Goal: Task Accomplishment & Management: Manage account settings

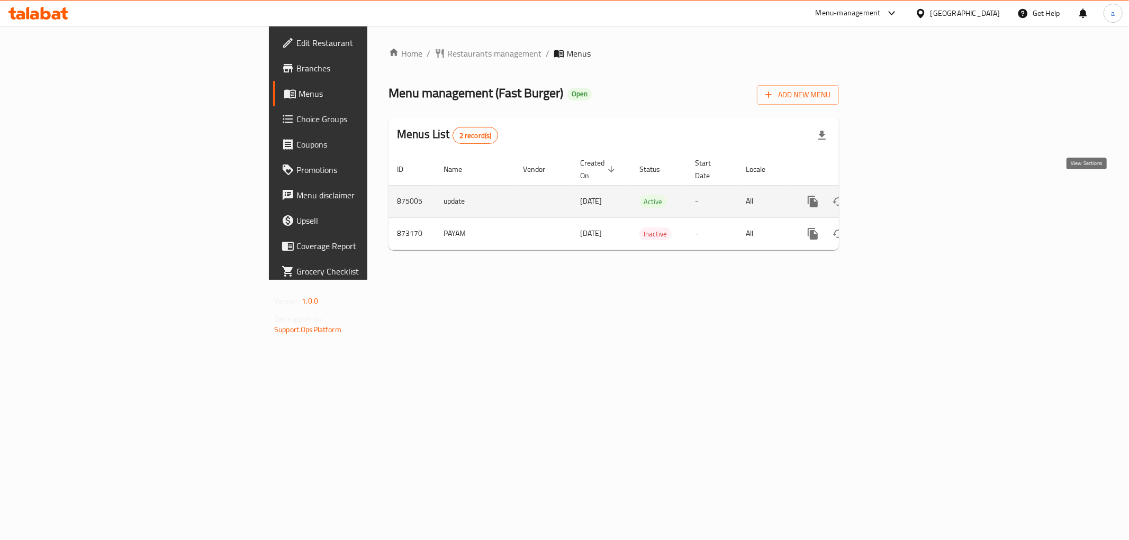
click at [896, 195] on icon "enhanced table" at bounding box center [889, 201] width 13 height 13
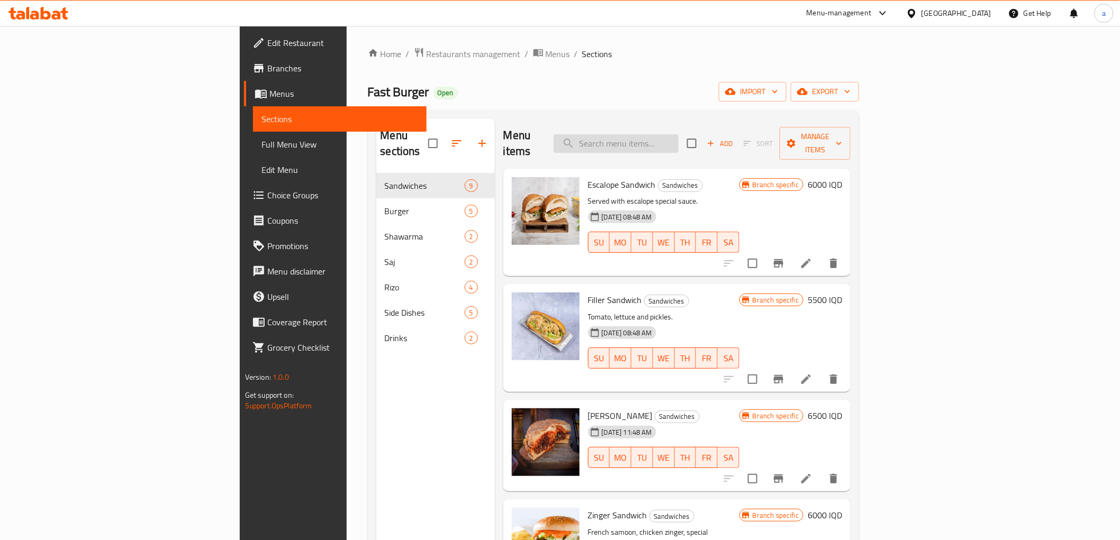
click at [679, 134] on input "search" at bounding box center [616, 143] width 125 height 19
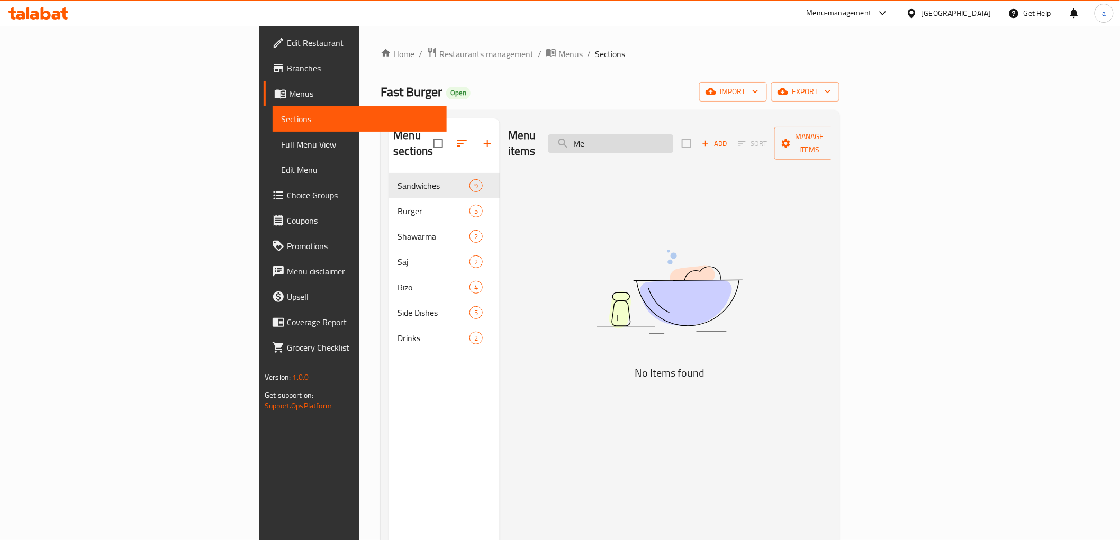
type input "M"
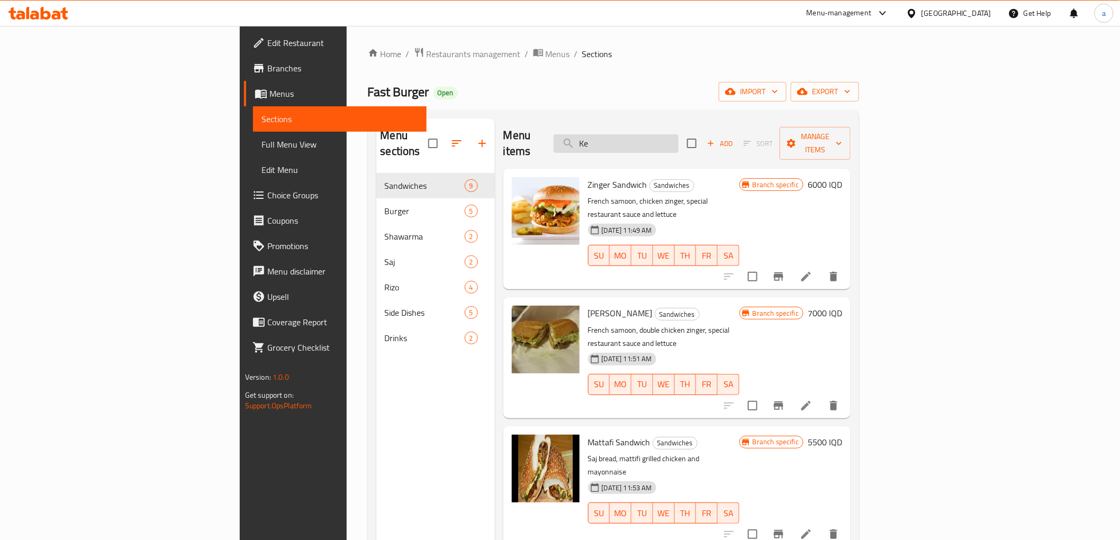
type input "K"
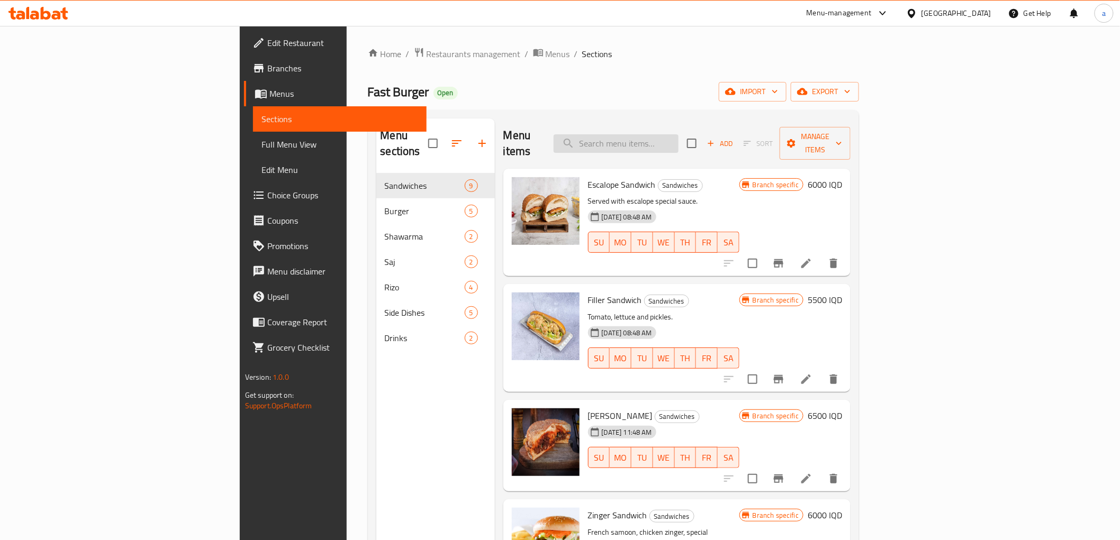
click at [679, 134] on input "search" at bounding box center [616, 143] width 125 height 19
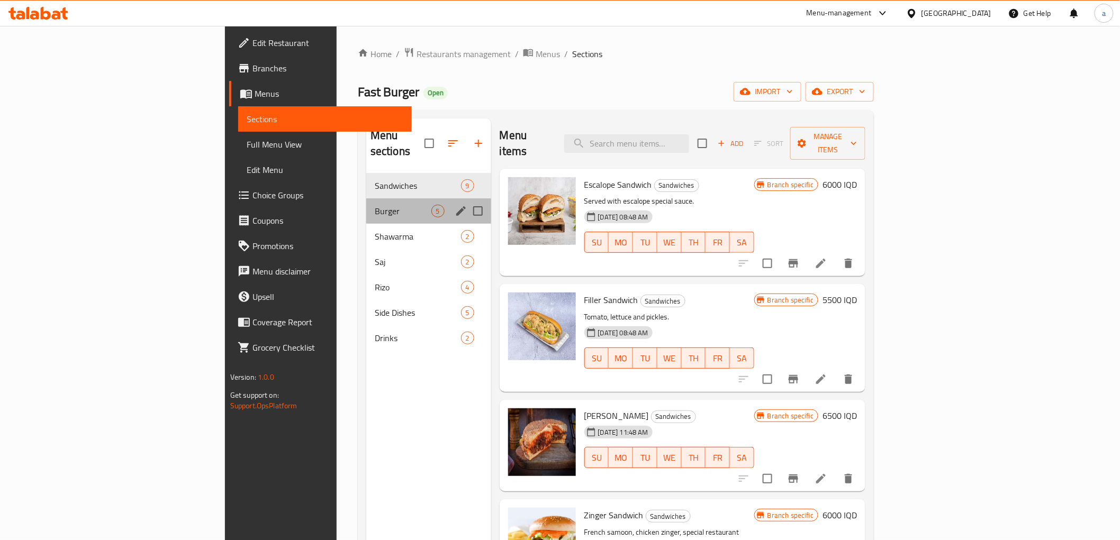
click at [366, 203] on div "Burger 5" at bounding box center [428, 210] width 125 height 25
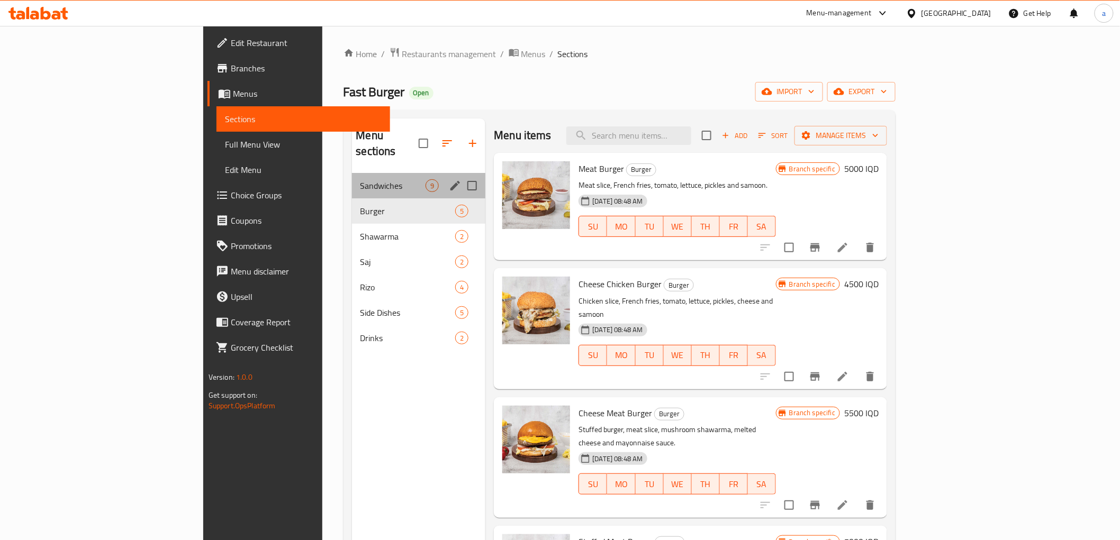
click at [352, 177] on div "Sandwiches 9" at bounding box center [419, 185] width 134 height 25
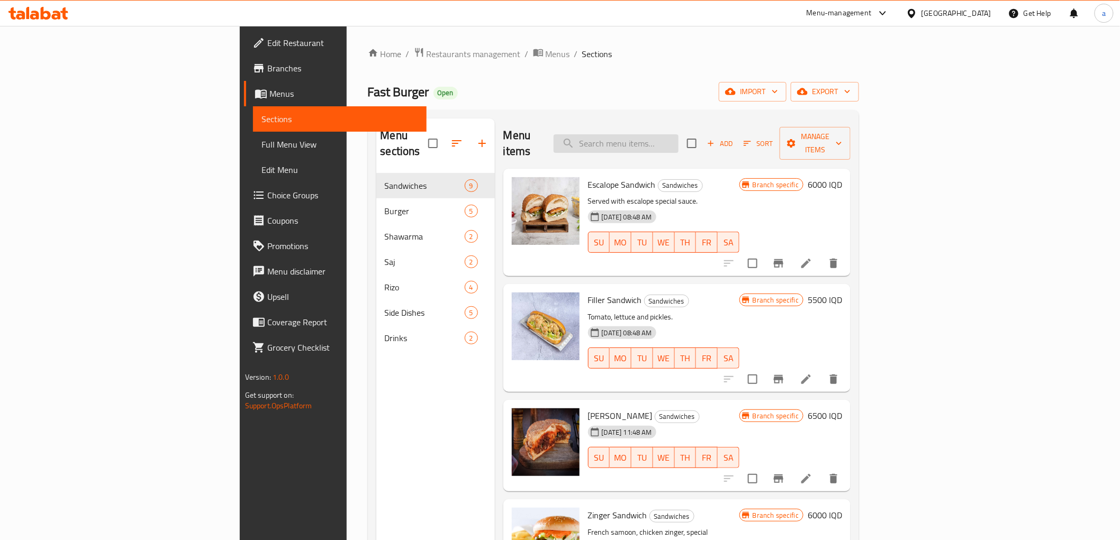
click at [679, 135] on input "search" at bounding box center [616, 143] width 125 height 19
paste input "Meat Tikka"
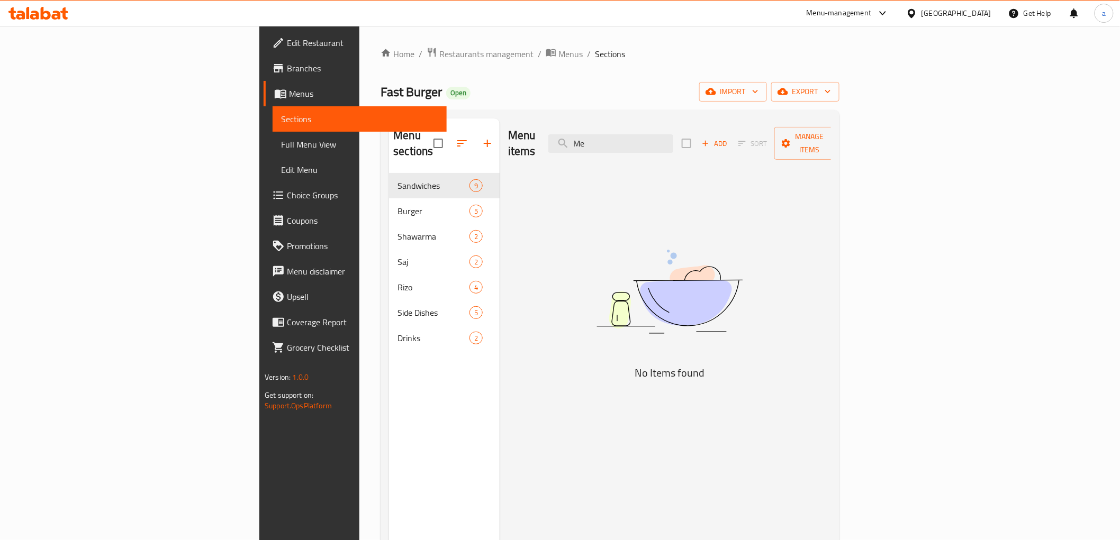
type input "M"
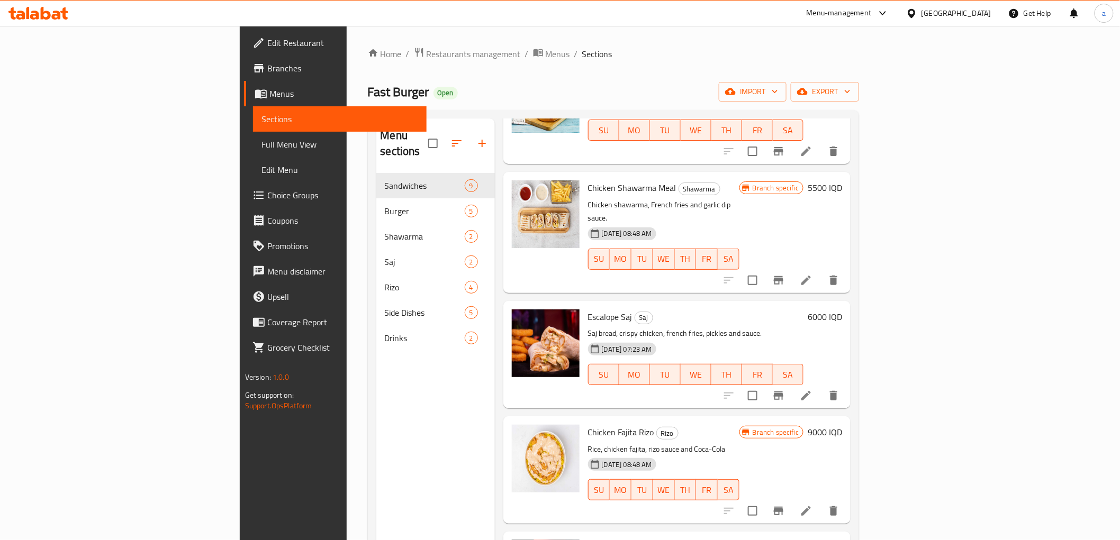
type input "Chicken"
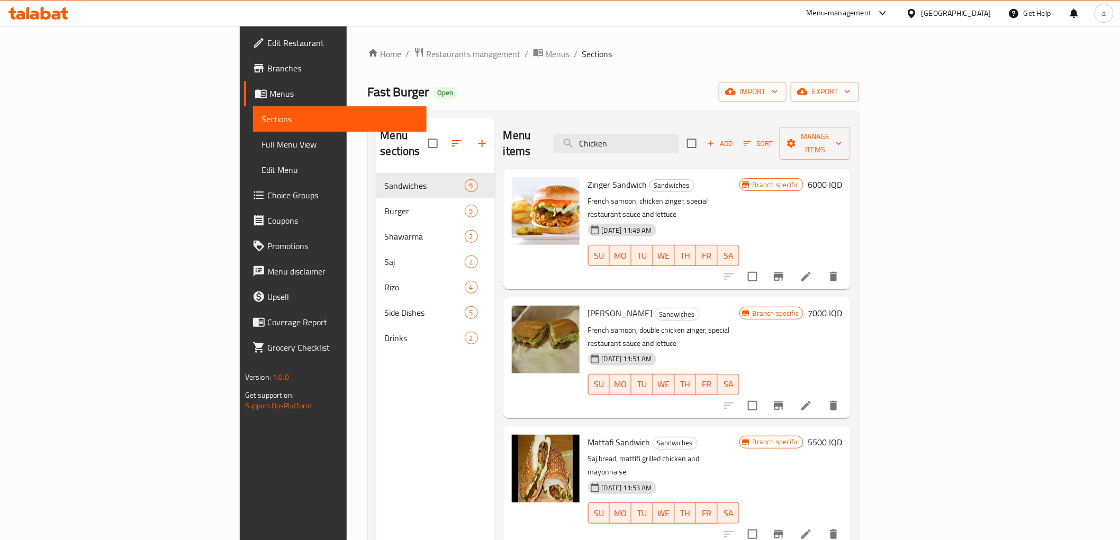
drag, startPoint x: 737, startPoint y: 278, endPoint x: 684, endPoint y: 72, distance: 213.0
click at [679, 134] on input "Chicken" at bounding box center [616, 143] width 125 height 19
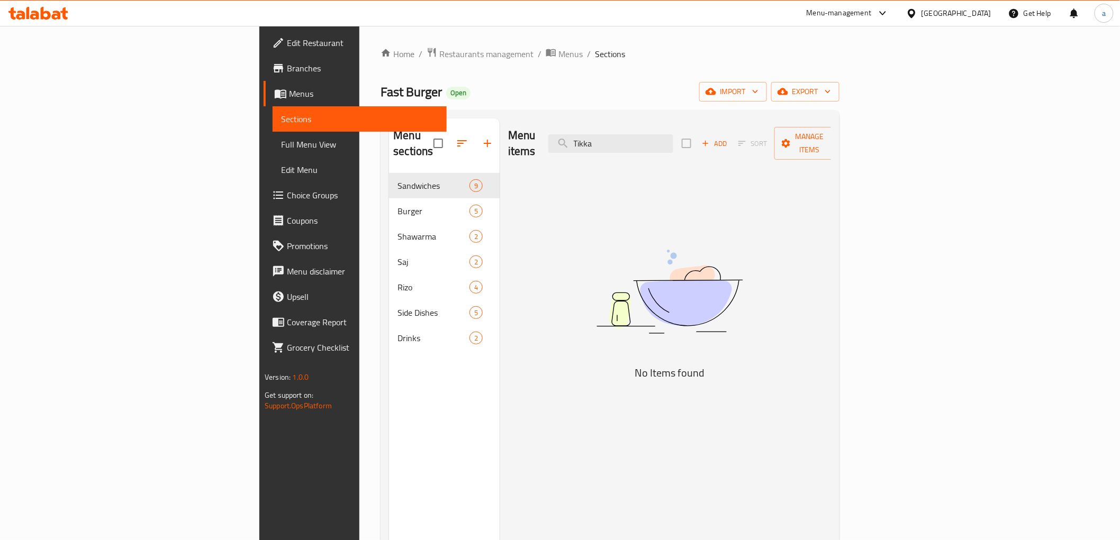
type input "Tikka"
click at [551, 194] on div "Menu items Tikka Add Sort Manage items No Items found" at bounding box center [665, 389] width 331 height 540
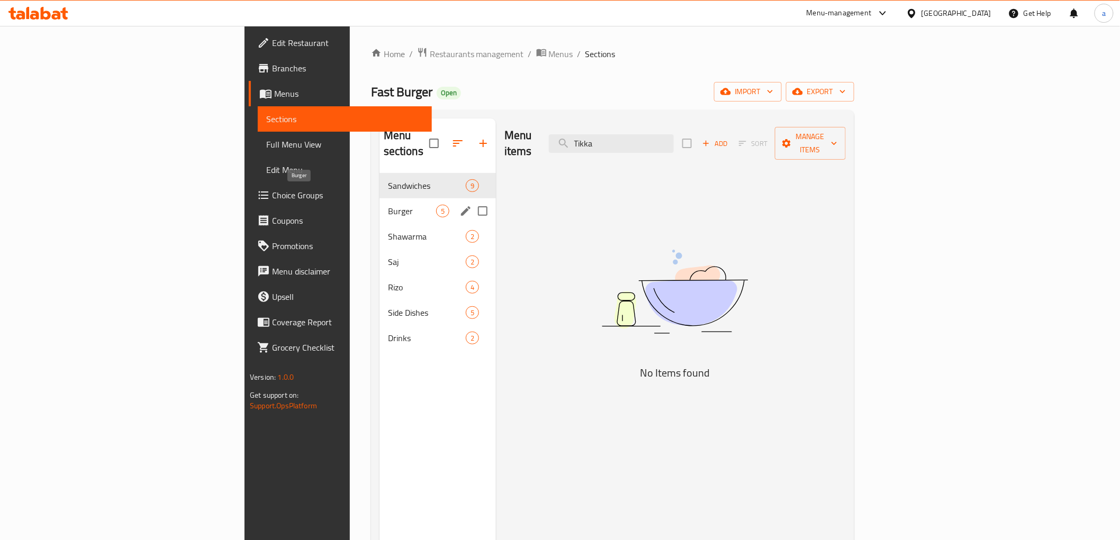
click at [388, 205] on span "Burger" at bounding box center [412, 211] width 48 height 13
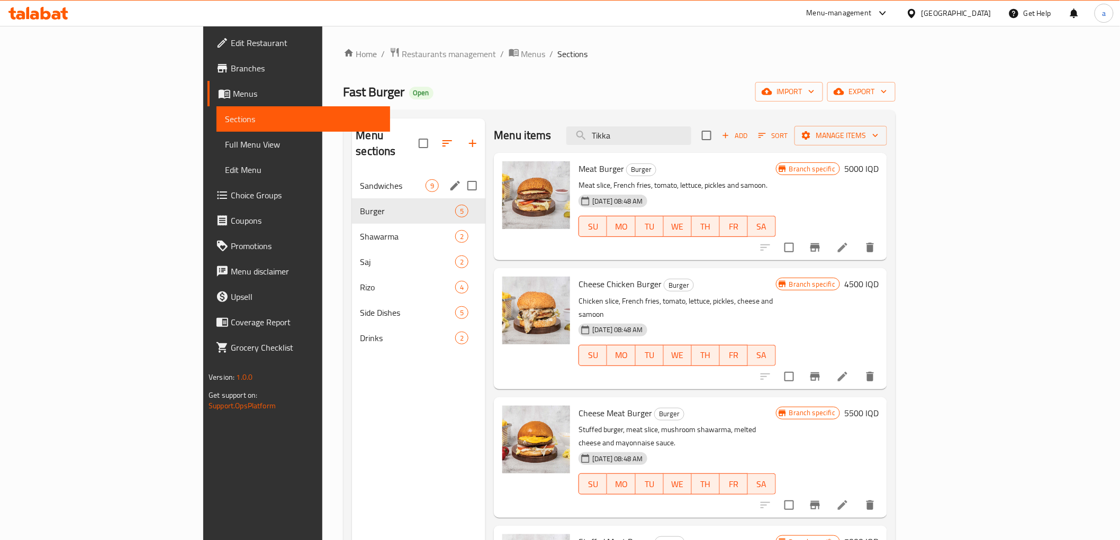
click at [352, 177] on div "Sandwiches 9" at bounding box center [419, 185] width 134 height 25
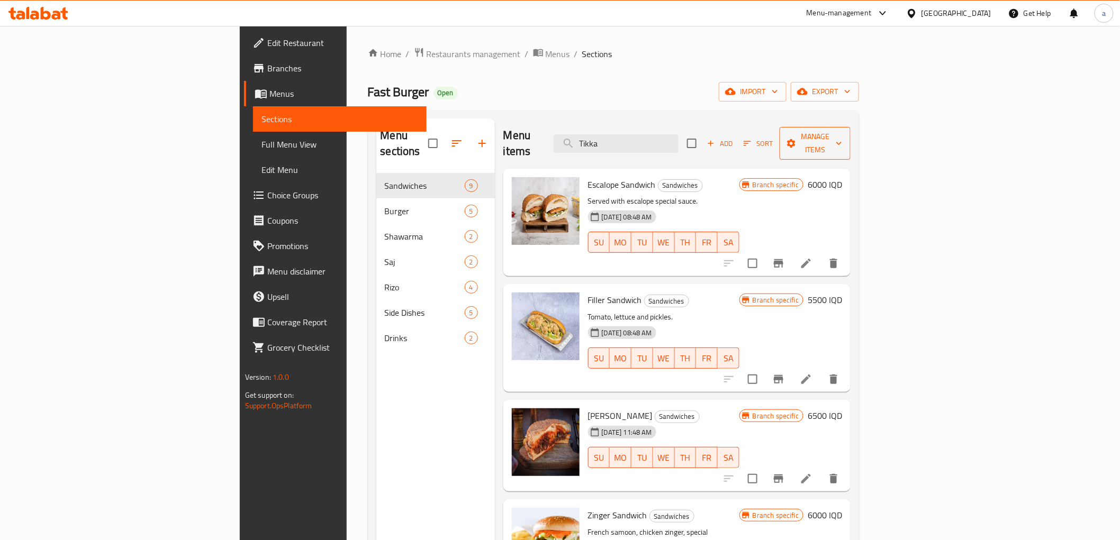
click at [842, 140] on span "Manage items" at bounding box center [815, 143] width 54 height 26
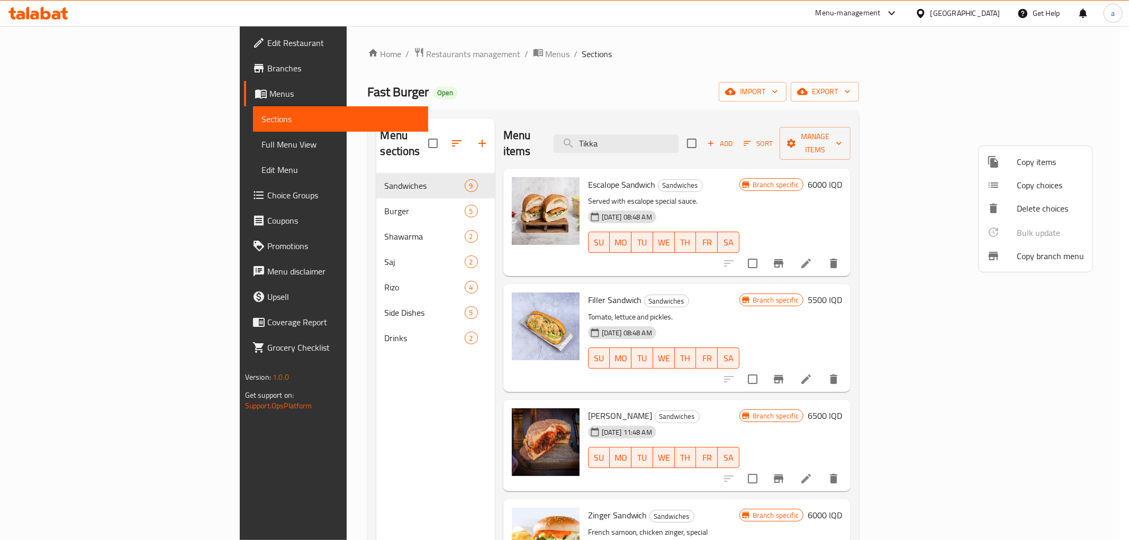
click at [758, 84] on div at bounding box center [564, 270] width 1129 height 540
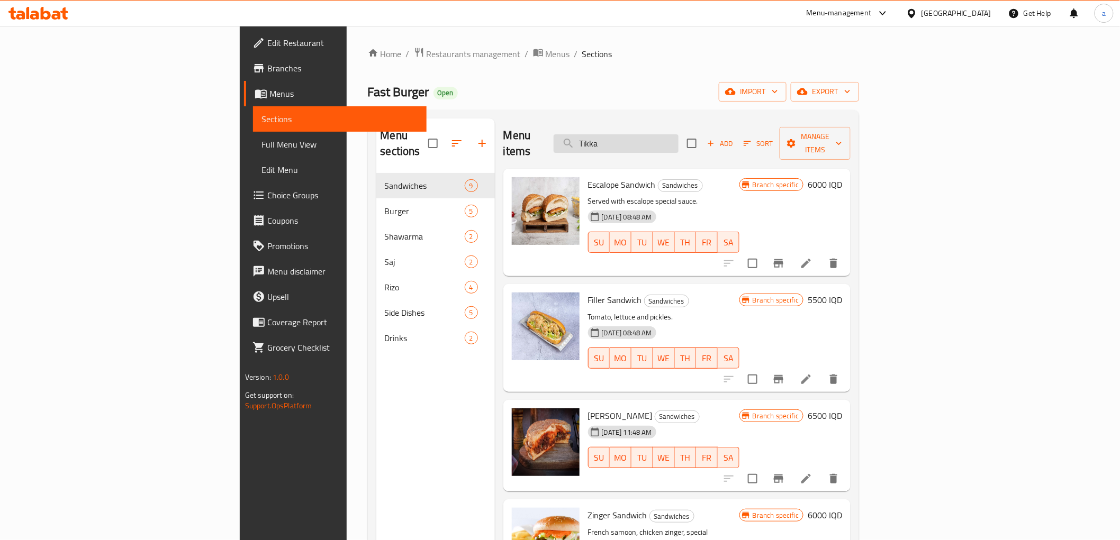
click at [679, 141] on input "Tikka" at bounding box center [616, 143] width 125 height 19
click at [834, 94] on div "Fast Burger Open import export" at bounding box center [614, 92] width 492 height 20
click at [786, 97] on button "import" at bounding box center [753, 92] width 68 height 20
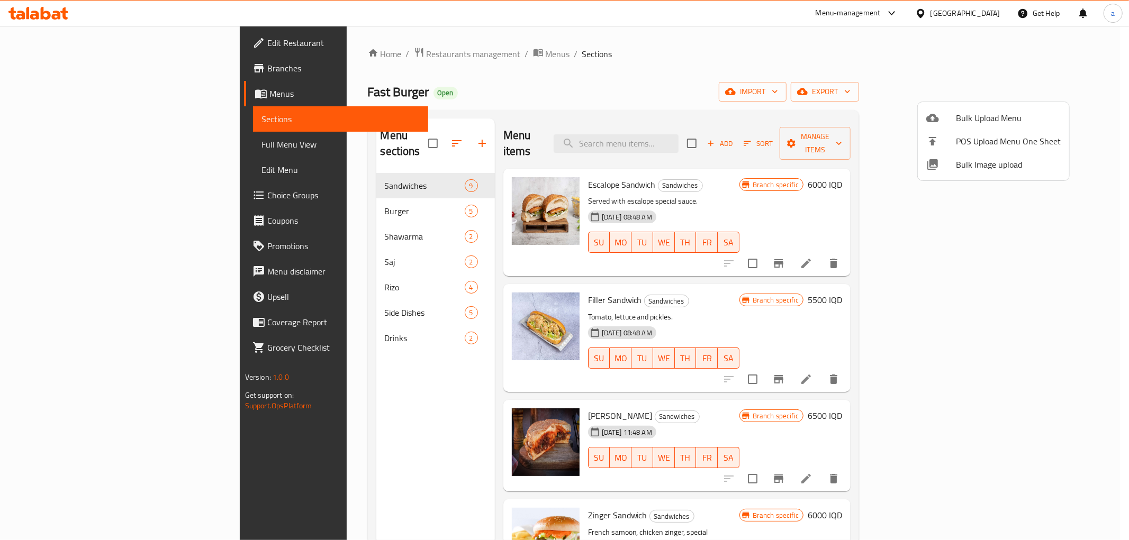
click at [440, 86] on div at bounding box center [564, 270] width 1129 height 540
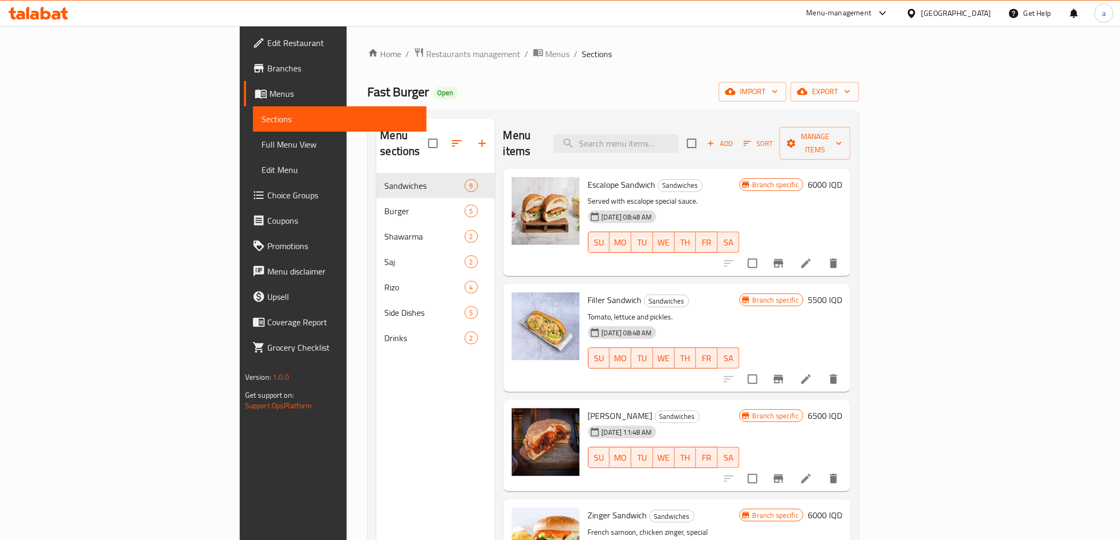
click at [603, 92] on div "Fast Burger Open import export" at bounding box center [614, 92] width 492 height 20
click at [778, 87] on span "import" at bounding box center [752, 91] width 51 height 13
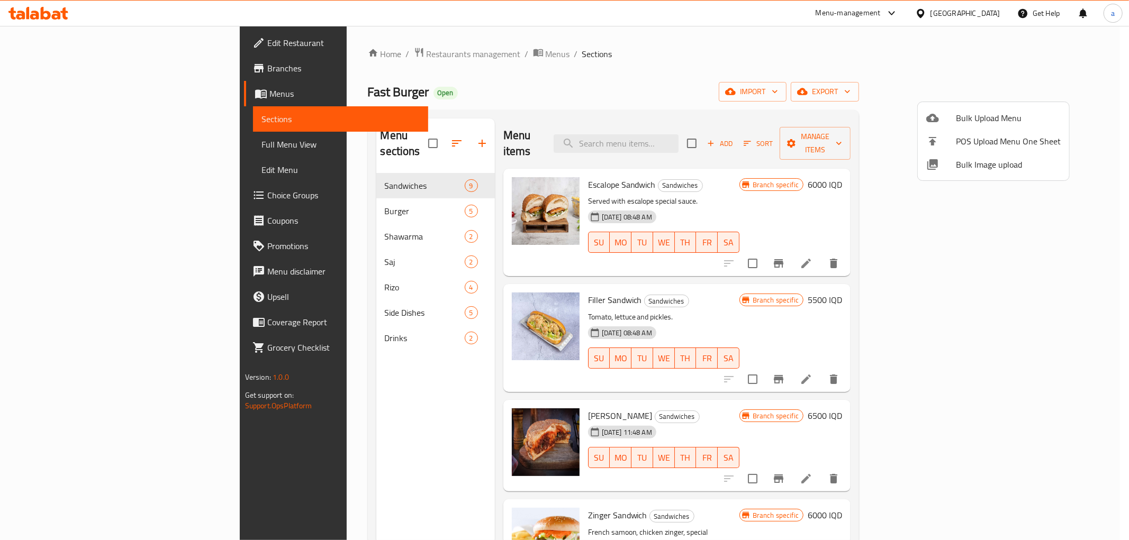
click at [972, 125] on li "Bulk Upload Menu" at bounding box center [993, 117] width 151 height 23
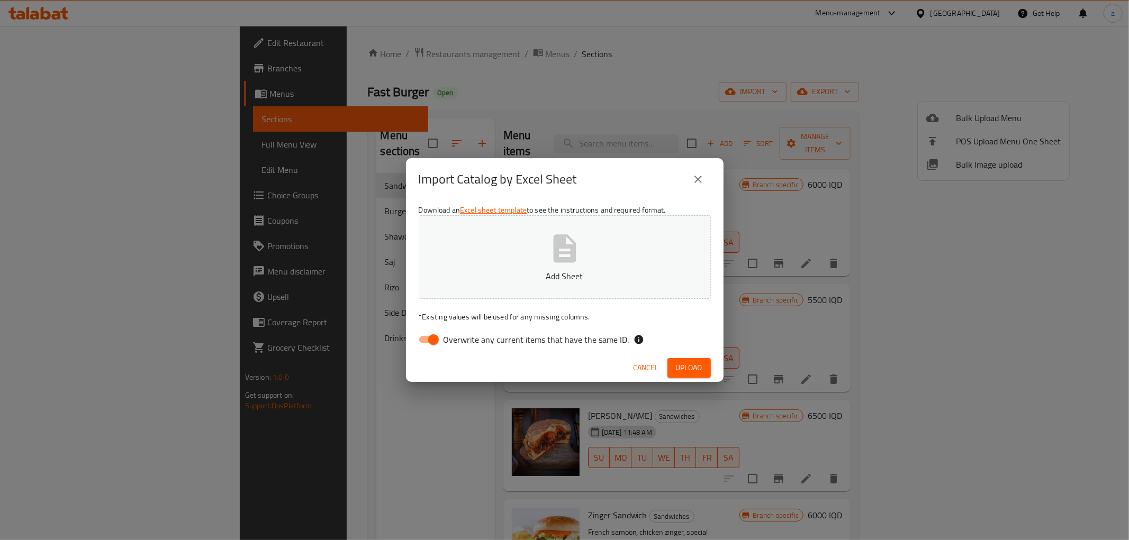
click at [428, 345] on input "Overwrite any current items that have the same ID." at bounding box center [433, 340] width 60 height 20
checkbox input "false"
click at [526, 261] on button "Add Sheet" at bounding box center [565, 257] width 292 height 84
click at [690, 368] on span "Upload" at bounding box center [689, 367] width 26 height 13
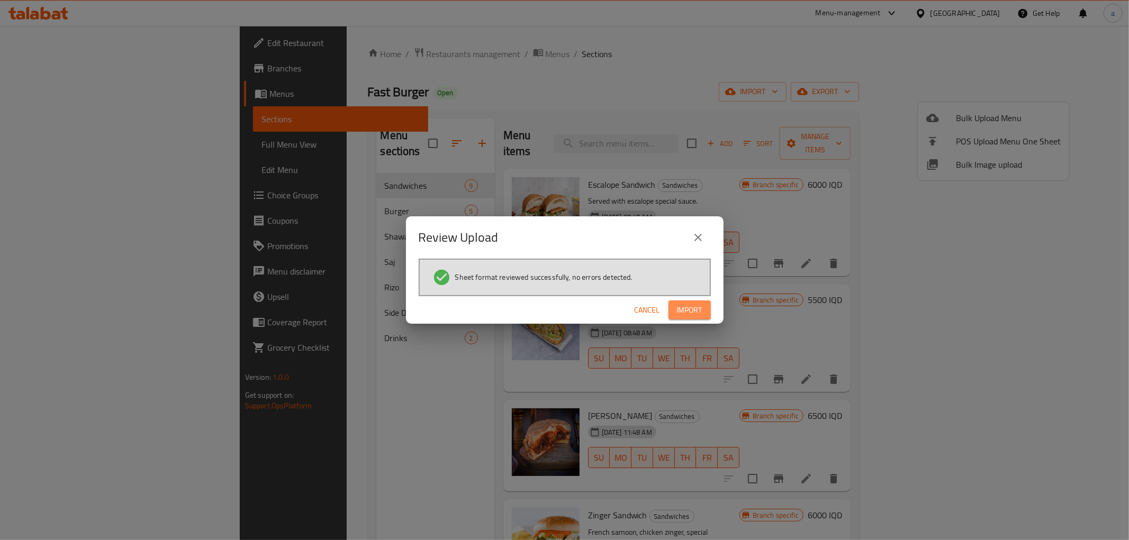
click at [694, 306] on span "Import" at bounding box center [689, 310] width 25 height 13
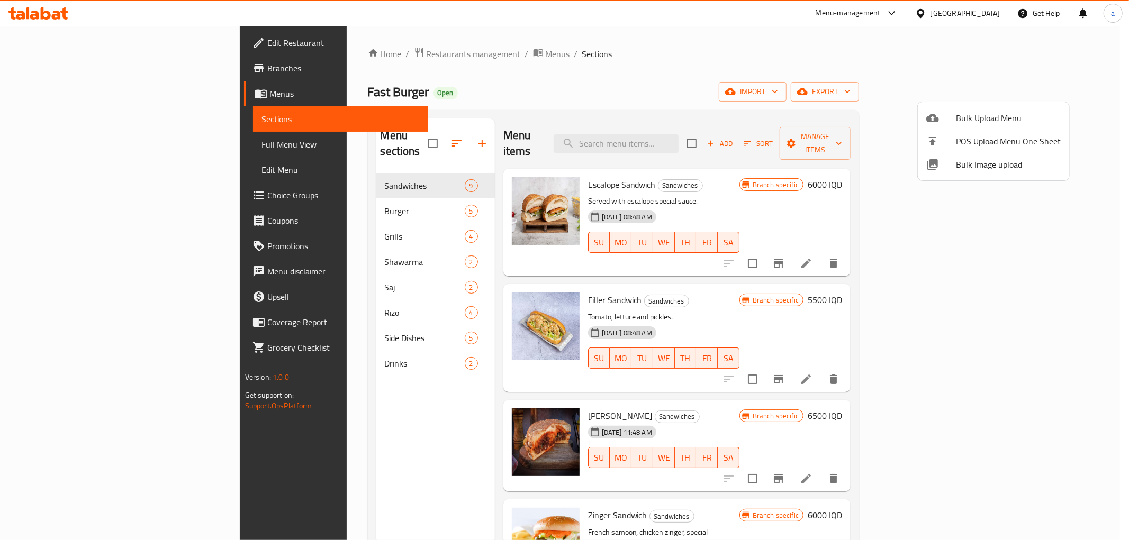
click at [269, 218] on div at bounding box center [564, 270] width 1129 height 540
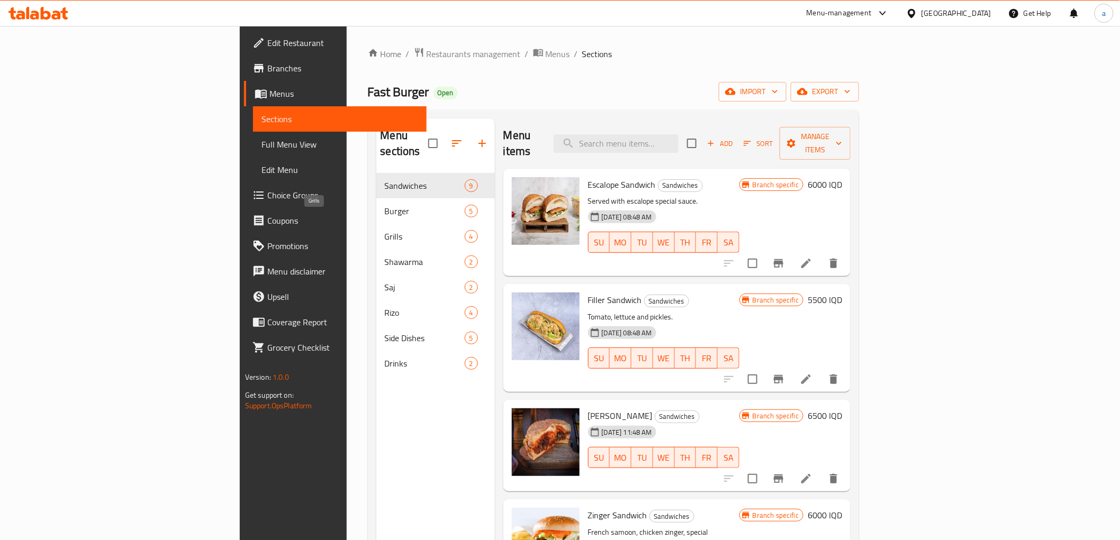
click at [385, 230] on span "Grills" at bounding box center [425, 236] width 80 height 13
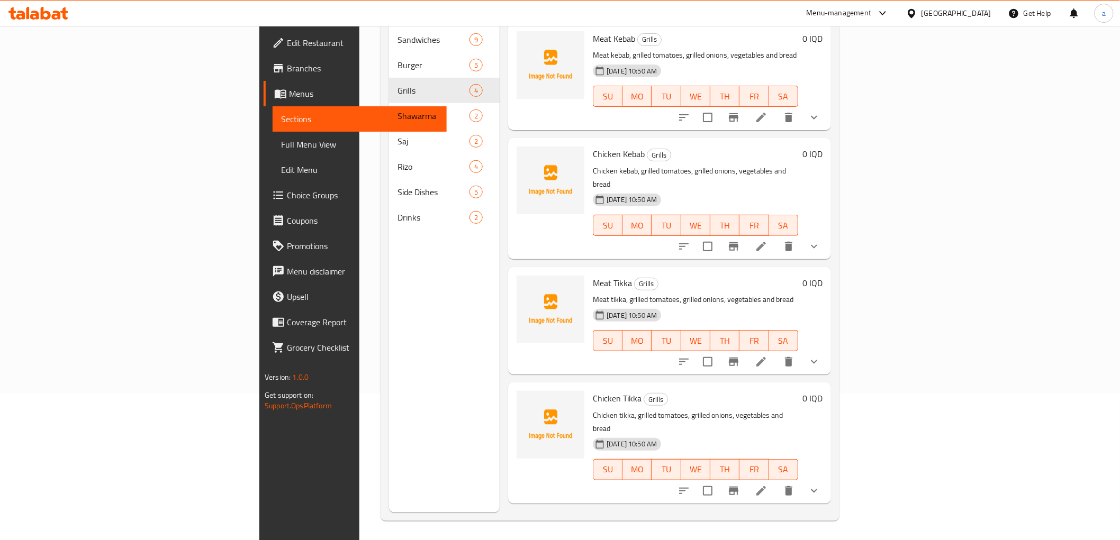
scroll to position [148, 0]
click at [281, 147] on span "Full Menu View" at bounding box center [359, 144] width 157 height 13
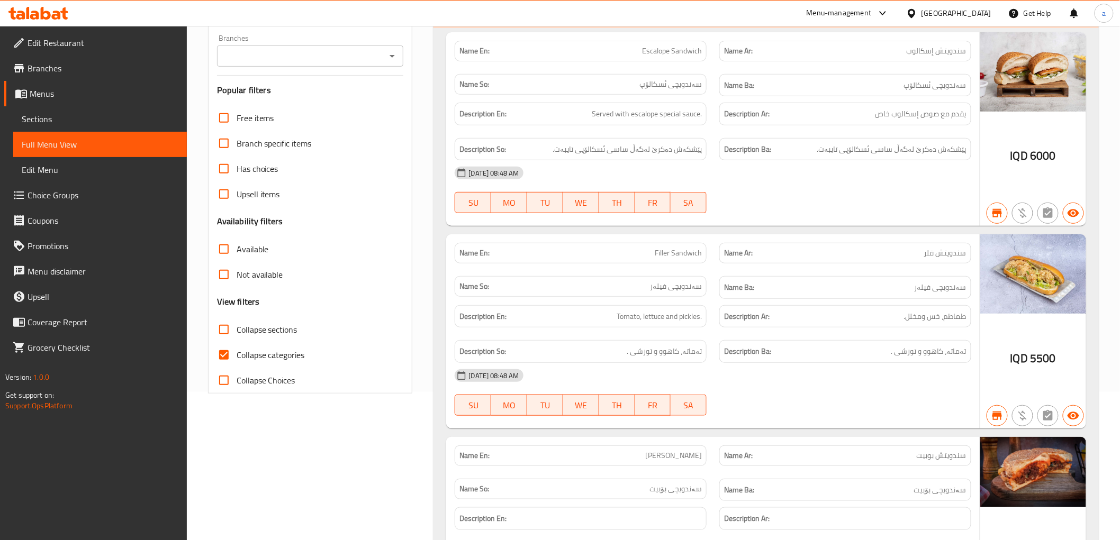
click at [395, 53] on icon "Open" at bounding box center [392, 56] width 13 height 13
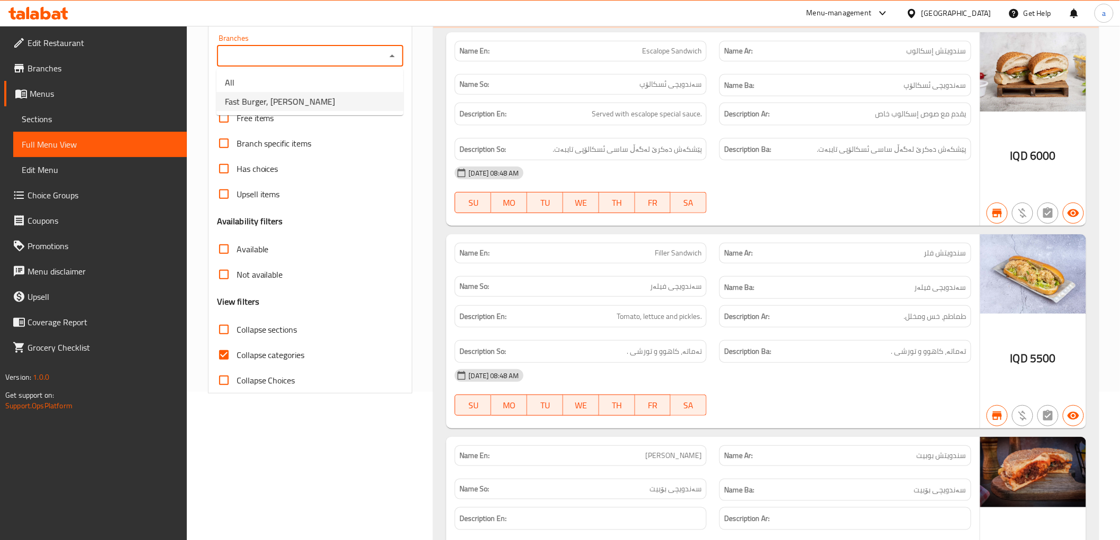
click at [304, 105] on span "Fast Burger, Al Mansur" at bounding box center [280, 101] width 110 height 13
type input "Fast Burger, Al Mansur"
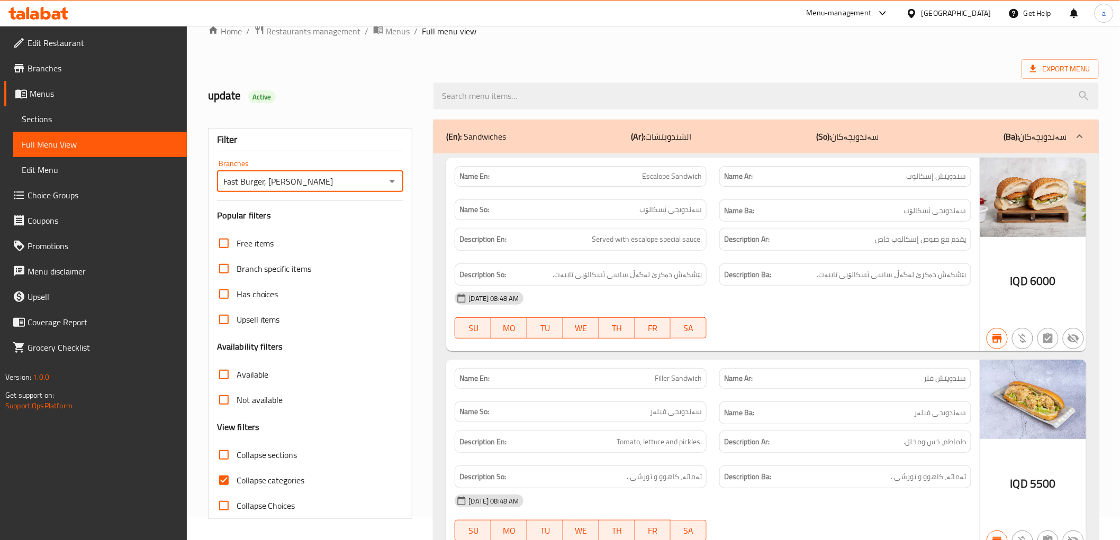
scroll to position [148, 0]
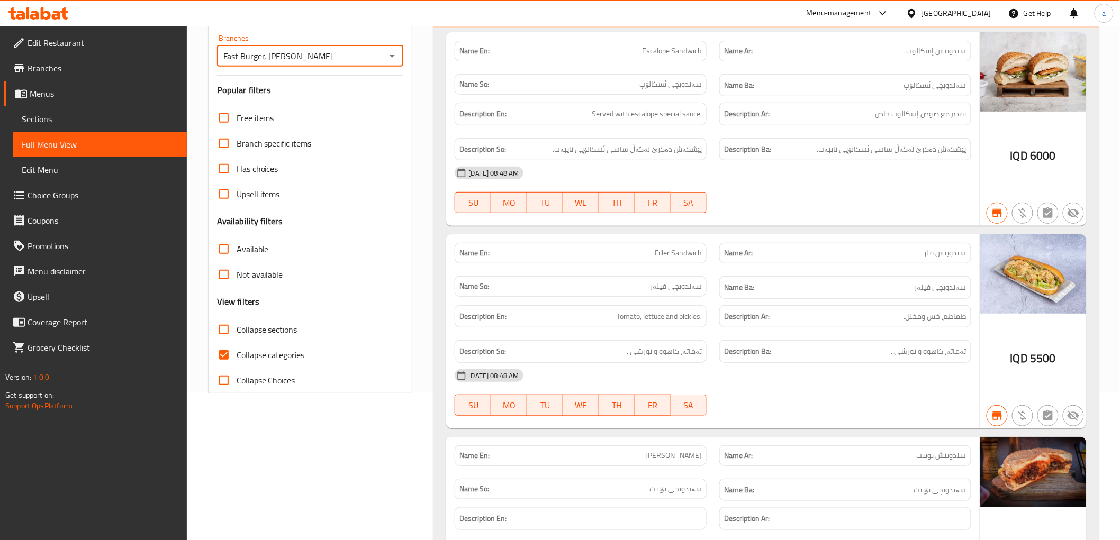
click at [215, 354] on input "Collapse categories" at bounding box center [223, 354] width 25 height 25
checkbox input "false"
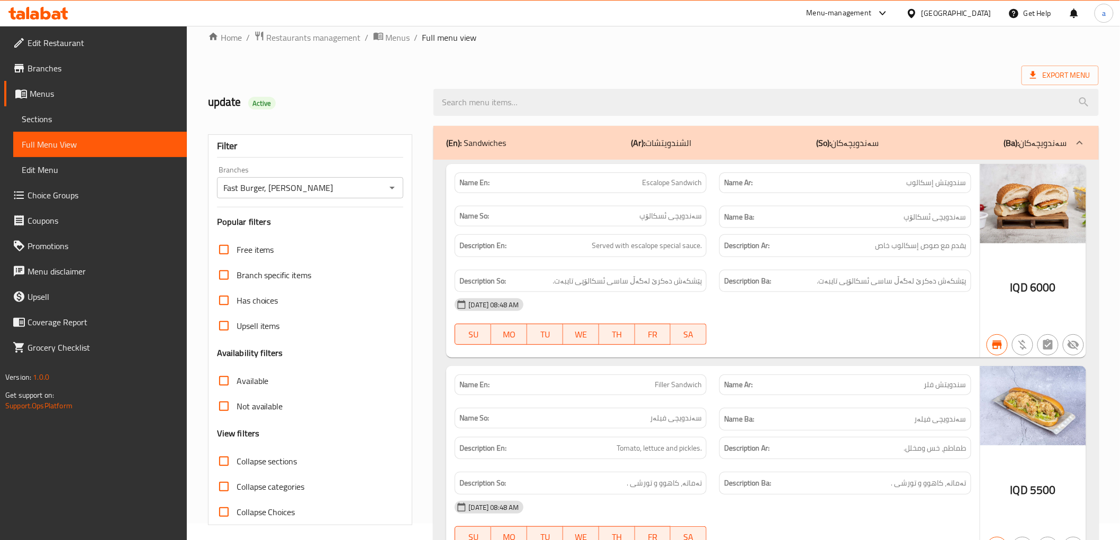
scroll to position [0, 0]
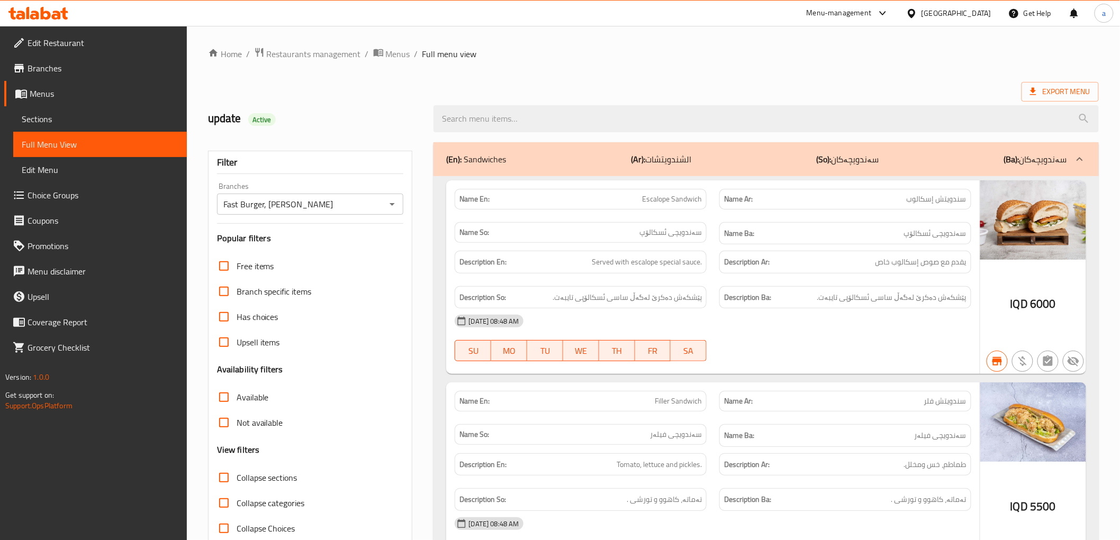
click at [221, 484] on input "Collapse sections" at bounding box center [223, 477] width 25 height 25
checkbox input "true"
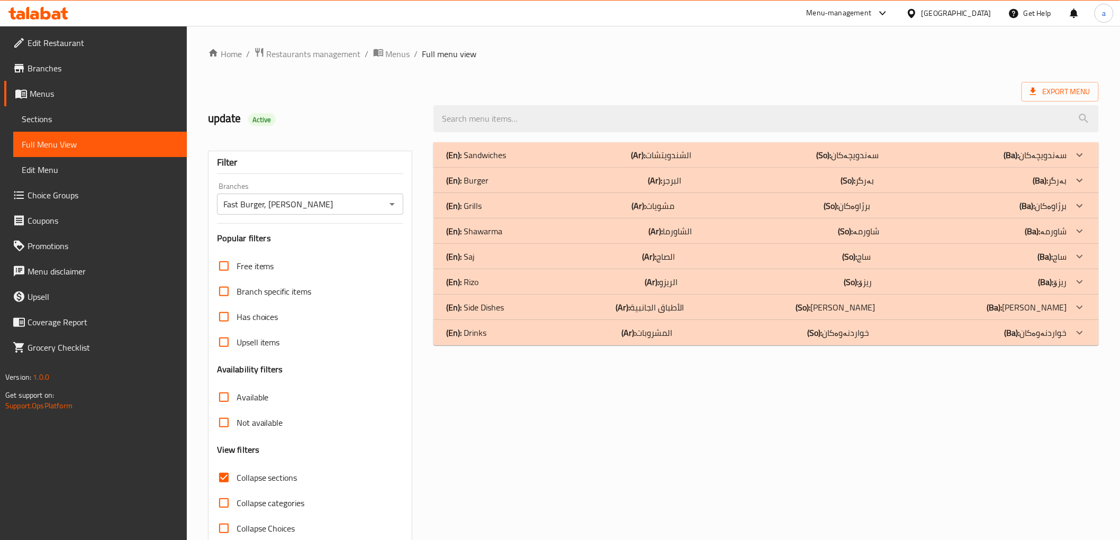
click at [498, 161] on div "(En): Grills (Ar): مشويات (So): برژاوەکان (Ba): برژاوەکان" at bounding box center [756, 155] width 620 height 13
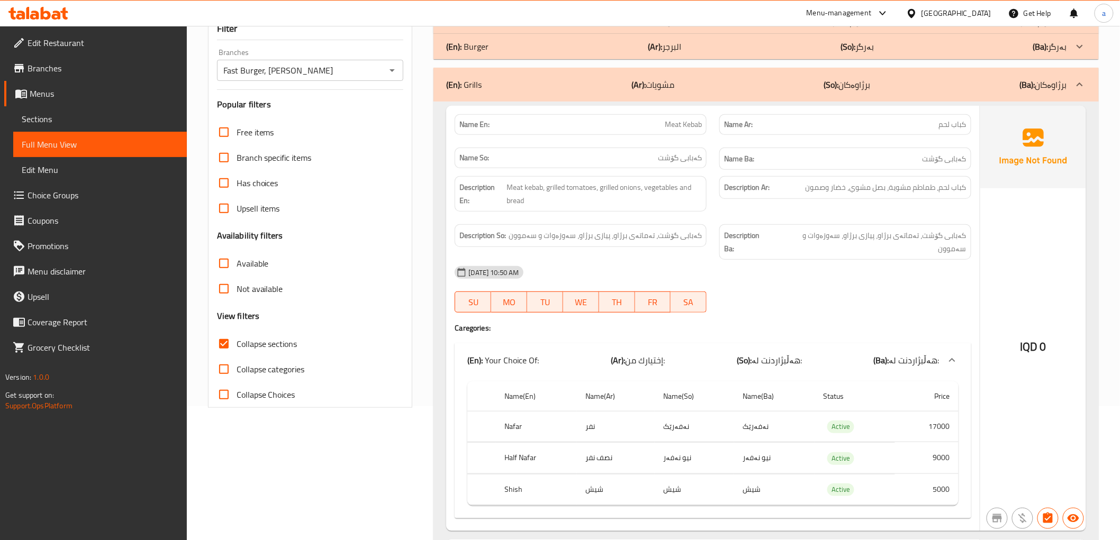
scroll to position [157, 0]
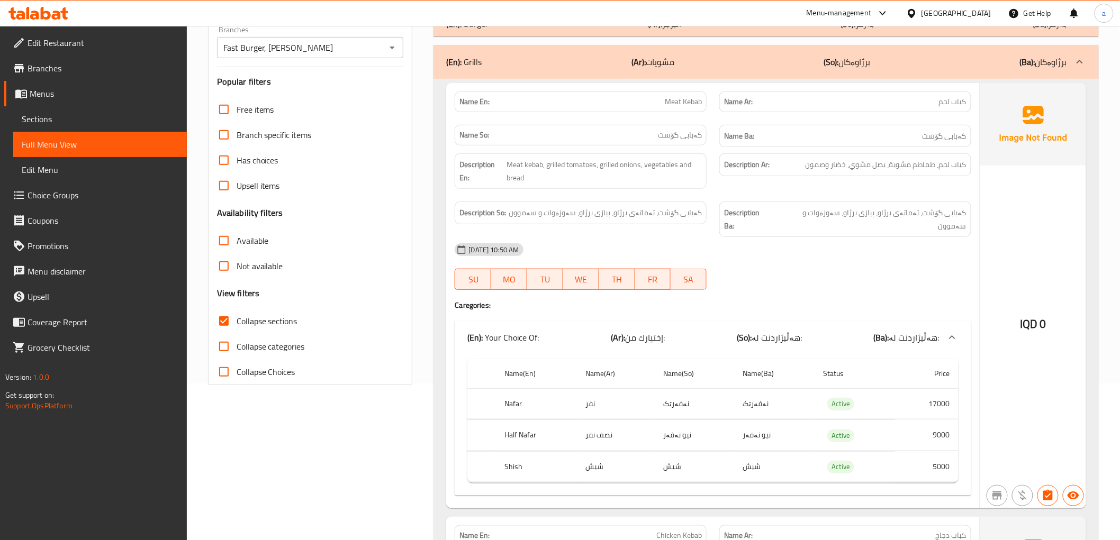
click at [46, 115] on span "Sections" at bounding box center [100, 119] width 157 height 13
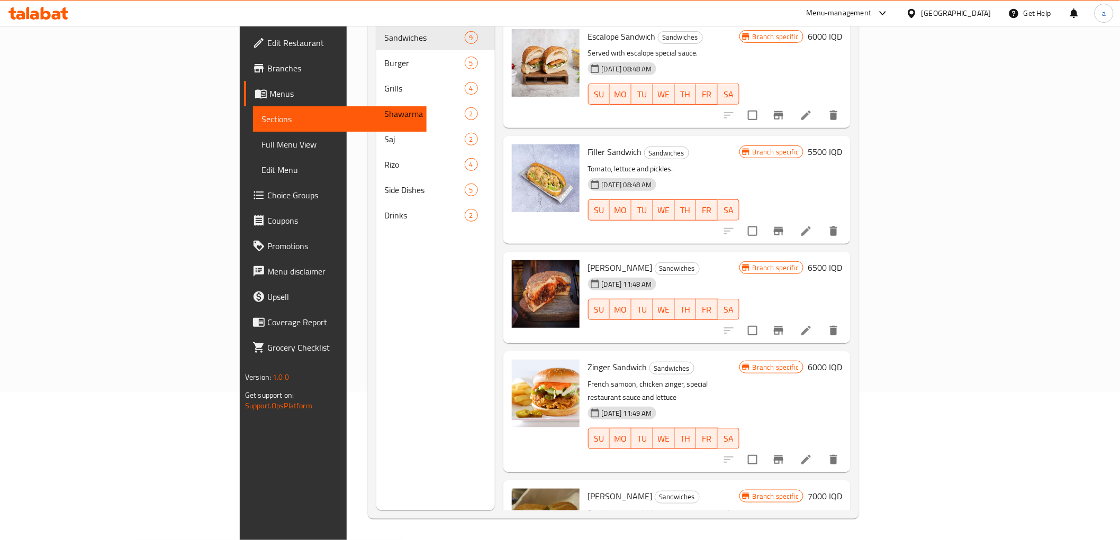
scroll to position [148, 0]
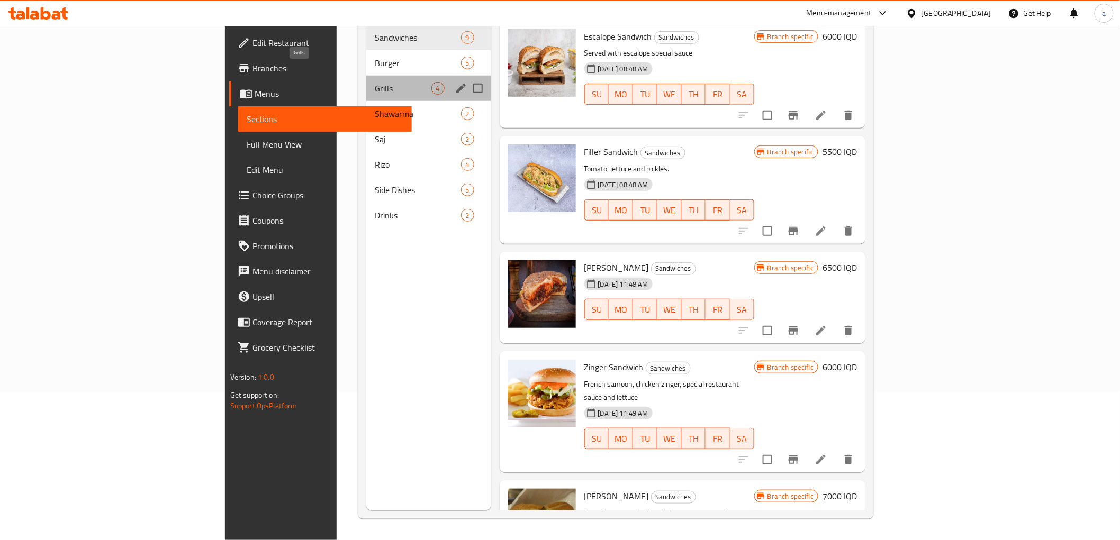
click at [375, 82] on span "Grills" at bounding box center [403, 88] width 57 height 13
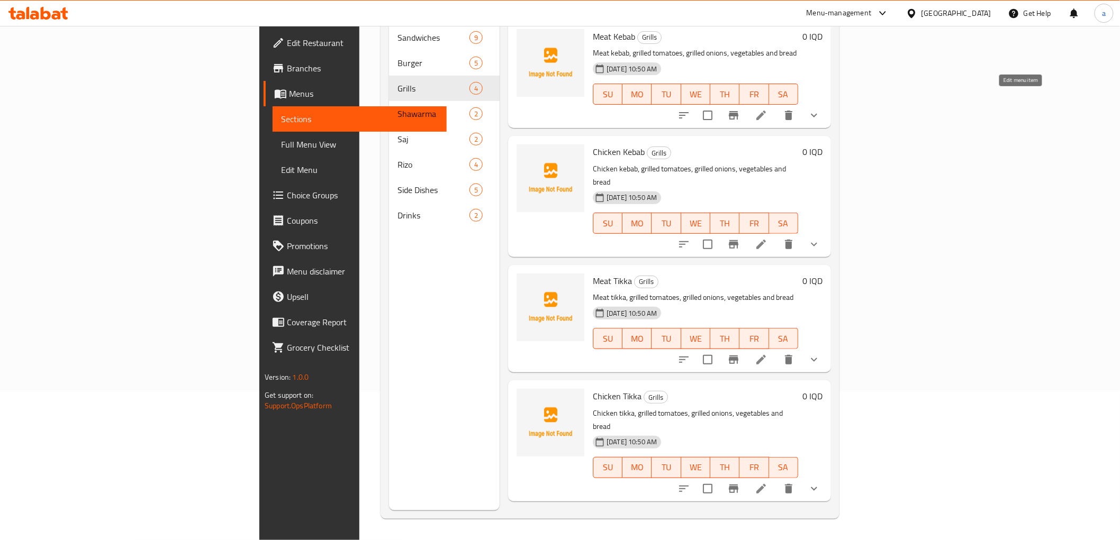
click at [766, 111] on icon at bounding box center [761, 116] width 10 height 10
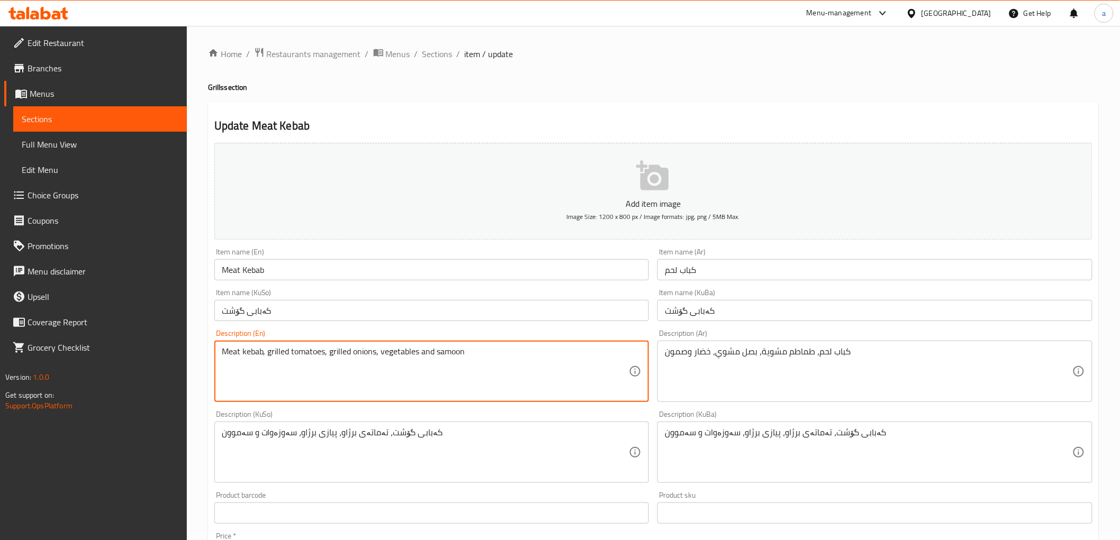
scroll to position [390, 0]
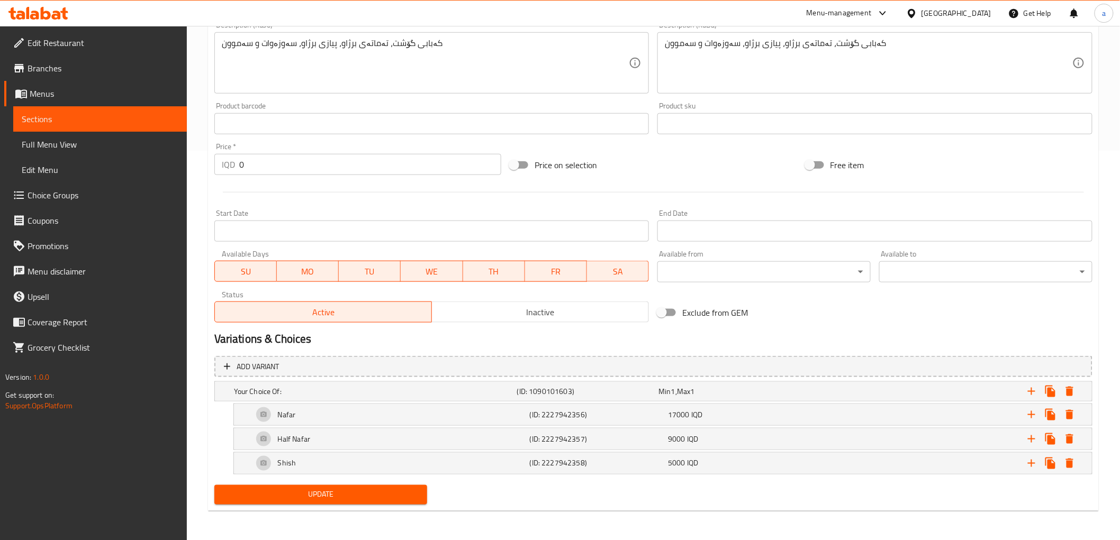
type textarea "Meat kebab, grilled tomatoes, grilled onions, vegetables and samoon"
click at [328, 490] on span "Update" at bounding box center [321, 495] width 196 height 13
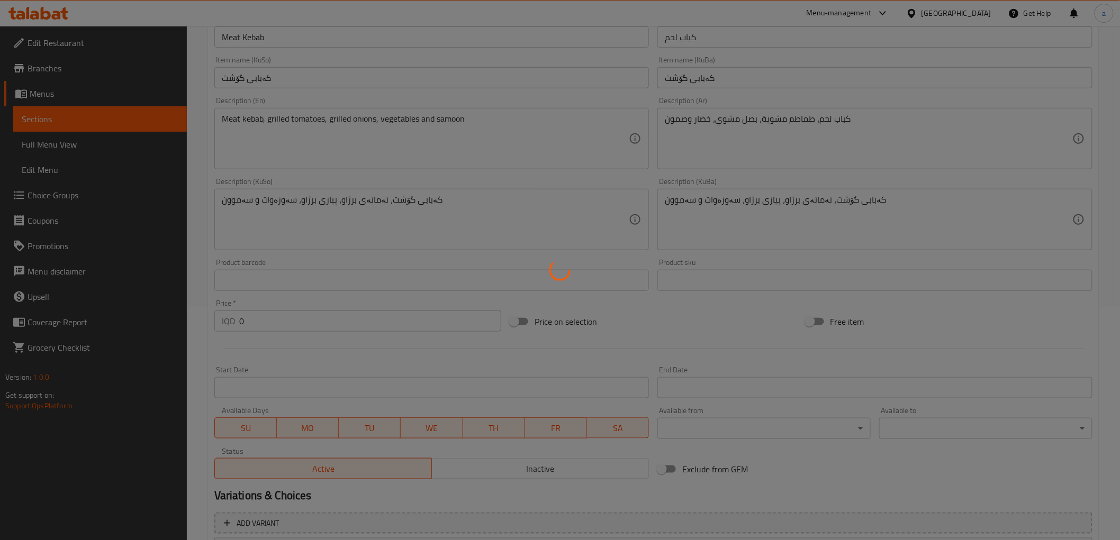
scroll to position [0, 0]
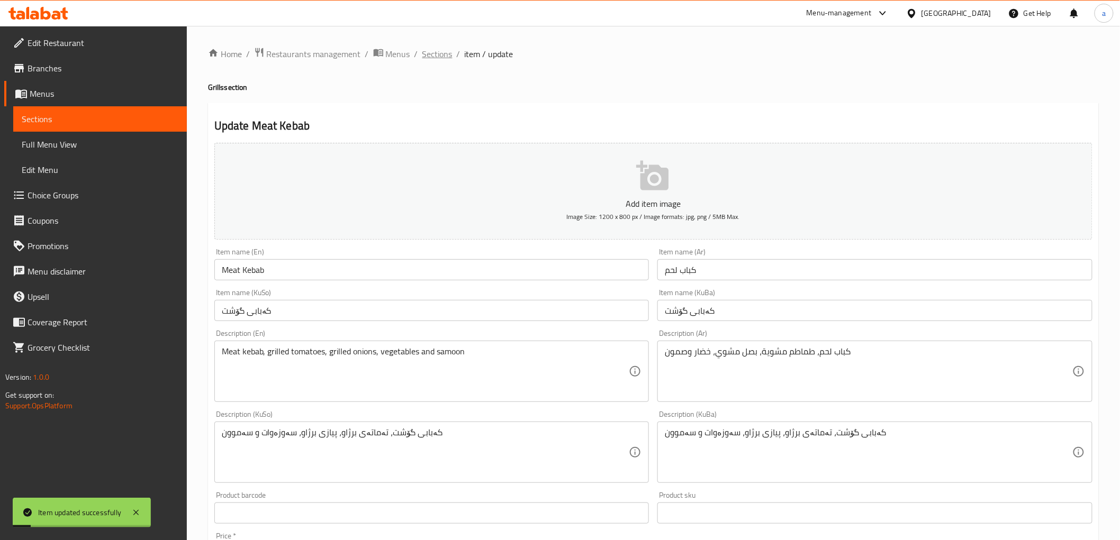
click at [444, 54] on span "Sections" at bounding box center [437, 54] width 30 height 13
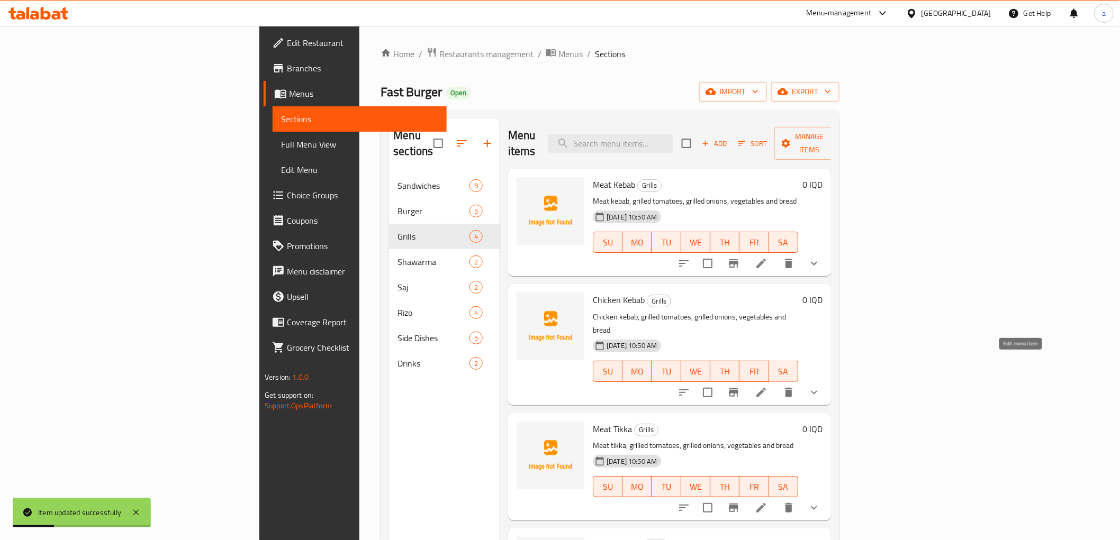
click at [767, 386] on icon at bounding box center [761, 392] width 13 height 13
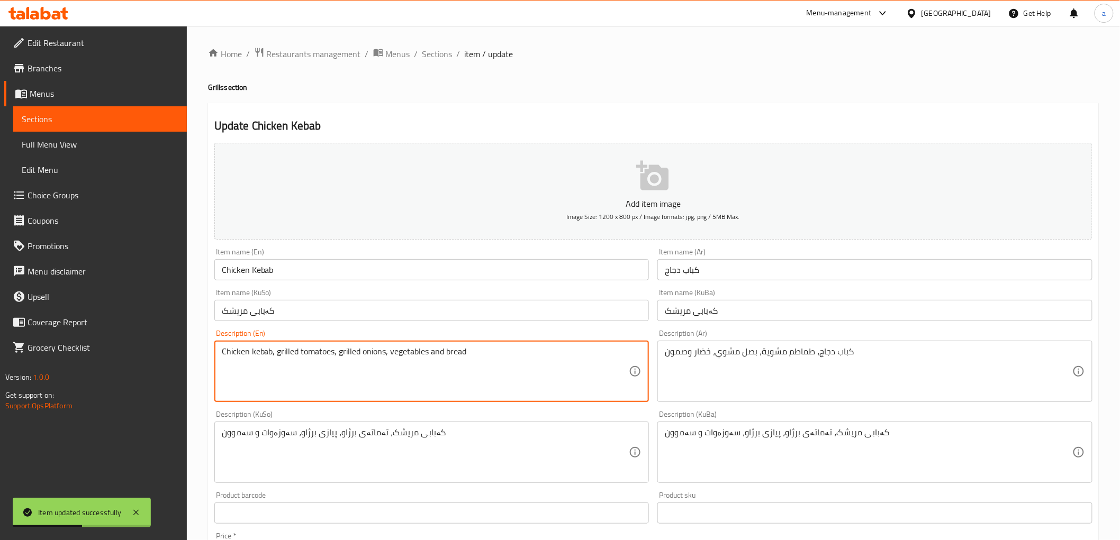
click at [462, 357] on textarea "Chicken kebab, grilled tomatoes, grilled onions, vegetables and bread" at bounding box center [426, 372] width 408 height 50
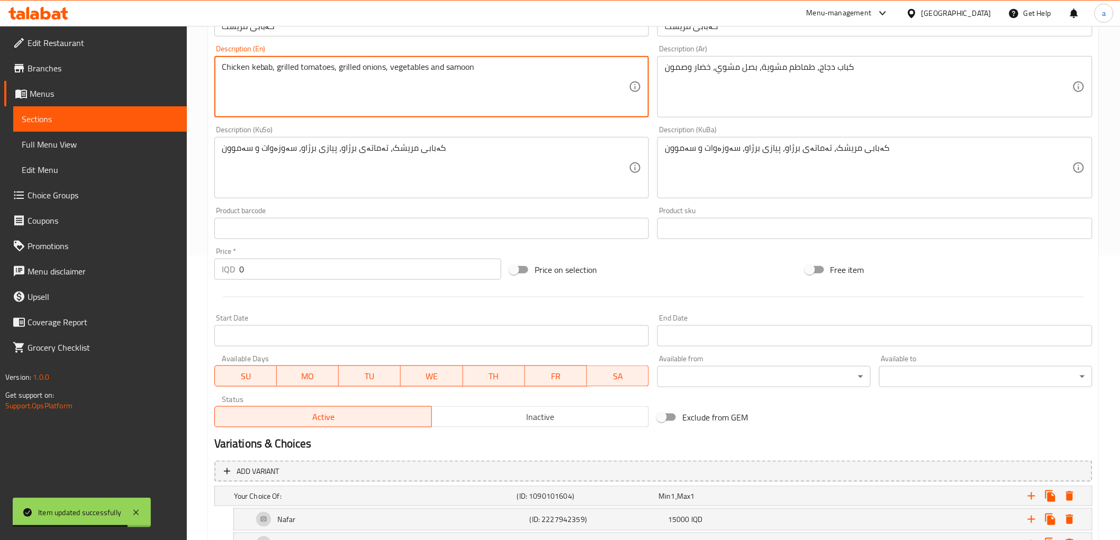
scroll to position [390, 0]
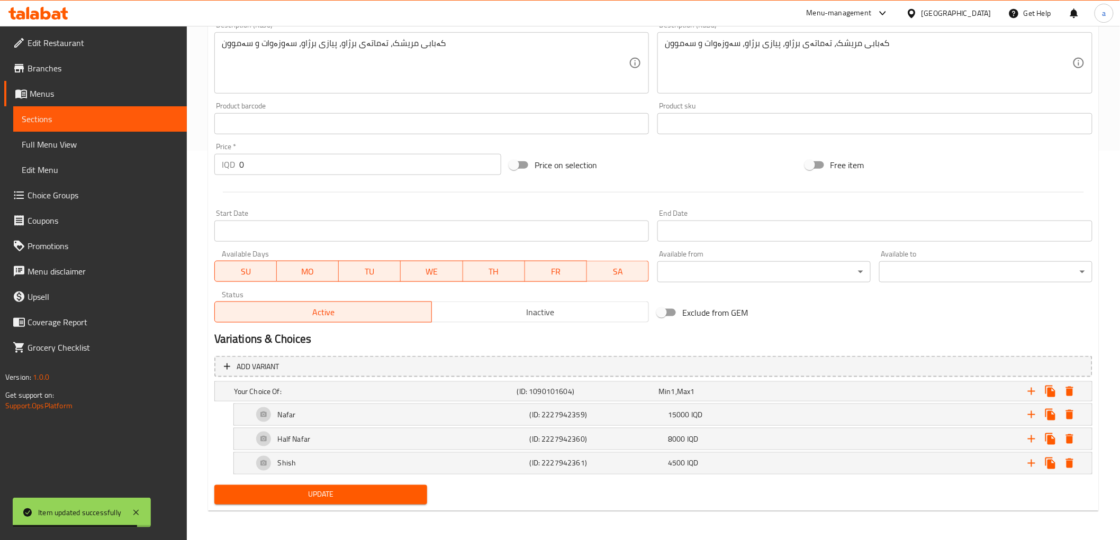
type textarea "Chicken kebab, grilled tomatoes, grilled onions, vegetables and samoon"
click at [292, 494] on span "Update" at bounding box center [321, 495] width 196 height 13
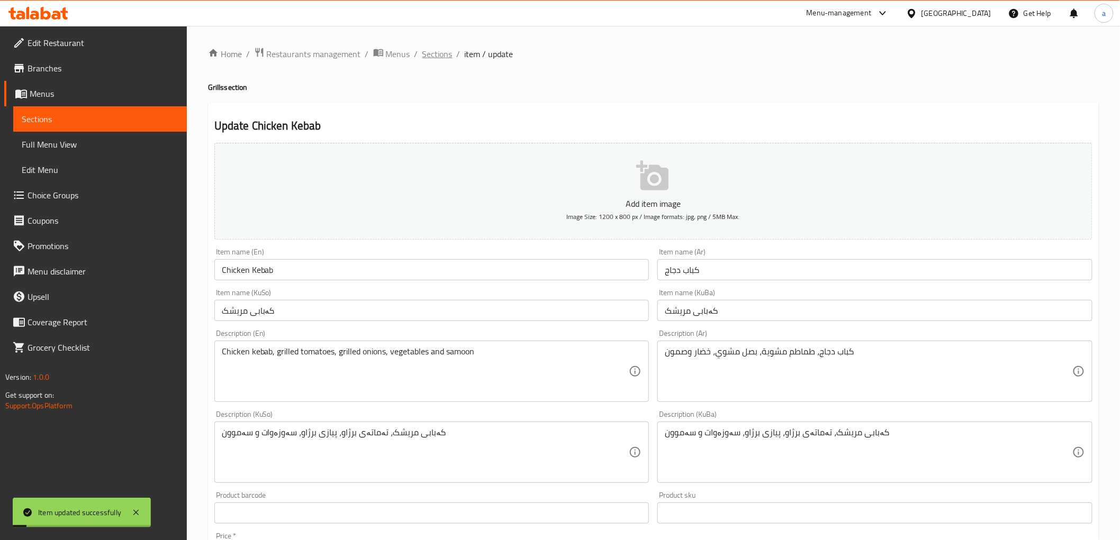
click at [434, 51] on span "Sections" at bounding box center [437, 54] width 30 height 13
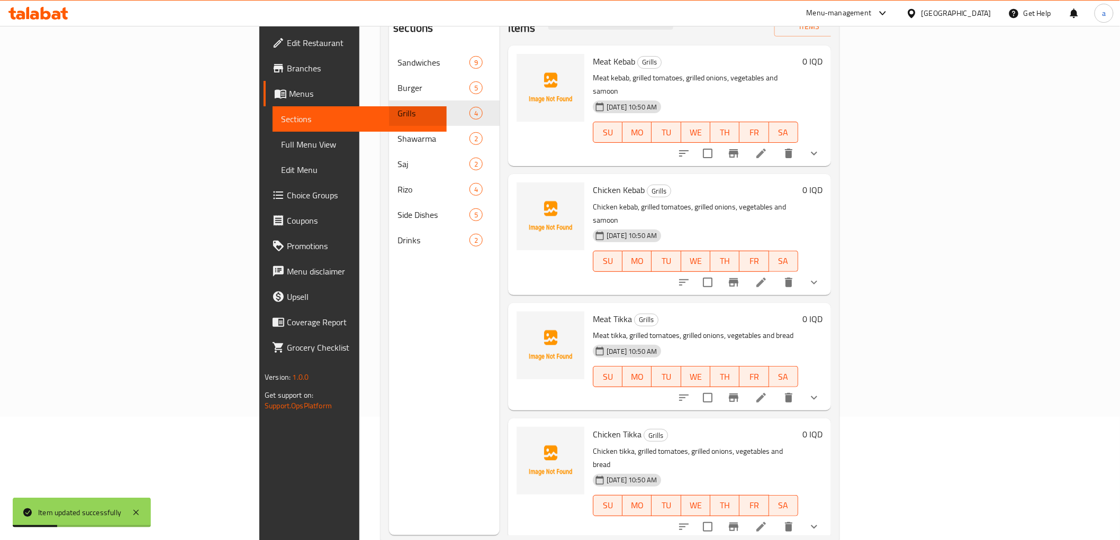
scroll to position [148, 0]
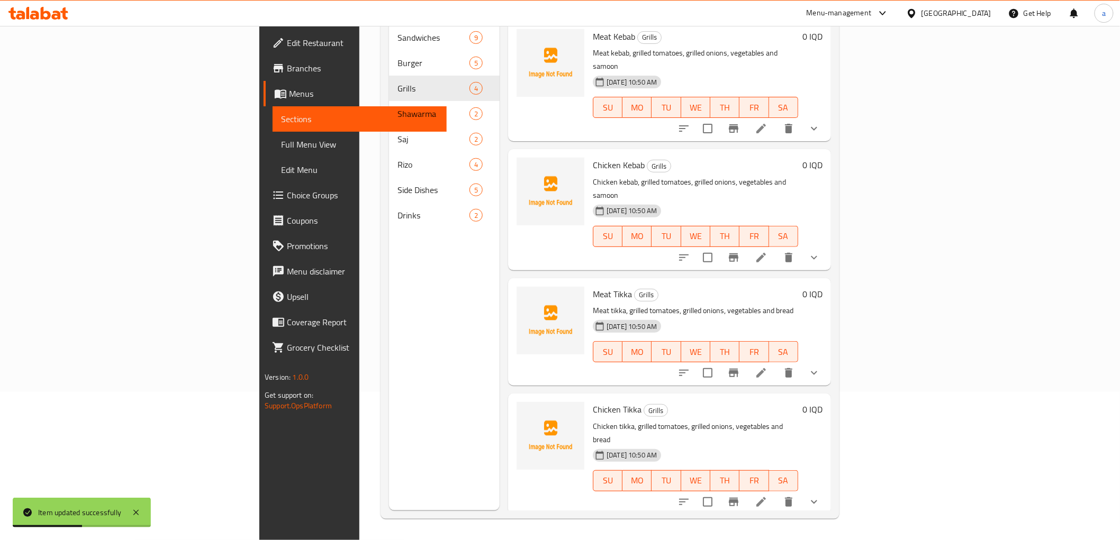
click at [776, 364] on li at bounding box center [761, 373] width 30 height 19
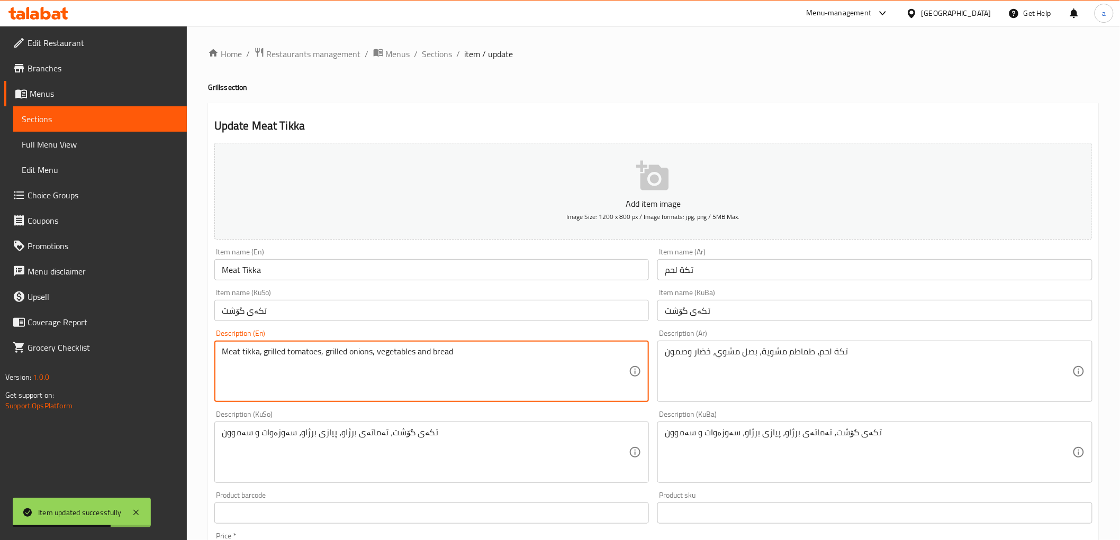
click at [444, 357] on textarea "Meat tikka, grilled tomatoes, grilled onions, vegetables and bread" at bounding box center [426, 372] width 408 height 50
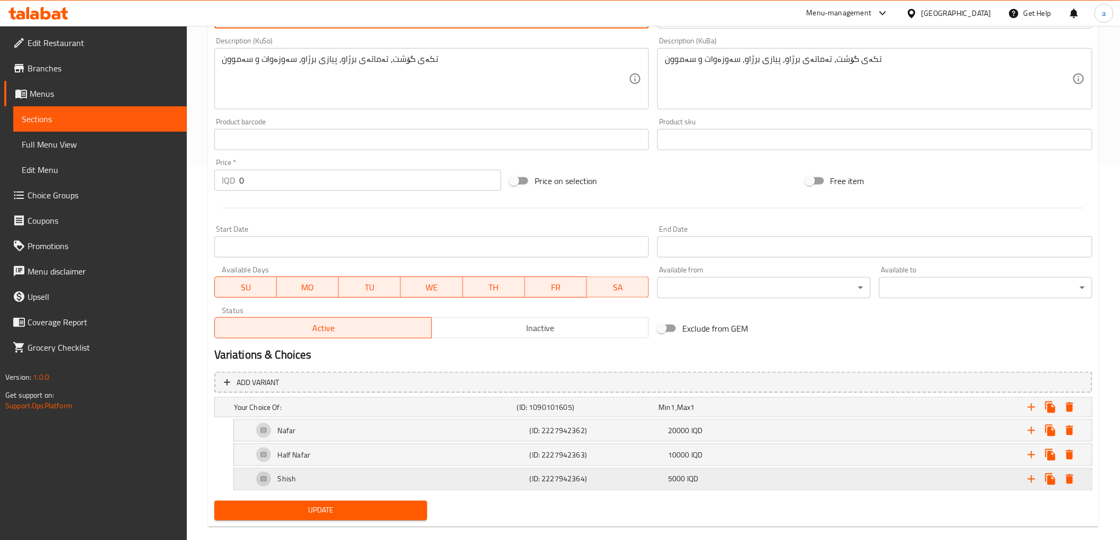
scroll to position [390, 0]
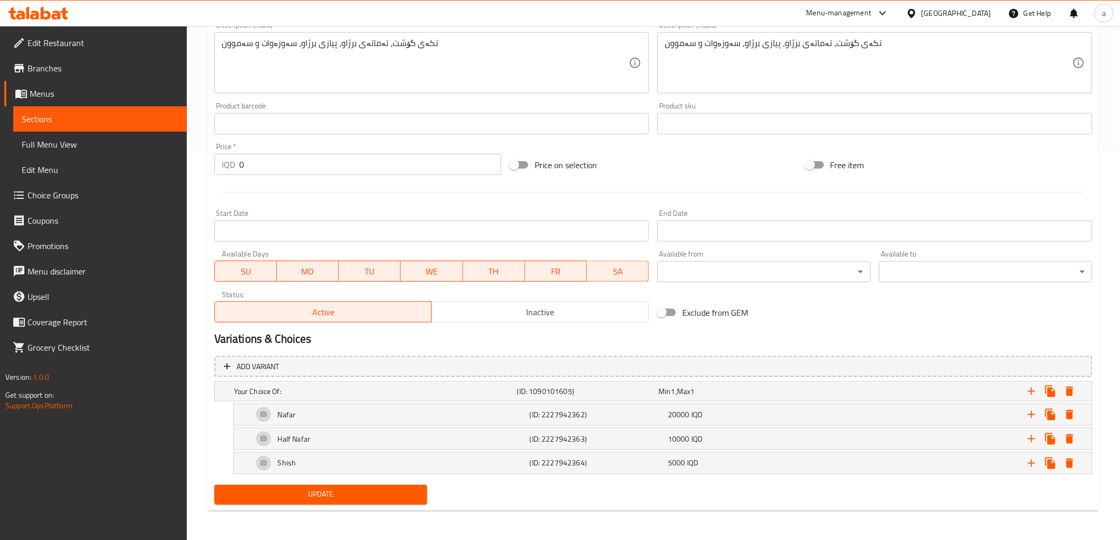
type textarea "Meat tikka, grilled tomatoes, grilled onions, vegetables and samoon"
click at [290, 494] on span "Update" at bounding box center [321, 495] width 196 height 13
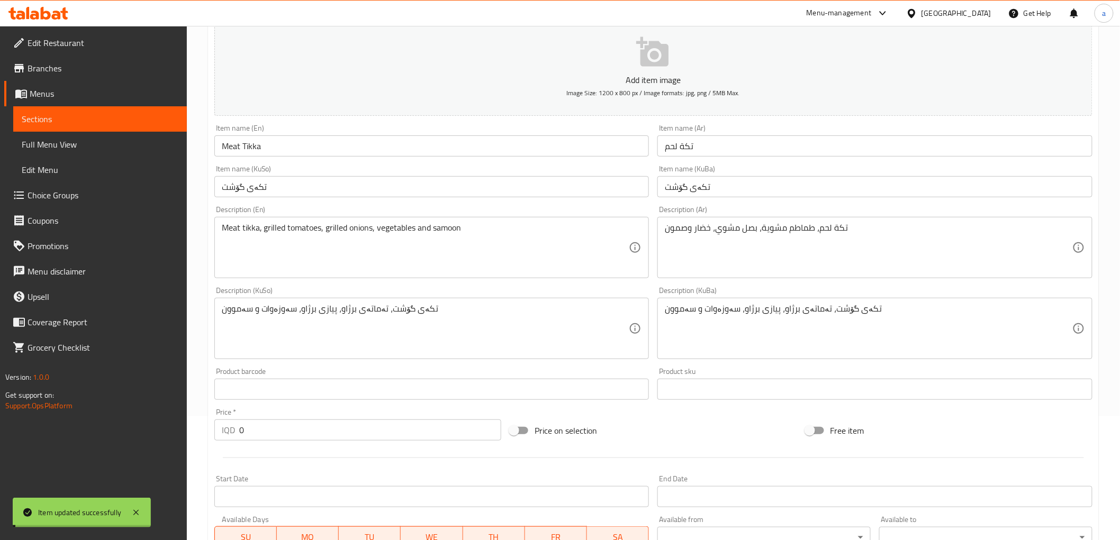
scroll to position [0, 0]
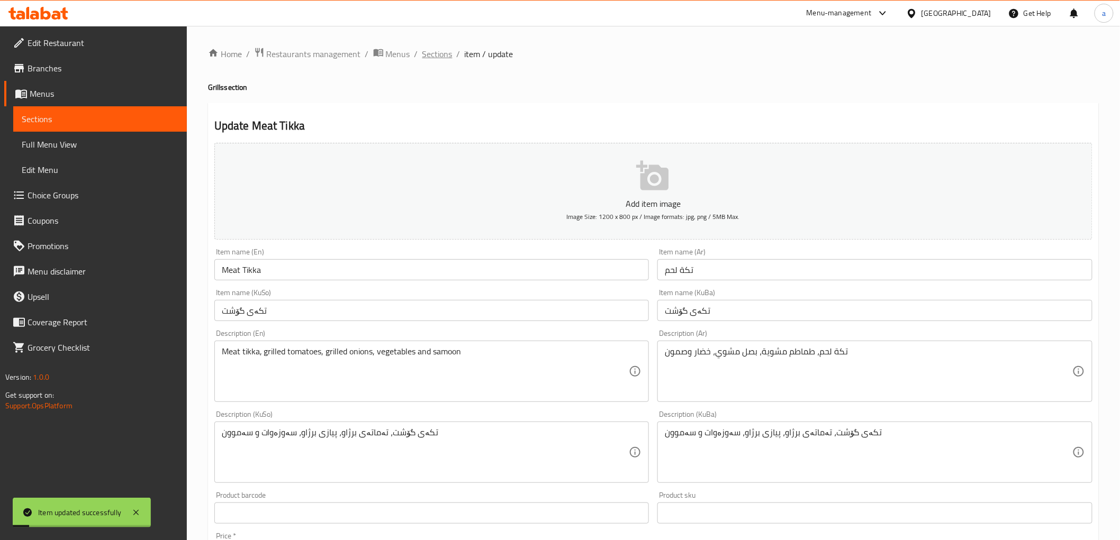
click at [451, 50] on span "Sections" at bounding box center [437, 54] width 30 height 13
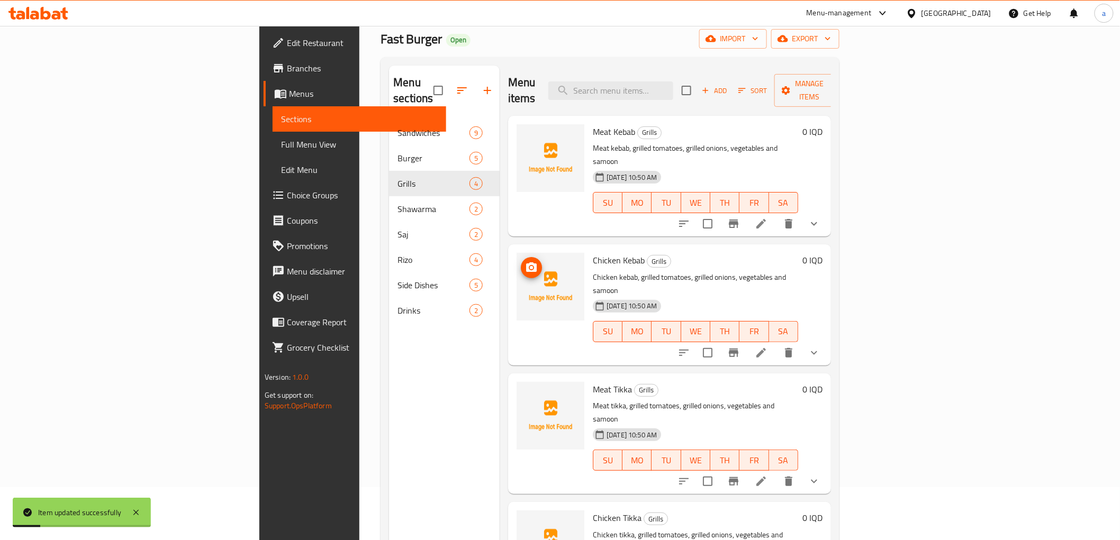
scroll to position [148, 0]
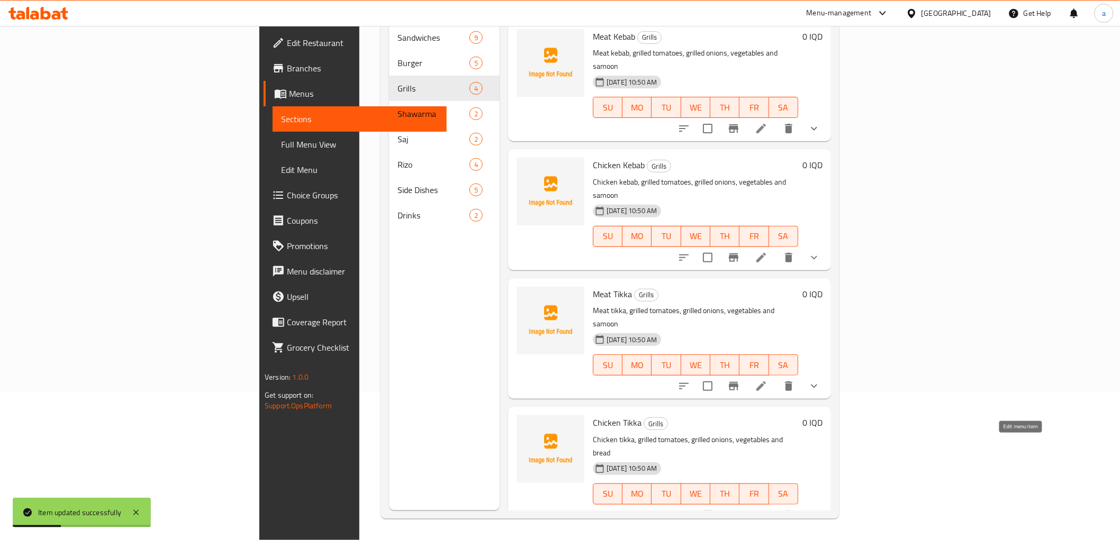
click at [767, 509] on icon at bounding box center [761, 515] width 13 height 13
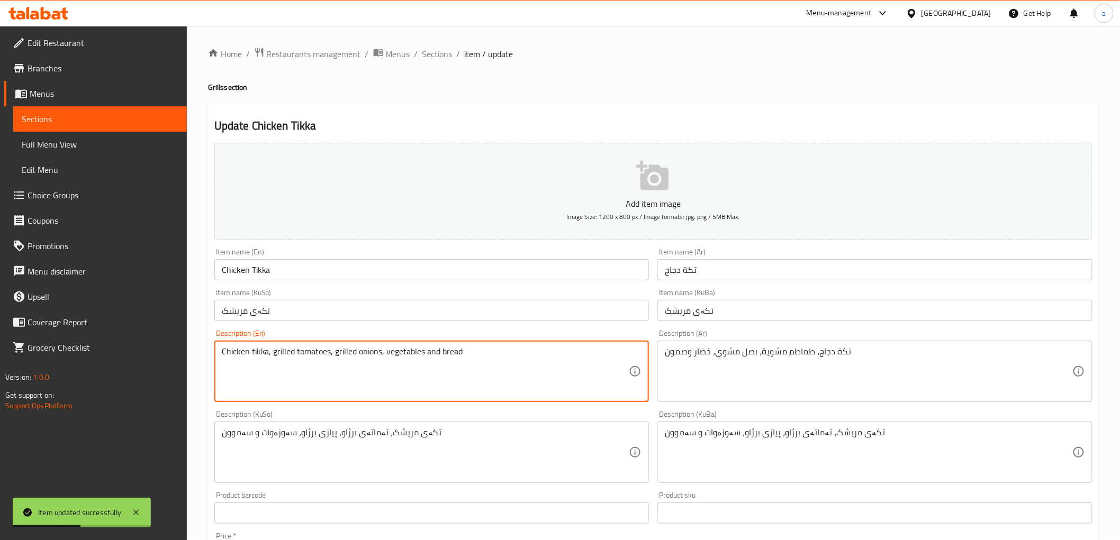
click at [452, 352] on textarea "Chicken tikka, grilled tomatoes, grilled onions, vegetables and bread" at bounding box center [426, 372] width 408 height 50
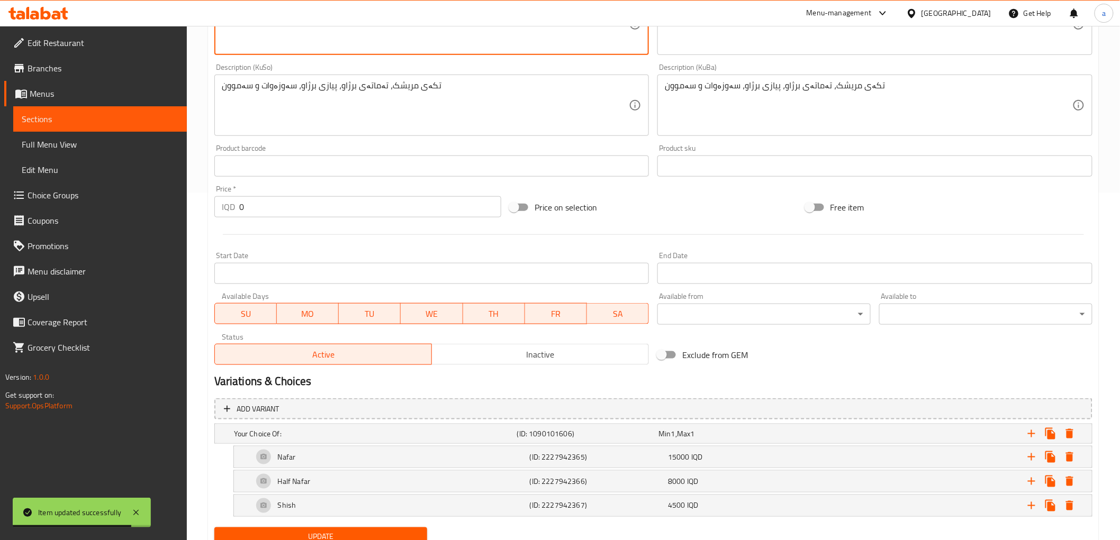
scroll to position [390, 0]
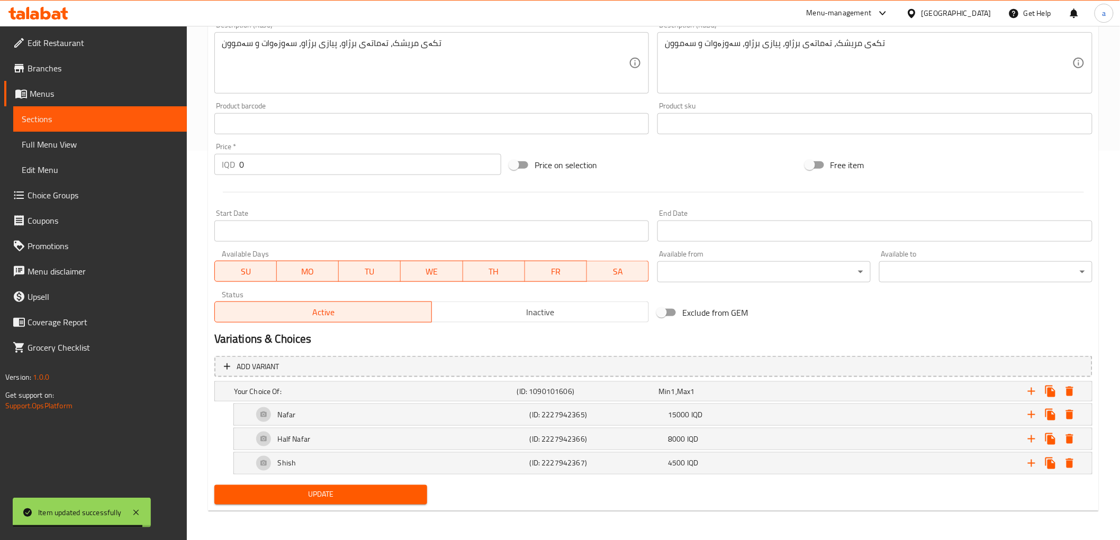
type textarea "Chicken tikka, grilled tomatoes, grilled onions, vegetables and samoon"
click at [346, 493] on span "Update" at bounding box center [321, 495] width 196 height 13
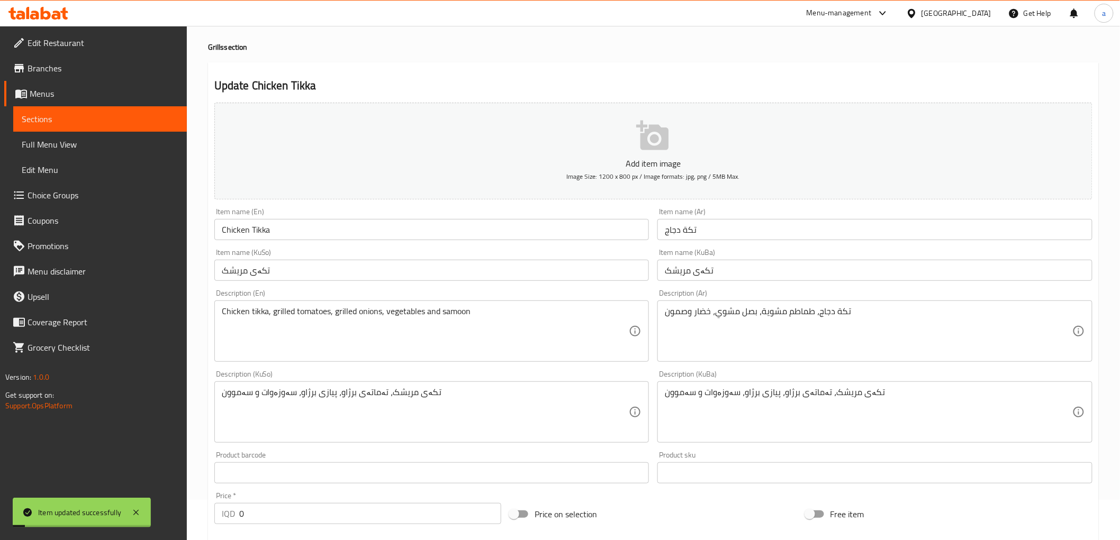
scroll to position [0, 0]
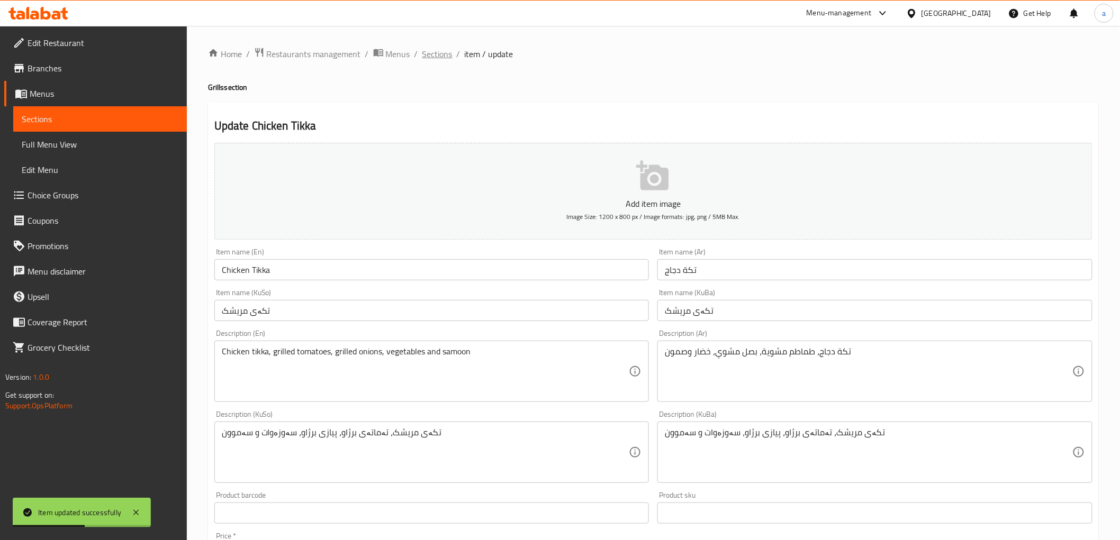
click at [441, 54] on span "Sections" at bounding box center [437, 54] width 30 height 13
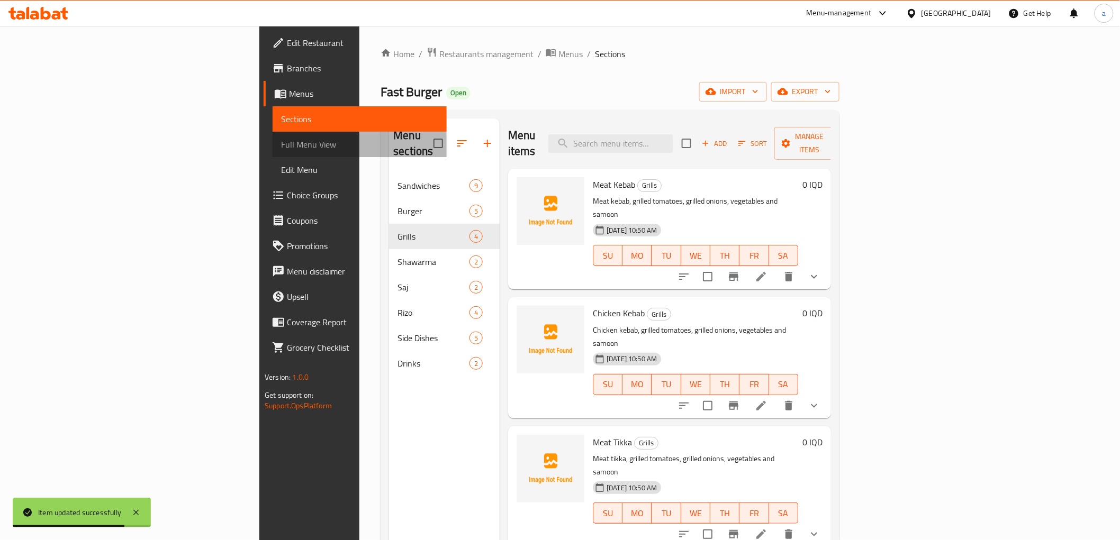
click at [281, 151] on span "Full Menu View" at bounding box center [359, 144] width 157 height 13
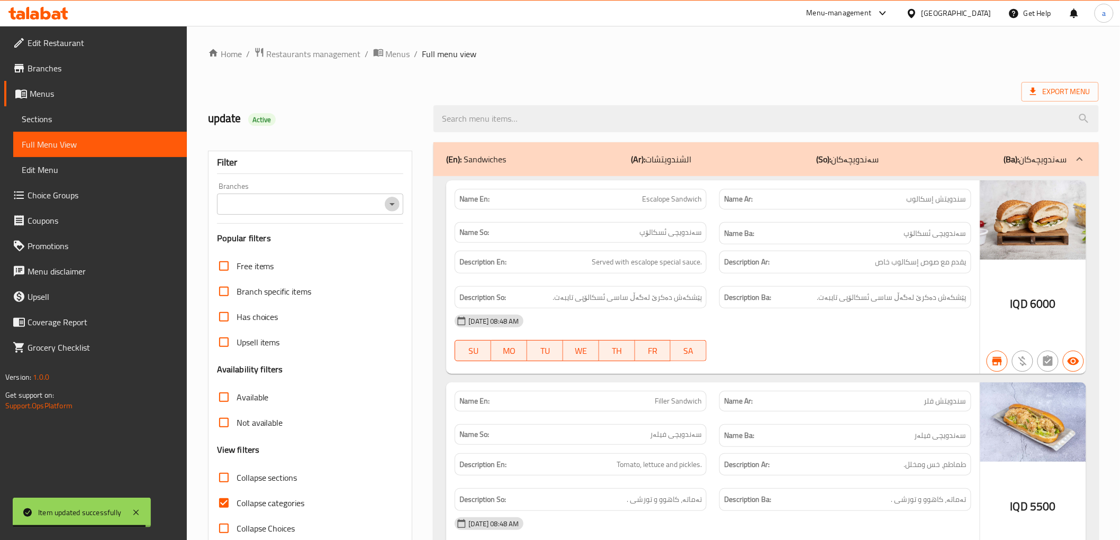
click at [388, 204] on icon "Open" at bounding box center [392, 204] width 13 height 13
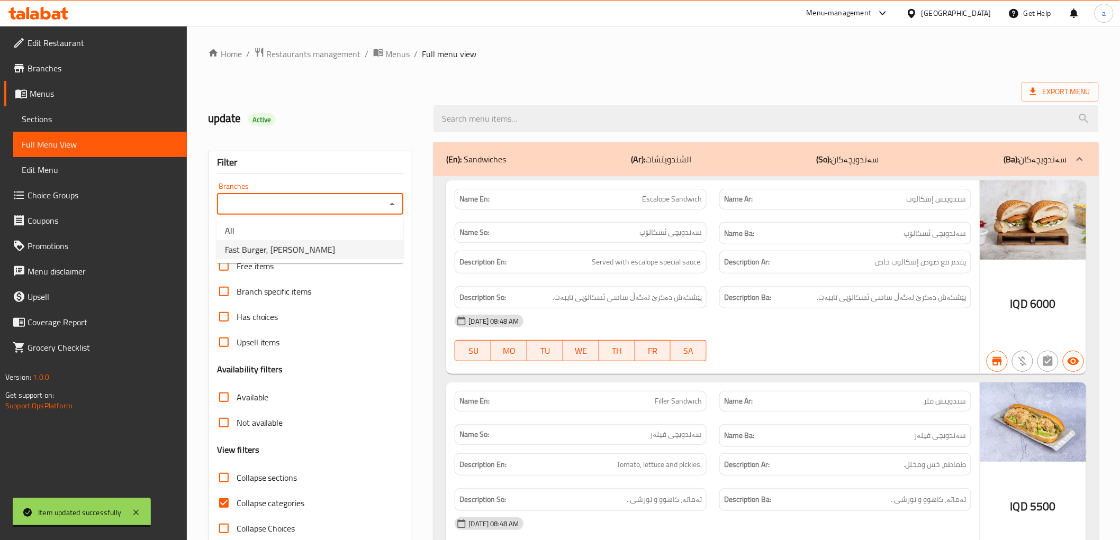
click at [283, 247] on span "Fast Burger, Al Mansur" at bounding box center [280, 249] width 110 height 13
type input "Fast Burger, Al Mansur"
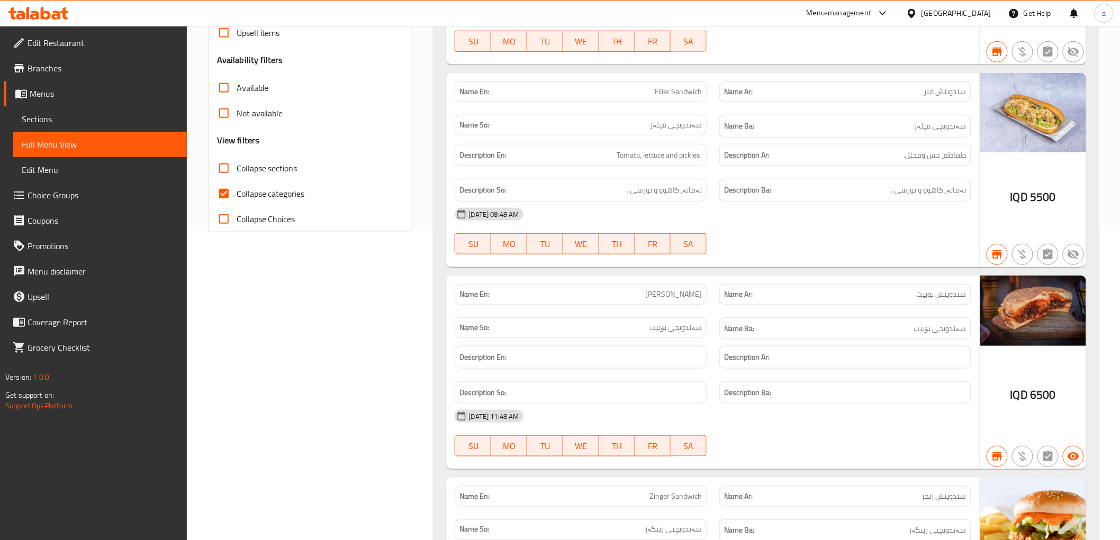
scroll to position [313, 0]
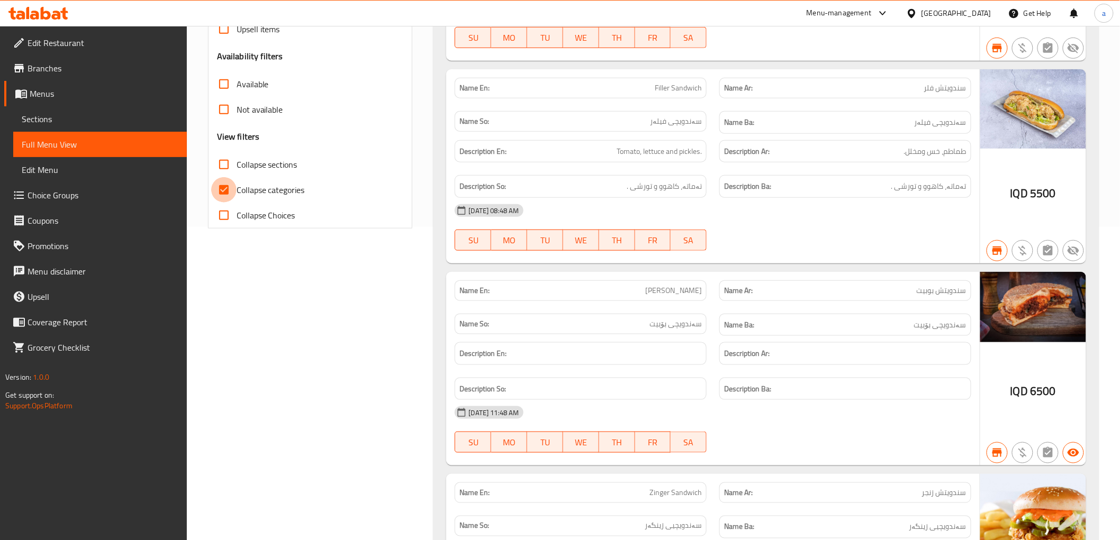
click at [232, 188] on input "Collapse categories" at bounding box center [223, 189] width 25 height 25
checkbox input "false"
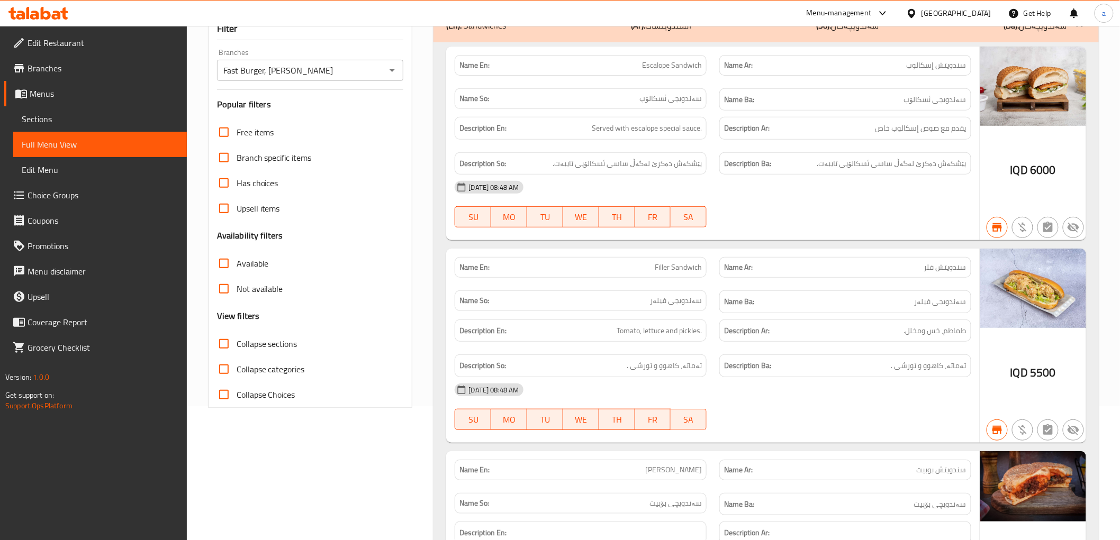
scroll to position [157, 0]
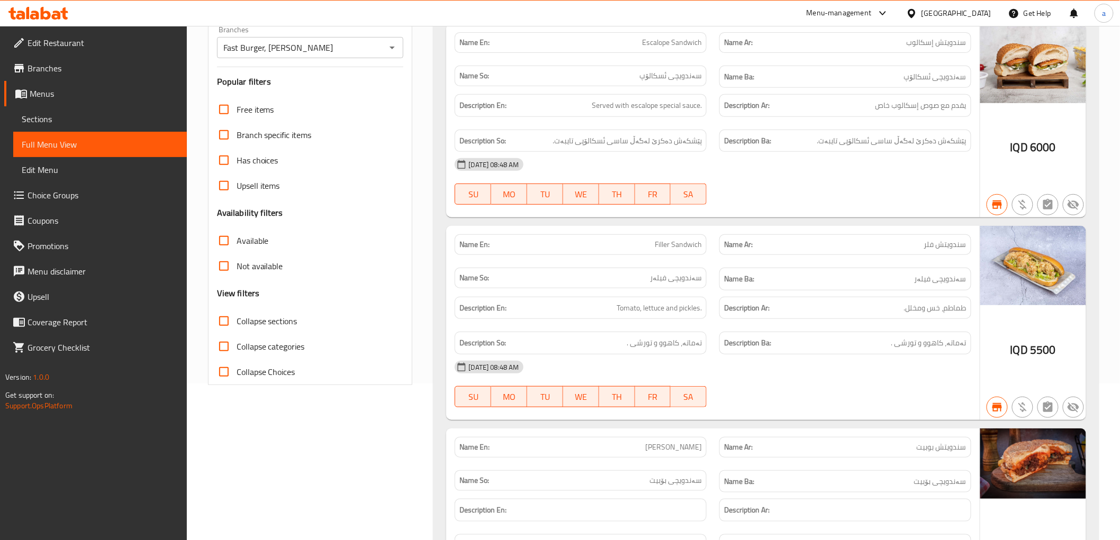
click at [225, 313] on input "Collapse sections" at bounding box center [223, 321] width 25 height 25
checkbox input "true"
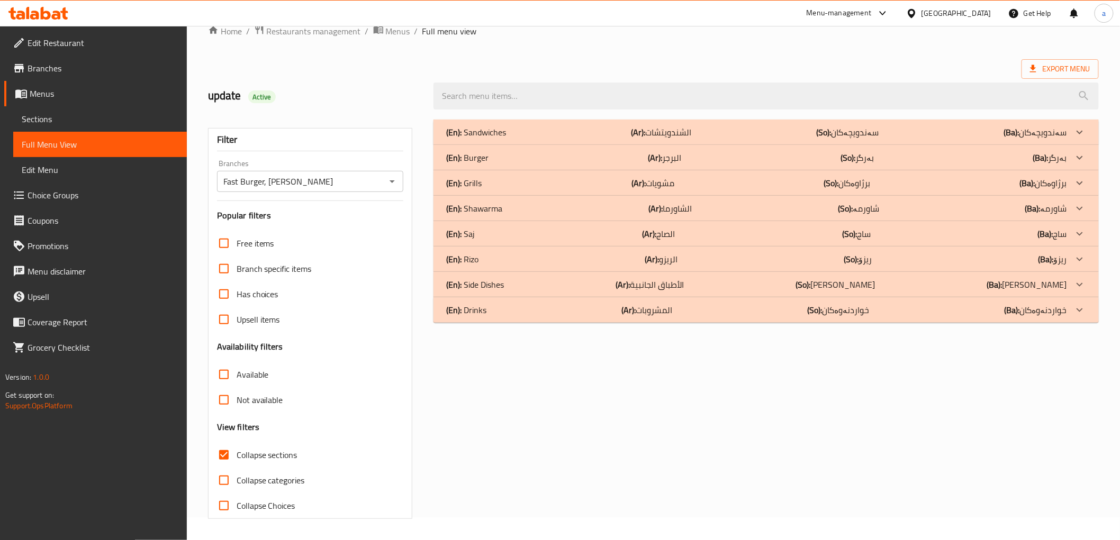
scroll to position [23, 0]
click at [467, 139] on p "(En): Grills" at bounding box center [476, 132] width 60 height 13
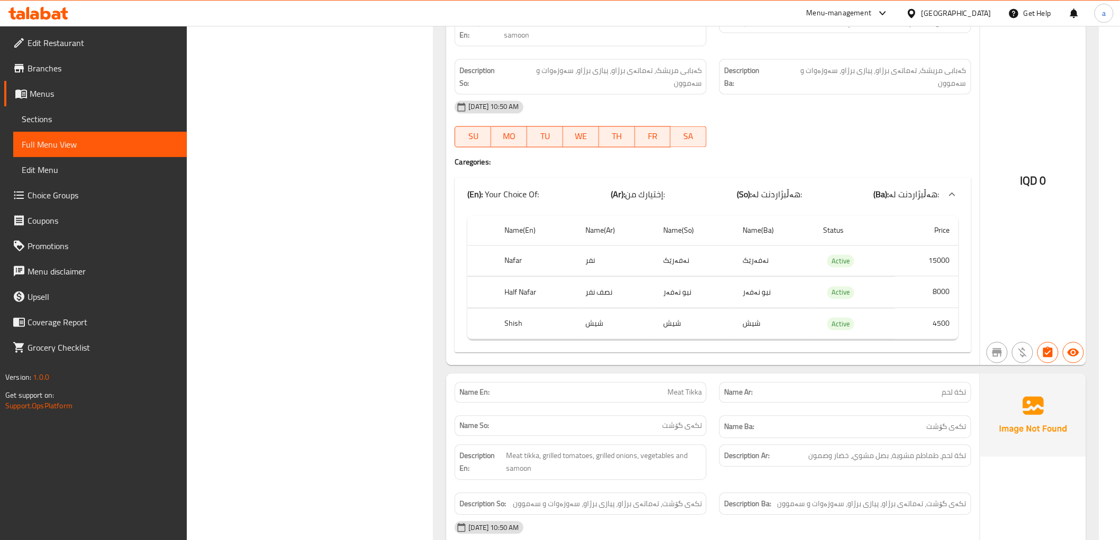
scroll to position [0, 0]
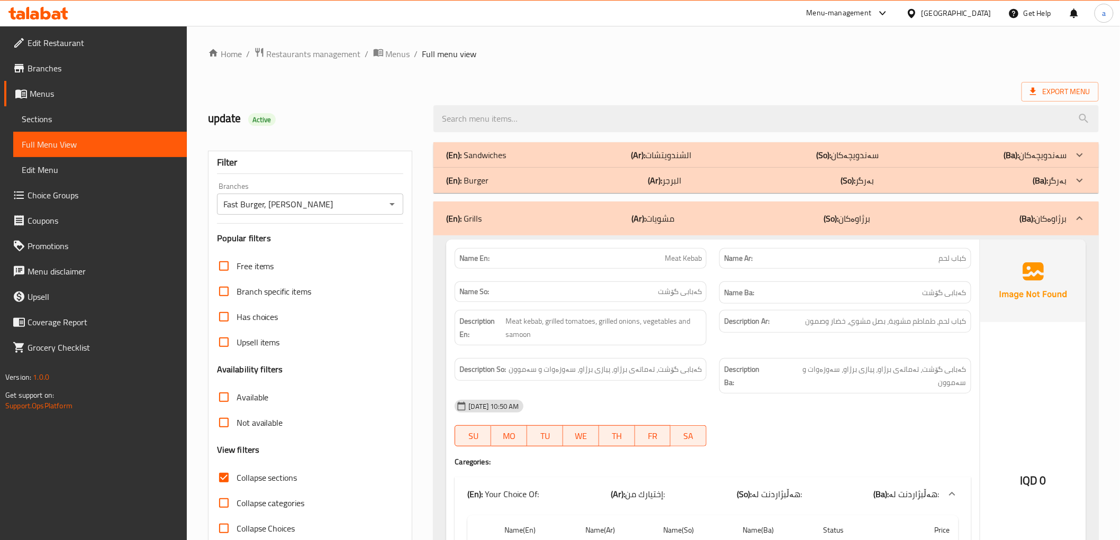
drag, startPoint x: 377, startPoint y: 182, endPoint x: 365, endPoint y: 43, distance: 139.2
click at [39, 57] on link "Branches" at bounding box center [95, 68] width 183 height 25
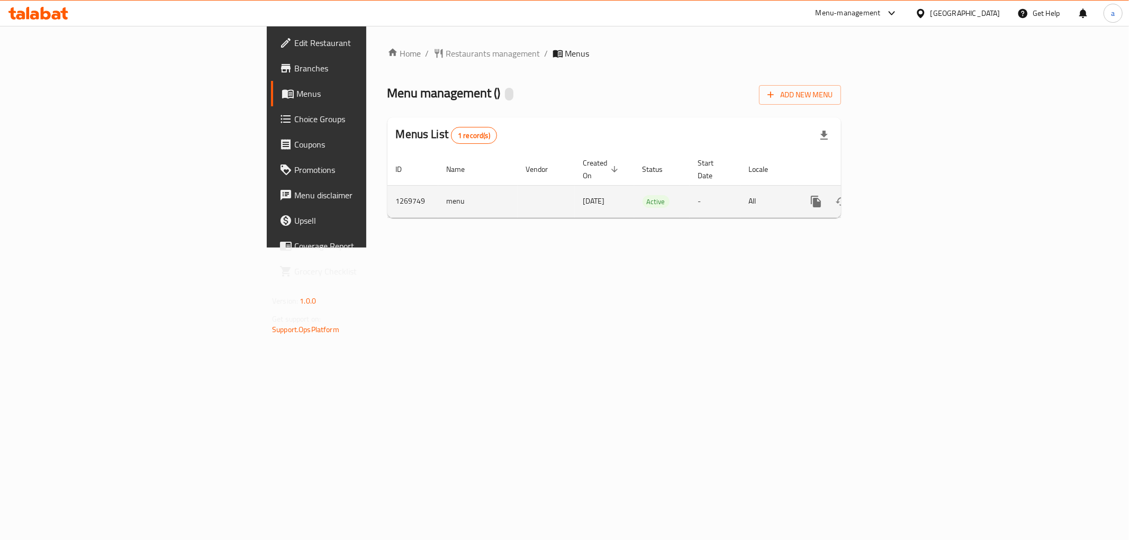
click at [897, 197] on icon "enhanced table" at bounding box center [893, 202] width 10 height 10
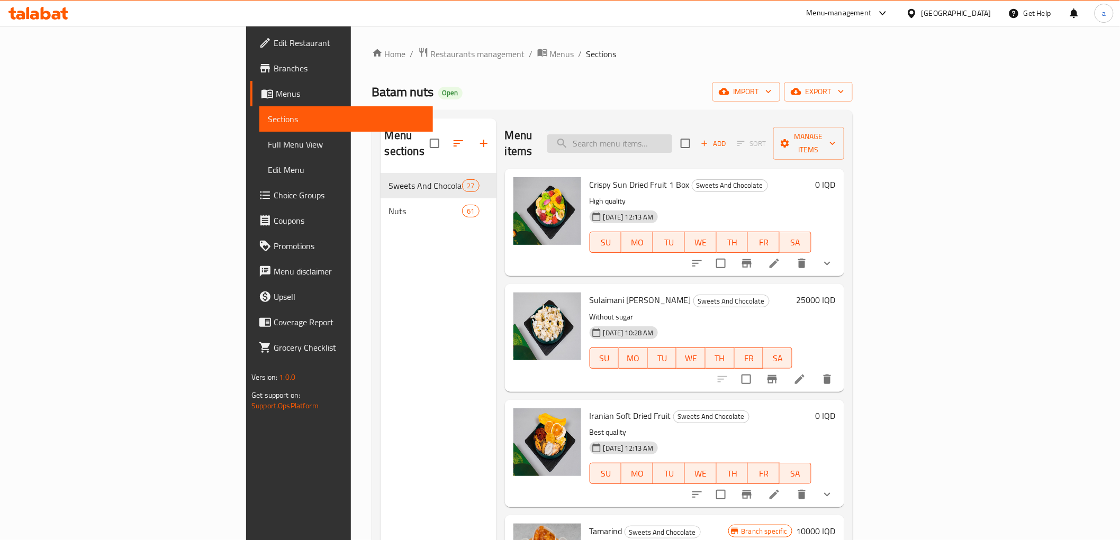
click at [672, 134] on input "search" at bounding box center [609, 143] width 125 height 19
paste input "Mixed Fruit"
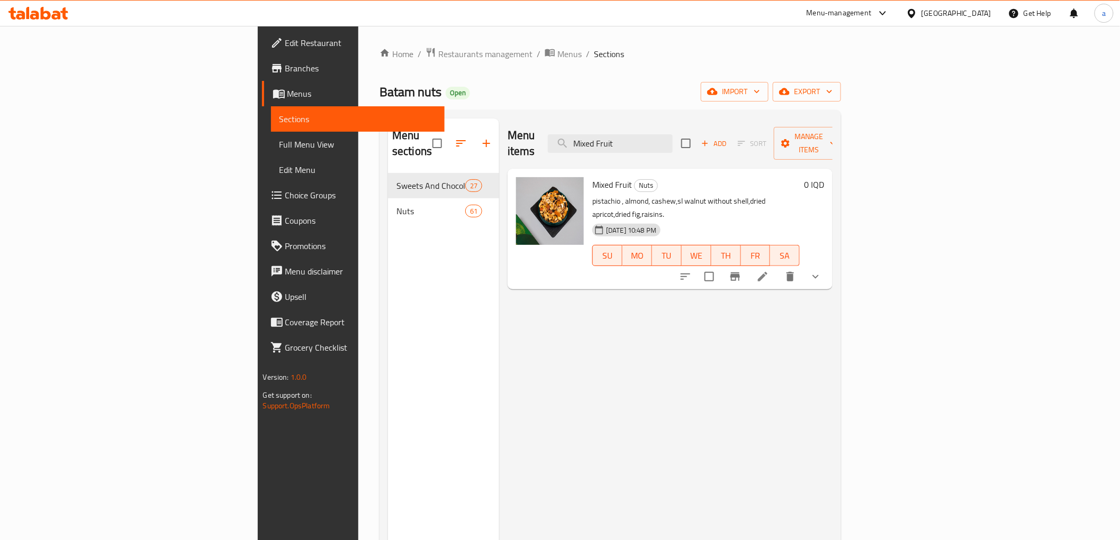
type input "Mixed Fruit"
click at [769, 270] on icon at bounding box center [762, 276] width 13 height 13
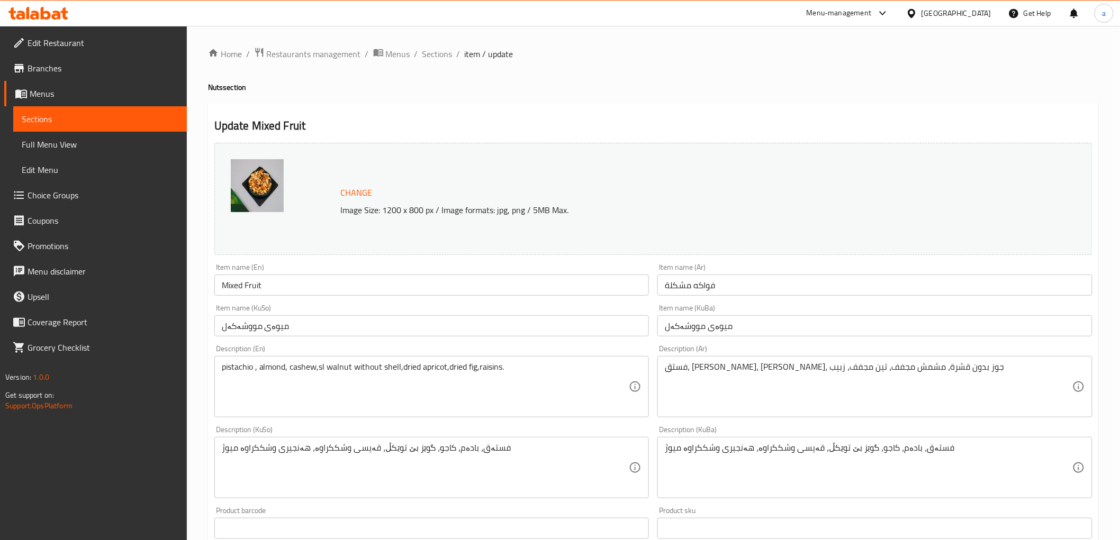
click at [458, 53] on li "/" at bounding box center [459, 54] width 4 height 13
click at [433, 52] on span "Sections" at bounding box center [437, 54] width 30 height 13
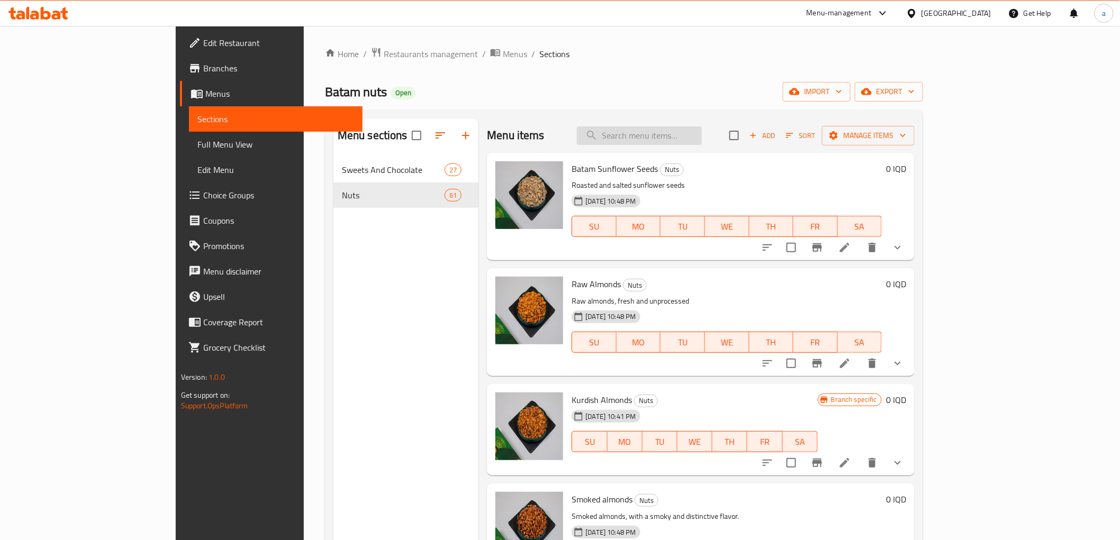
click at [673, 138] on input "search" at bounding box center [639, 135] width 125 height 19
paste input "Mixed Fruit Nuts"
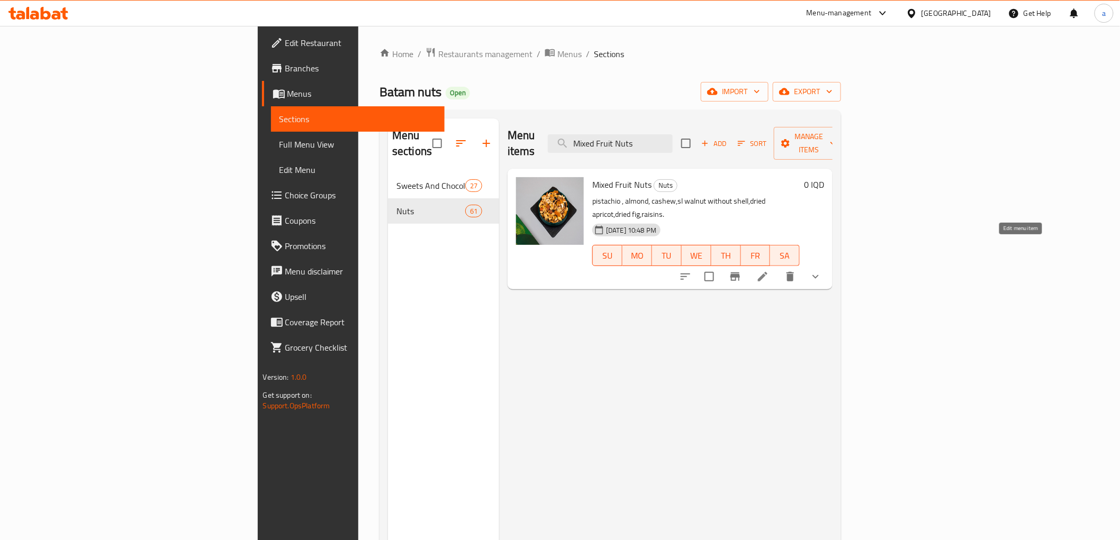
type input "Mixed Fruit Nuts"
click at [769, 270] on icon at bounding box center [762, 276] width 13 height 13
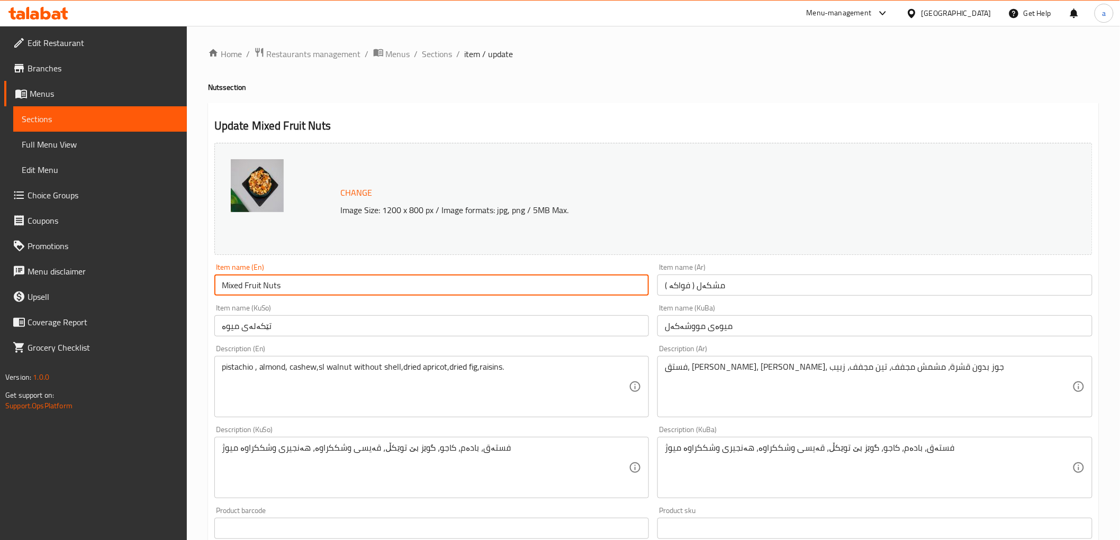
click at [241, 284] on input "Mixed Fruit Nuts" at bounding box center [431, 285] width 435 height 21
click at [265, 288] on input "Mixture Of Fruits And Nuts" at bounding box center [431, 285] width 435 height 21
type input "Mixture Of Fruits And Nuts"
click at [695, 287] on input "مشکەل ( فواکە )" at bounding box center [874, 285] width 435 height 21
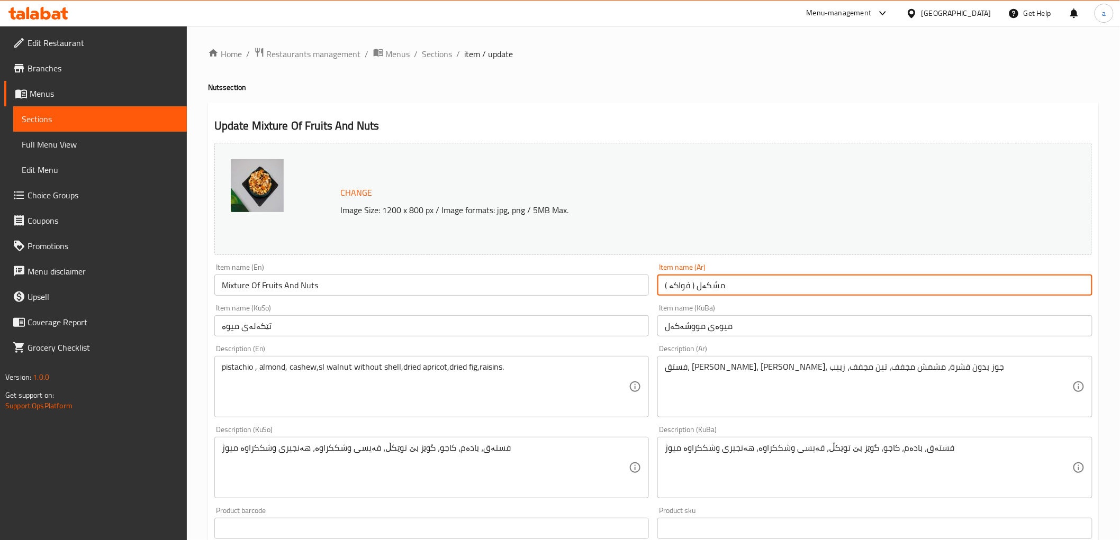
click at [695, 287] on input "مشکەل ( فواکە )" at bounding box center [874, 285] width 435 height 21
paste input "يج من فواكه ومكسرات"
type input "مزيج من فواكه ومكسرات"
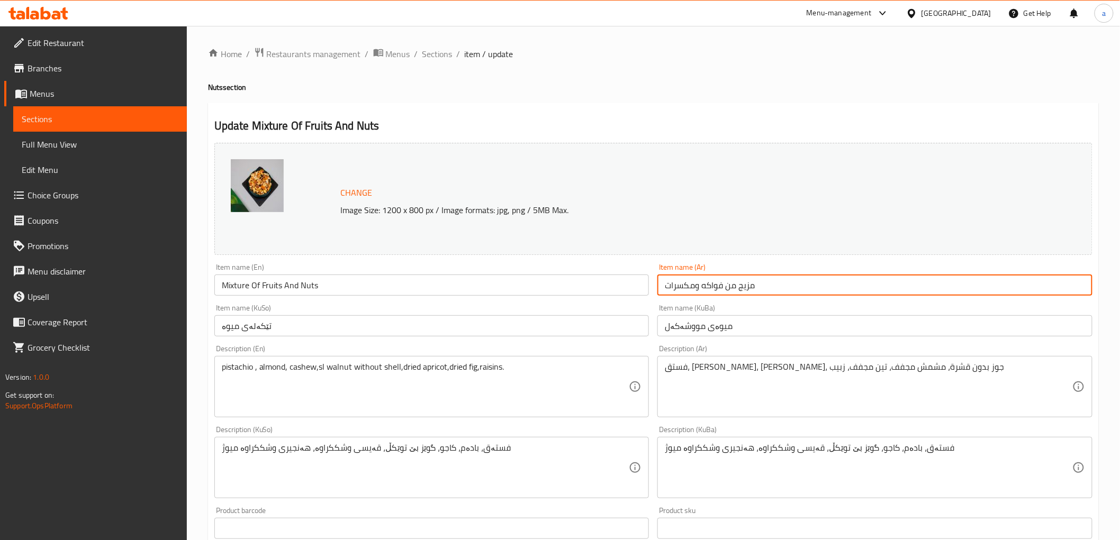
click at [710, 321] on input "میوەی مووشەکەل" at bounding box center [874, 325] width 435 height 21
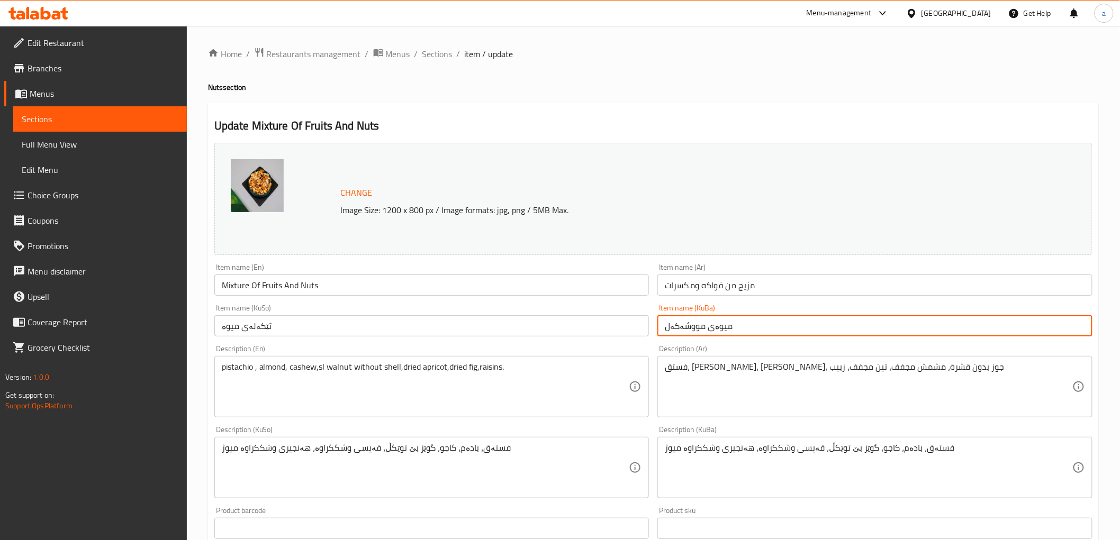
click at [710, 321] on input "میوەی مووشەکەل" at bounding box center [874, 325] width 435 height 21
type input "تێکەڵەی میوە و چەرەزات"
click at [507, 331] on input "تێکەلەی میوە" at bounding box center [431, 325] width 435 height 21
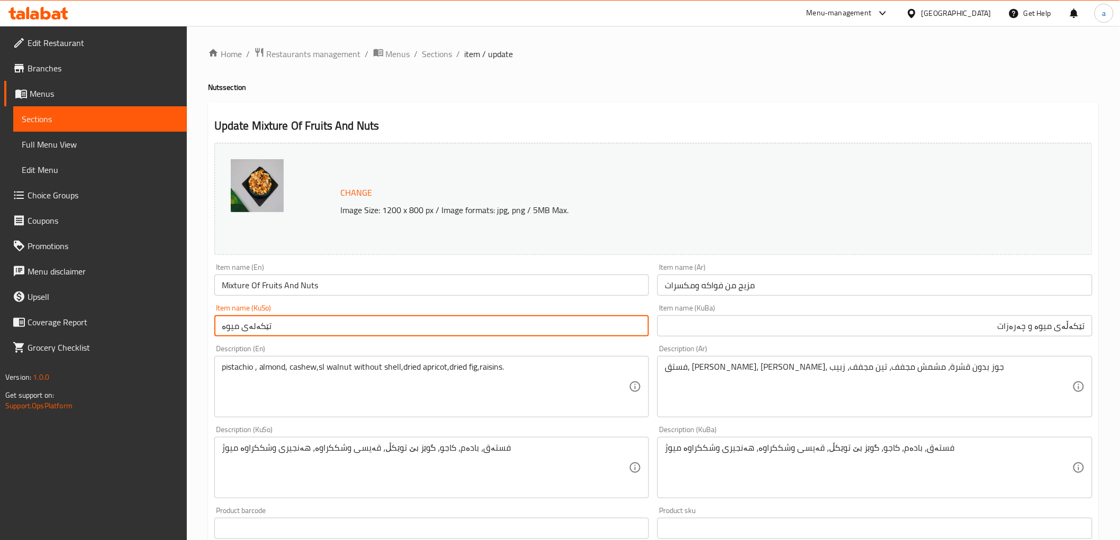
click at [507, 331] on input "تێکەلەی میوە" at bounding box center [431, 325] width 435 height 21
paste input "ڵەی میوە و چەرەزات"
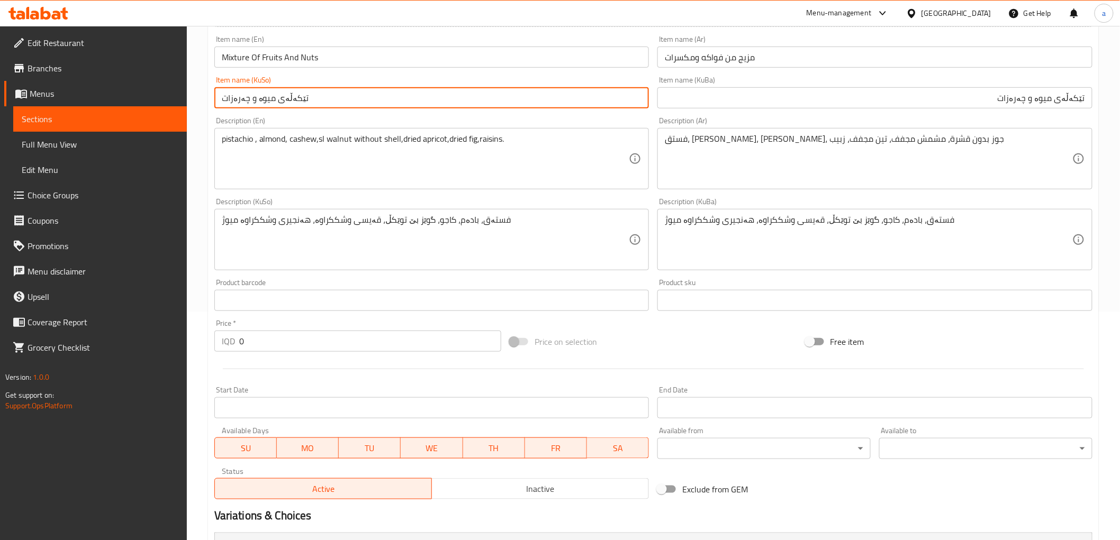
scroll to position [55, 0]
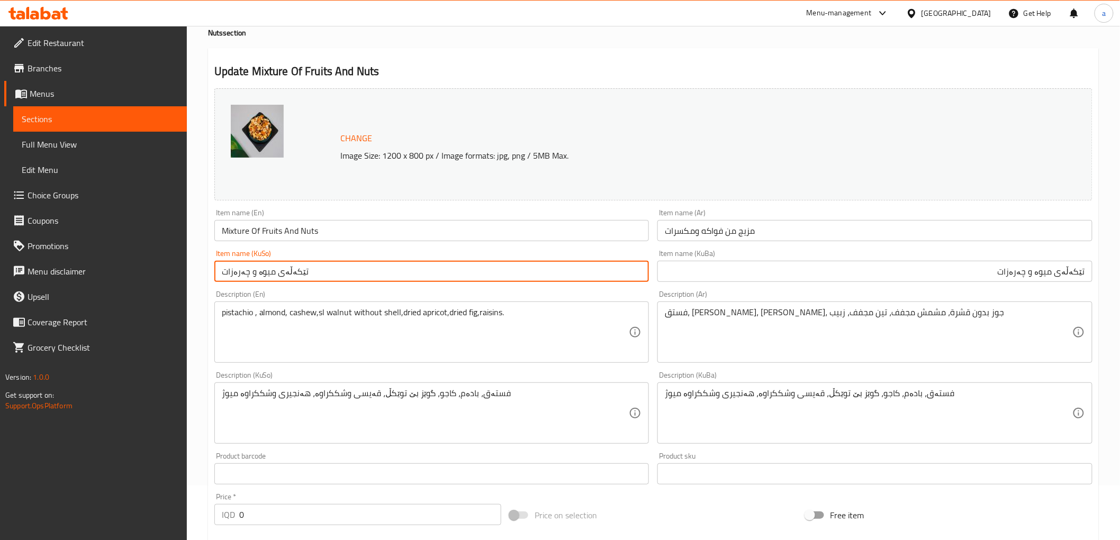
type input "تێکەڵەی میوە و چەرەزات"
click at [272, 233] on input "Mixture Of Fruits And Nuts" at bounding box center [431, 230] width 435 height 21
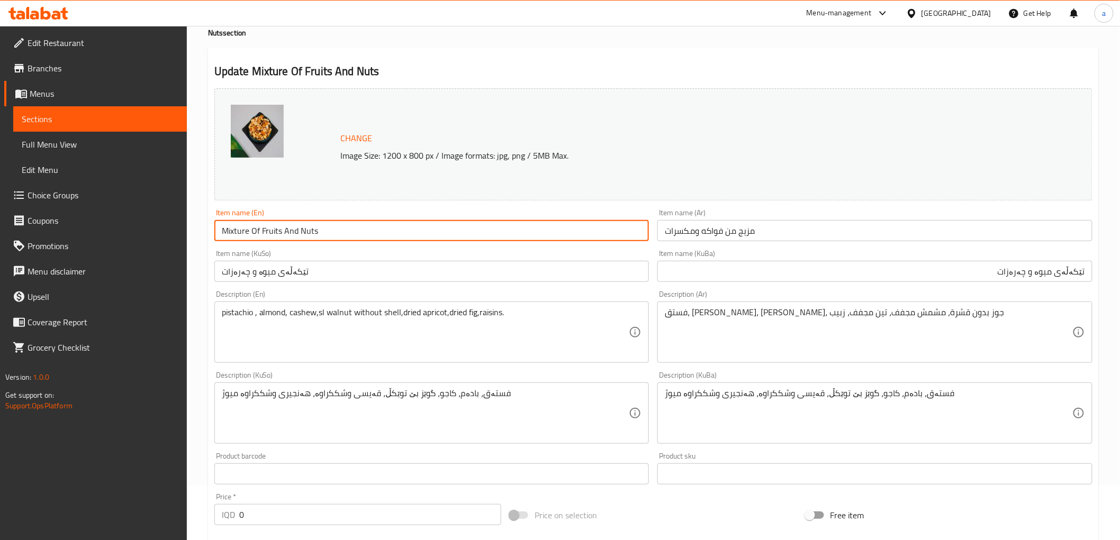
click at [272, 233] on input "Mixture Of Fruits And Nuts" at bounding box center [431, 230] width 435 height 21
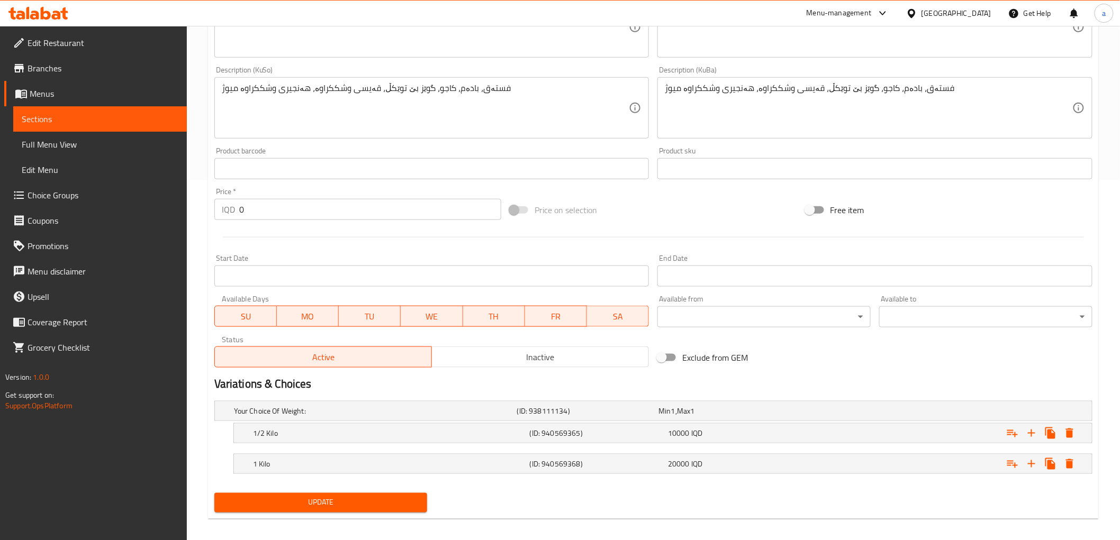
scroll to position [368, 0]
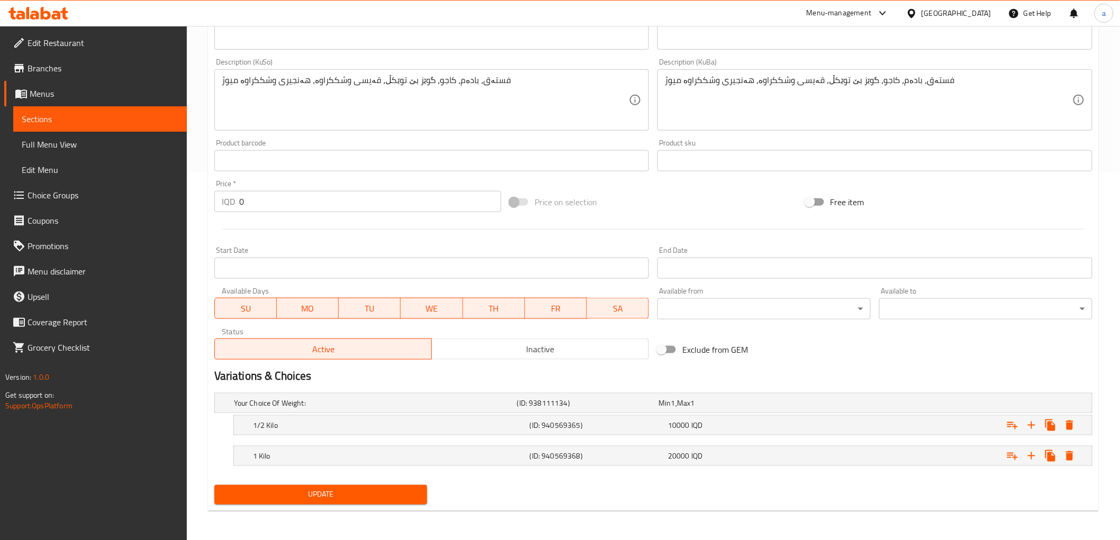
click at [316, 495] on span "Update" at bounding box center [321, 495] width 196 height 13
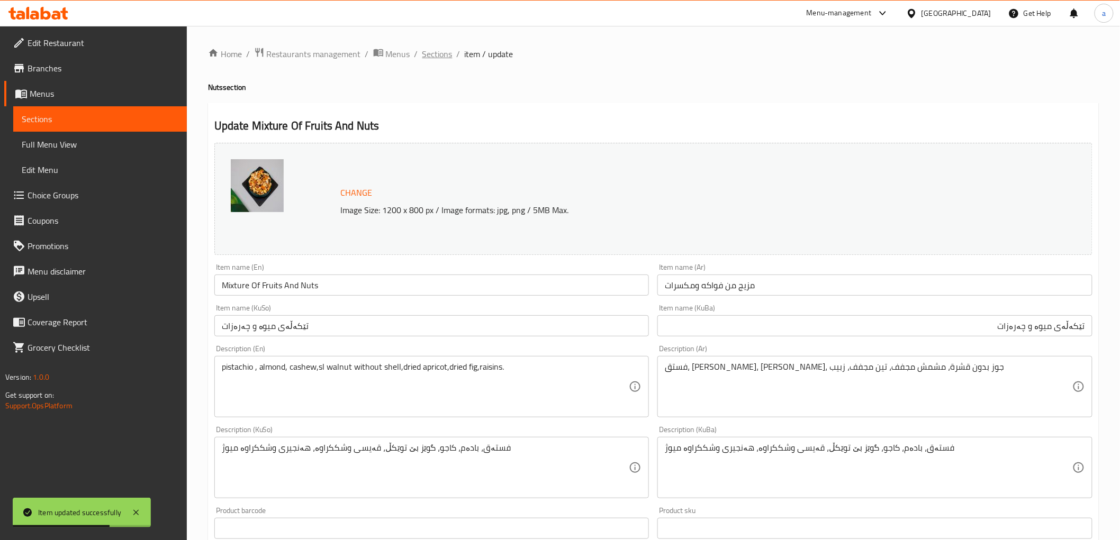
click at [442, 49] on span "Sections" at bounding box center [437, 54] width 30 height 13
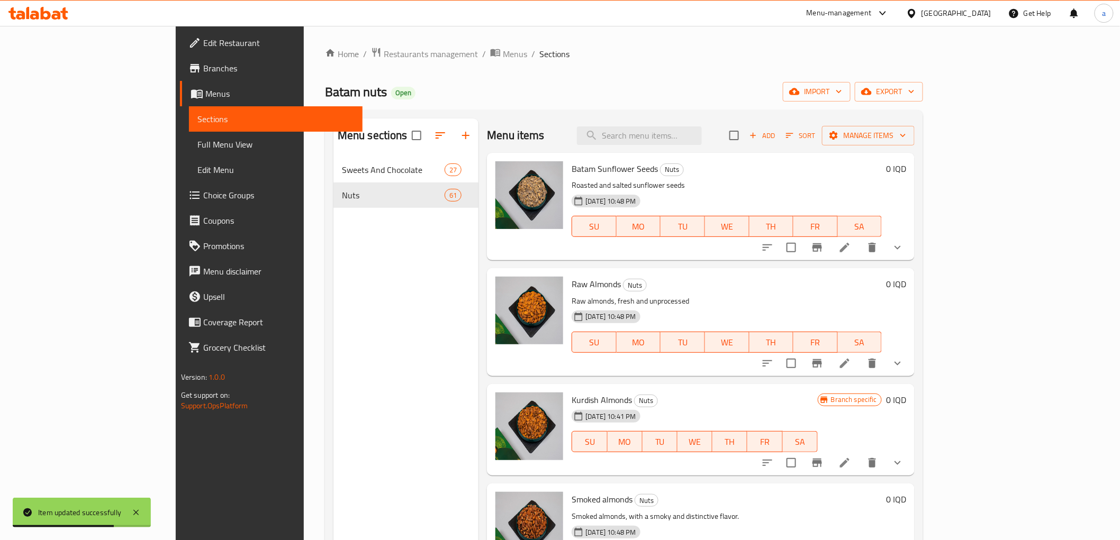
click at [197, 144] on span "Full Menu View" at bounding box center [275, 144] width 157 height 13
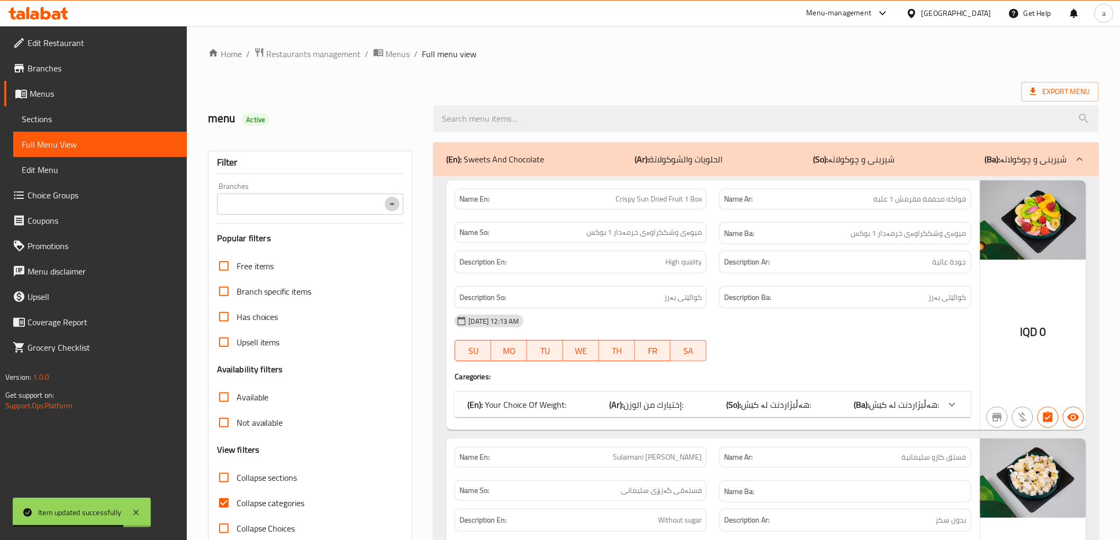
click at [390, 202] on icon "Open" at bounding box center [392, 204] width 13 height 13
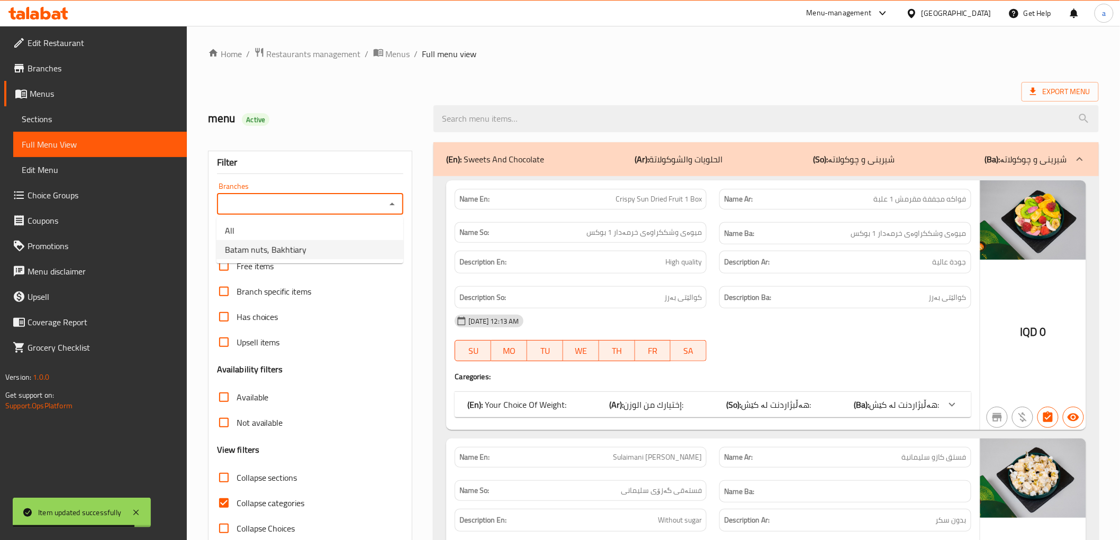
click at [266, 247] on span "Batam nuts, Bakhtiary" at bounding box center [266, 249] width 82 height 13
type input "Batam nuts, Bakhtiary"
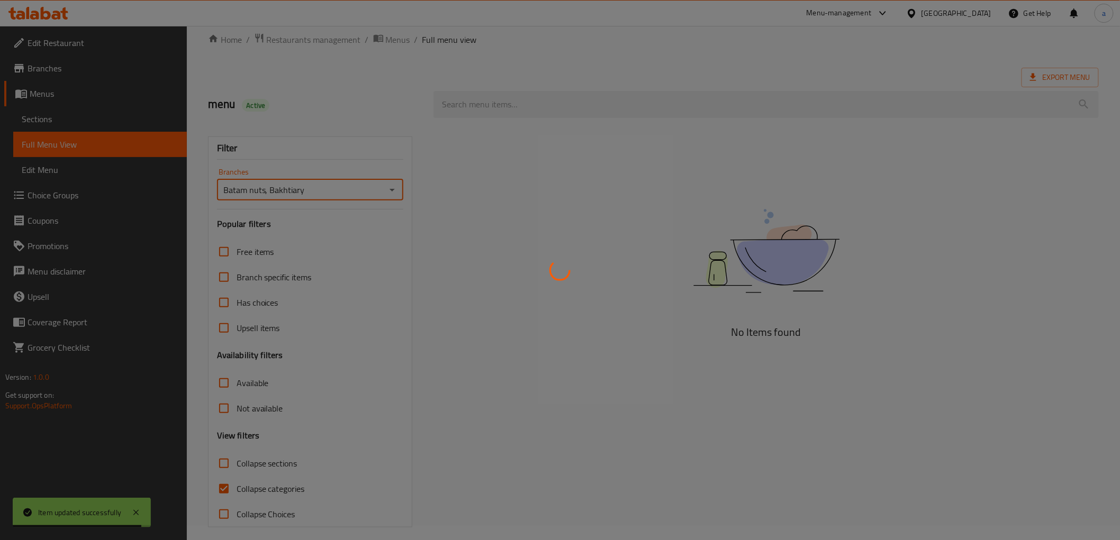
scroll to position [23, 0]
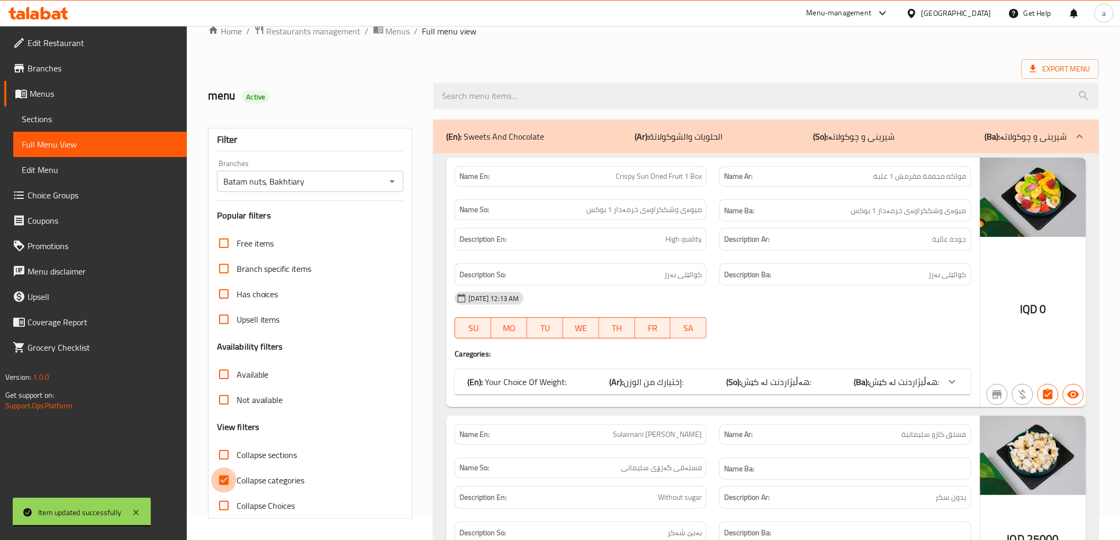
click at [222, 475] on input "Collapse categories" at bounding box center [223, 480] width 25 height 25
checkbox input "false"
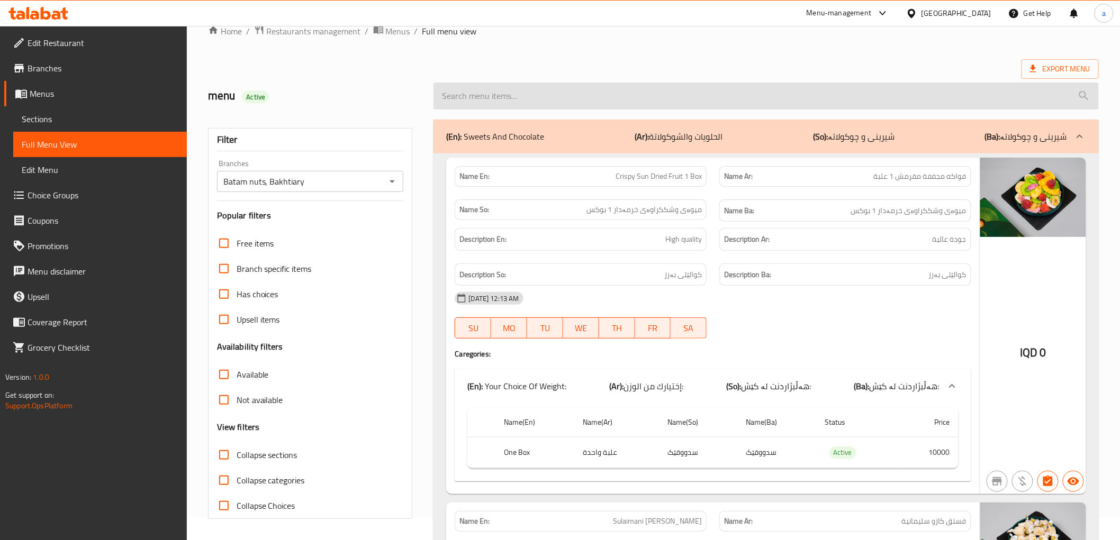
click at [538, 92] on input "search" at bounding box center [765, 96] width 665 height 27
paste input "Mixture Of Fruits And Nuts"
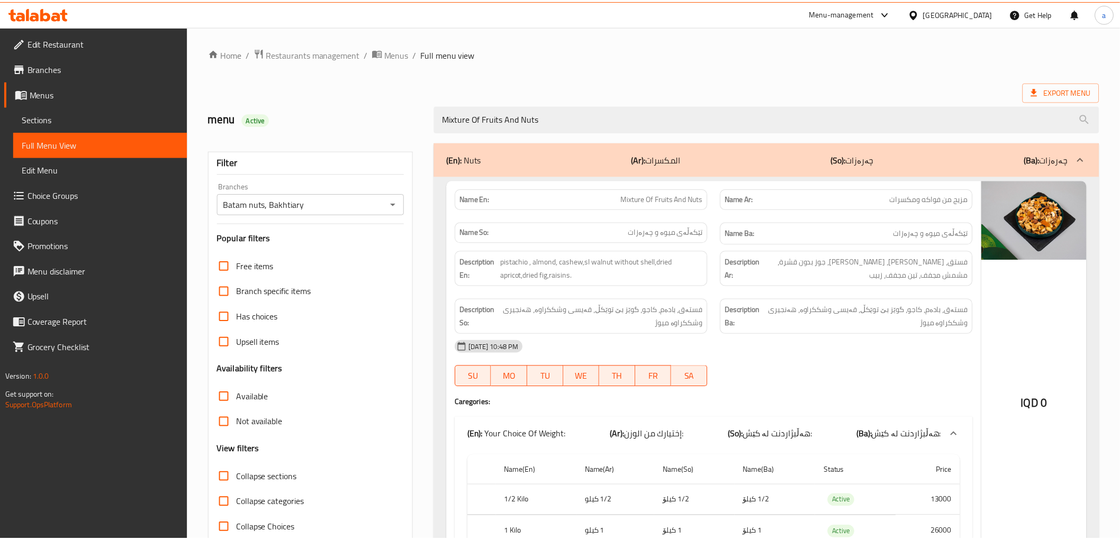
scroll to position [77, 0]
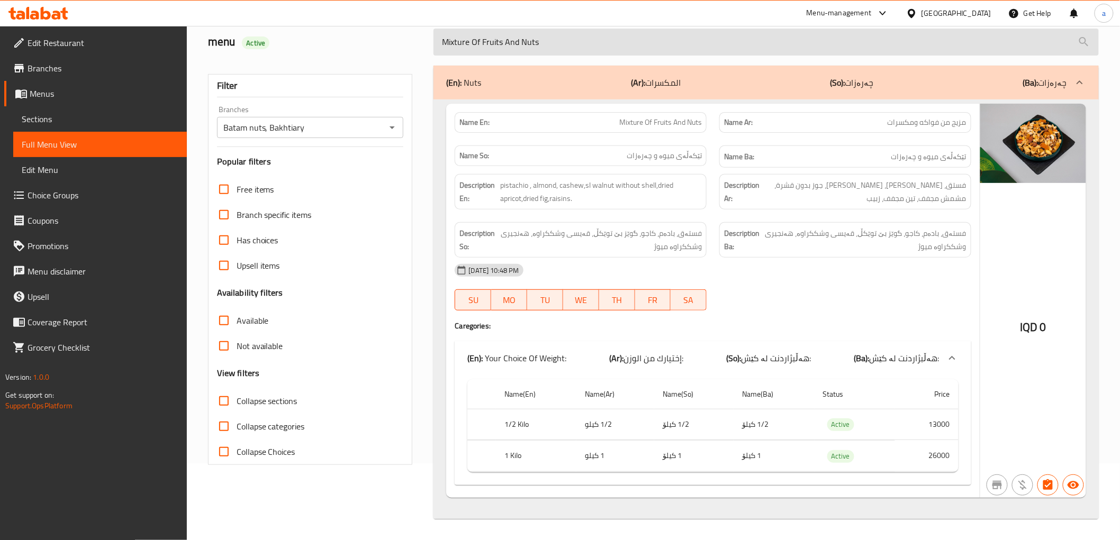
click at [519, 36] on input "Mixture Of Fruits And Nuts" at bounding box center [765, 42] width 665 height 27
paste input "Diet Walnut Chocolate"
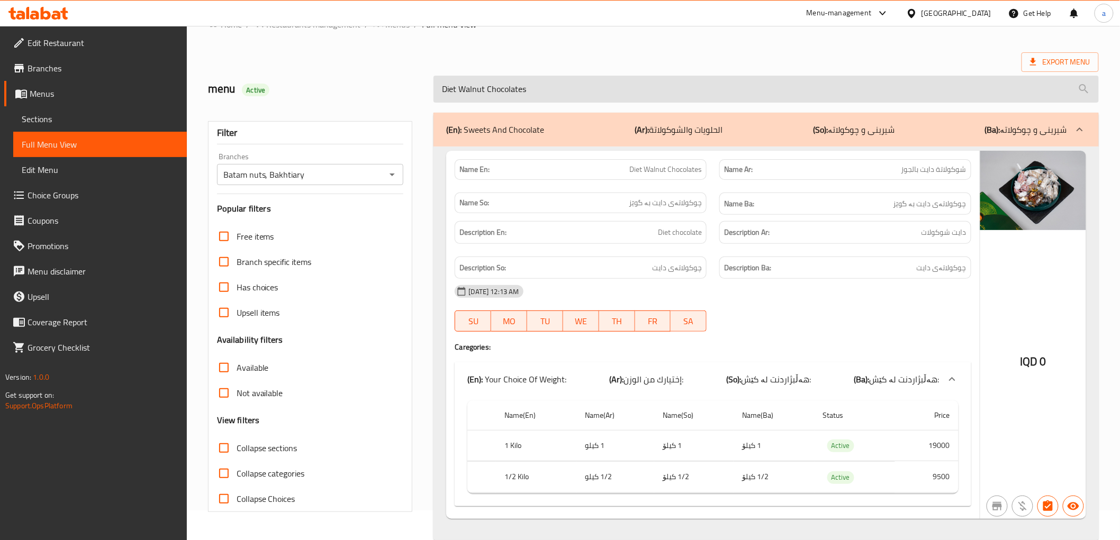
scroll to position [51, 0]
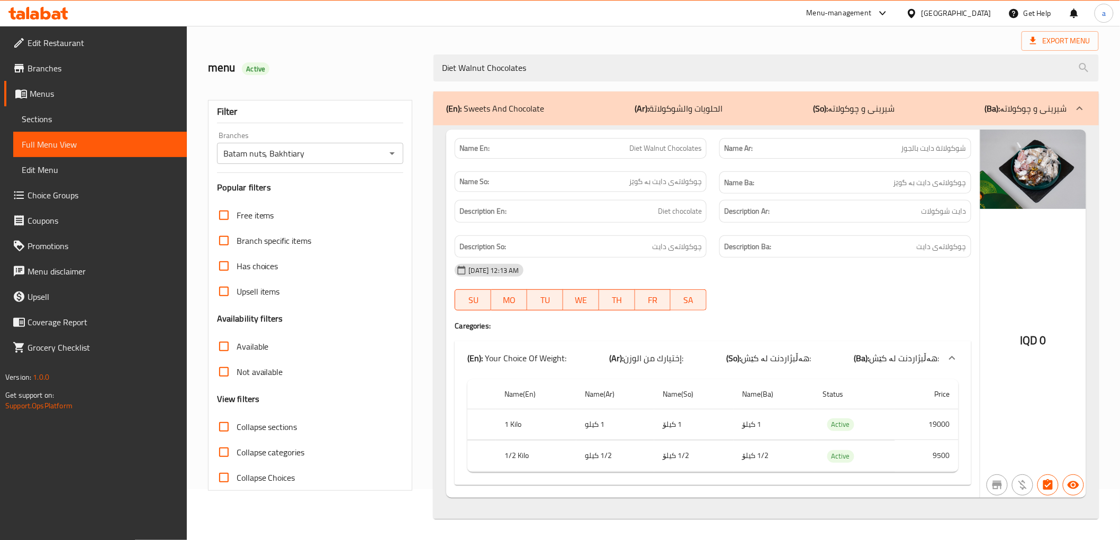
type input "Diet Walnut Chocolates"
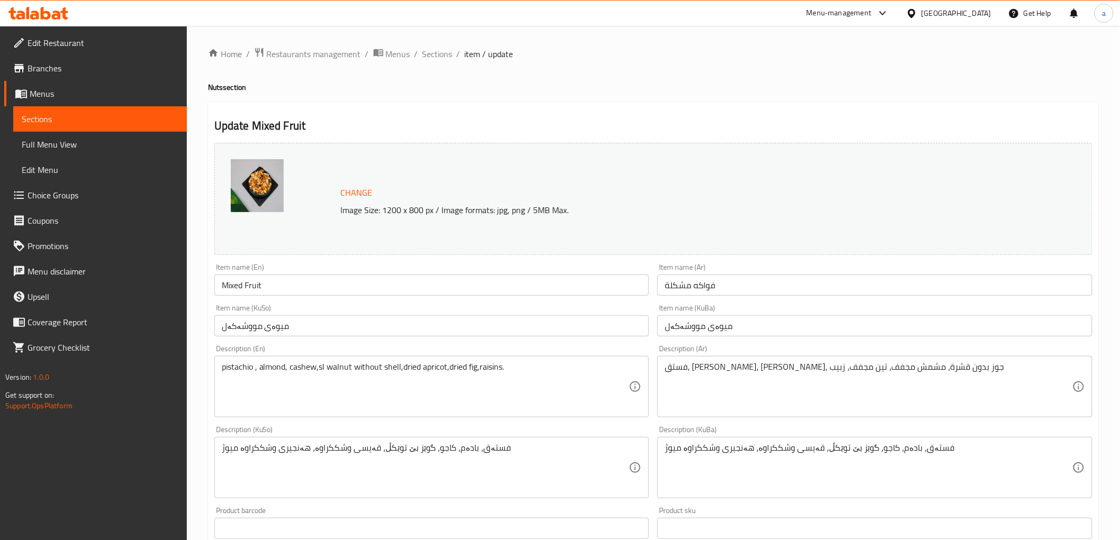
click at [59, 150] on span "Full Menu View" at bounding box center [100, 144] width 157 height 13
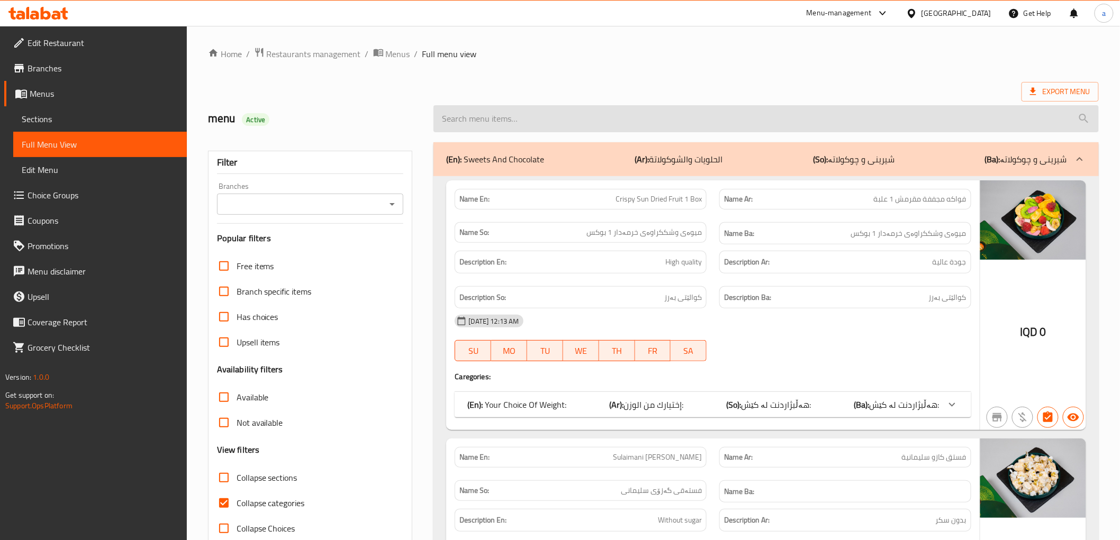
click at [526, 123] on input "search" at bounding box center [765, 118] width 665 height 27
paste input "Mixed Fruit"
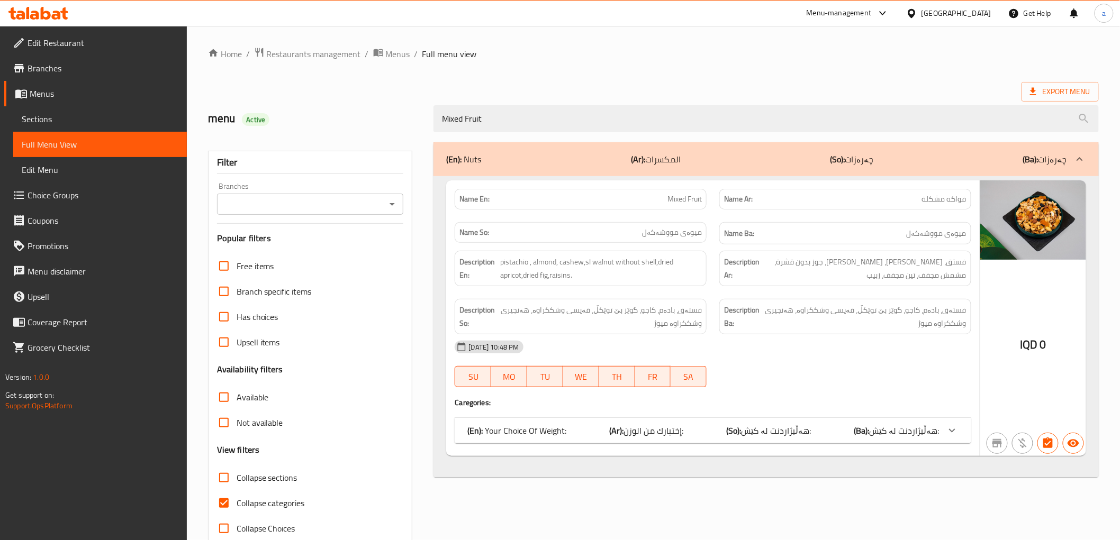
type input "Mixed Fruit"
click at [57, 95] on span "Menus" at bounding box center [104, 93] width 149 height 13
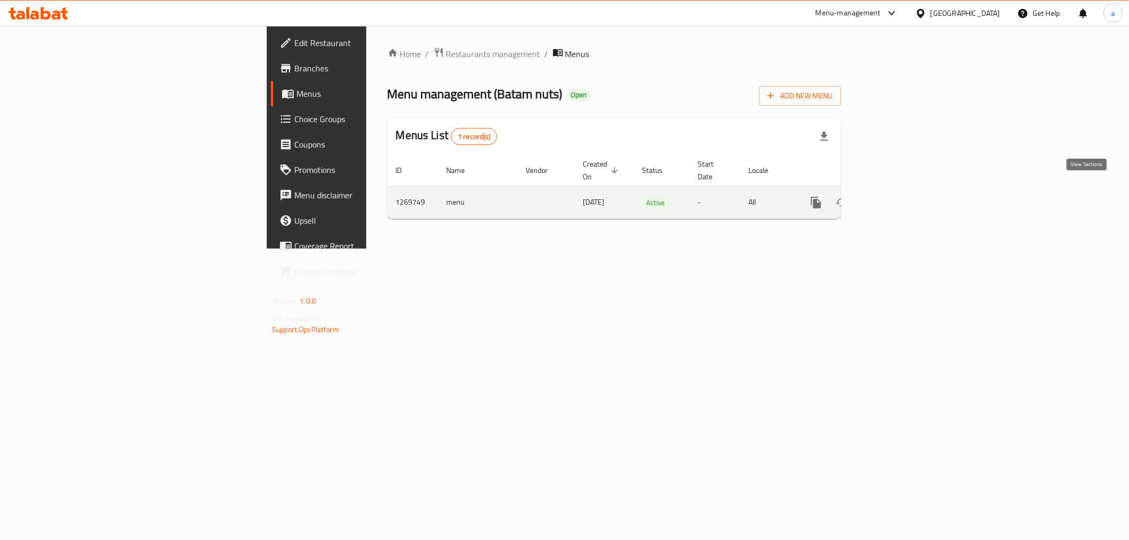
click at [905, 190] on link "enhanced table" at bounding box center [892, 202] width 25 height 25
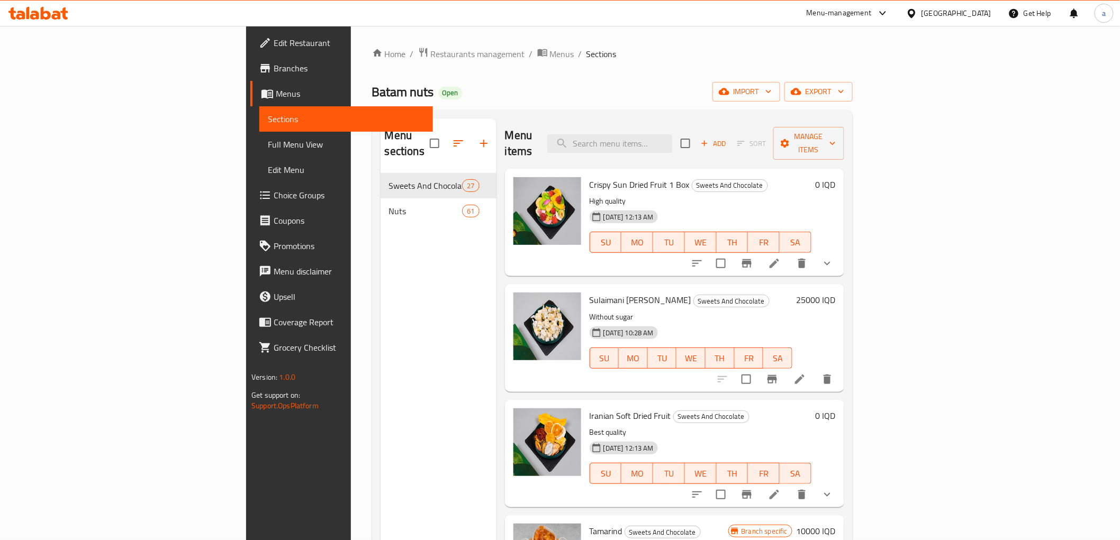
click at [268, 140] on span "Full Menu View" at bounding box center [346, 144] width 157 height 13
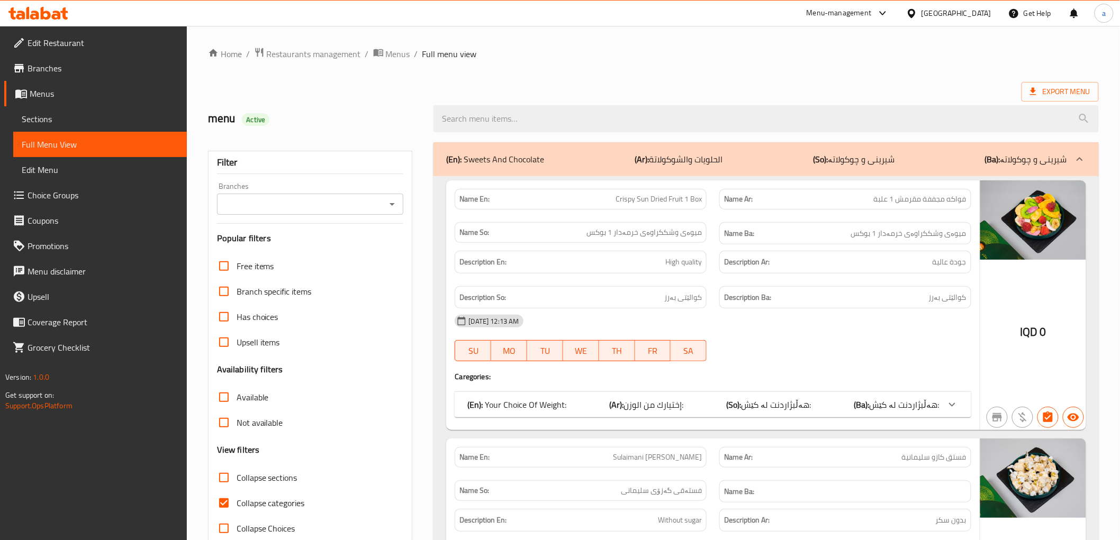
click at [392, 200] on icon "Open" at bounding box center [392, 204] width 13 height 13
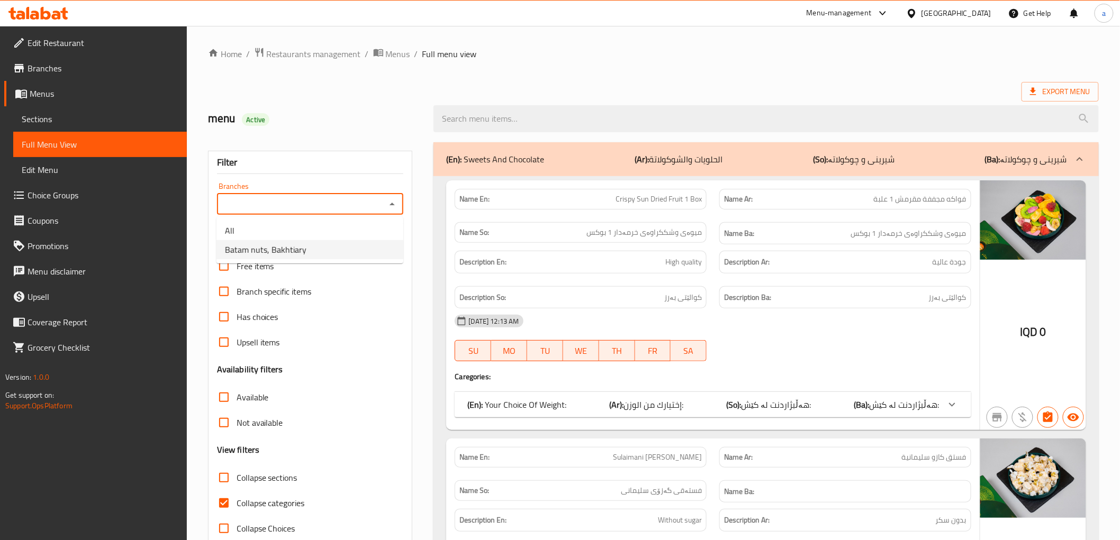
click at [313, 252] on li "Batam nuts, Bakhtiary" at bounding box center [309, 249] width 187 height 19
type input "Batam nuts, Bakhtiary"
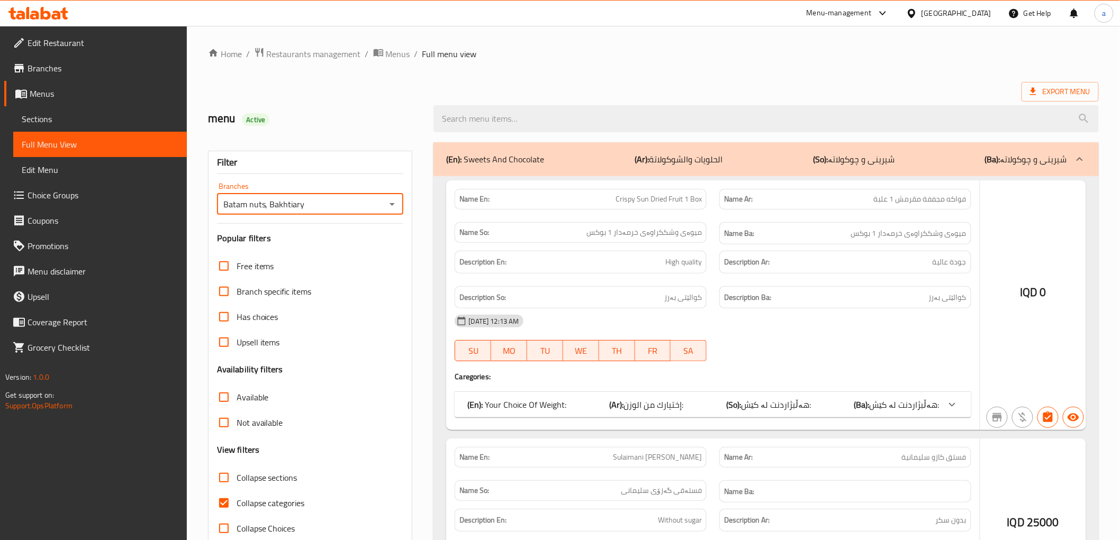
click at [221, 501] on div at bounding box center [560, 270] width 1120 height 540
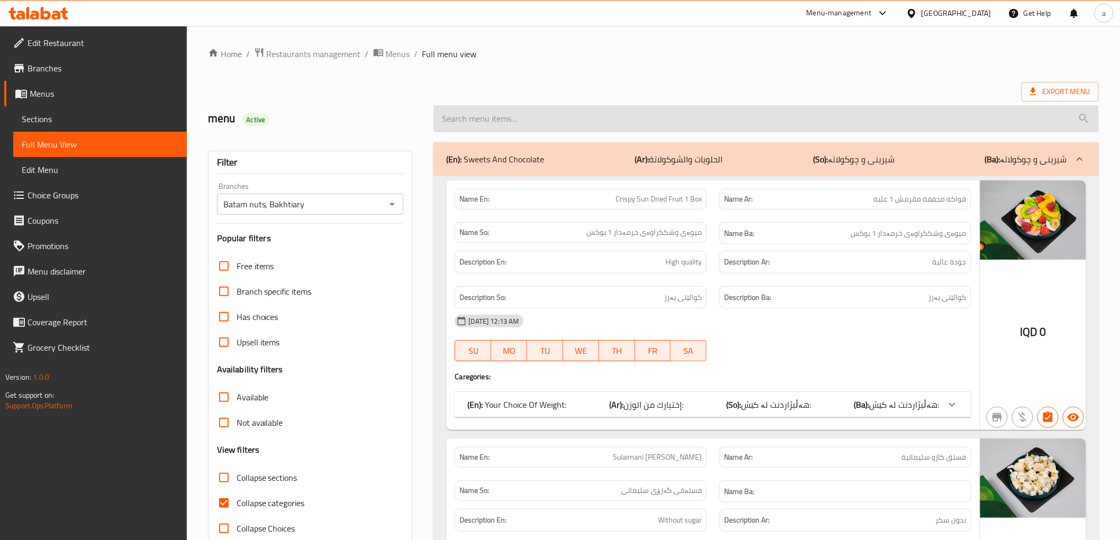
click at [510, 122] on input "search" at bounding box center [765, 118] width 665 height 27
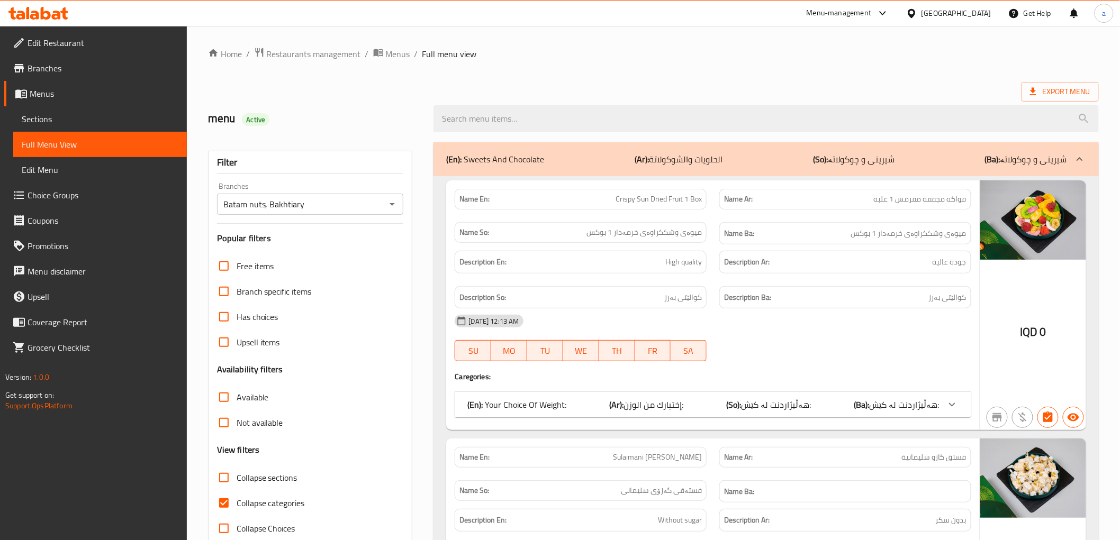
click at [225, 501] on input "Collapse categories" at bounding box center [223, 503] width 25 height 25
checkbox input "false"
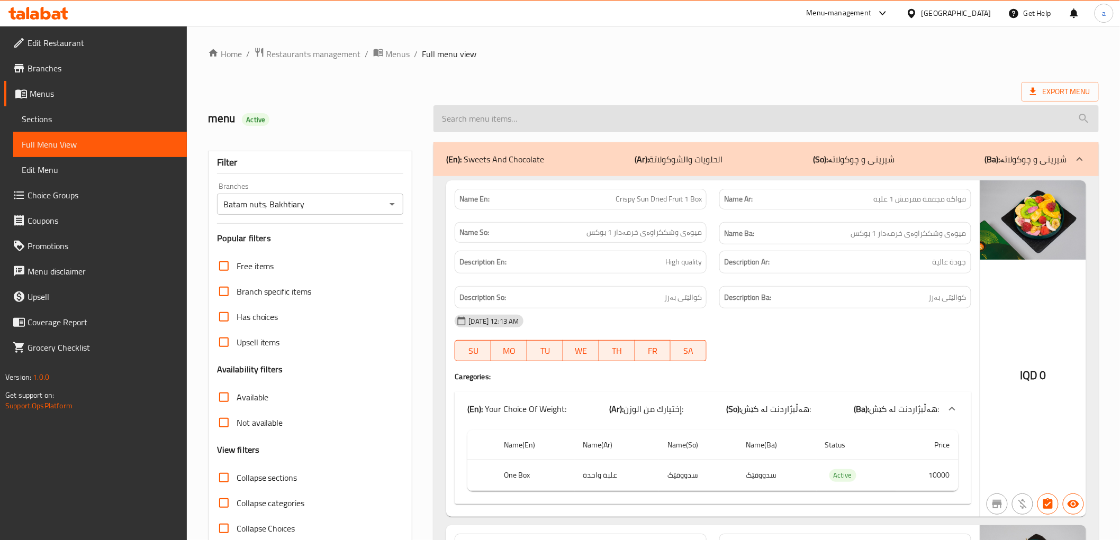
click at [494, 125] on input "search" at bounding box center [765, 118] width 665 height 27
paste input "Diet Walnut Chocolates"
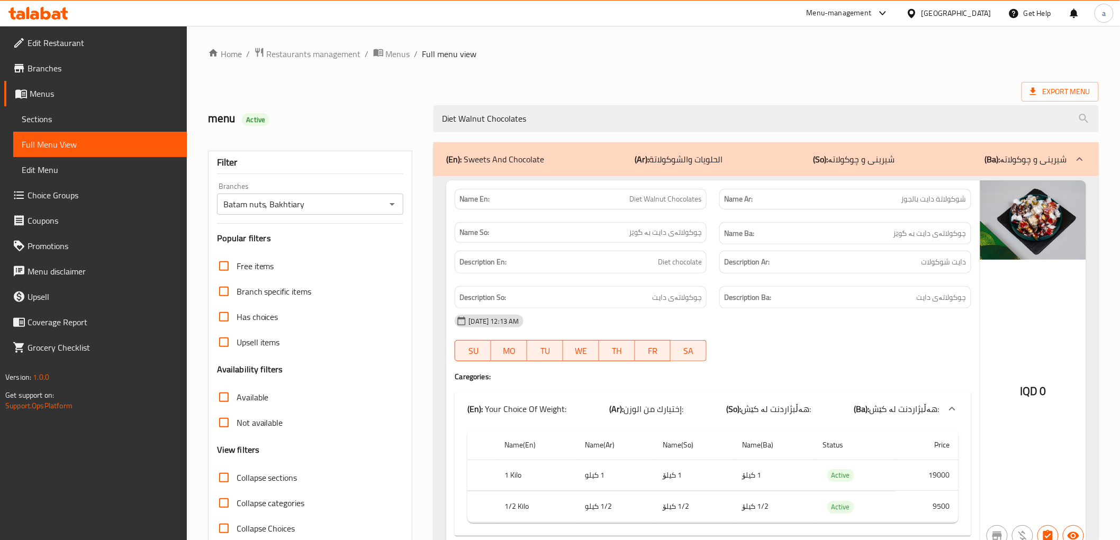
type input "Diet Walnut Chocolates"
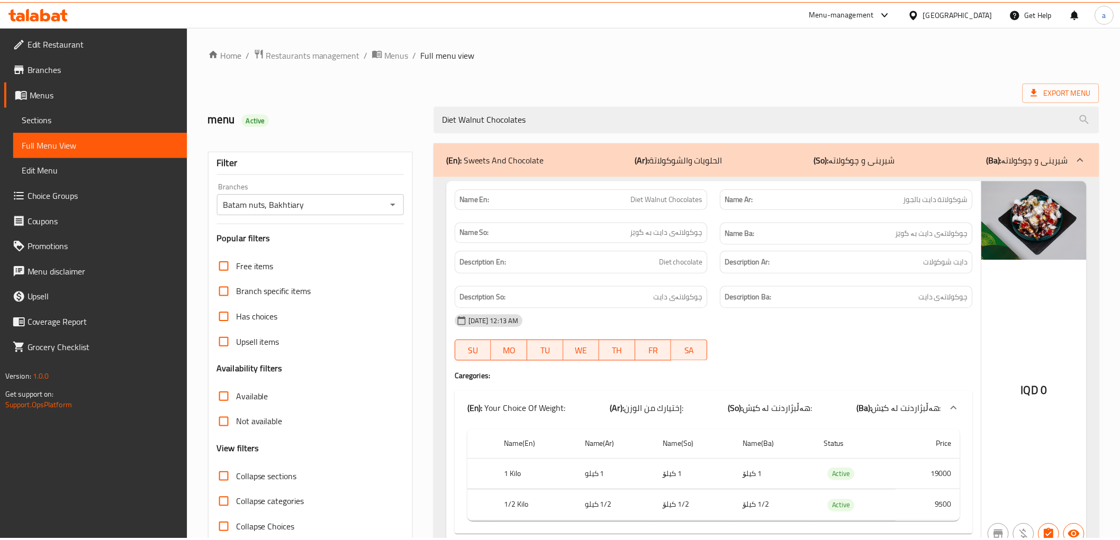
scroll to position [51, 0]
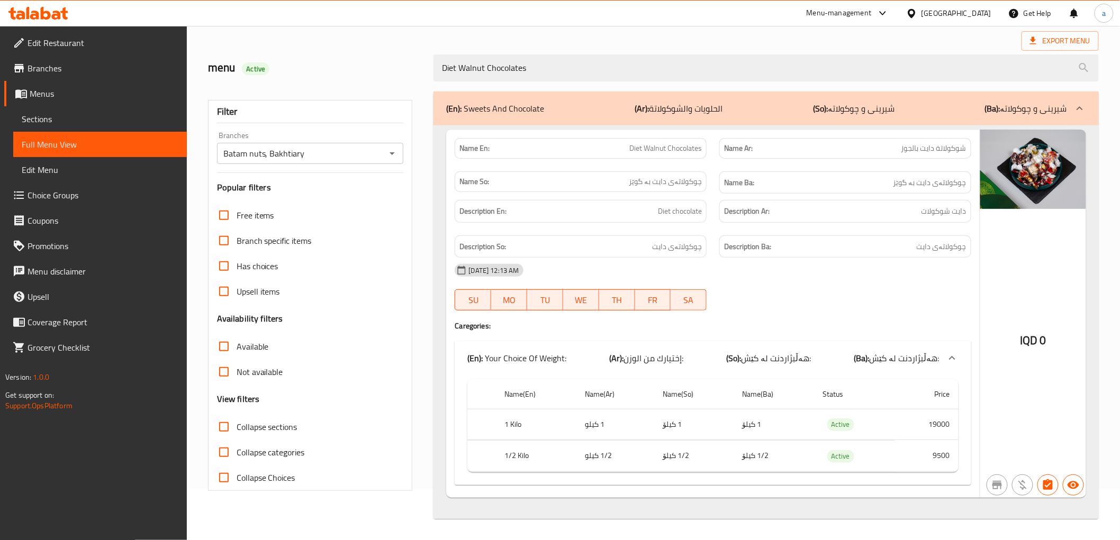
click at [40, 16] on icon at bounding box center [38, 13] width 60 height 13
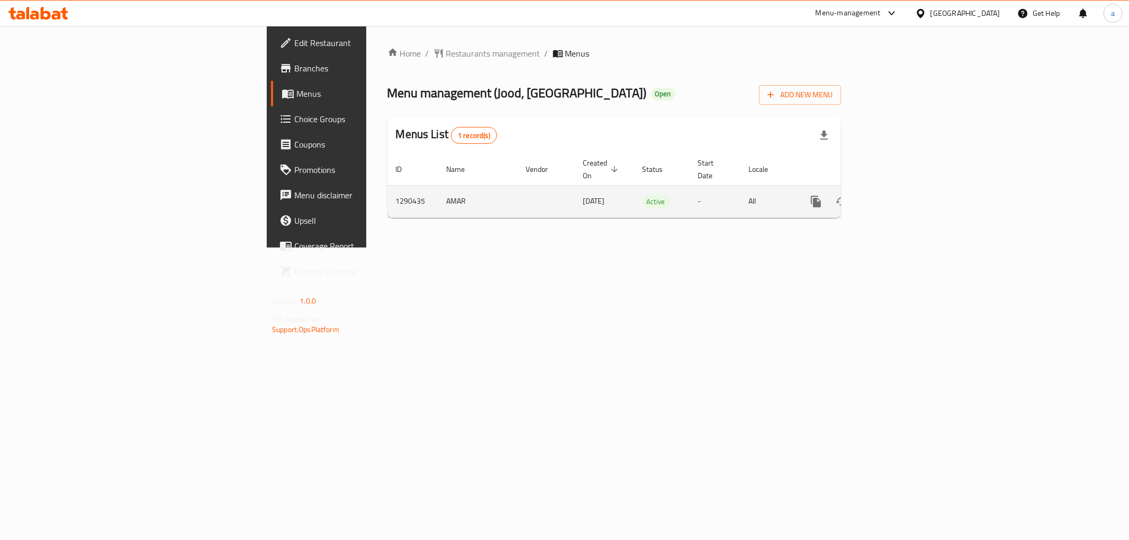
click at [899, 195] on icon "enhanced table" at bounding box center [892, 201] width 13 height 13
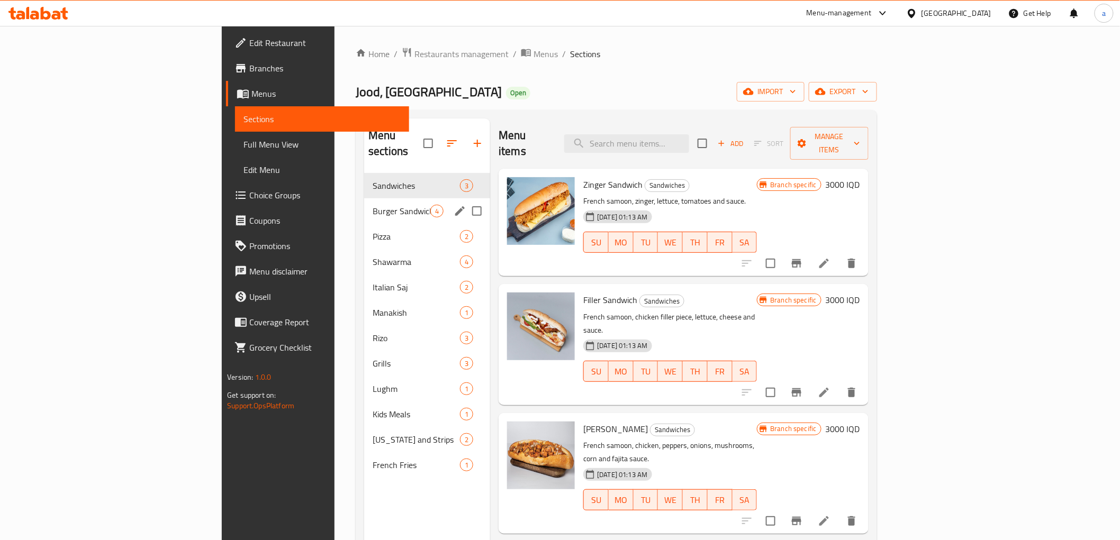
click at [373, 205] on span "Burger Sandwich" at bounding box center [402, 211] width 58 height 13
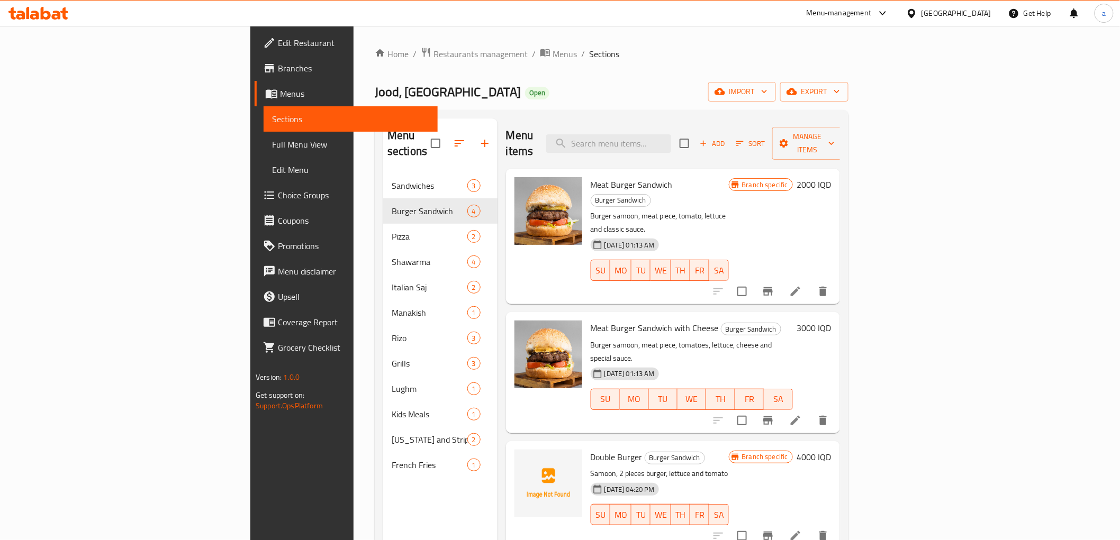
click at [280, 91] on span "Menus" at bounding box center [354, 93] width 149 height 13
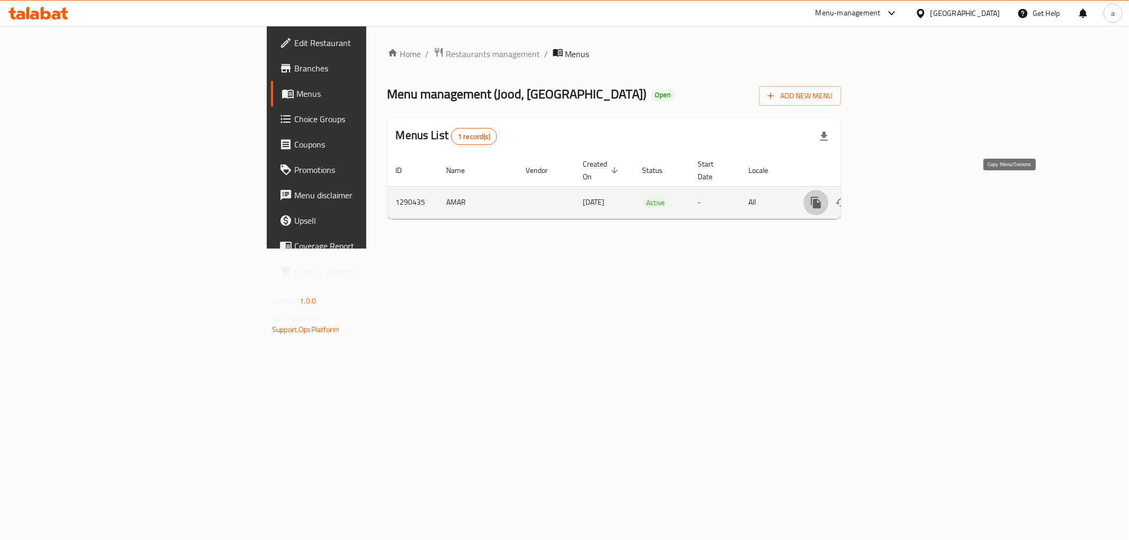
click at [822, 196] on icon "more" at bounding box center [816, 202] width 13 height 13
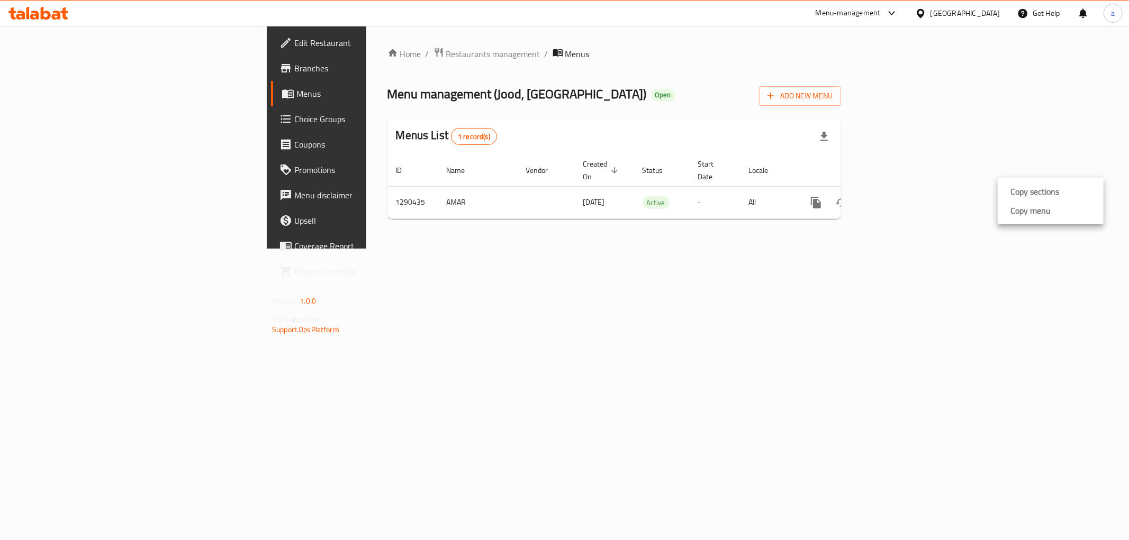
click at [621, 297] on div at bounding box center [564, 270] width 1129 height 540
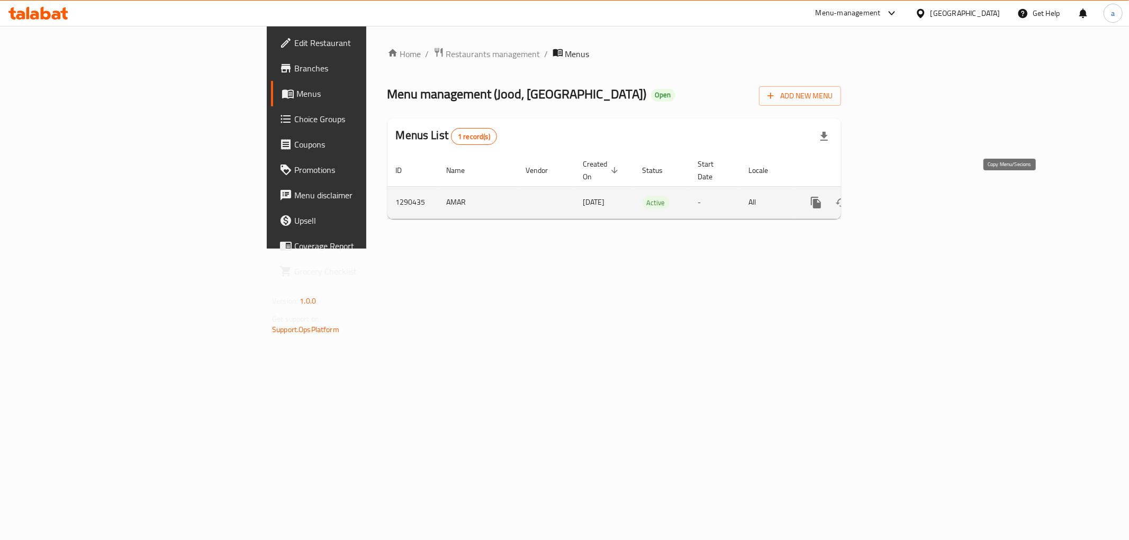
drag, startPoint x: 999, startPoint y: 193, endPoint x: 1015, endPoint y: 194, distance: 15.4
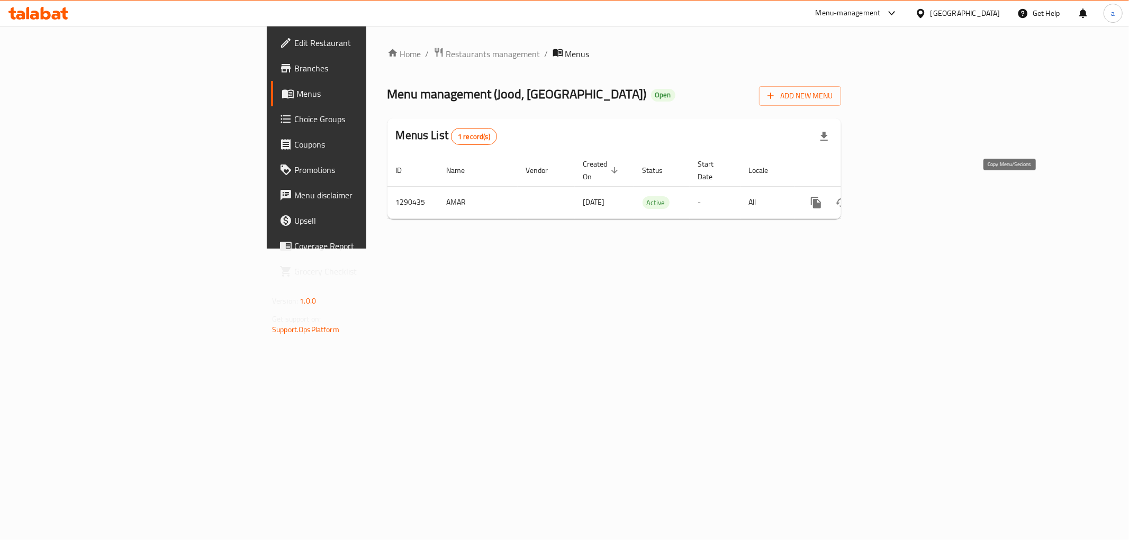
click at [829, 193] on button "more" at bounding box center [815, 202] width 25 height 25
click at [1038, 214] on strong "Copy menu" at bounding box center [1030, 210] width 40 height 13
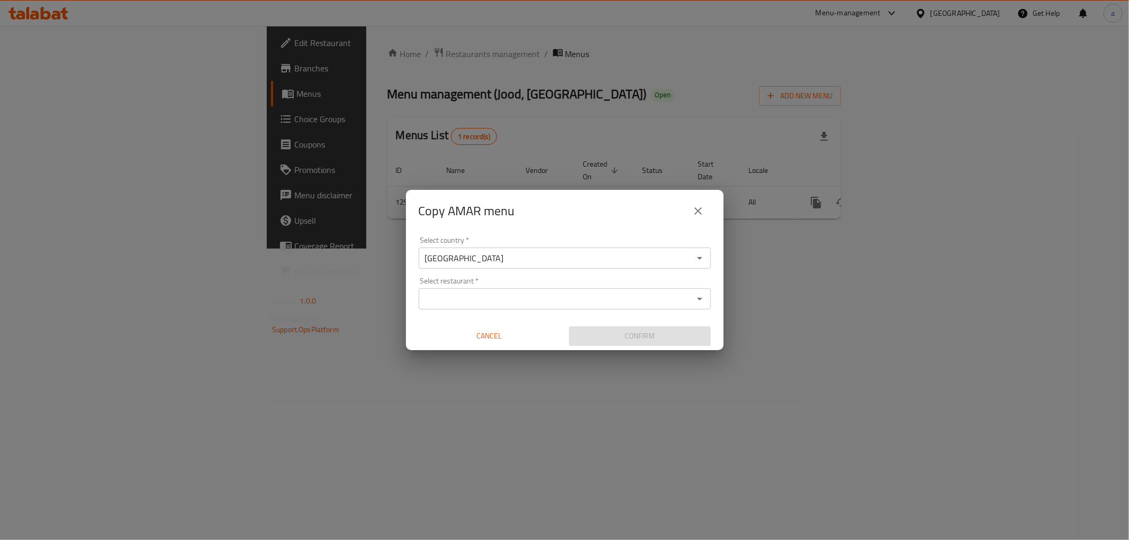
click at [470, 293] on input "Select restaurant   *" at bounding box center [556, 299] width 268 height 15
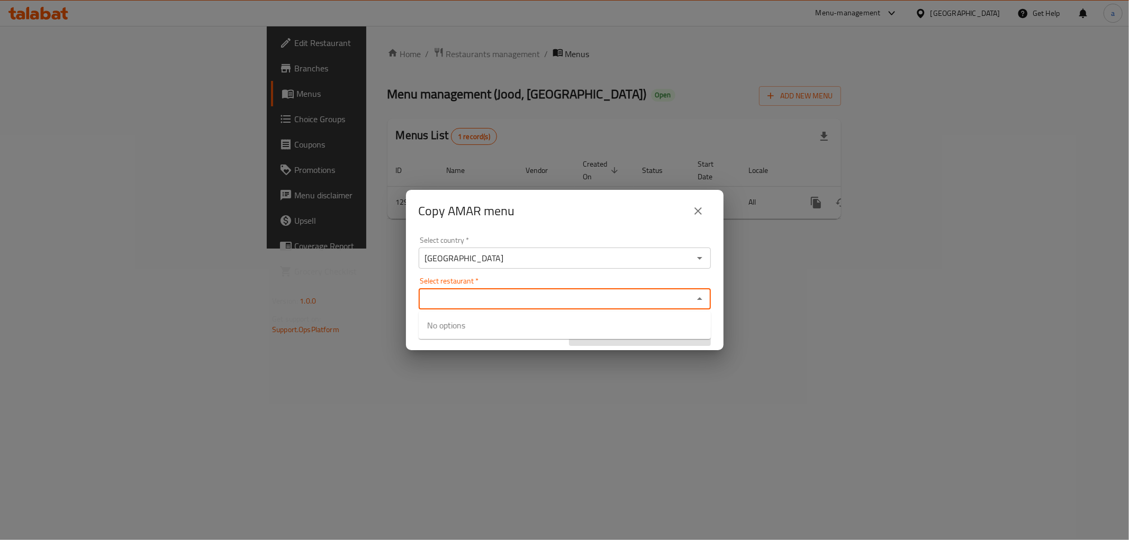
paste input "698218"
click at [666, 277] on div "Select restaurant   * 698218 Select restaurant *" at bounding box center [565, 293] width 292 height 32
type input "698218"
click at [668, 231] on div "Copy AMAR menu" at bounding box center [565, 211] width 318 height 42
click at [661, 293] on input "Select restaurant   *" at bounding box center [556, 299] width 268 height 15
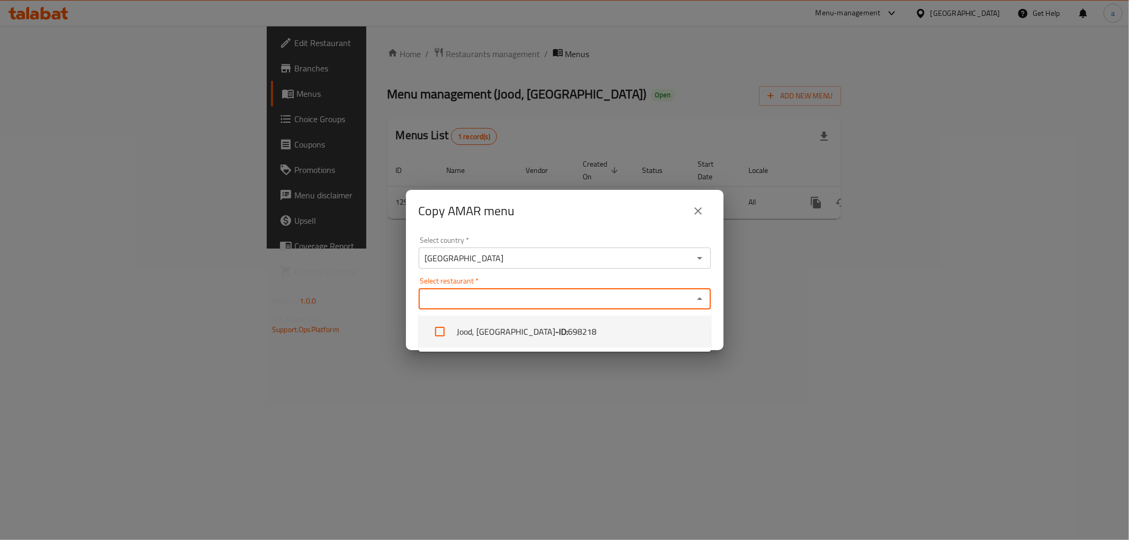
click at [555, 329] on b "- ID:" at bounding box center [561, 331] width 13 height 13
checkbox input "true"
click at [670, 238] on div "Select country   * [GEOGRAPHIC_DATA] Select country *" at bounding box center [565, 253] width 292 height 32
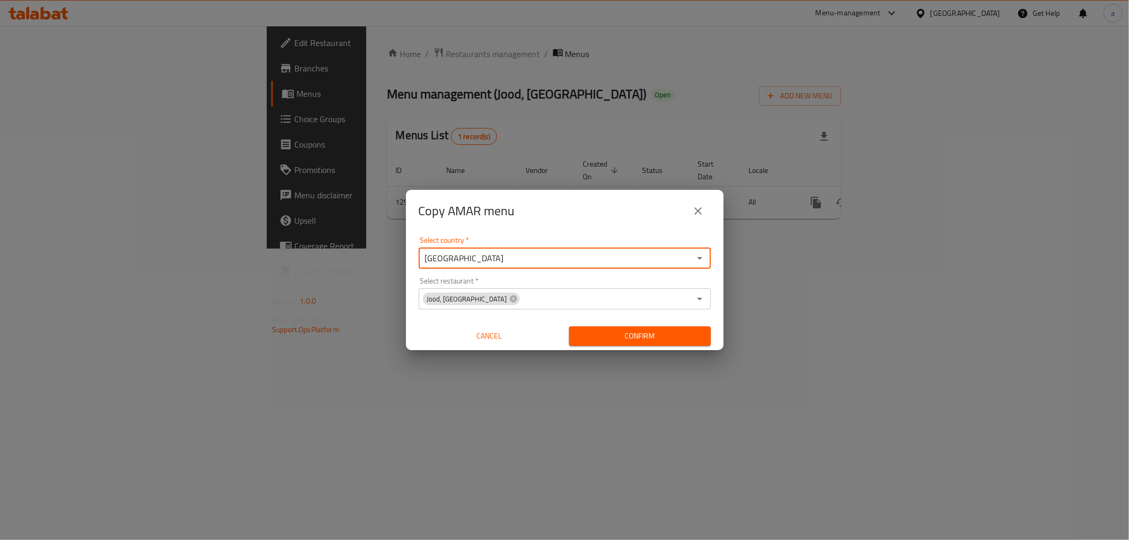
click at [593, 237] on div "Select country   * [GEOGRAPHIC_DATA] Select country *" at bounding box center [565, 253] width 292 height 32
click at [601, 278] on div "Select restaurant   * Jood, [GEOGRAPHIC_DATA] Select restaurant *" at bounding box center [565, 293] width 292 height 32
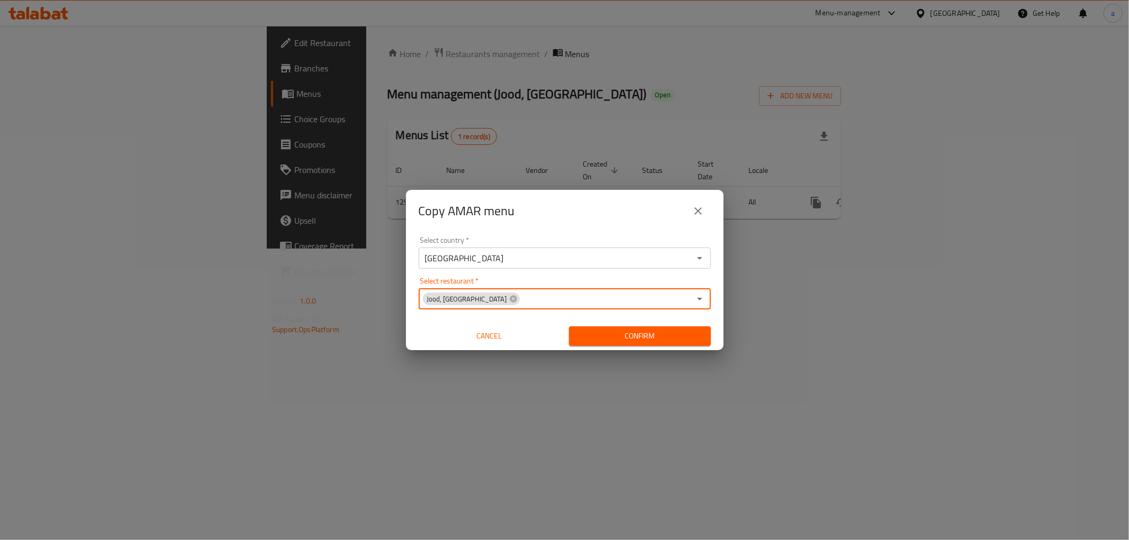
click at [639, 330] on span "Confirm" at bounding box center [639, 336] width 125 height 13
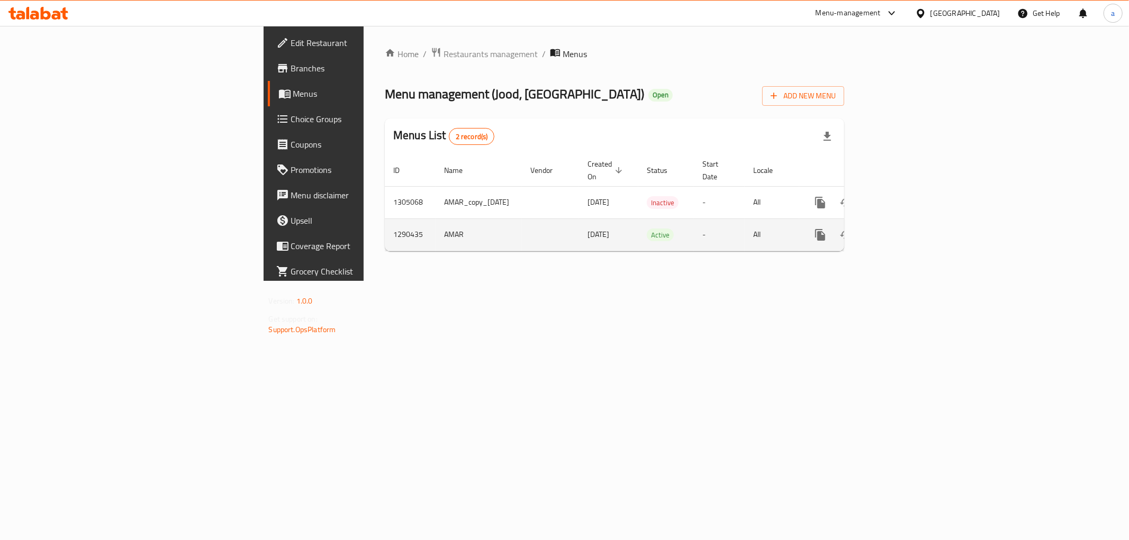
click at [909, 231] on link "enhanced table" at bounding box center [896, 234] width 25 height 25
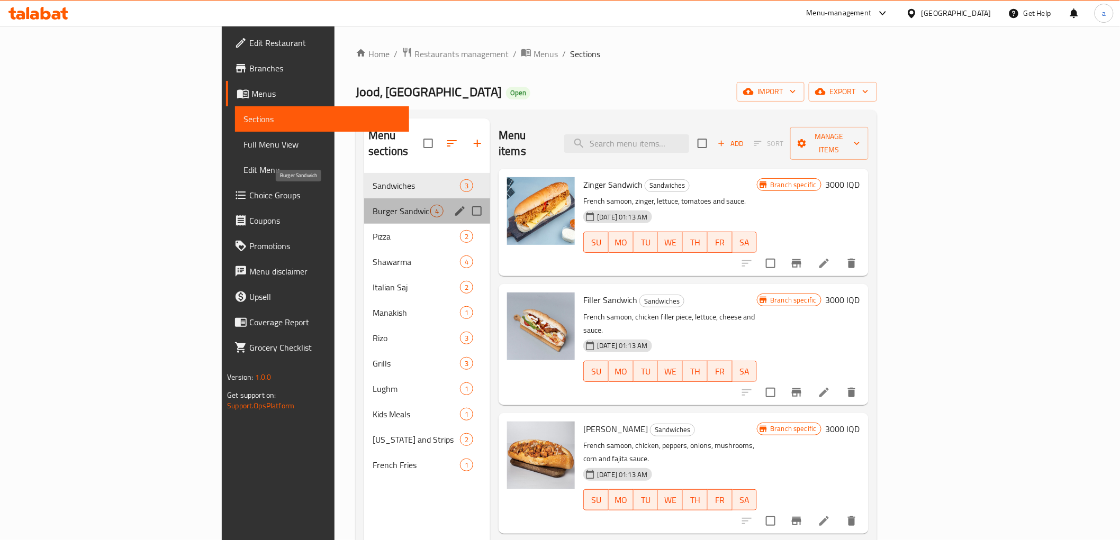
click at [373, 205] on span "Burger Sandwich" at bounding box center [402, 211] width 58 height 13
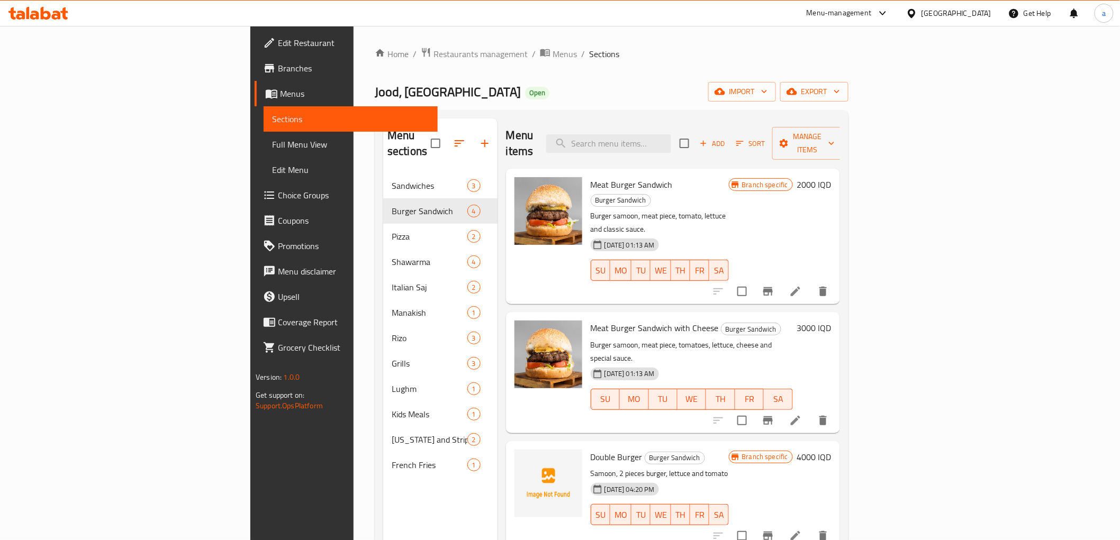
click at [831, 177] on h6 "2000 IQD" at bounding box center [814, 184] width 34 height 15
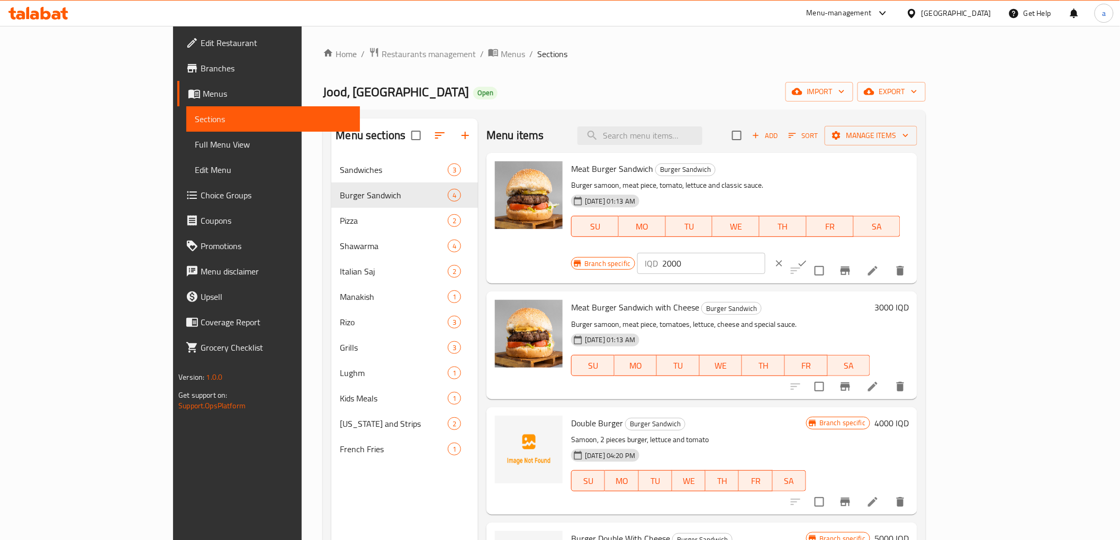
click at [765, 253] on input "2000" at bounding box center [713, 263] width 103 height 21
paste input "6"
type input "6000"
click at [814, 252] on button "ok" at bounding box center [802, 263] width 23 height 23
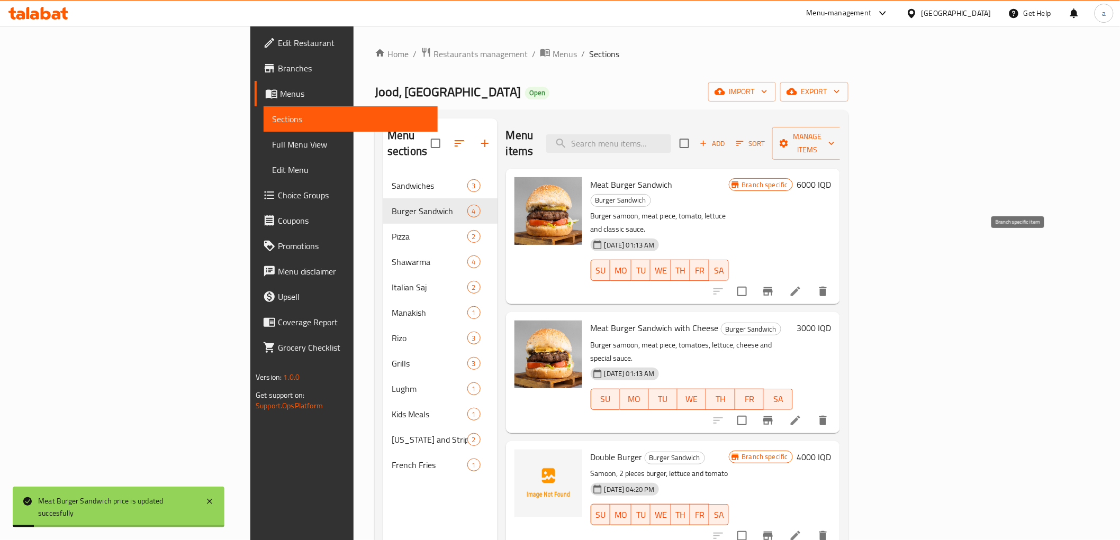
click at [773, 287] on icon "Branch-specific-item" at bounding box center [768, 291] width 10 height 8
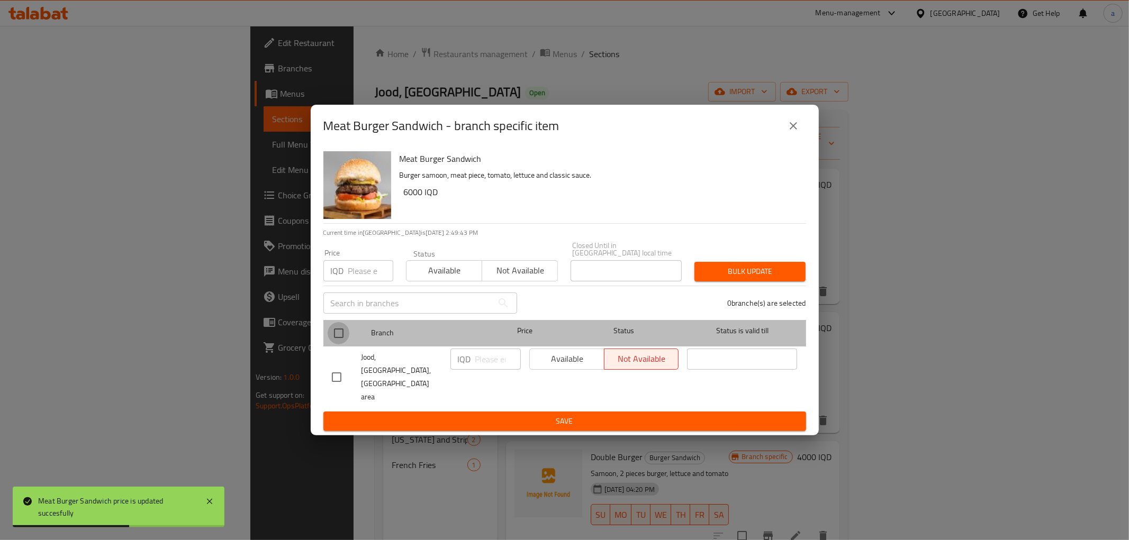
click at [331, 345] on input "checkbox" at bounding box center [339, 333] width 22 height 22
checkbox input "true"
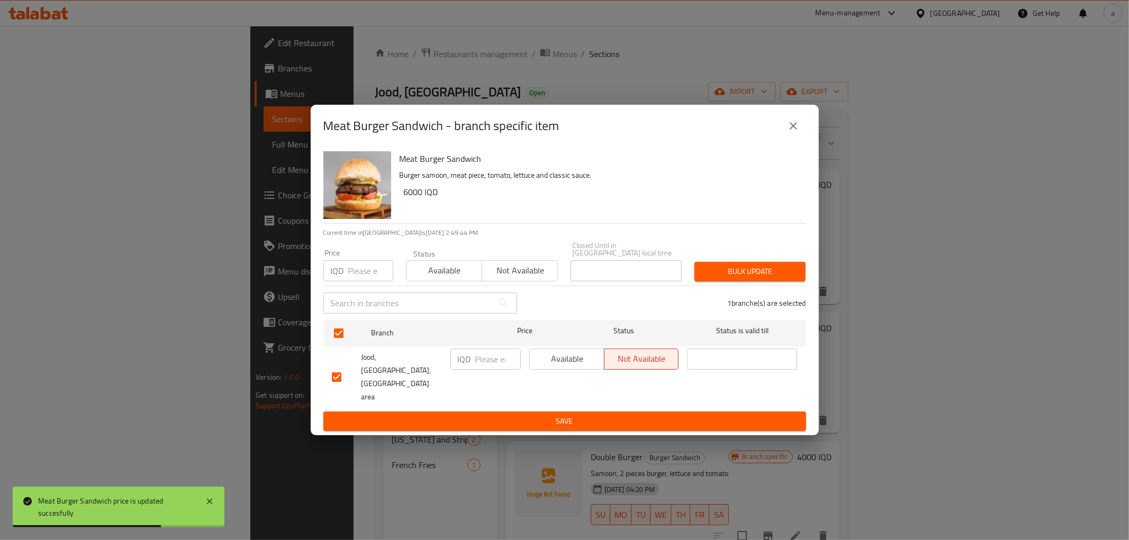
click at [493, 369] on input "number" at bounding box center [498, 359] width 46 height 21
paste input "6000"
type input "6000"
click at [517, 415] on span "Save" at bounding box center [565, 421] width 466 height 13
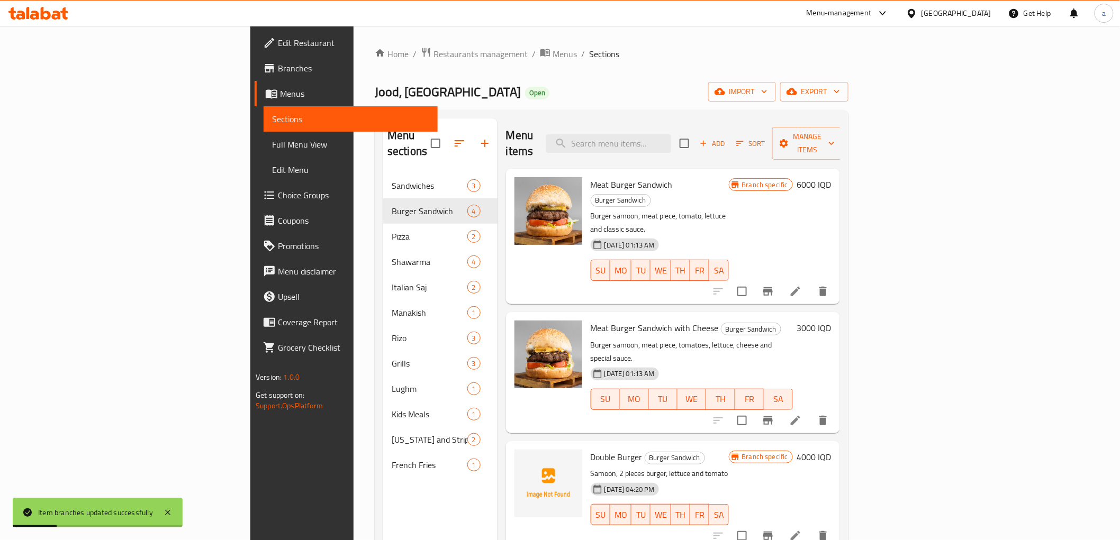
click at [549, 93] on div "Jood, Sader City Open import export" at bounding box center [612, 92] width 474 height 20
click at [831, 321] on h6 "3000 IQD" at bounding box center [814, 328] width 34 height 15
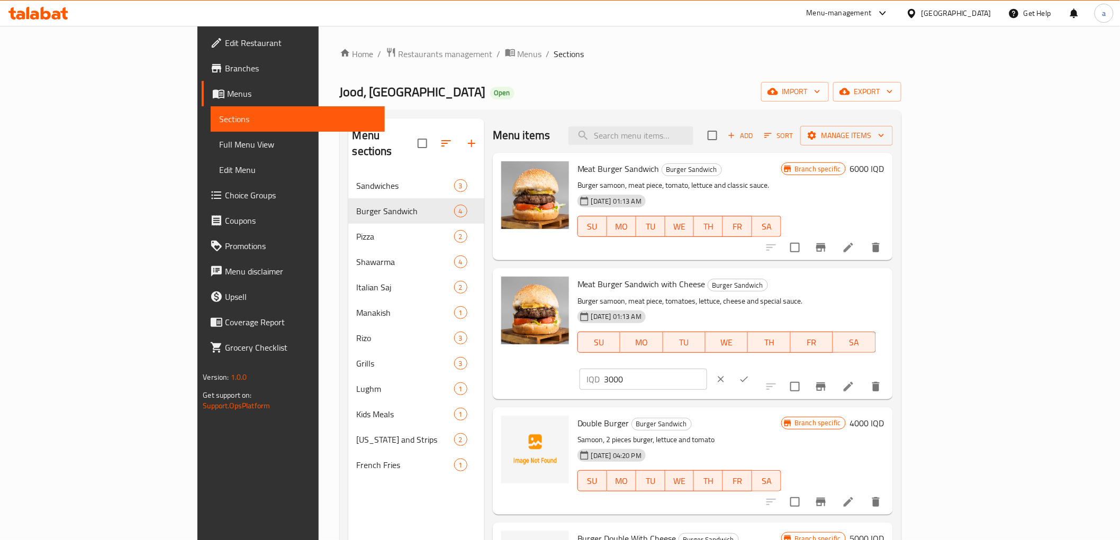
click at [707, 369] on input "3000" at bounding box center [655, 379] width 103 height 21
paste input "6"
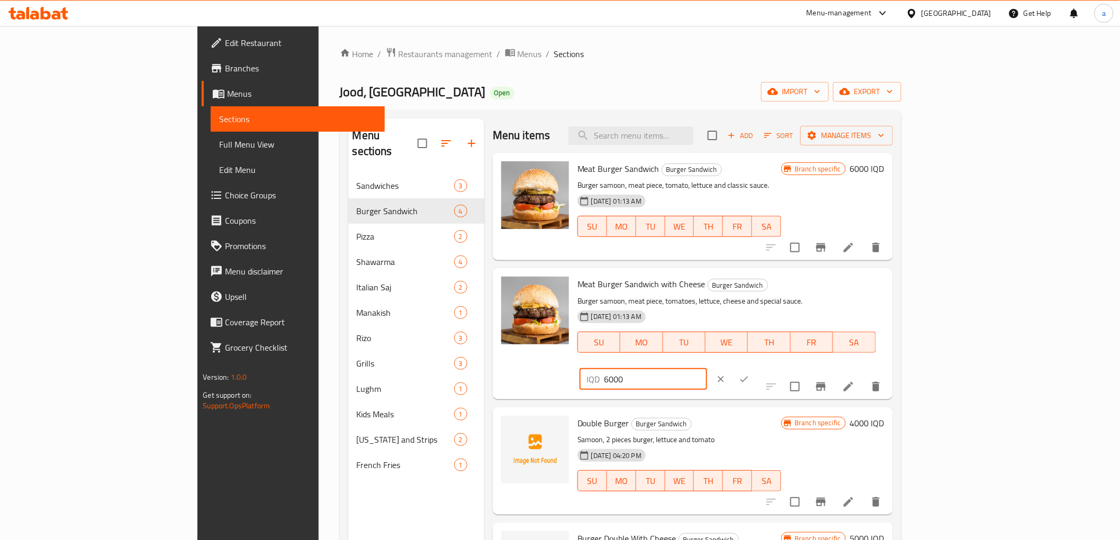
type input "6000"
click at [756, 368] on button "ok" at bounding box center [743, 379] width 23 height 23
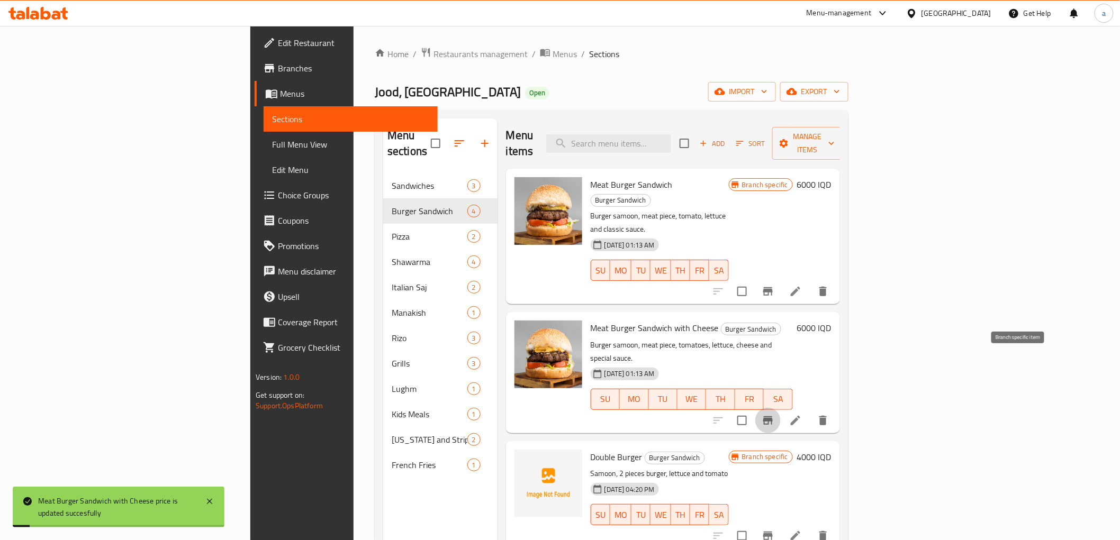
click at [773, 417] on icon "Branch-specific-item" at bounding box center [768, 421] width 10 height 8
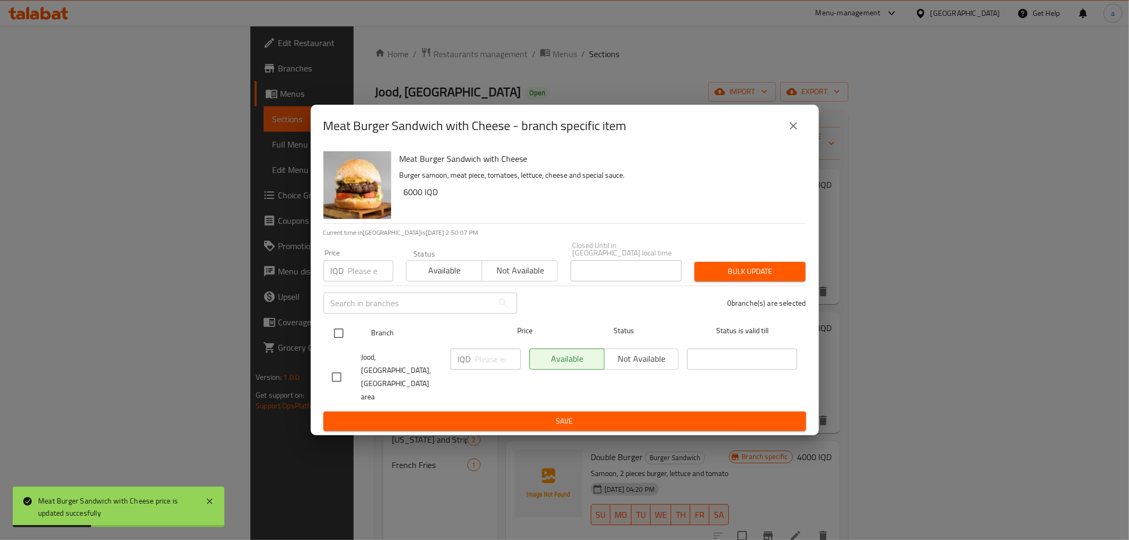
click at [335, 341] on input "checkbox" at bounding box center [339, 333] width 22 height 22
checkbox input "true"
click at [484, 369] on input "number" at bounding box center [498, 359] width 46 height 21
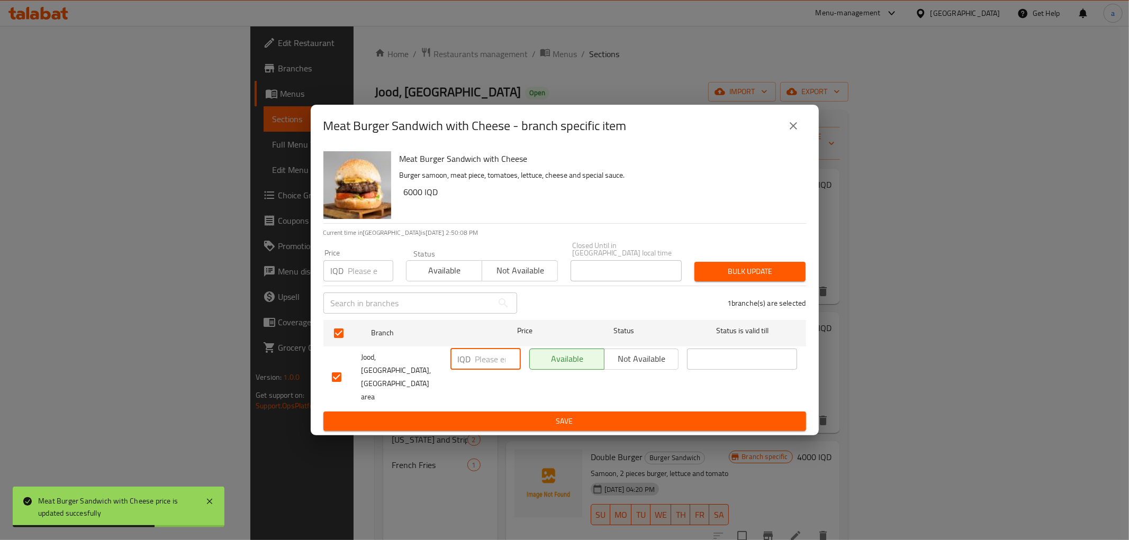
paste input "6000"
type input "6000"
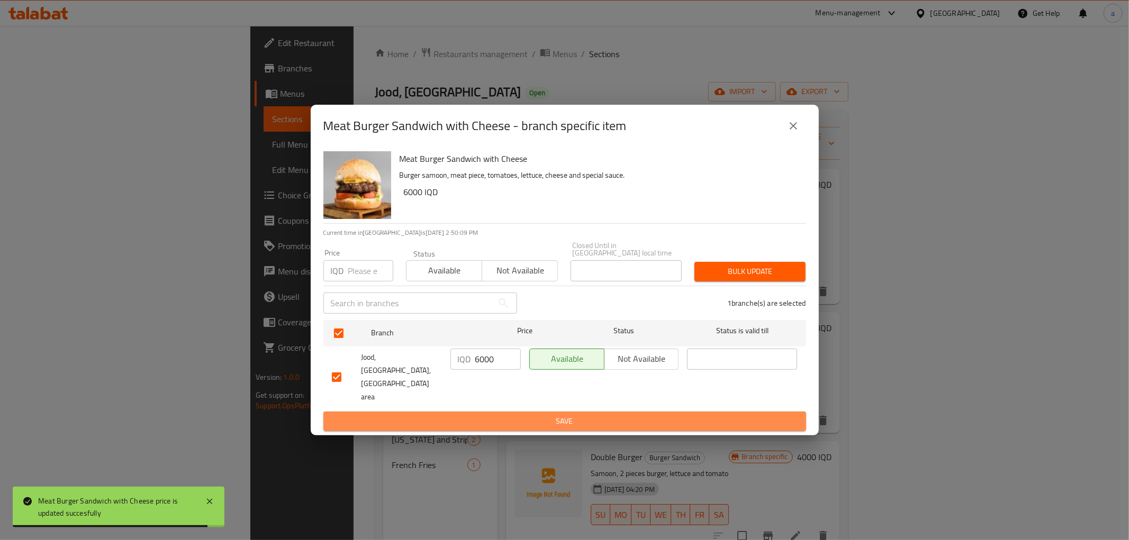
click at [522, 412] on button "Save" at bounding box center [564, 422] width 483 height 20
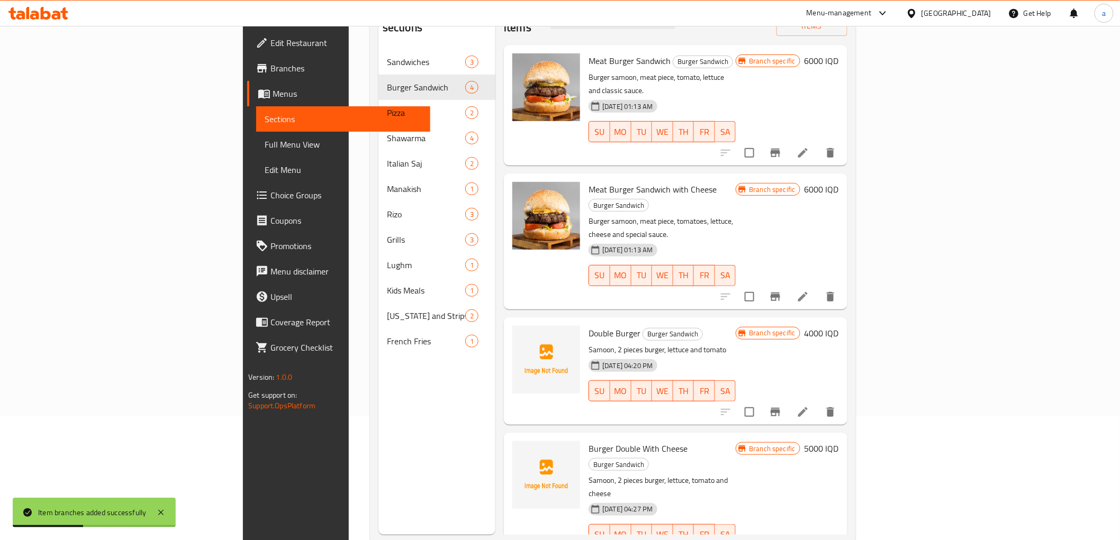
scroll to position [148, 0]
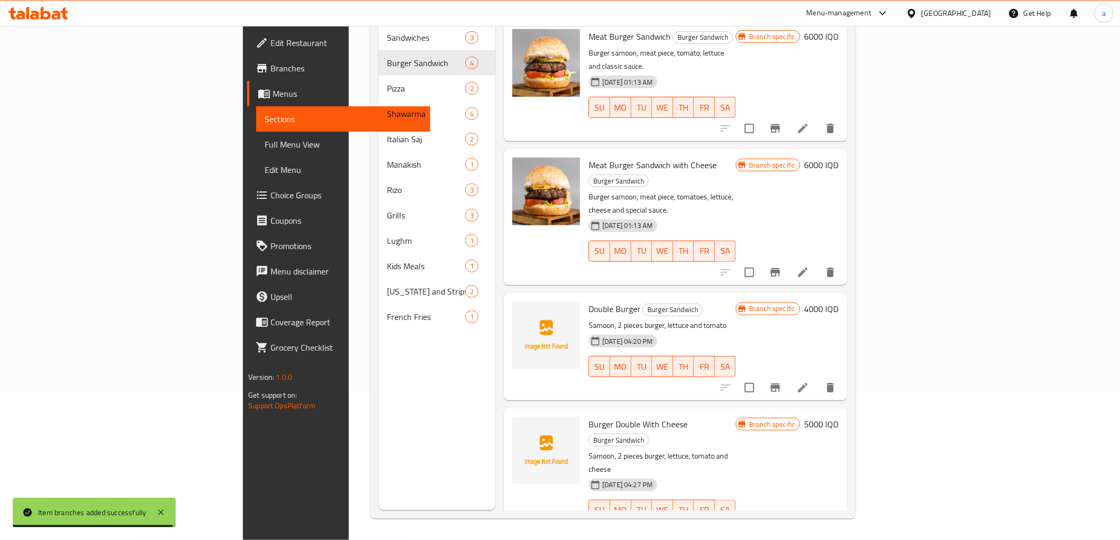
click at [839, 302] on h6 "4000 IQD" at bounding box center [821, 309] width 34 height 15
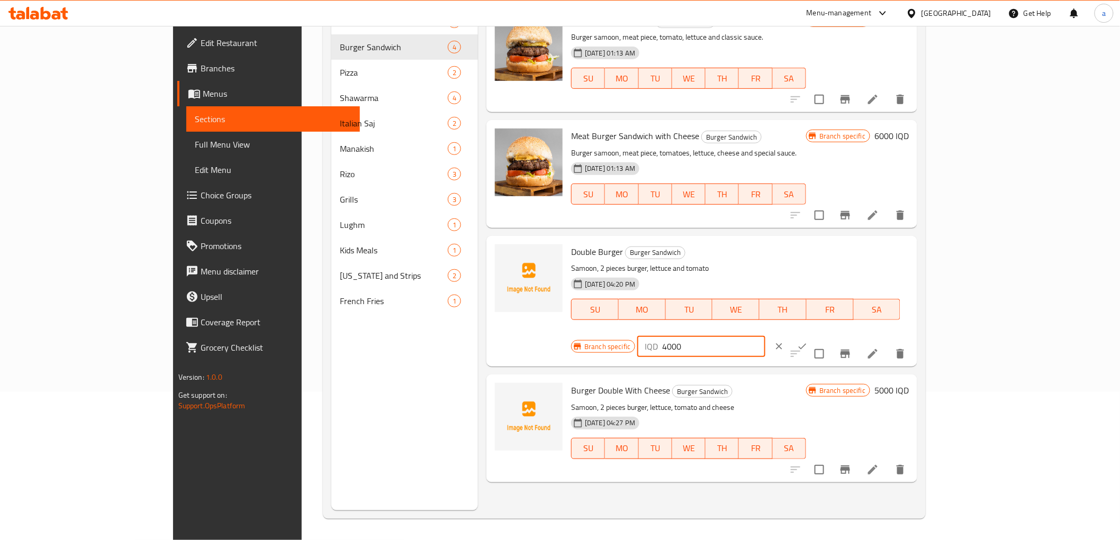
click at [765, 336] on input "4000" at bounding box center [713, 346] width 103 height 21
paste input "10"
type input "10000"
click at [808, 341] on icon "ok" at bounding box center [802, 346] width 11 height 11
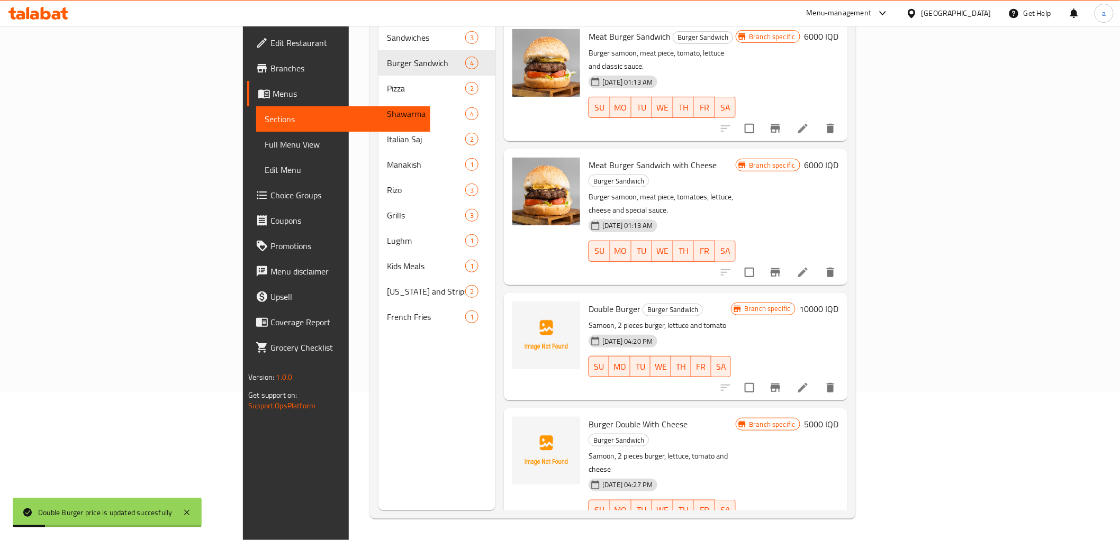
click at [780, 384] on icon "Branch-specific-item" at bounding box center [776, 388] width 10 height 8
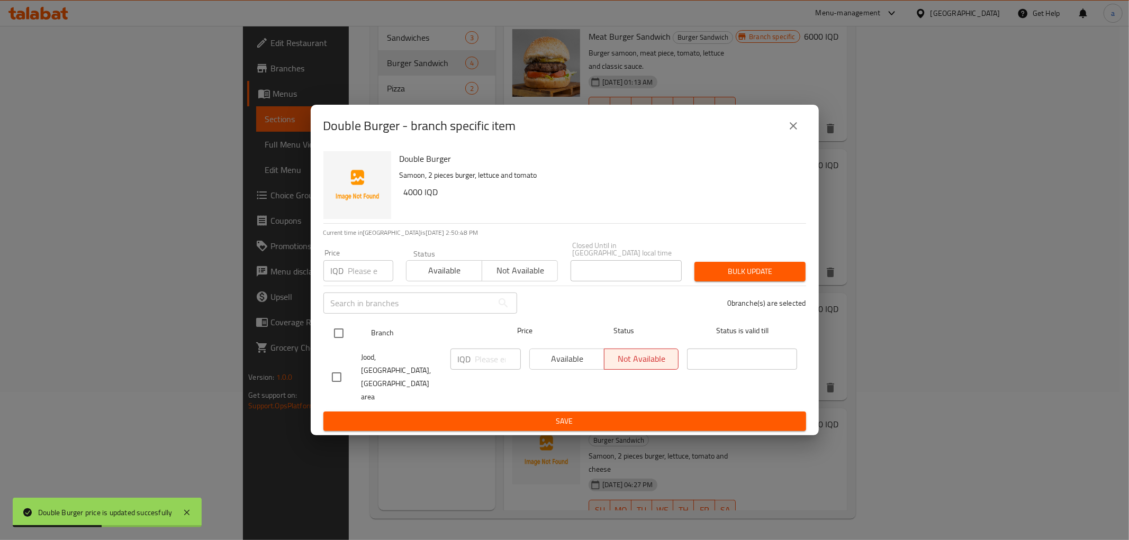
click at [338, 345] on input "checkbox" at bounding box center [339, 333] width 22 height 22
checkbox input "true"
click at [476, 370] on input "number" at bounding box center [498, 359] width 46 height 21
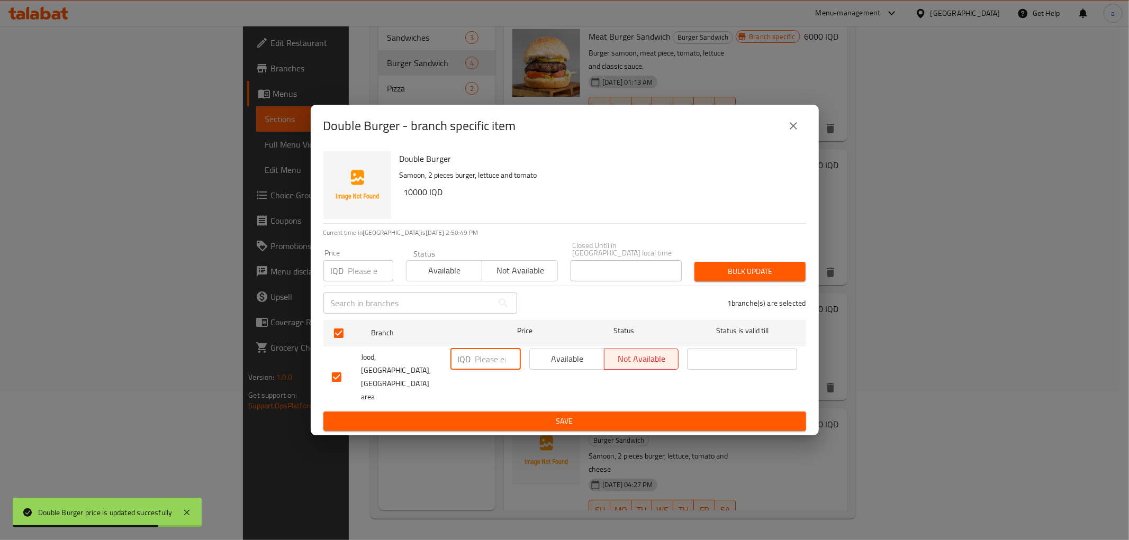
paste input "10000"
type input "10000"
click at [499, 415] on span "Save" at bounding box center [565, 421] width 466 height 13
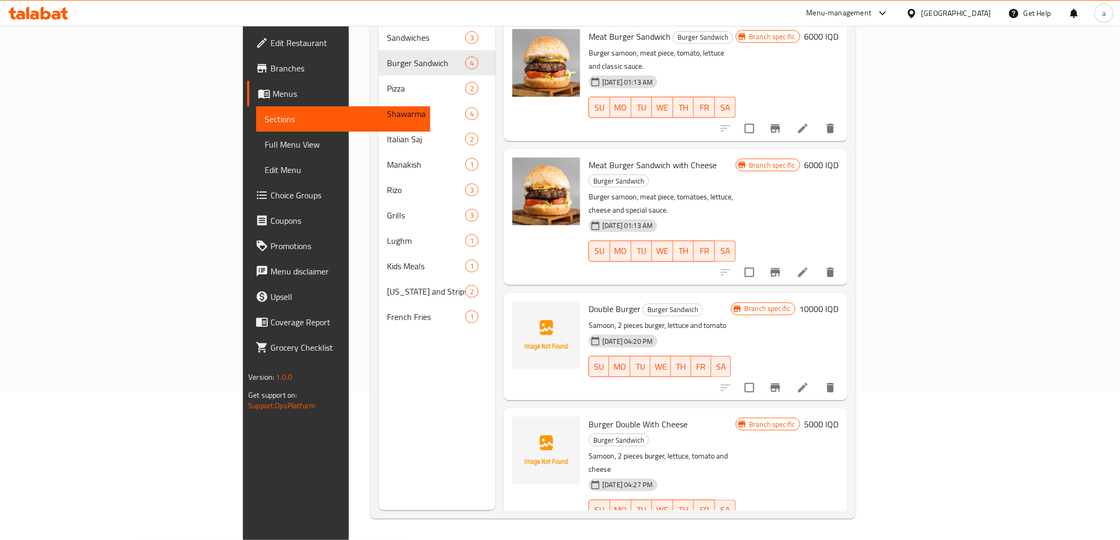
click at [839, 417] on h6 "5000 IQD" at bounding box center [821, 424] width 34 height 15
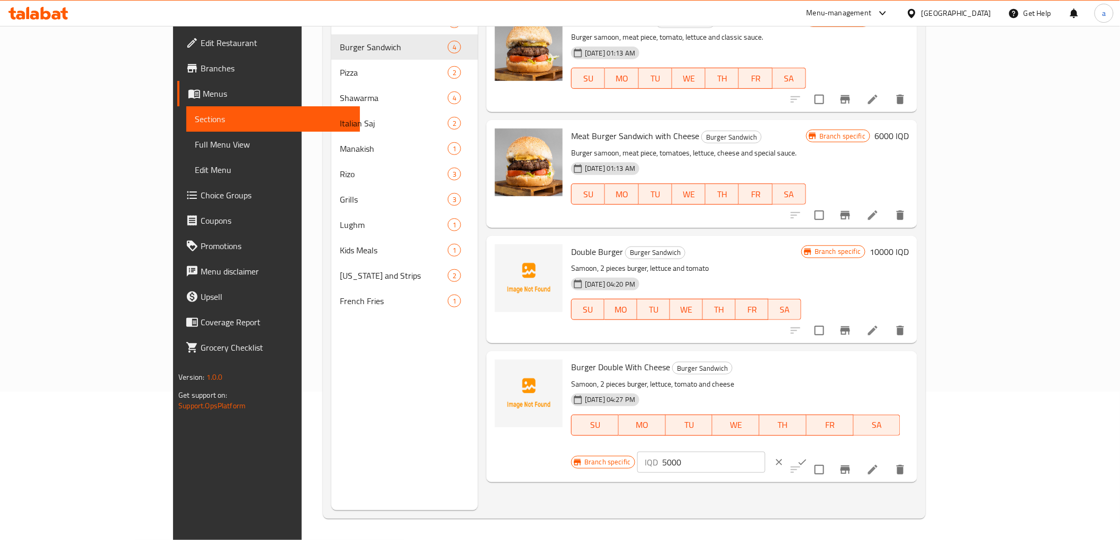
click at [765, 452] on input "5000" at bounding box center [713, 462] width 103 height 21
paste input "10"
type input "10000"
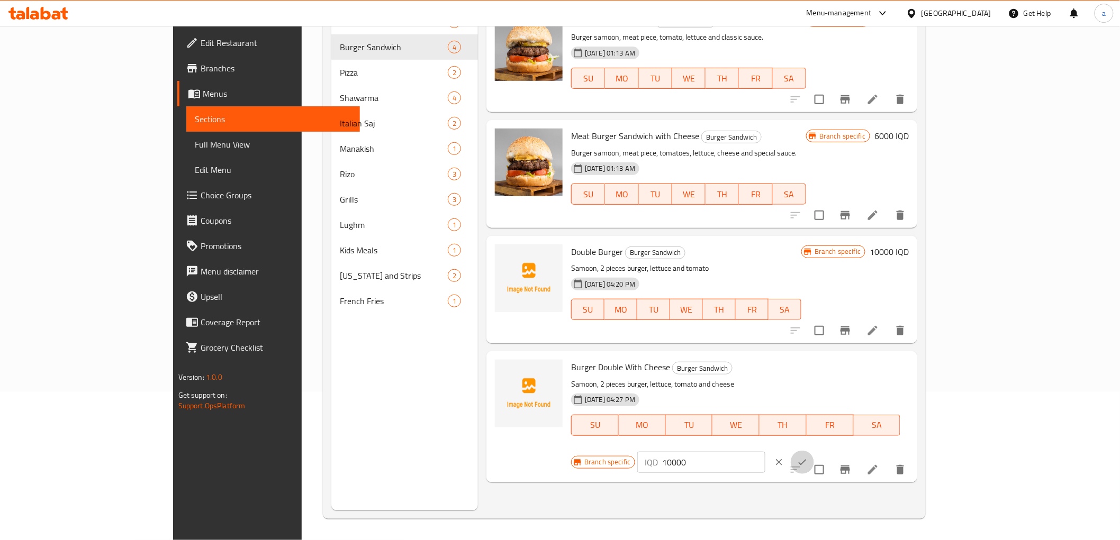
click at [808, 457] on icon "ok" at bounding box center [802, 462] width 11 height 11
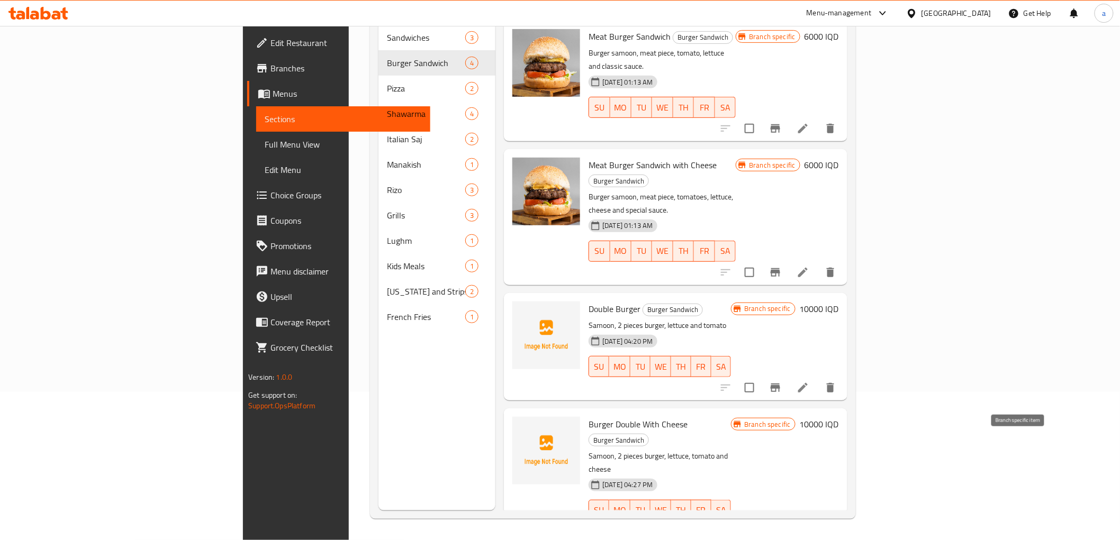
click at [788, 519] on button "Branch-specific-item" at bounding box center [775, 531] width 25 height 25
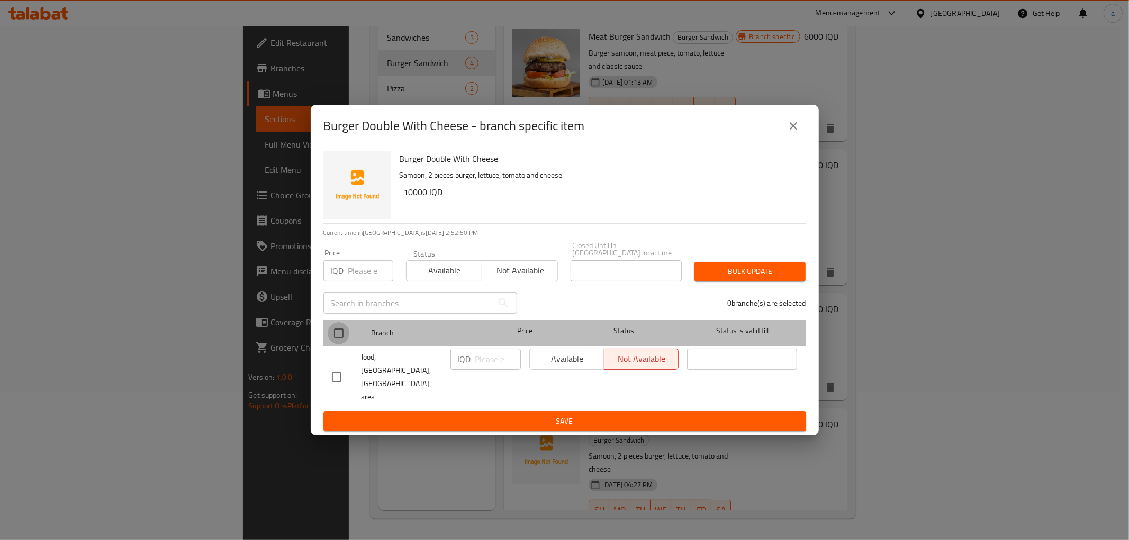
click at [342, 339] on input "checkbox" at bounding box center [339, 333] width 22 height 22
checkbox input "true"
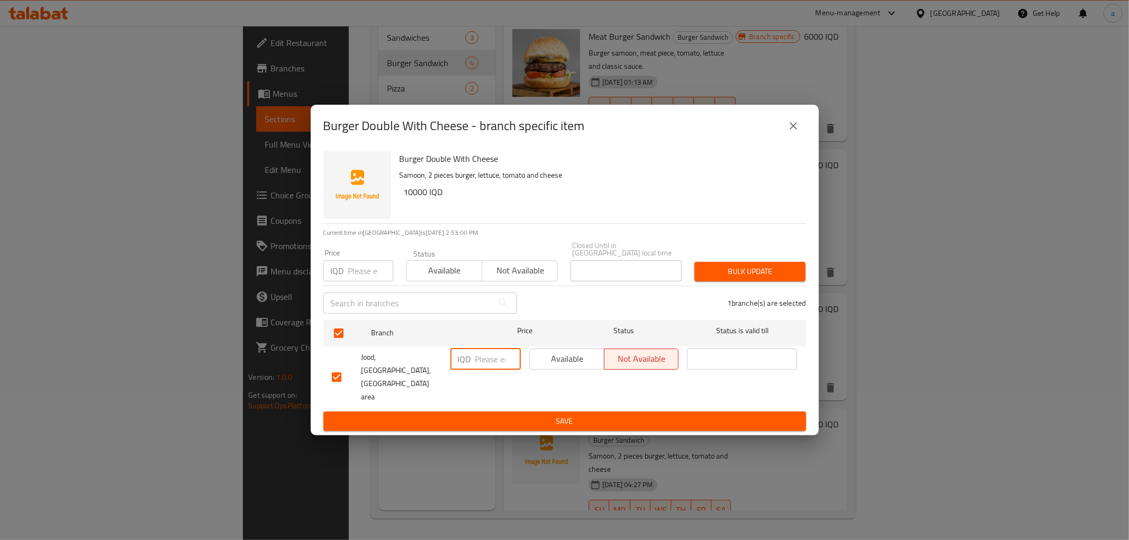
click at [485, 370] on input "number" at bounding box center [498, 359] width 46 height 21
paste input "10000"
type input "10000"
click at [508, 415] on span "Save" at bounding box center [565, 421] width 466 height 13
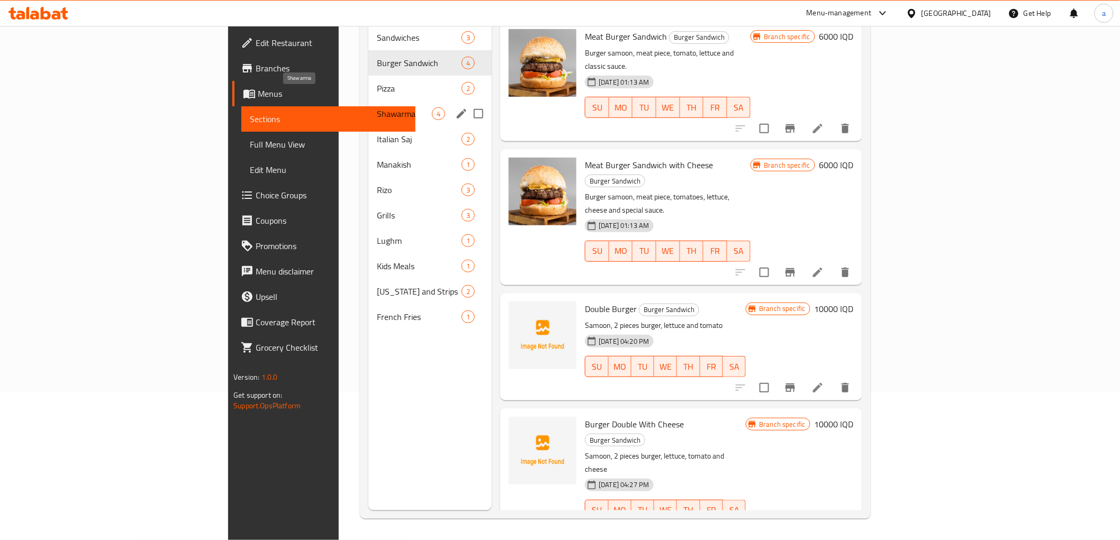
click at [377, 107] on span "Shawarma" at bounding box center [404, 113] width 55 height 13
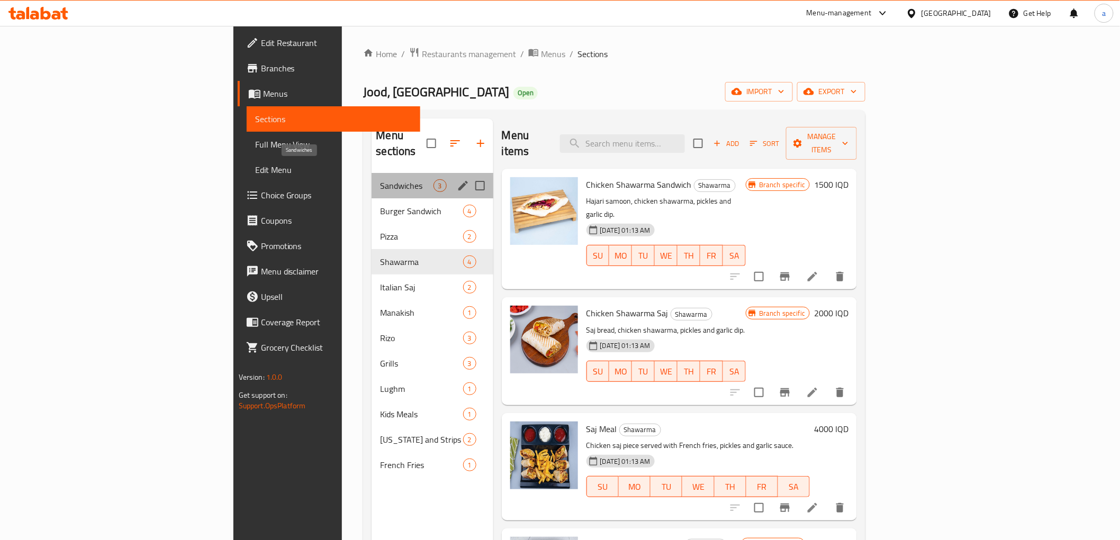
click at [380, 179] on span "Sandwiches" at bounding box center [406, 185] width 53 height 13
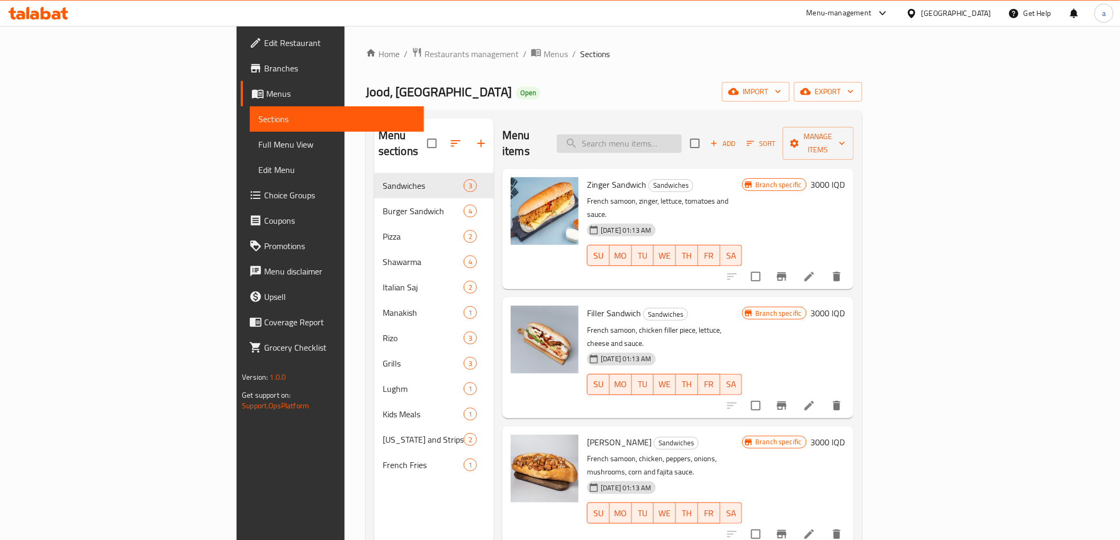
click at [682, 141] on input "search" at bounding box center [619, 143] width 125 height 19
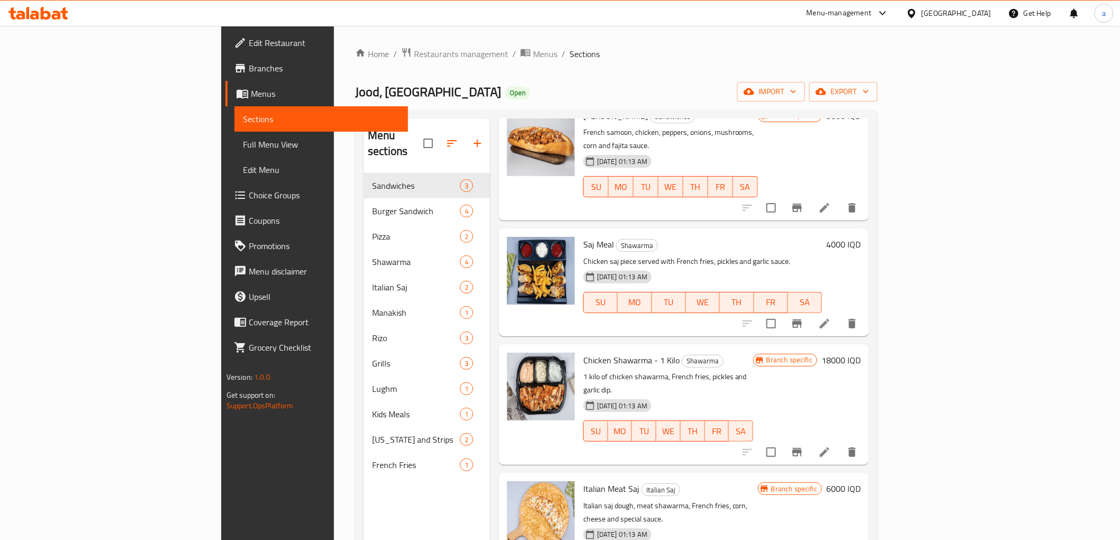
scroll to position [627, 0]
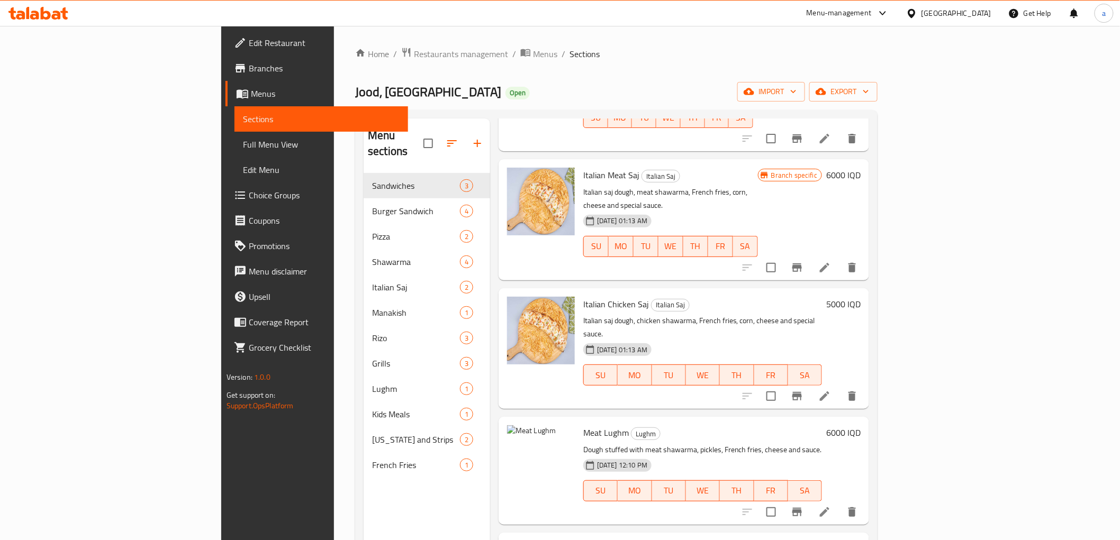
type input "Frenc"
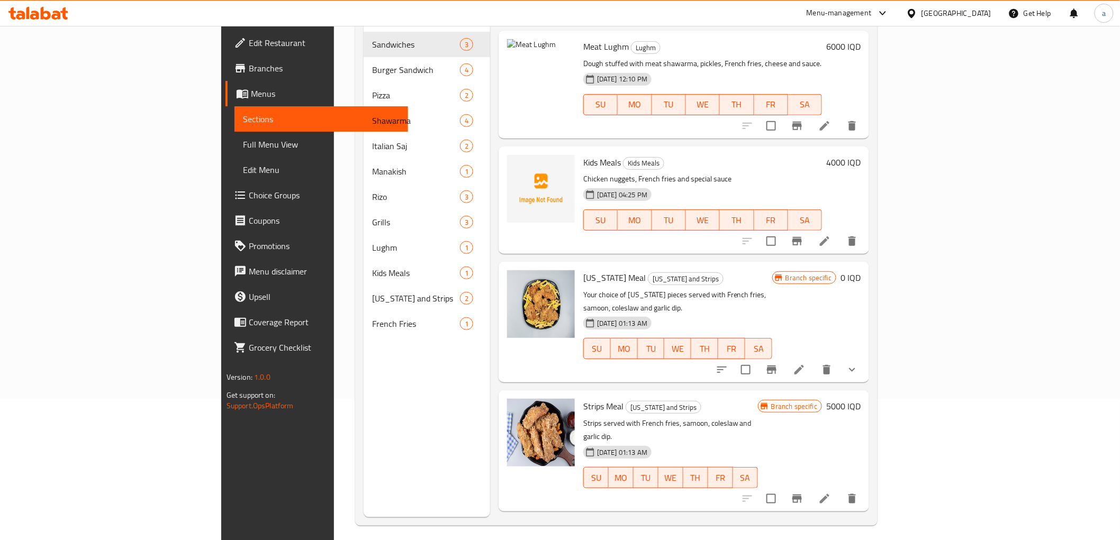
scroll to position [148, 0]
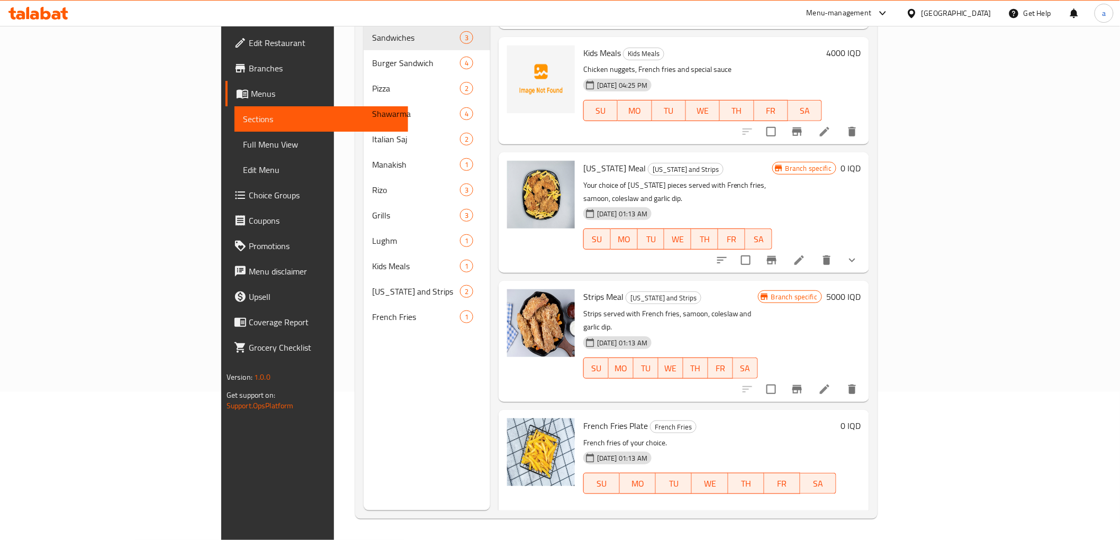
scroll to position [1, 0]
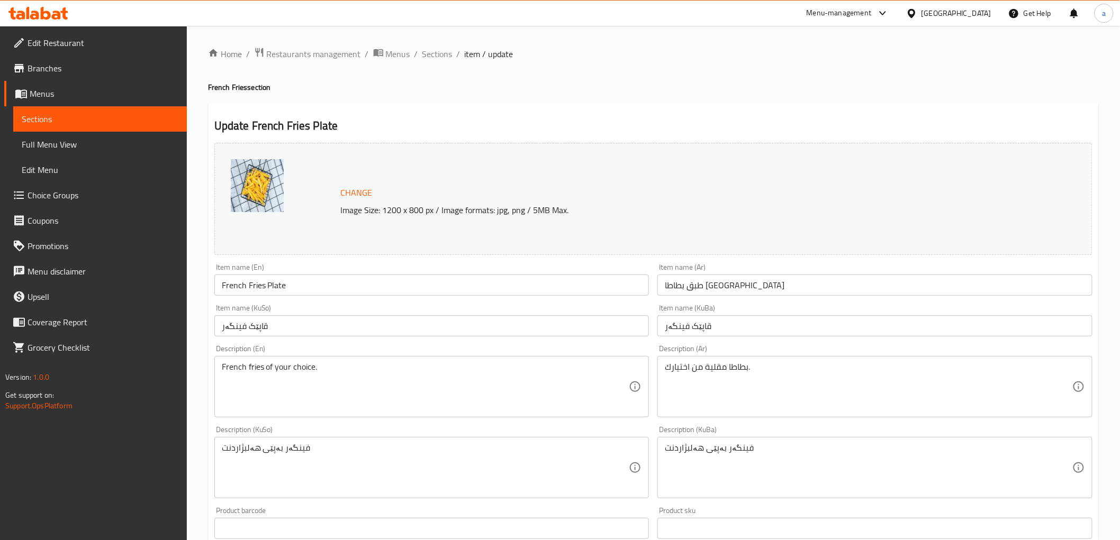
scroll to position [399, 0]
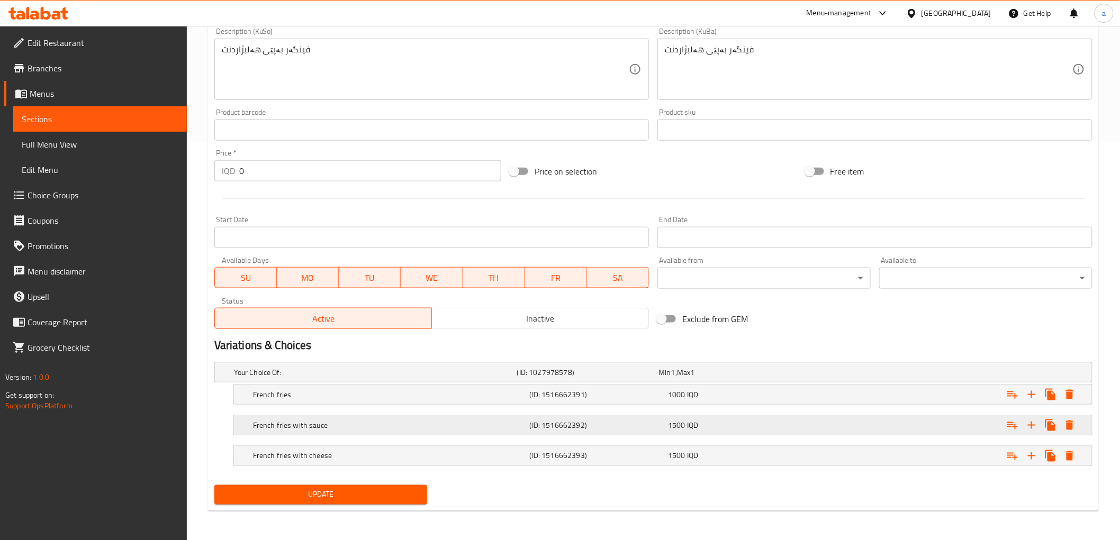
drag, startPoint x: 337, startPoint y: 423, endPoint x: 292, endPoint y: 430, distance: 45.5
click at [292, 378] on h5 "French fries with sauce" at bounding box center [373, 372] width 279 height 11
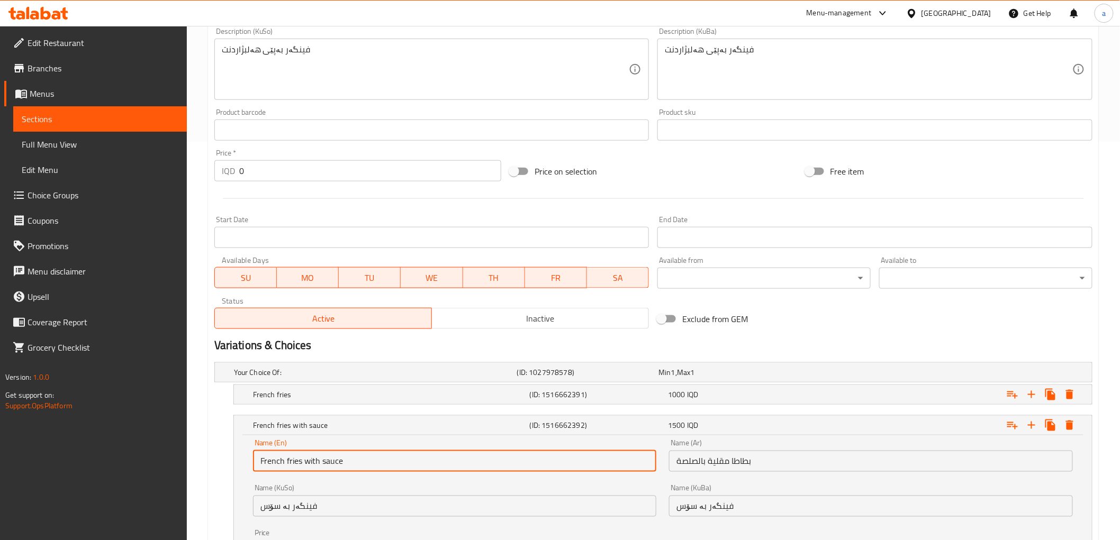
drag, startPoint x: 339, startPoint y: 462, endPoint x: 246, endPoint y: 465, distance: 93.7
click at [246, 465] on div "Name (En) French fries with sauce Name (En) Name (Ar) بطاطا مقلية بالصلصة Name …" at bounding box center [663, 503] width 858 height 135
click at [366, 469] on input "French fries with sauce" at bounding box center [455, 461] width 404 height 21
drag, startPoint x: 360, startPoint y: 463, endPoint x: 246, endPoint y: 452, distance: 114.8
click at [246, 452] on div "Name (En) French fries with sauce Name (En) Name (Ar) بطاطا مقلية بالصلصة Name …" at bounding box center [663, 503] width 858 height 135
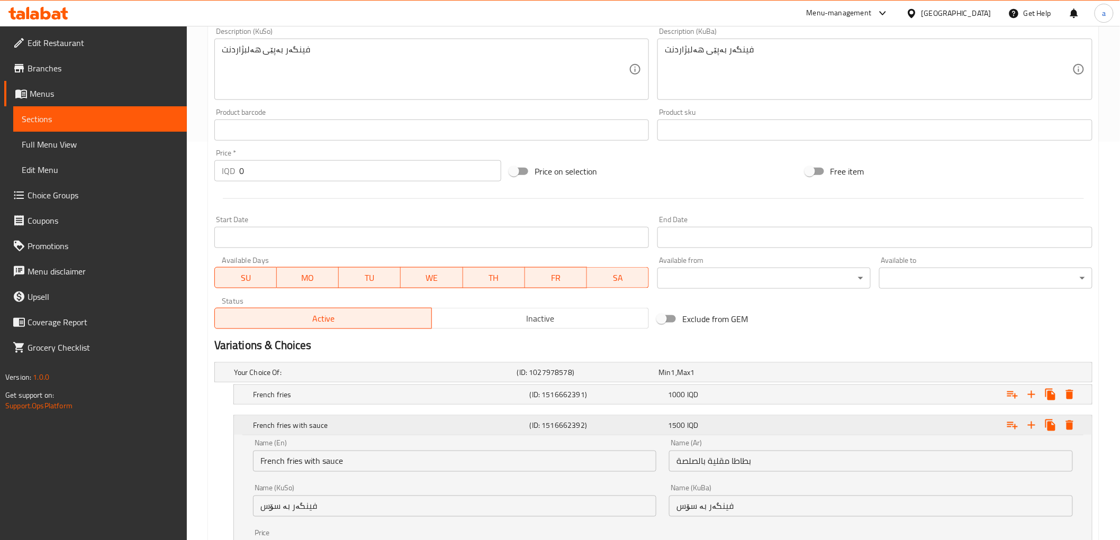
click at [354, 429] on h5 "French fries with sauce" at bounding box center [389, 425] width 273 height 11
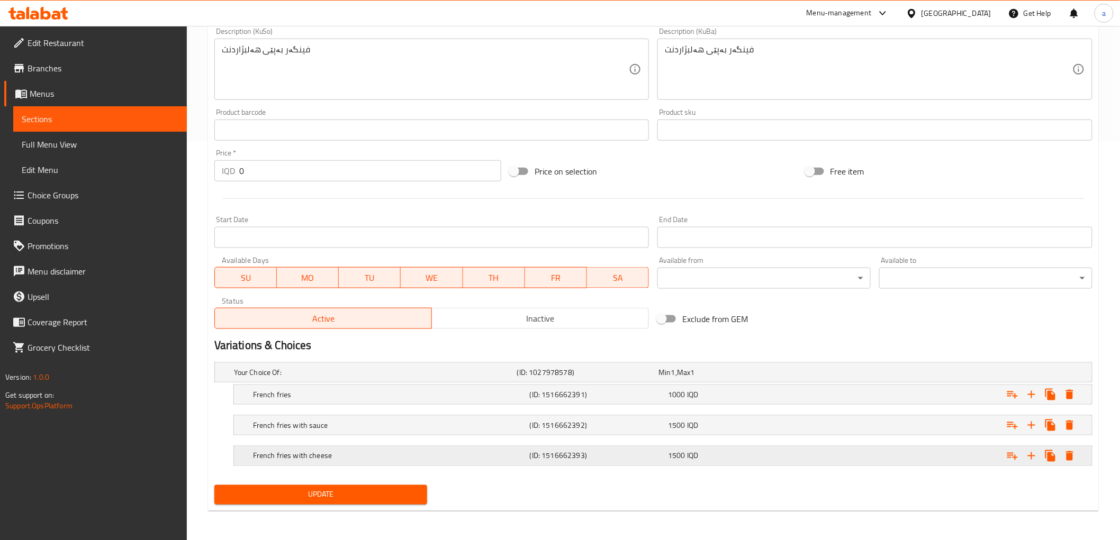
click at [321, 378] on h5 "French fries with cheese" at bounding box center [373, 372] width 279 height 11
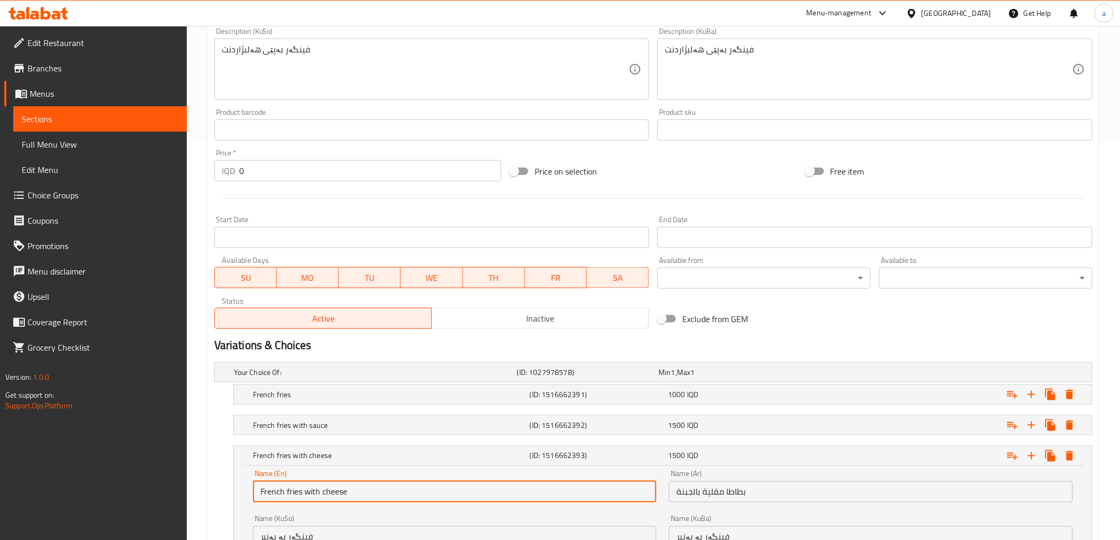
drag, startPoint x: 353, startPoint y: 490, endPoint x: 250, endPoint y: 489, distance: 102.7
click at [250, 489] on div "Name (En) French fries with cheese Name (En)" at bounding box center [455, 486] width 417 height 45
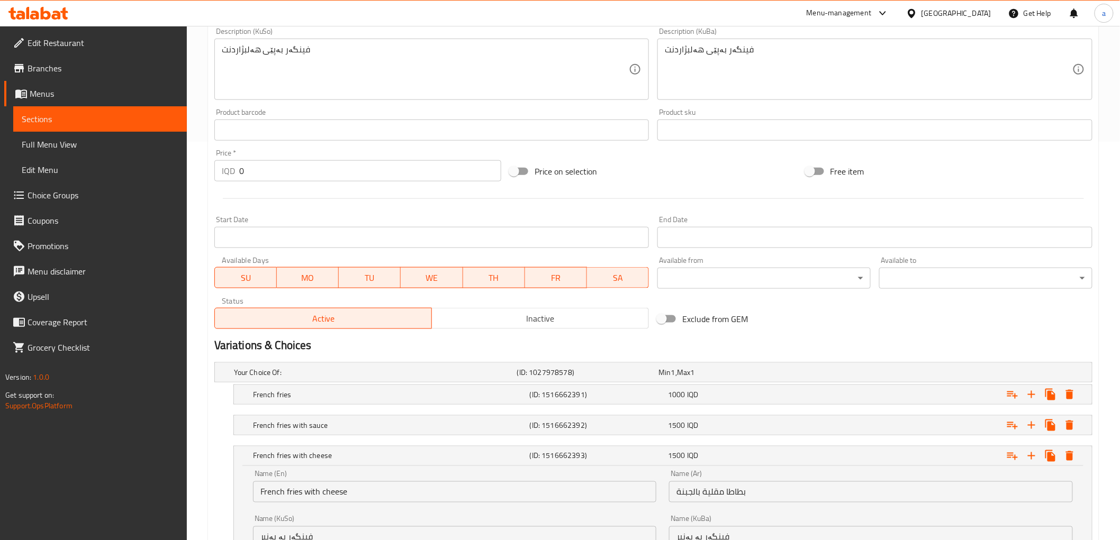
click at [216, 418] on div "French fries with sauce (ID: 1516662392) 1500 IQD Name (En) French fries with s…" at bounding box center [653, 425] width 878 height 20
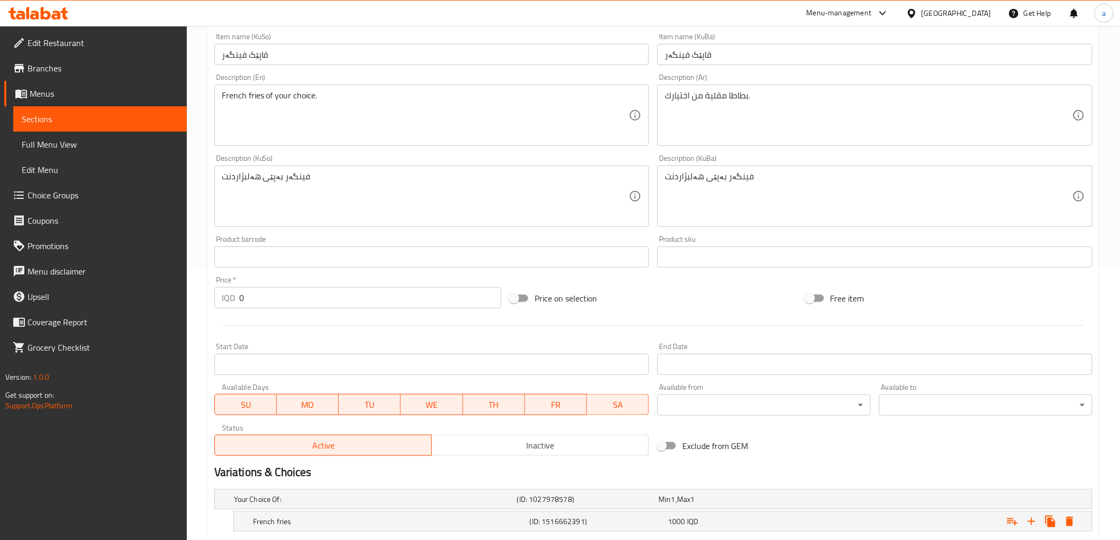
scroll to position [0, 0]
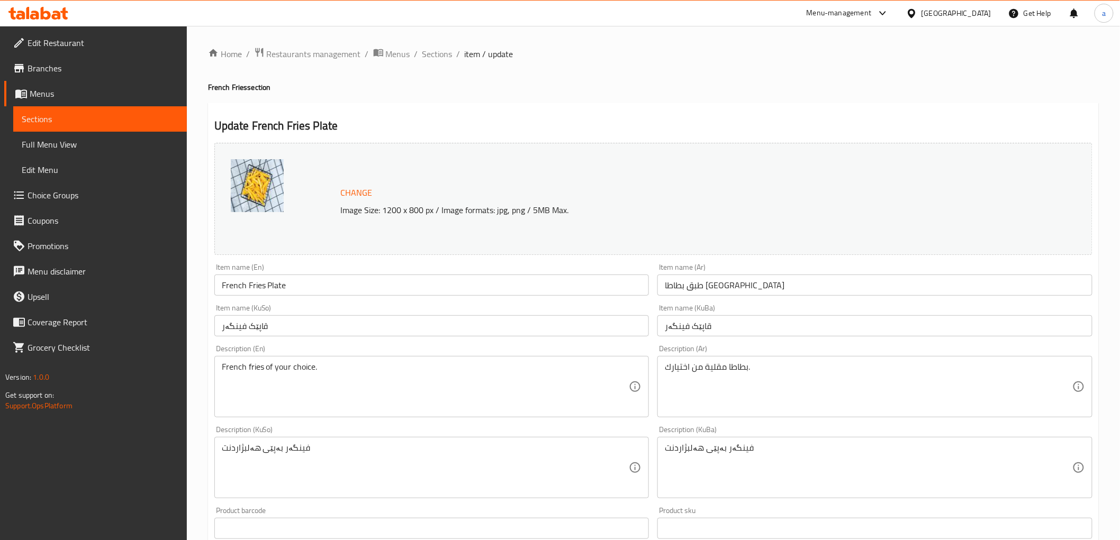
drag, startPoint x: 363, startPoint y: 264, endPoint x: 408, endPoint y: 100, distance: 170.0
click at [437, 56] on span "Sections" at bounding box center [437, 54] width 30 height 13
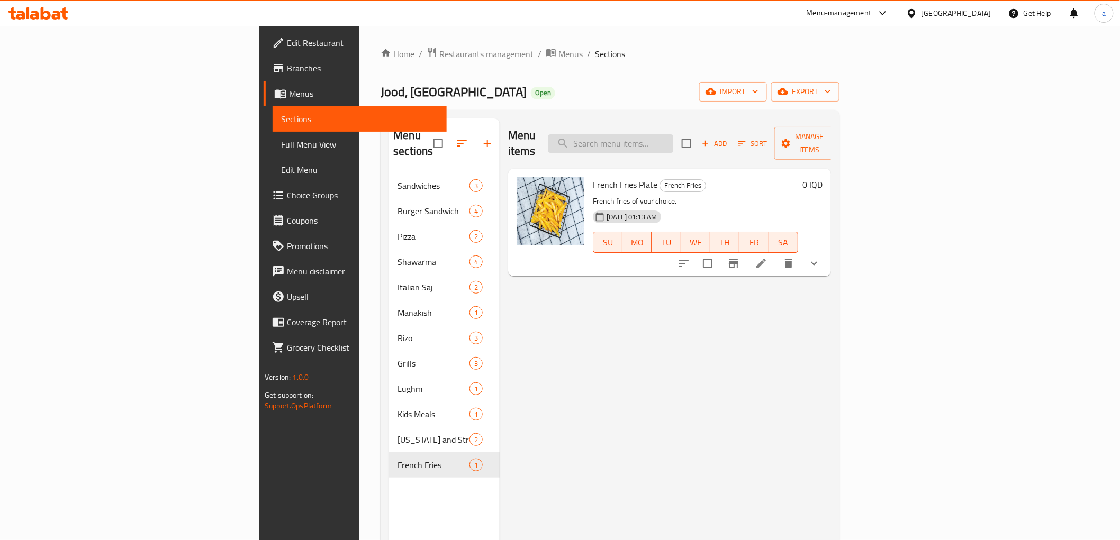
click at [673, 137] on input "search" at bounding box center [610, 143] width 125 height 19
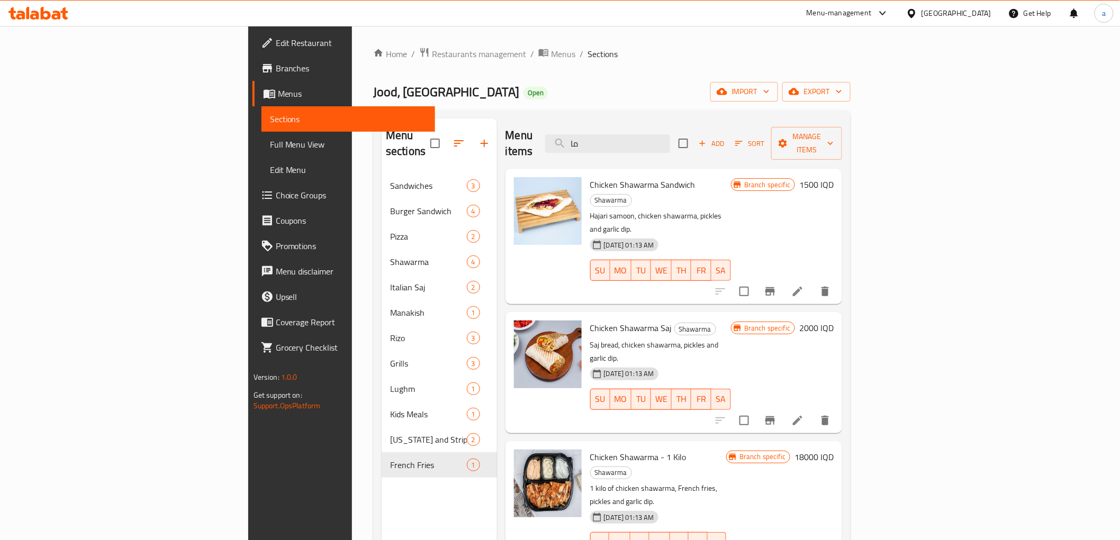
type input "م"
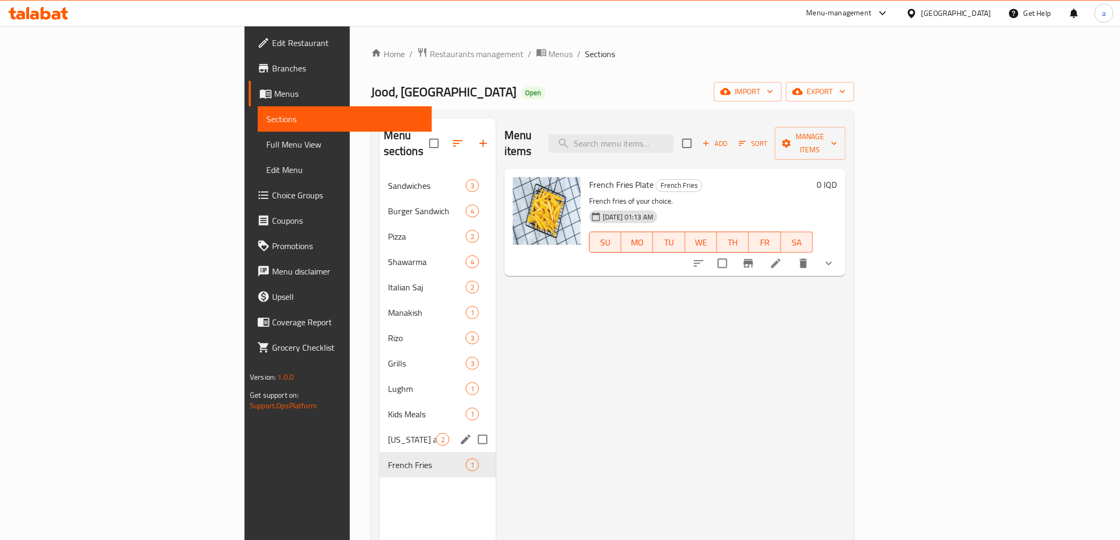
click at [379, 427] on div "[US_STATE] and Strips 2" at bounding box center [437, 439] width 116 height 25
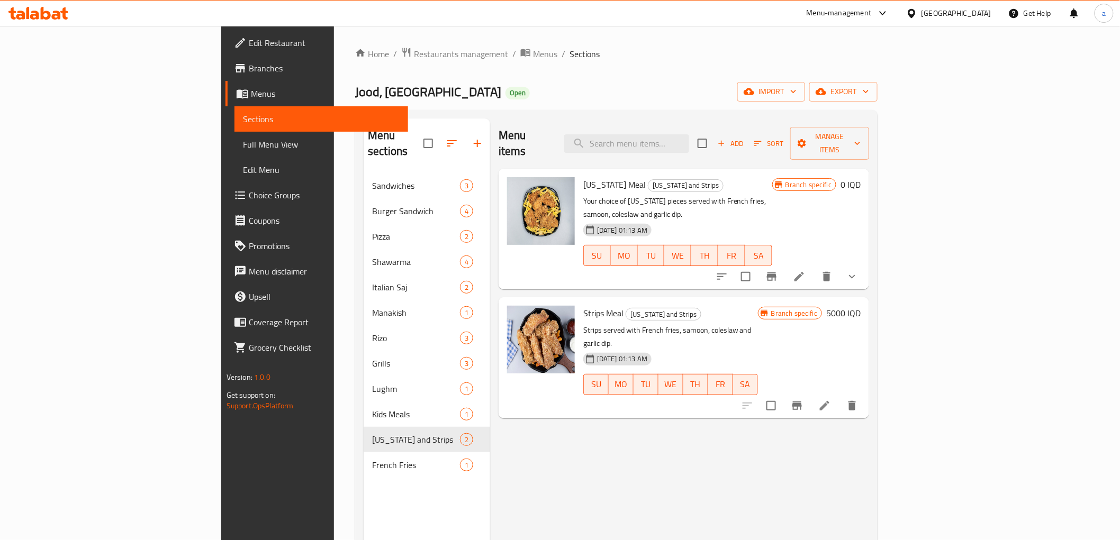
click at [243, 140] on span "Full Menu View" at bounding box center [321, 144] width 157 height 13
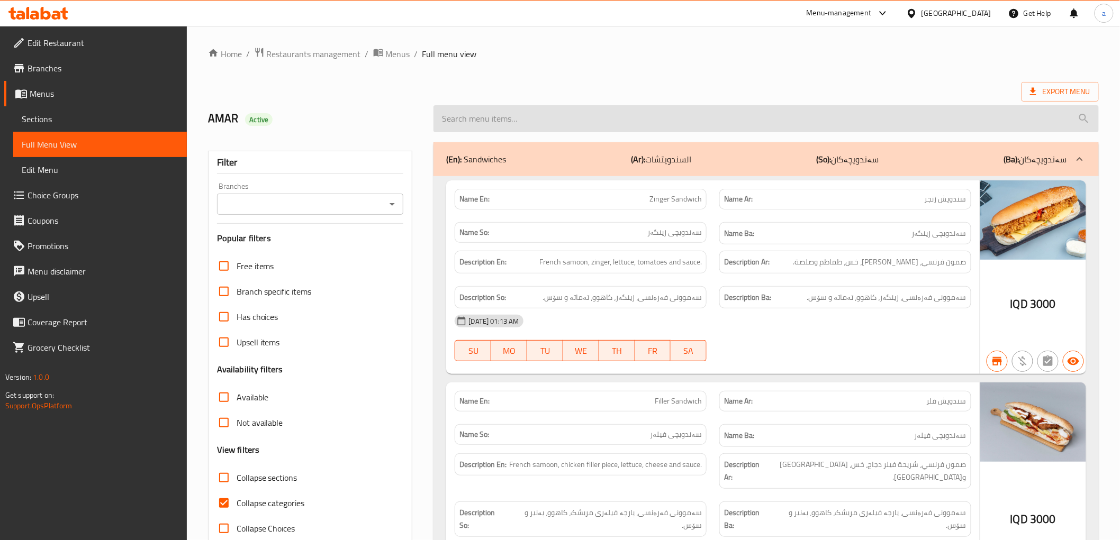
click at [652, 121] on input "search" at bounding box center [765, 118] width 665 height 27
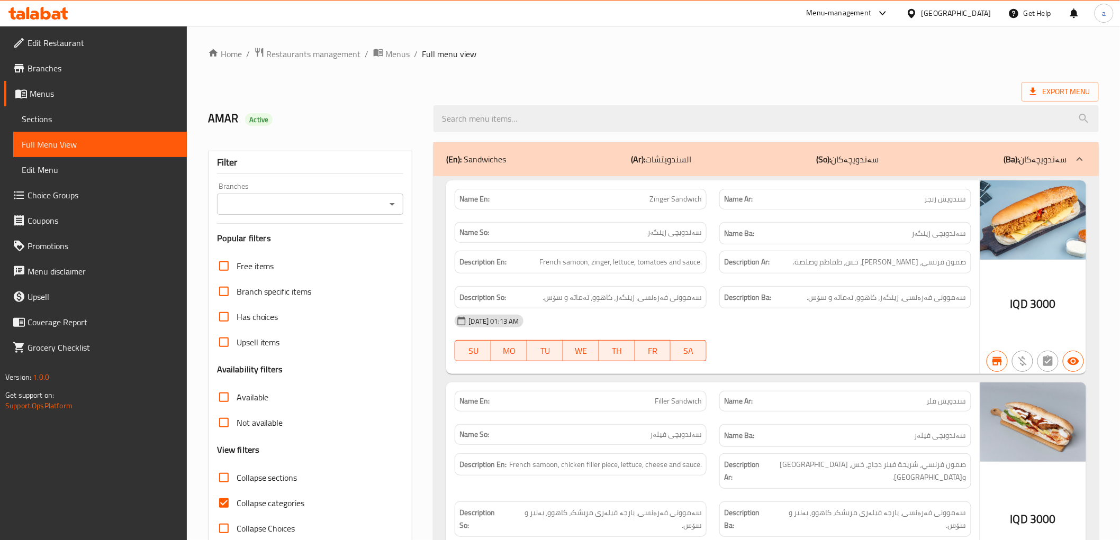
click at [394, 204] on icon "Open" at bounding box center [392, 204] width 5 height 3
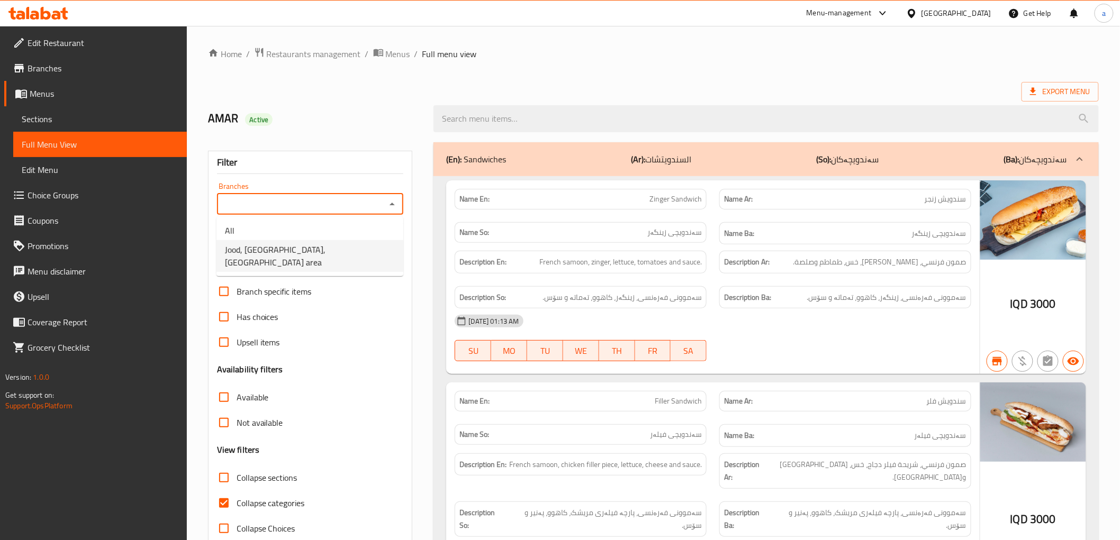
click at [292, 245] on span "Jood, [GEOGRAPHIC_DATA], [GEOGRAPHIC_DATA] area" at bounding box center [310, 255] width 170 height 25
type input "Jood, [GEOGRAPHIC_DATA], [GEOGRAPHIC_DATA] area"
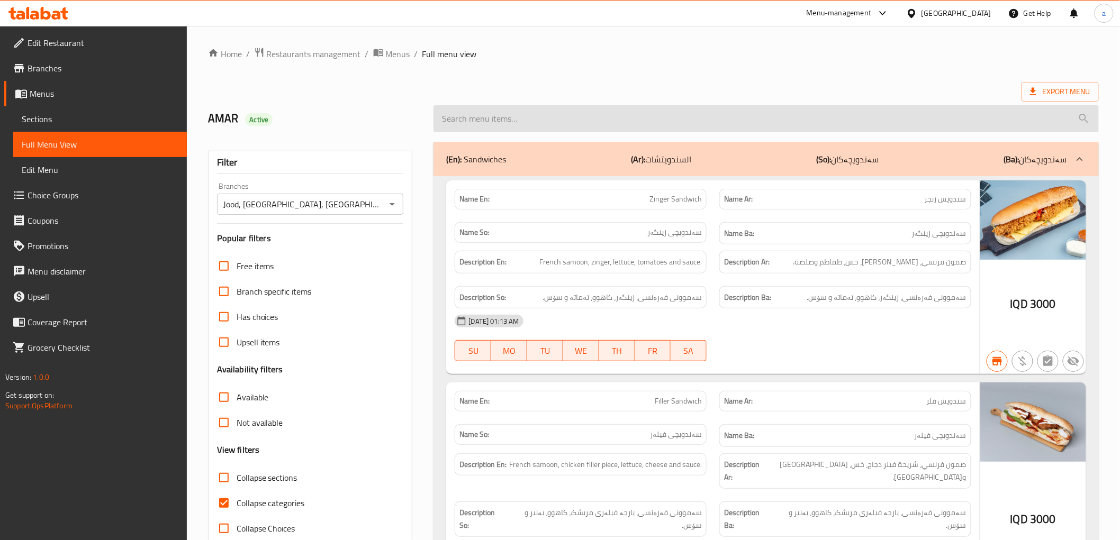
click at [489, 127] on input "search" at bounding box center [765, 118] width 665 height 27
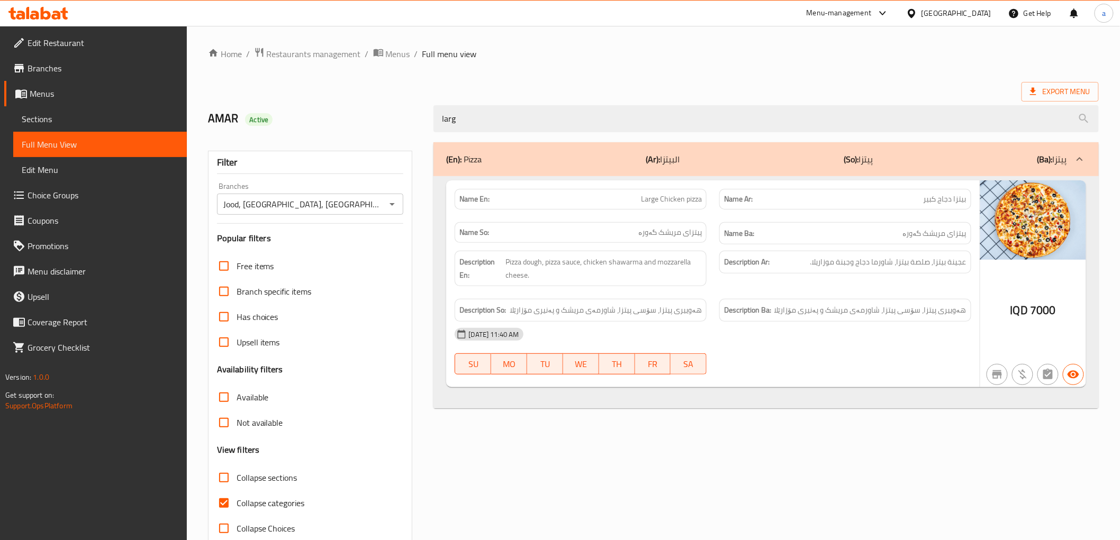
type input "larg"
click at [67, 123] on span "Sections" at bounding box center [100, 119] width 157 height 13
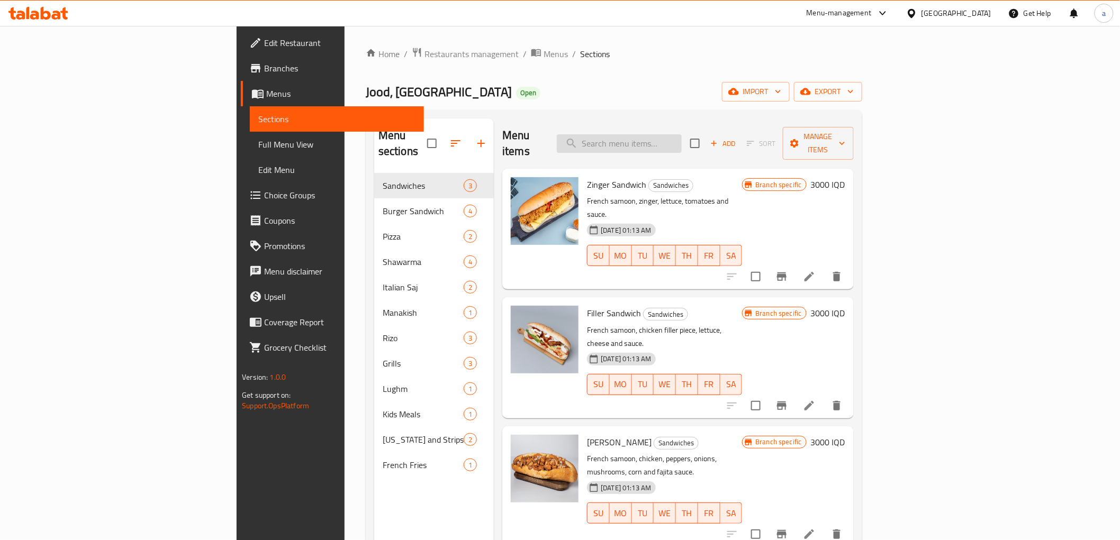
click at [682, 136] on input "search" at bounding box center [619, 143] width 125 height 19
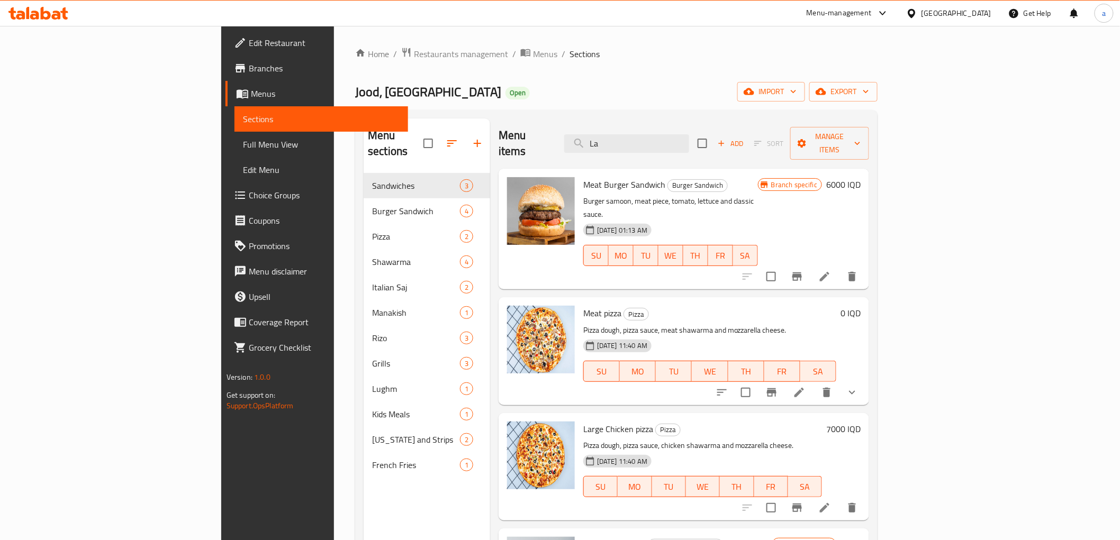
click at [439, 94] on div "Jood, Sader City Open import export" at bounding box center [616, 92] width 522 height 20
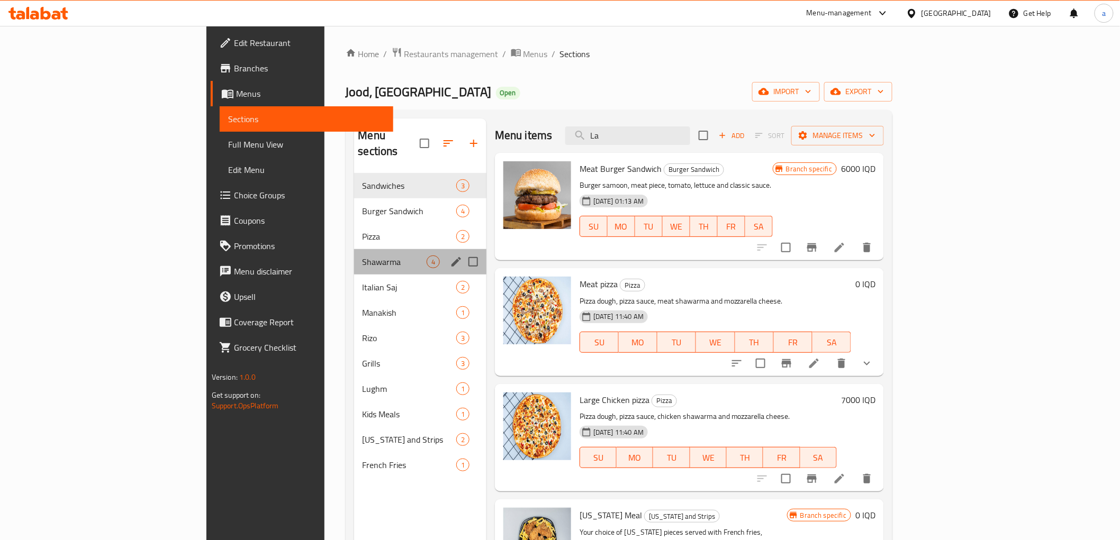
click at [354, 254] on div "Shawarma 4" at bounding box center [420, 261] width 132 height 25
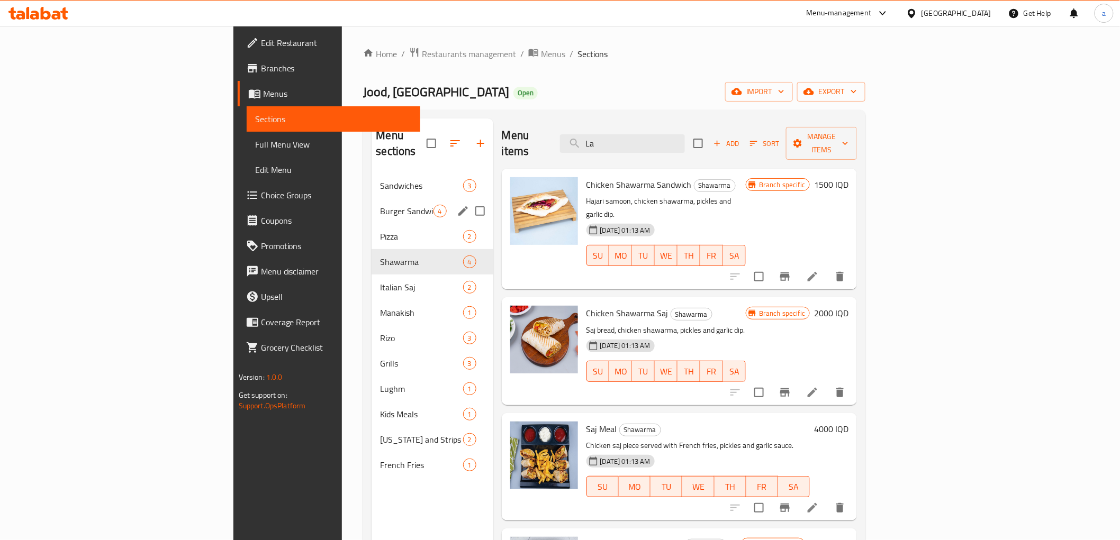
click at [380, 205] on span "Burger Sandwich" at bounding box center [406, 211] width 53 height 13
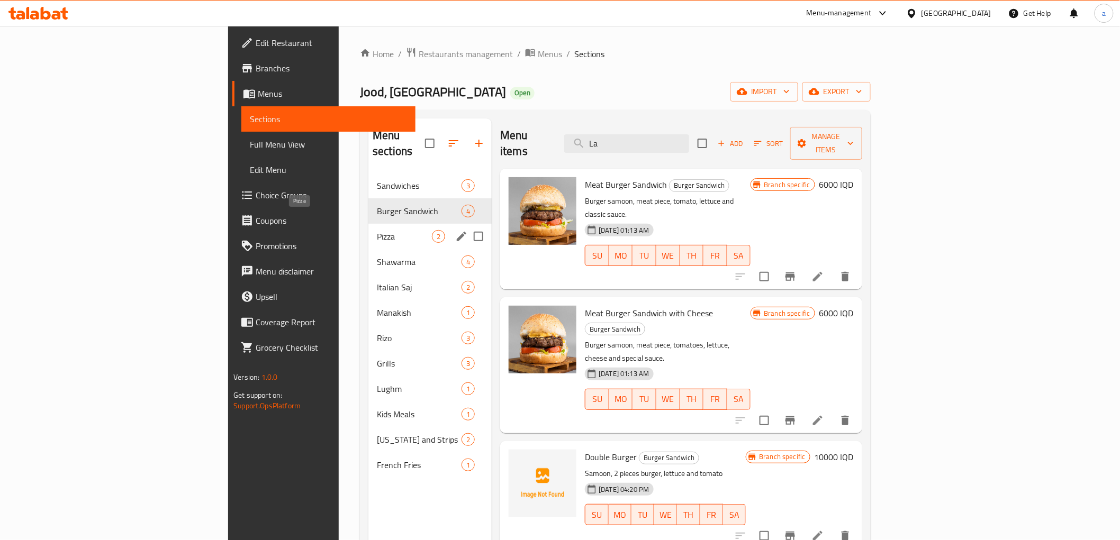
click at [377, 230] on span "Pizza" at bounding box center [404, 236] width 55 height 13
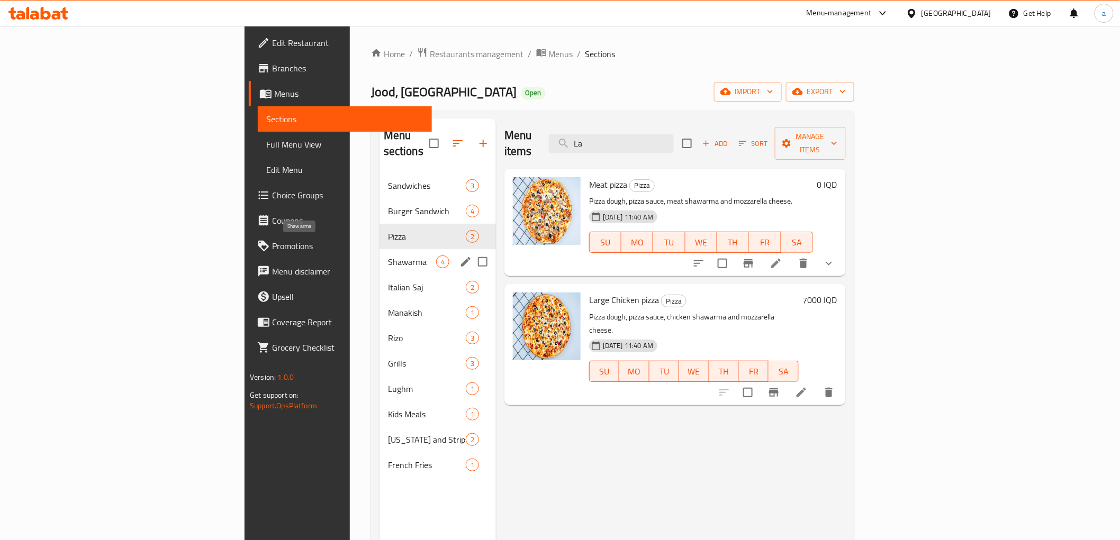
click at [388, 256] on span "Shawarma" at bounding box center [412, 262] width 48 height 13
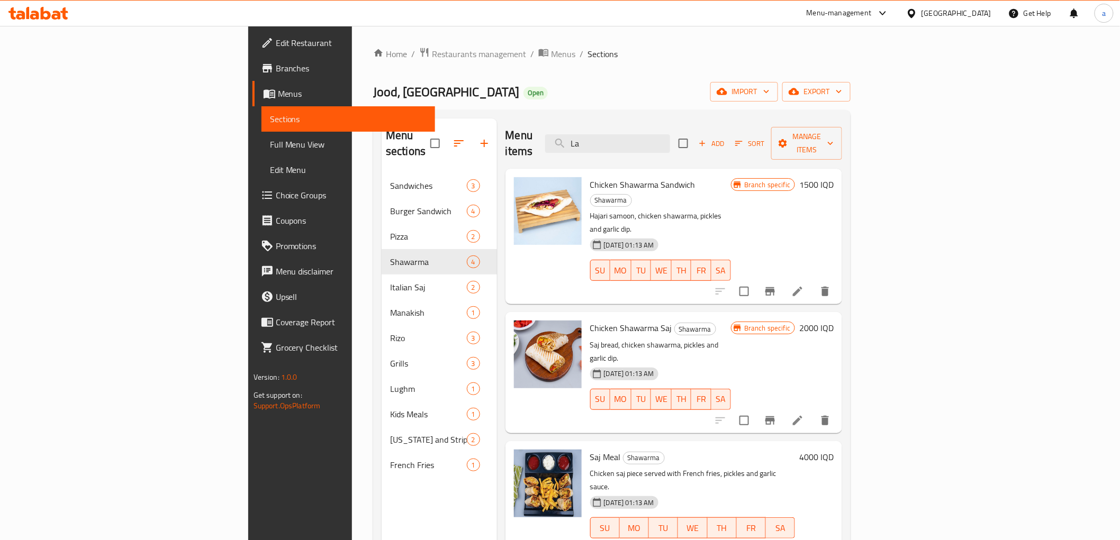
click at [694, 150] on div "Menu items La Add Sort Manage items" at bounding box center [673, 144] width 337 height 50
click at [670, 134] on input "La" at bounding box center [607, 143] width 125 height 19
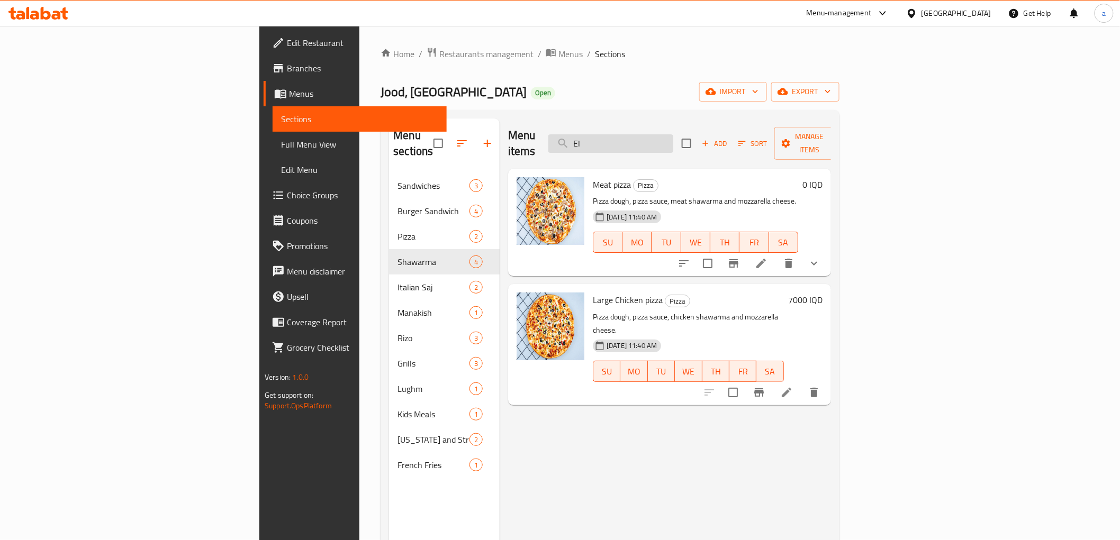
type input "E"
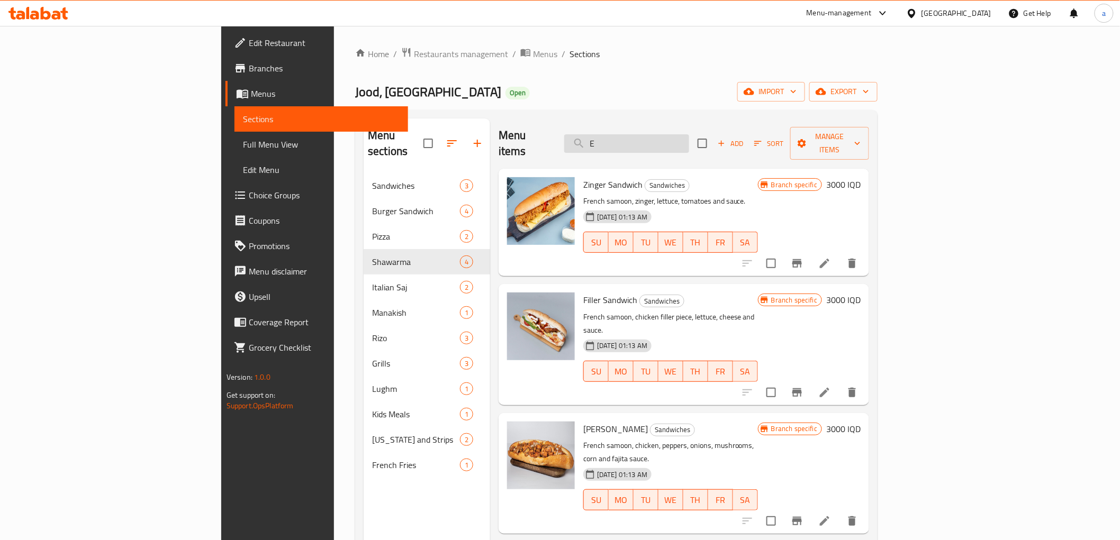
click at [689, 134] on input "E" at bounding box center [626, 143] width 125 height 19
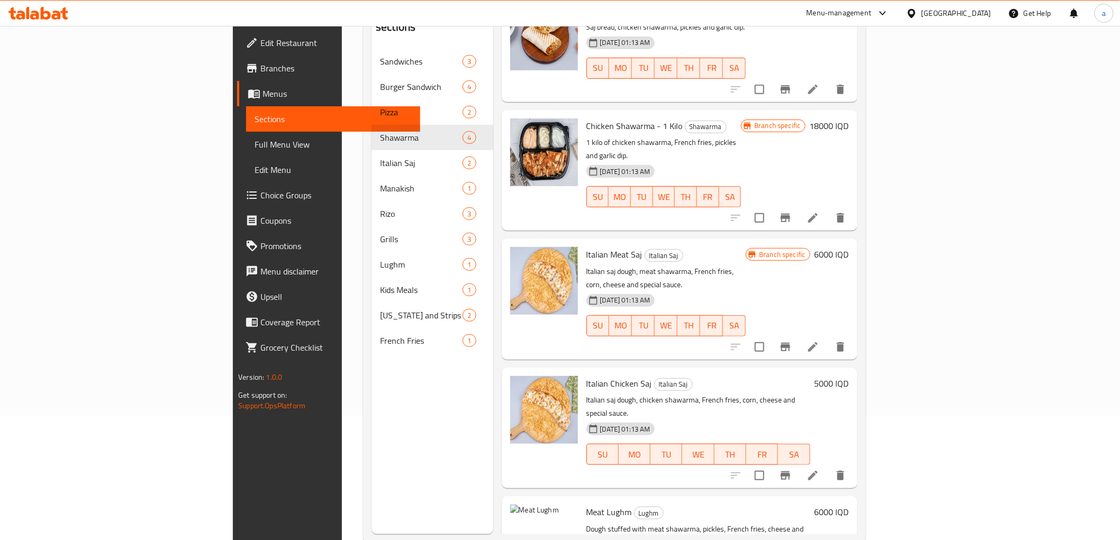
scroll to position [148, 0]
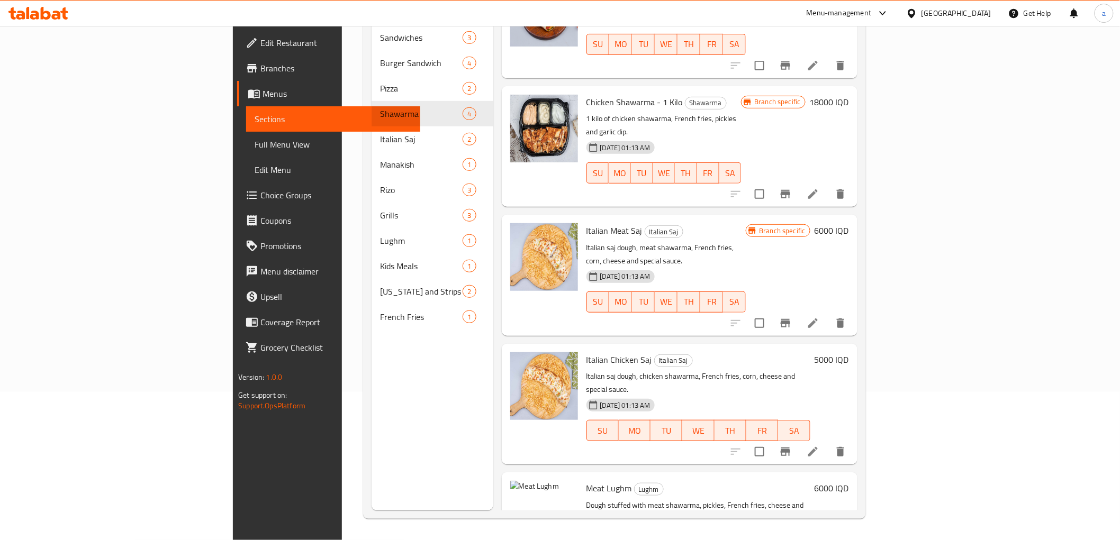
type input "Shawarma"
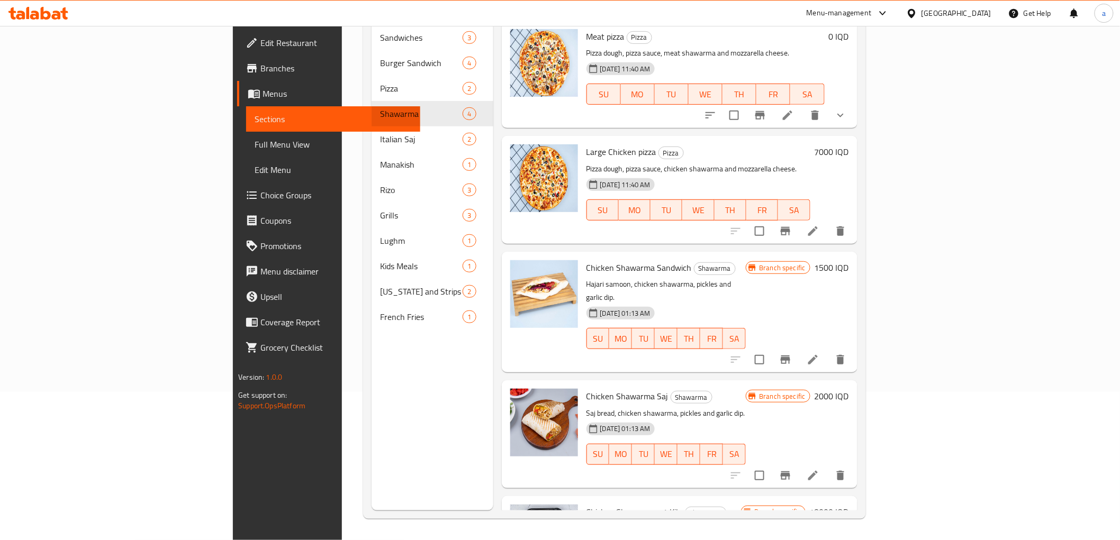
scroll to position [0, 0]
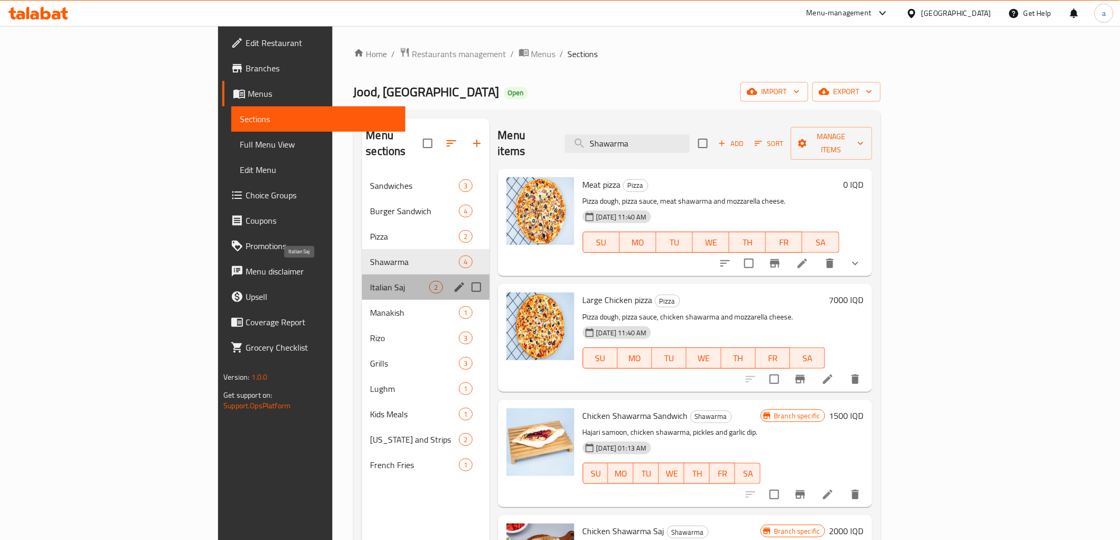
click at [370, 281] on span "Italian Saj" at bounding box center [399, 287] width 59 height 13
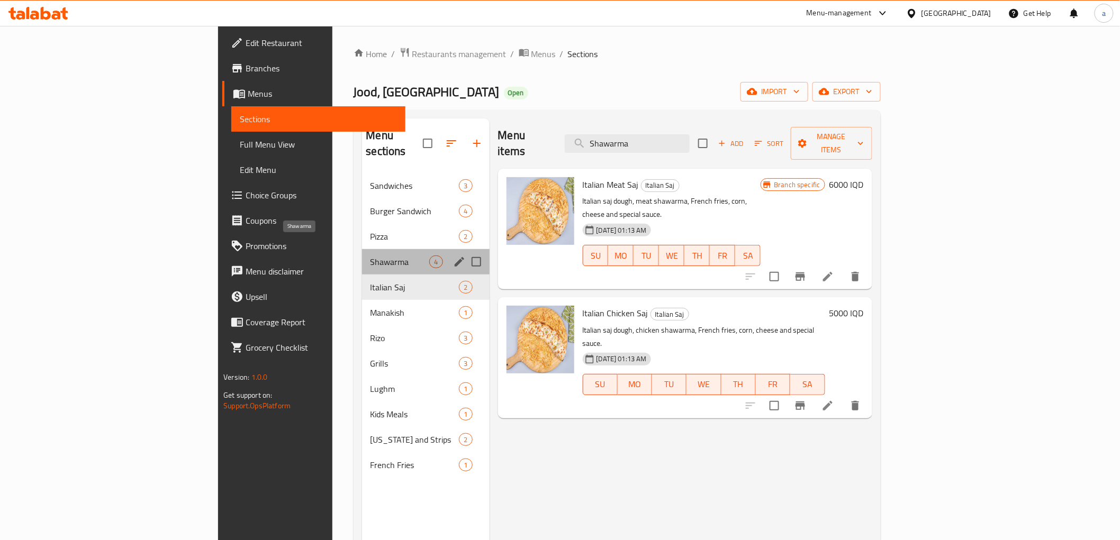
click at [370, 256] on span "Shawarma" at bounding box center [399, 262] width 59 height 13
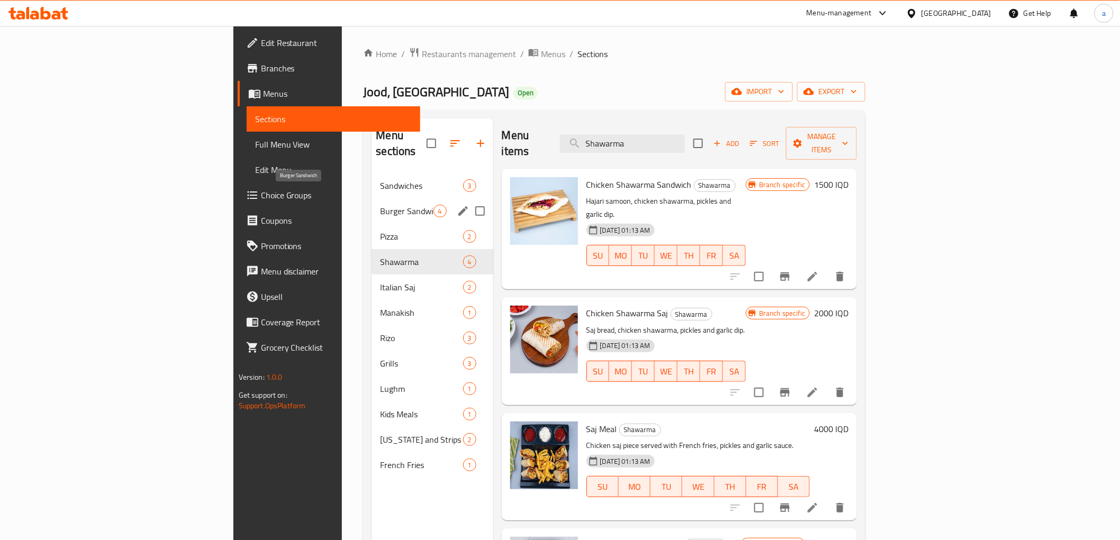
click at [380, 205] on span "Burger Sandwich" at bounding box center [406, 211] width 53 height 13
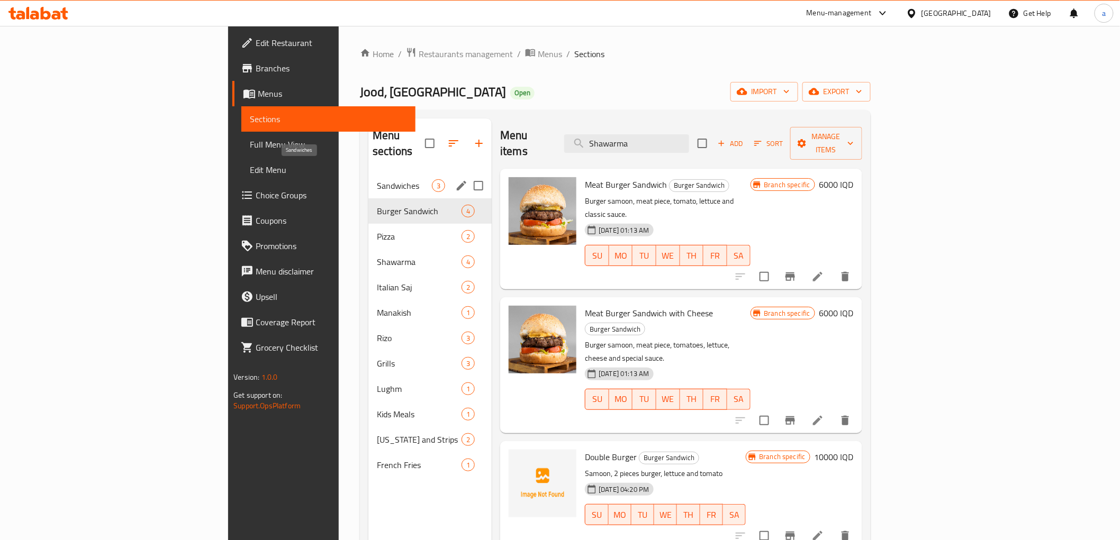
click at [377, 179] on span "Sandwiches" at bounding box center [404, 185] width 55 height 13
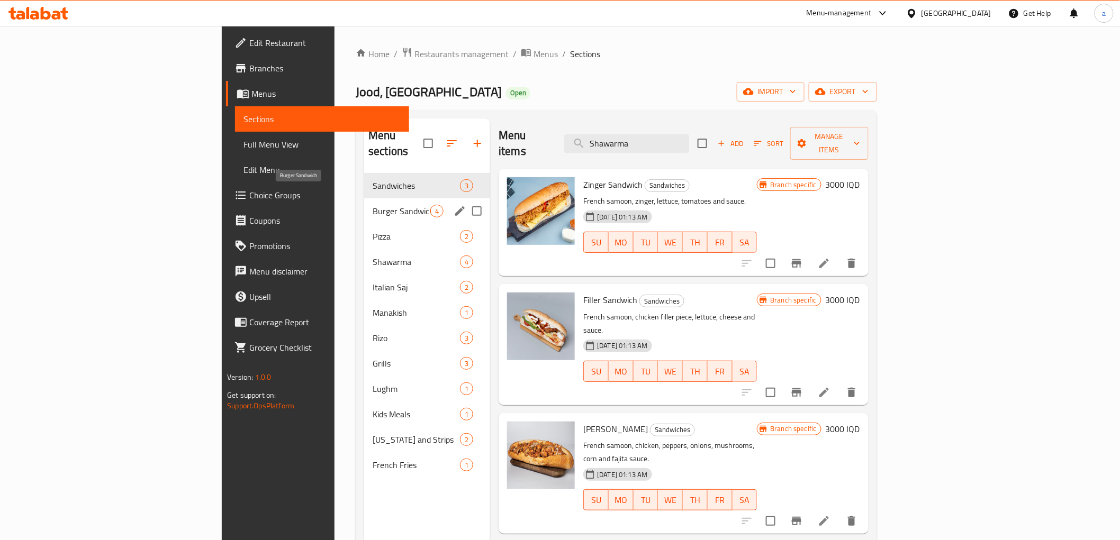
click at [373, 205] on span "Burger Sandwich" at bounding box center [402, 211] width 58 height 13
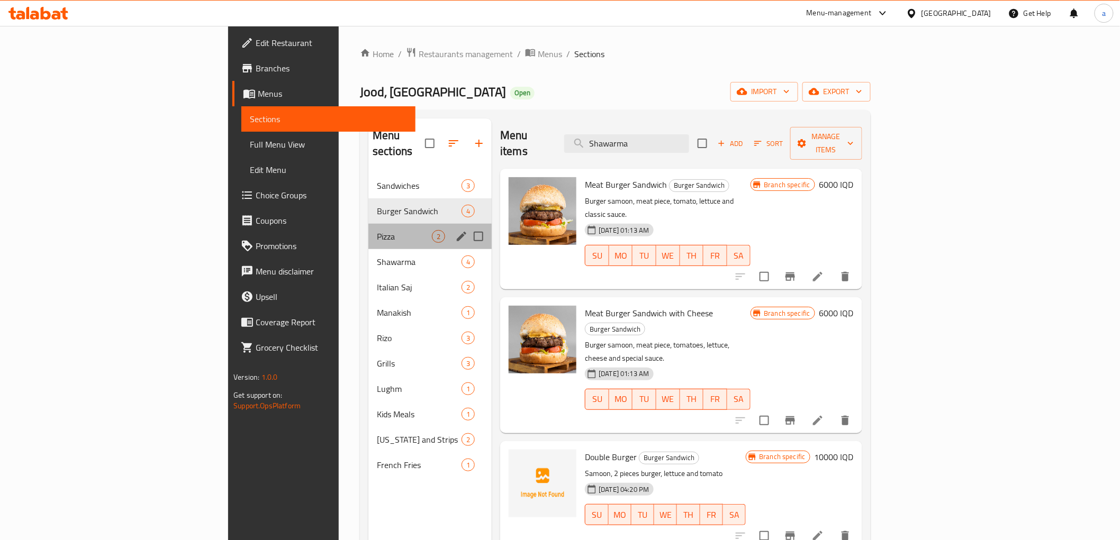
click at [368, 228] on div "Pizza 2" at bounding box center [429, 236] width 123 height 25
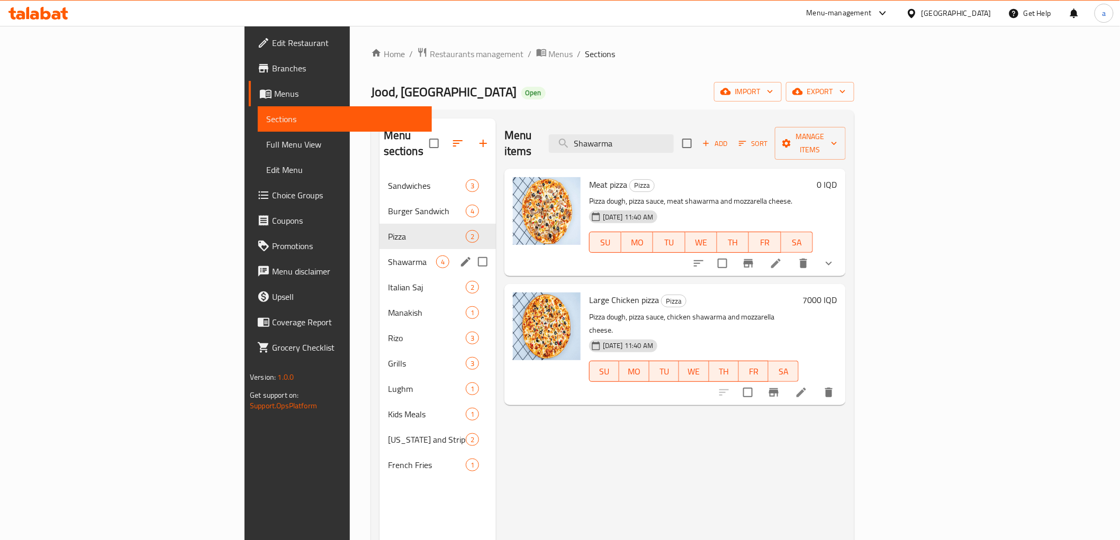
click at [388, 256] on span "Shawarma" at bounding box center [412, 262] width 48 height 13
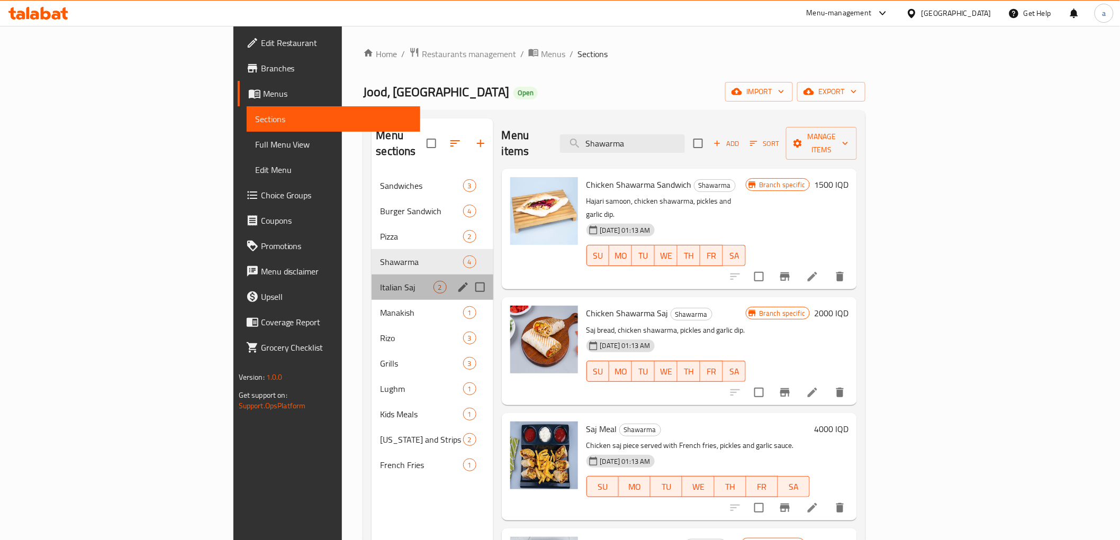
click at [372, 275] on div "Italian Saj 2" at bounding box center [432, 287] width 121 height 25
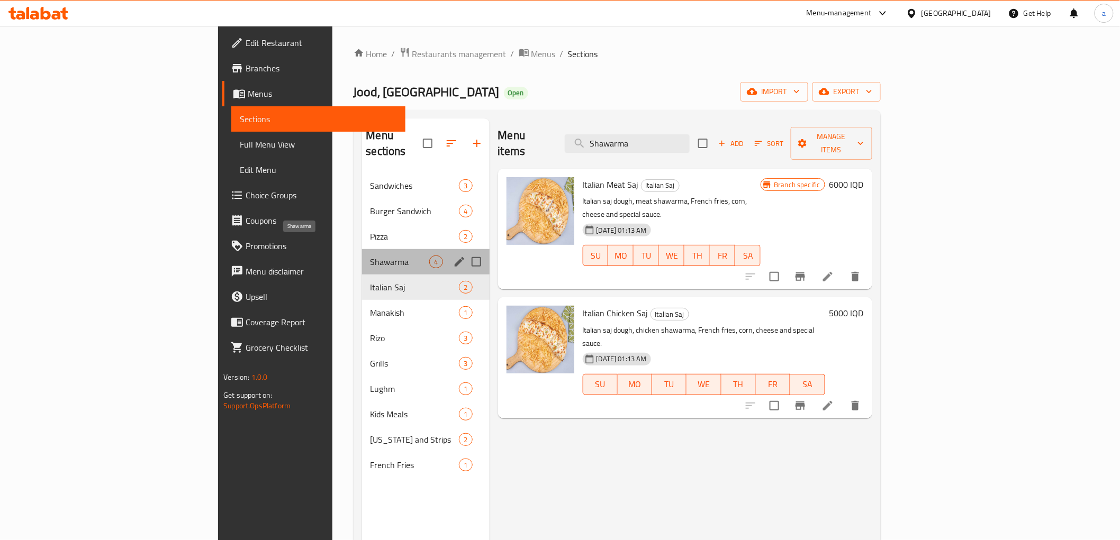
click at [370, 256] on span "Shawarma" at bounding box center [399, 262] width 59 height 13
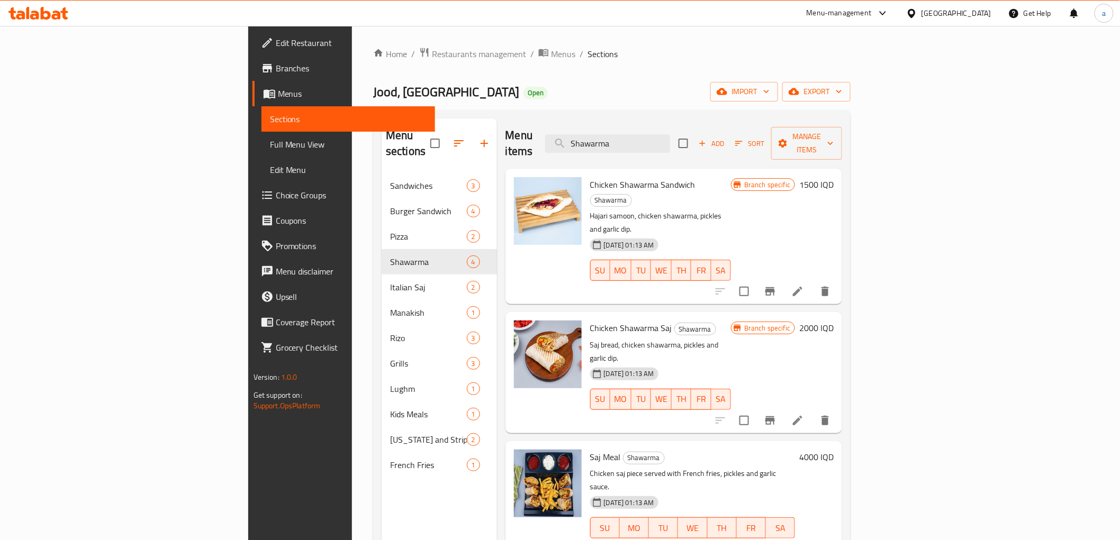
click at [775, 287] on icon "Branch-specific-item" at bounding box center [770, 291] width 10 height 8
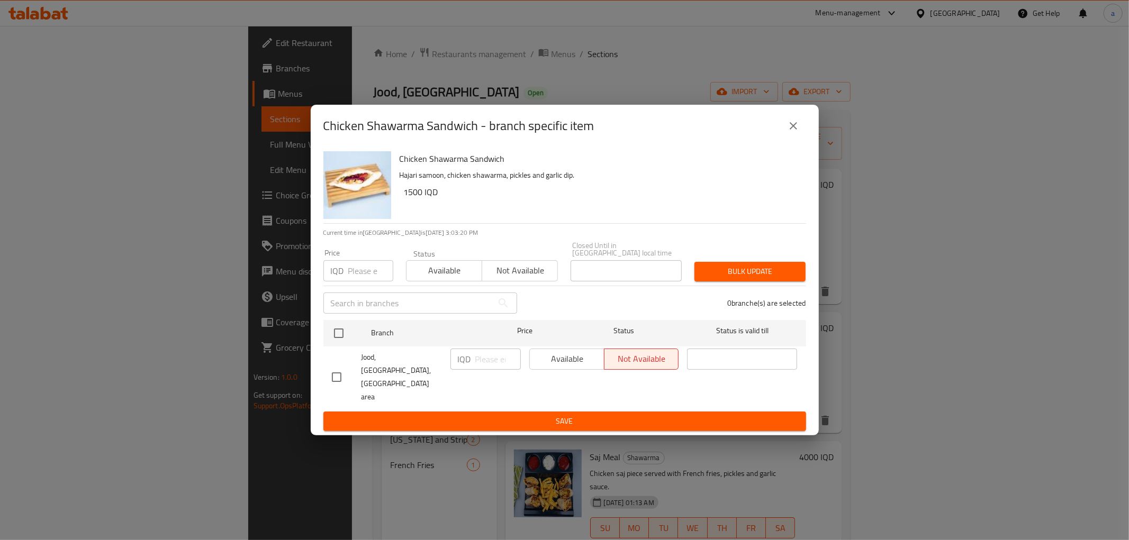
click at [796, 132] on icon "close" at bounding box center [793, 126] width 13 height 13
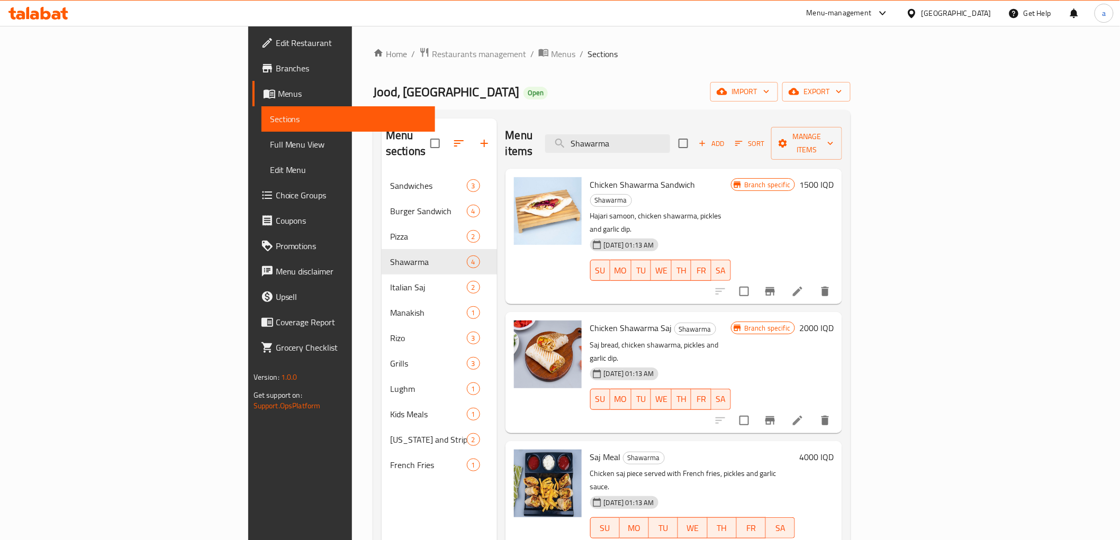
click at [834, 450] on h6 "4000 IQD" at bounding box center [816, 457] width 34 height 15
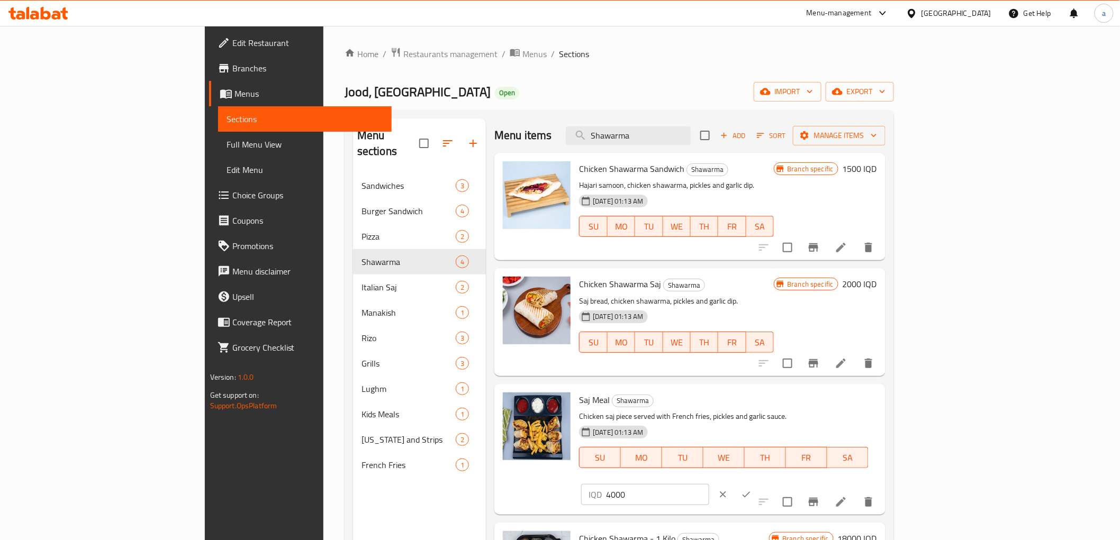
click at [709, 484] on input "4000" at bounding box center [657, 494] width 103 height 21
paste input "7"
type input "7000"
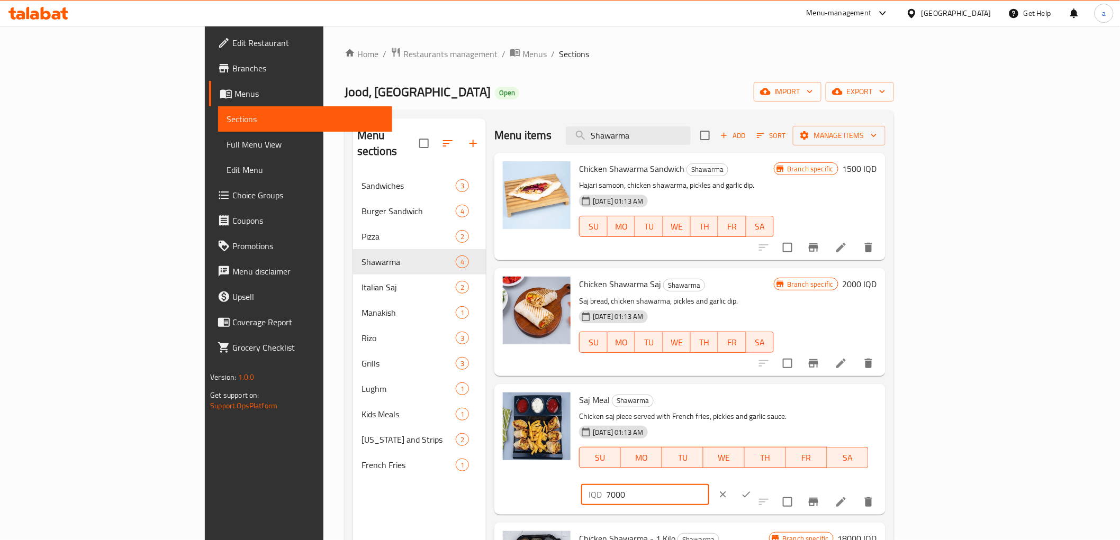
click at [752, 490] on icon "ok" at bounding box center [746, 495] width 11 height 11
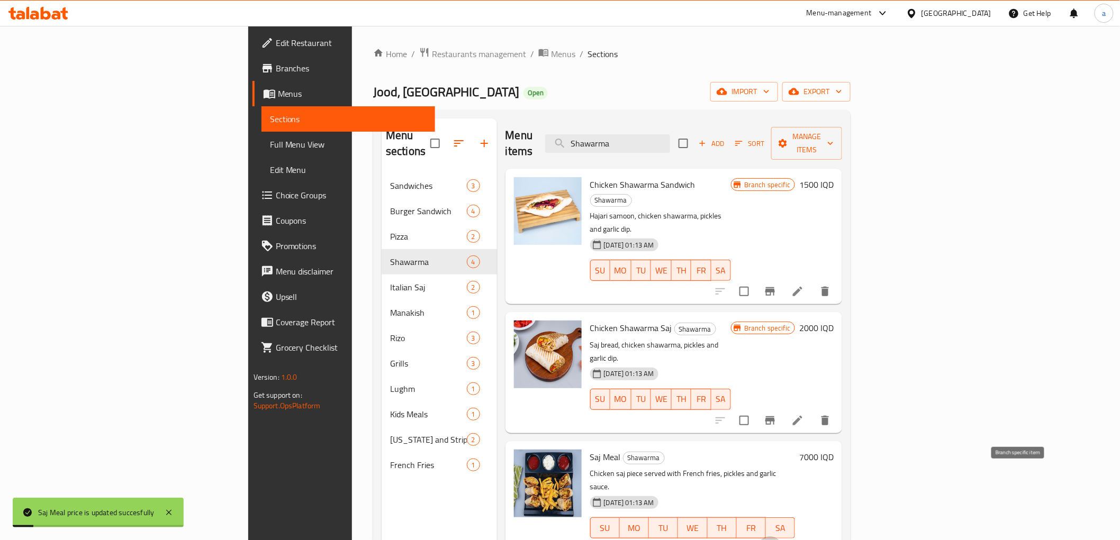
click at [783, 537] on button "Branch-specific-item" at bounding box center [769, 549] width 25 height 25
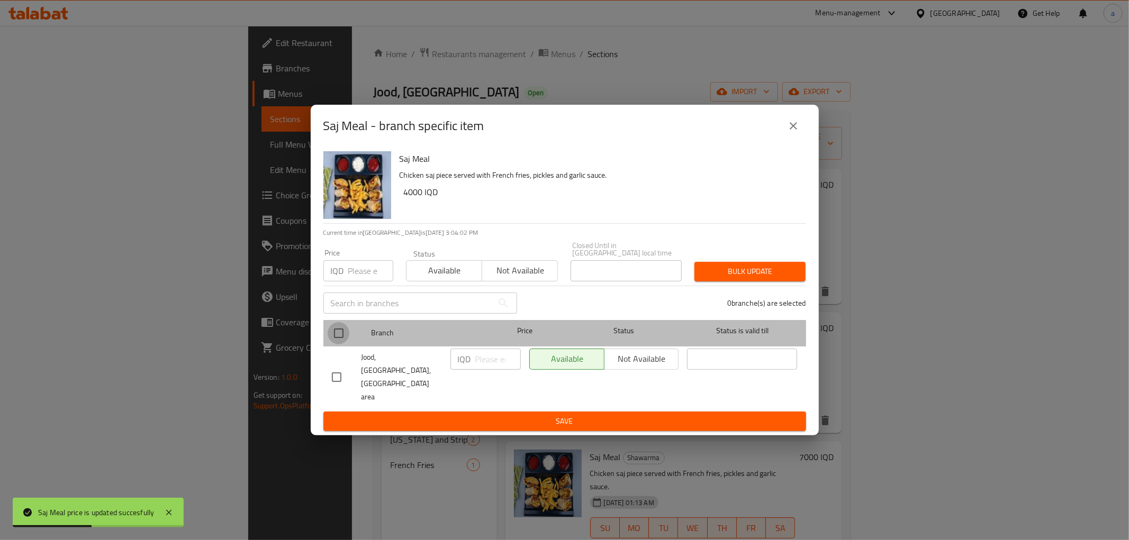
click at [337, 339] on input "checkbox" at bounding box center [339, 333] width 22 height 22
checkbox input "true"
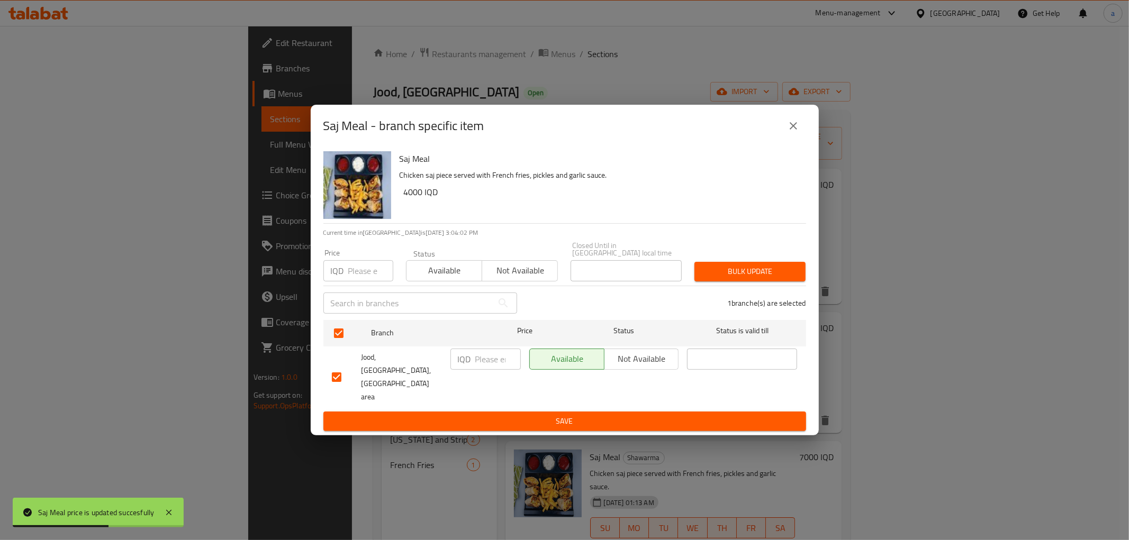
click at [487, 370] on input "number" at bounding box center [498, 359] width 46 height 21
paste input "7000"
type input "7000"
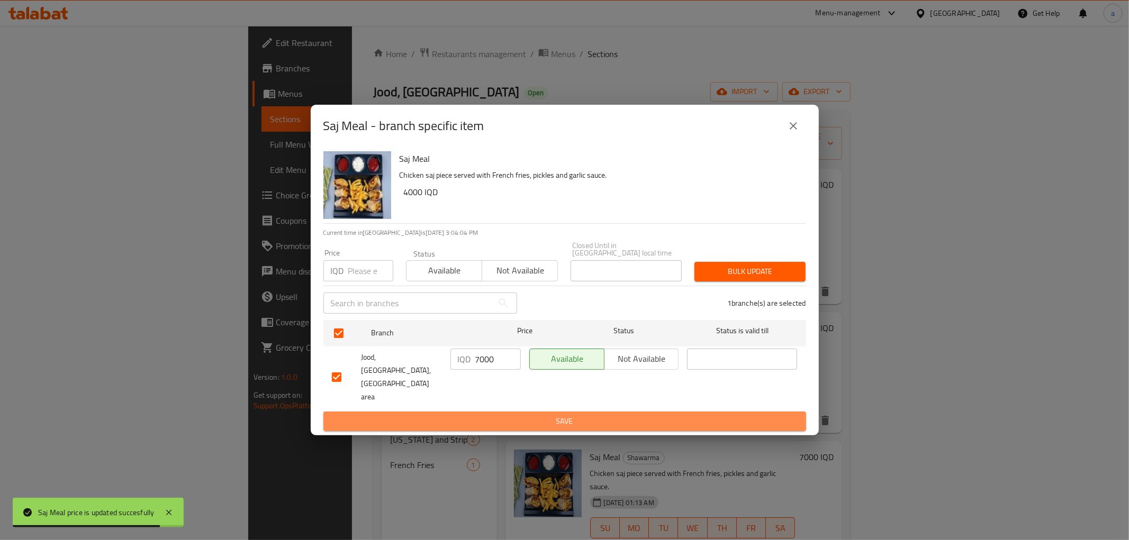
click at [512, 415] on span "Save" at bounding box center [565, 421] width 466 height 13
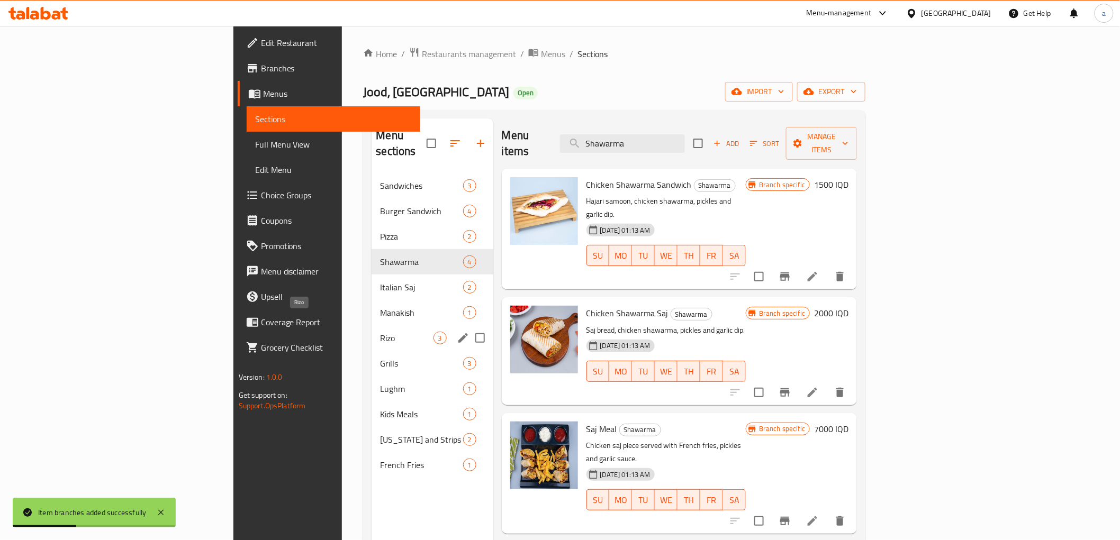
click at [380, 332] on span "Rizo" at bounding box center [406, 338] width 53 height 13
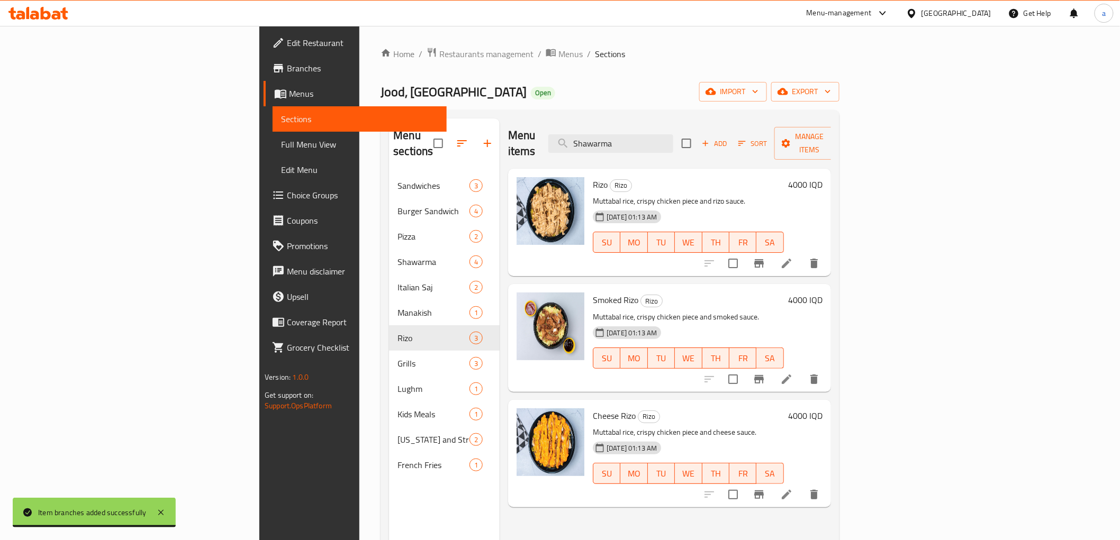
click at [822, 409] on h6 "4000 IQD" at bounding box center [805, 416] width 34 height 15
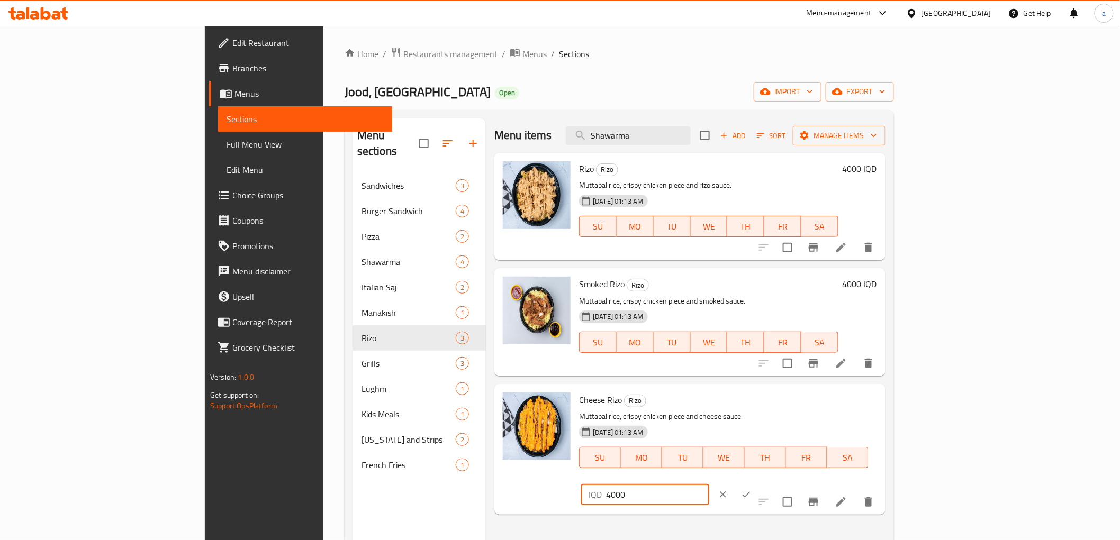
click at [709, 484] on input "4000" at bounding box center [657, 494] width 103 height 21
paste input "8"
type input "8000"
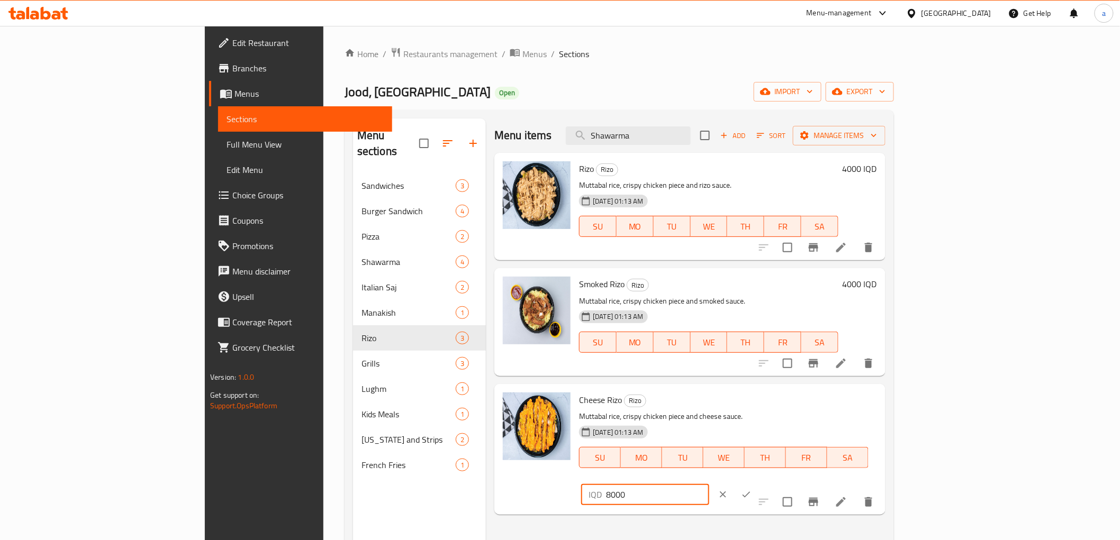
click at [758, 483] on button "ok" at bounding box center [746, 494] width 23 height 23
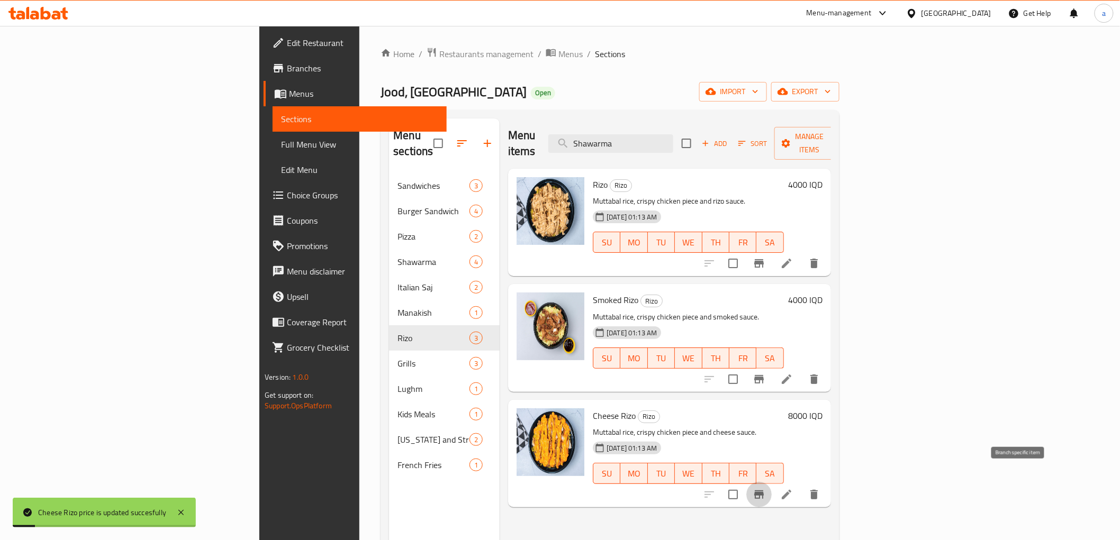
click at [764, 491] on icon "Branch-specific-item" at bounding box center [759, 495] width 10 height 8
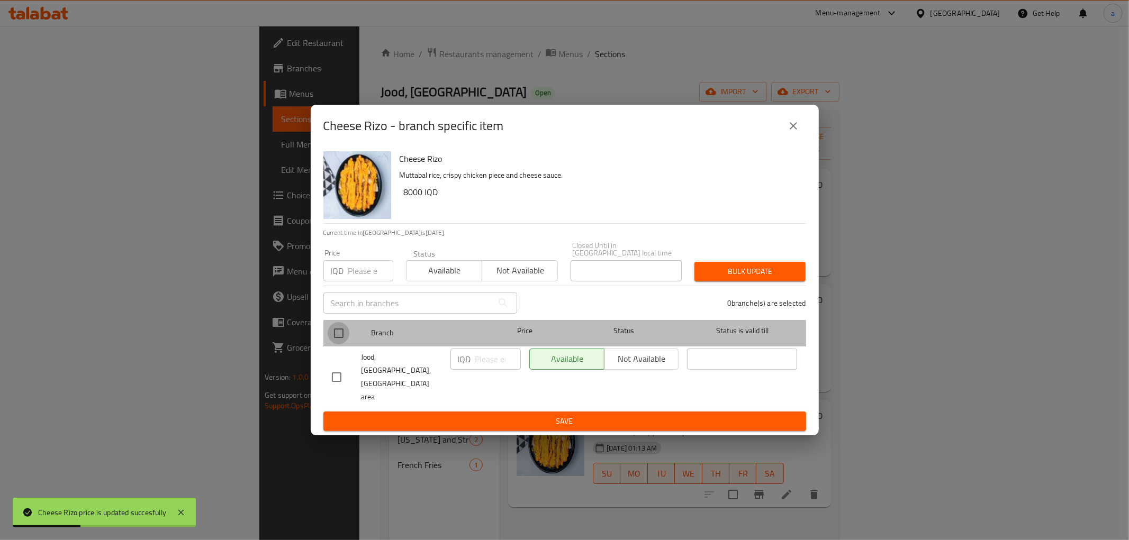
click at [336, 345] on input "checkbox" at bounding box center [339, 333] width 22 height 22
checkbox input "true"
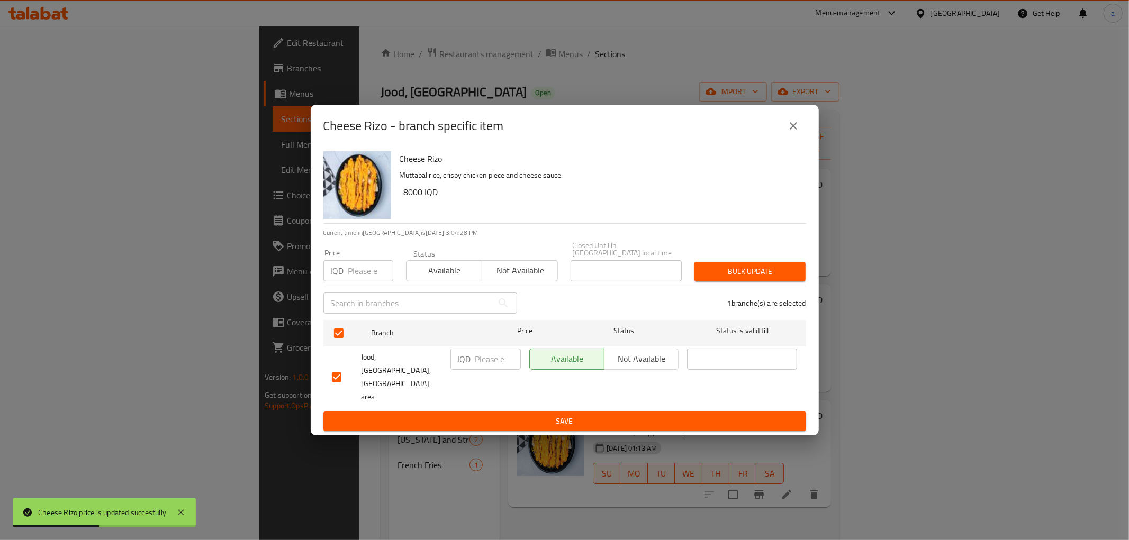
click at [493, 369] on input "number" at bounding box center [498, 359] width 46 height 21
paste input "8000"
type input "8000"
click at [517, 415] on span "Save" at bounding box center [565, 421] width 466 height 13
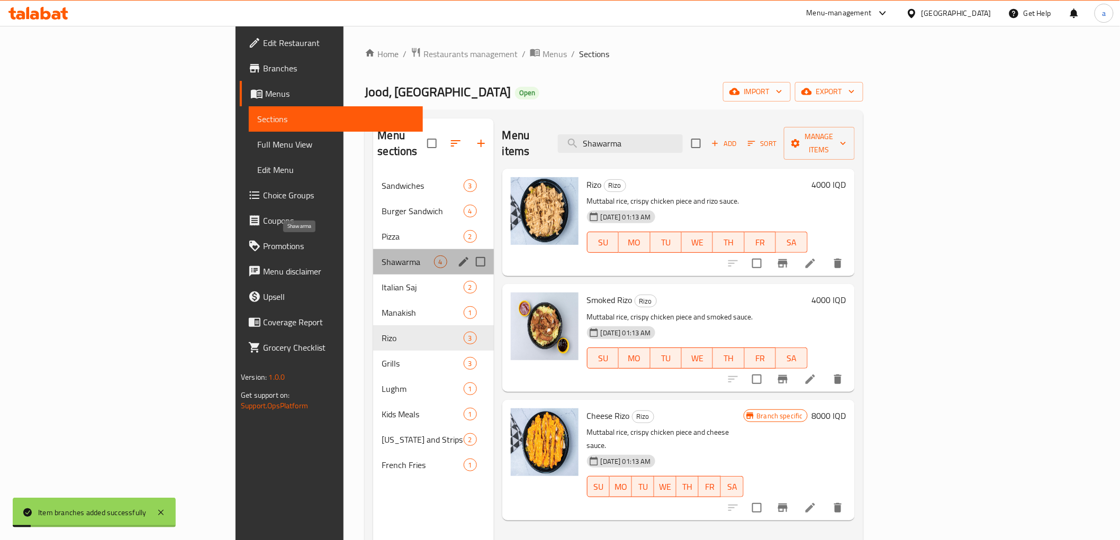
click at [382, 256] on span "Shawarma" at bounding box center [408, 262] width 52 height 13
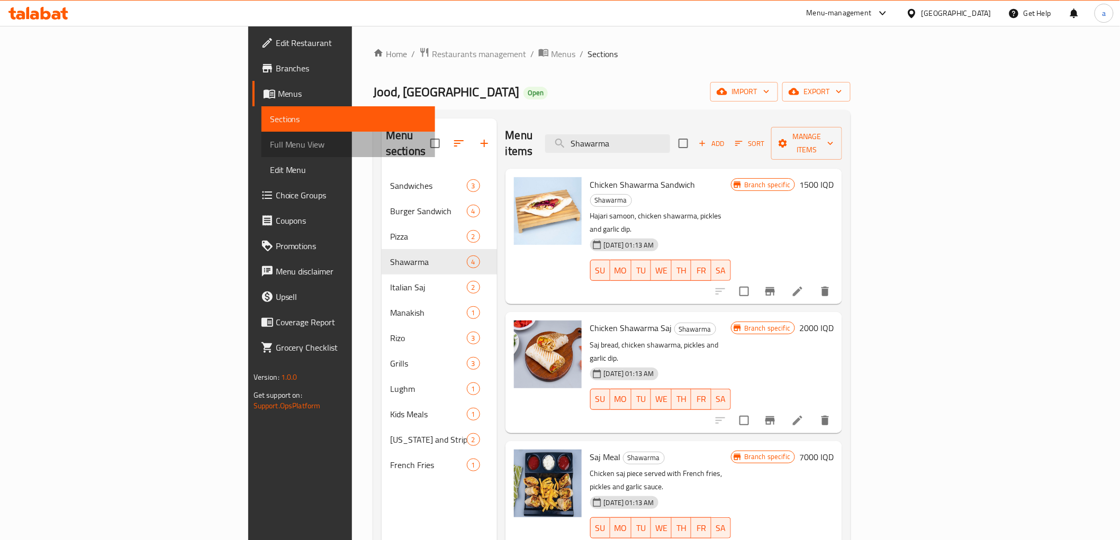
click at [270, 146] on span "Full Menu View" at bounding box center [348, 144] width 157 height 13
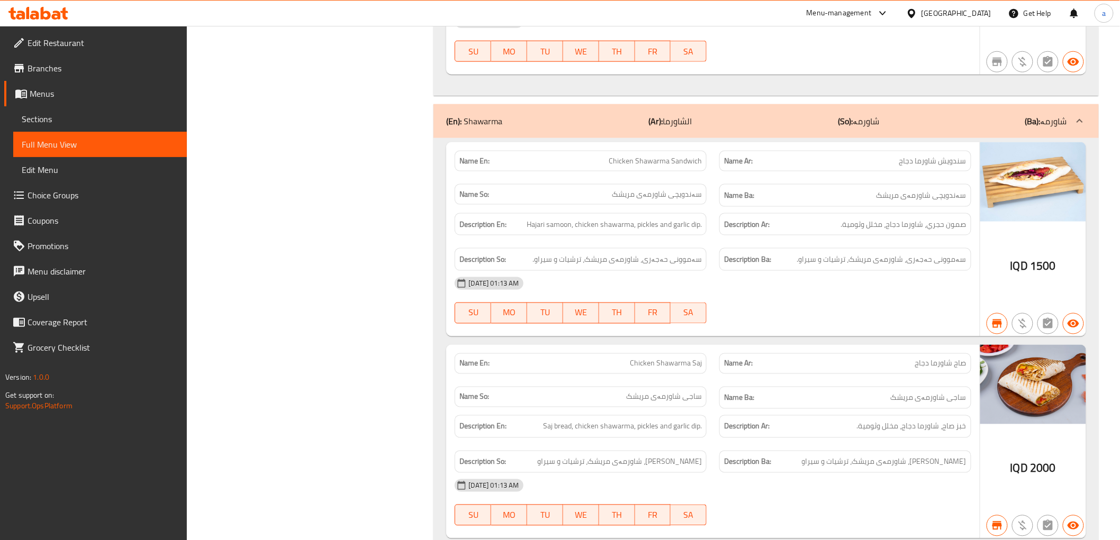
scroll to position [2195, 0]
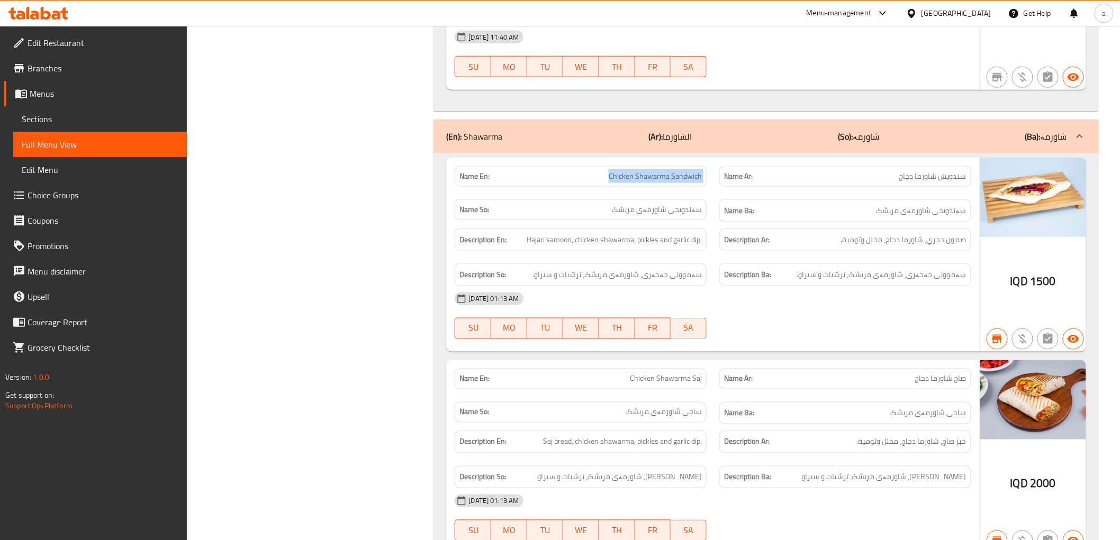
drag, startPoint x: 610, startPoint y: 134, endPoint x: 714, endPoint y: 143, distance: 105.2
copy span "Chicken Shawarma Sandwich"
drag, startPoint x: 1032, startPoint y: 245, endPoint x: 1060, endPoint y: 242, distance: 27.6
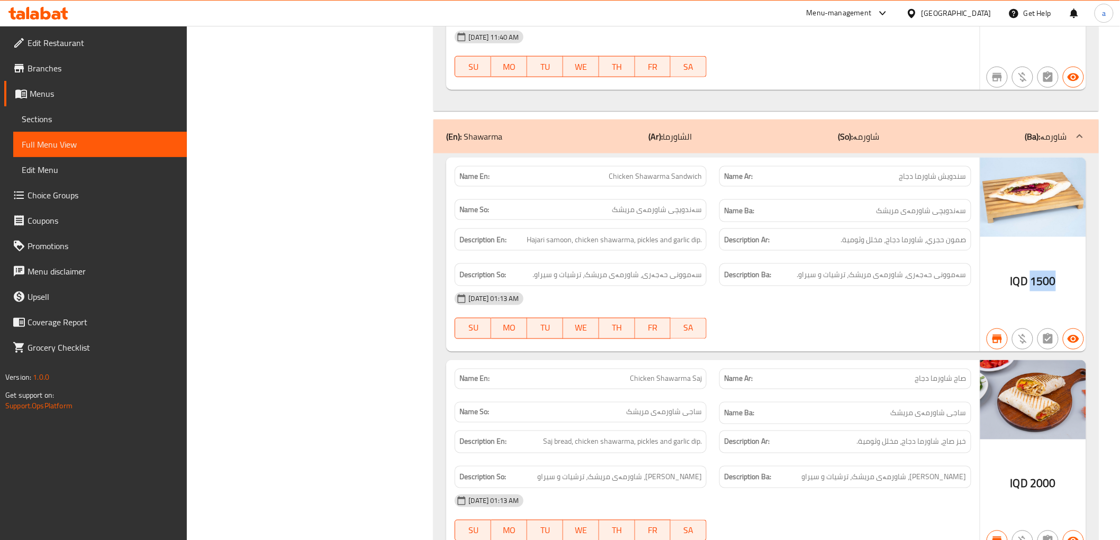
copy span "1500"
click at [47, 122] on span "Sections" at bounding box center [100, 119] width 157 height 13
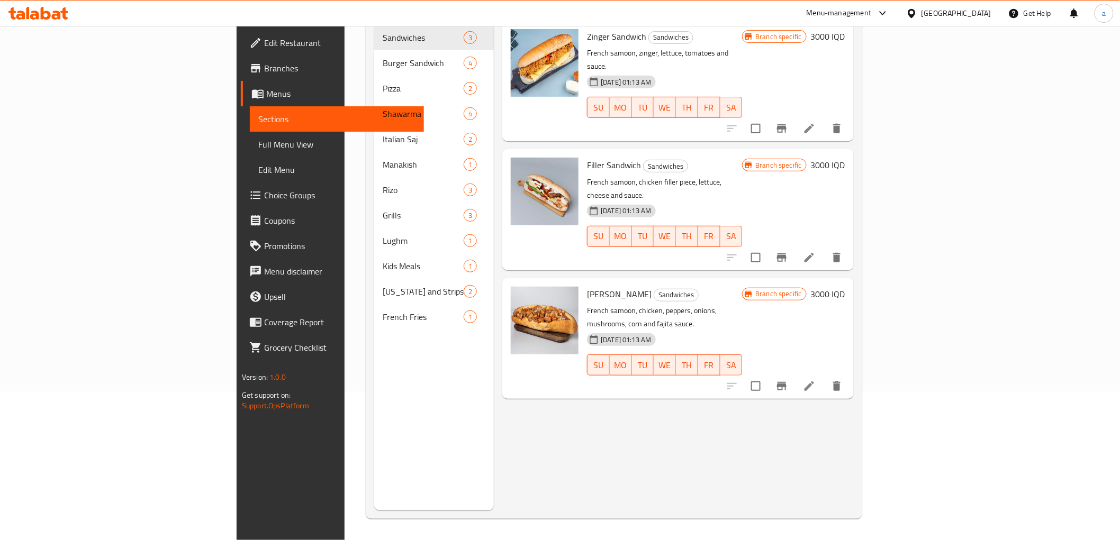
scroll to position [148, 0]
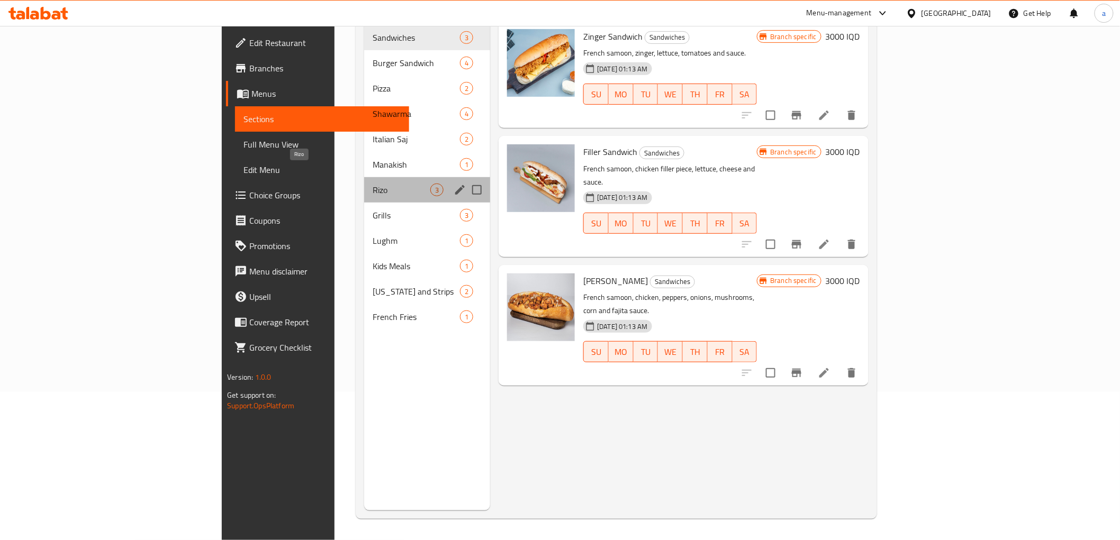
click at [373, 184] on span "Rizo" at bounding box center [402, 190] width 58 height 13
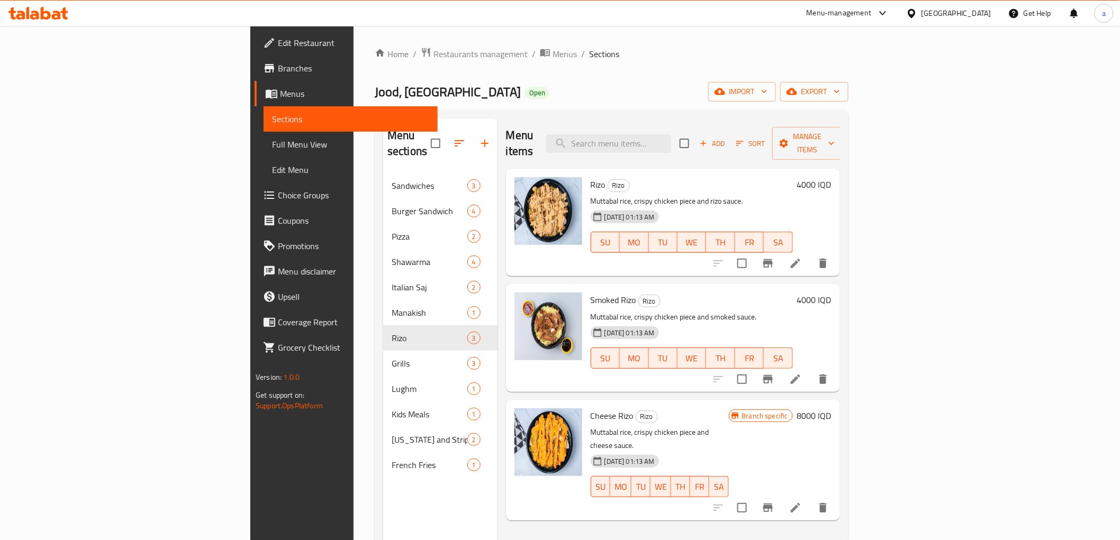
click at [831, 293] on h6 "4000 IQD" at bounding box center [814, 300] width 34 height 15
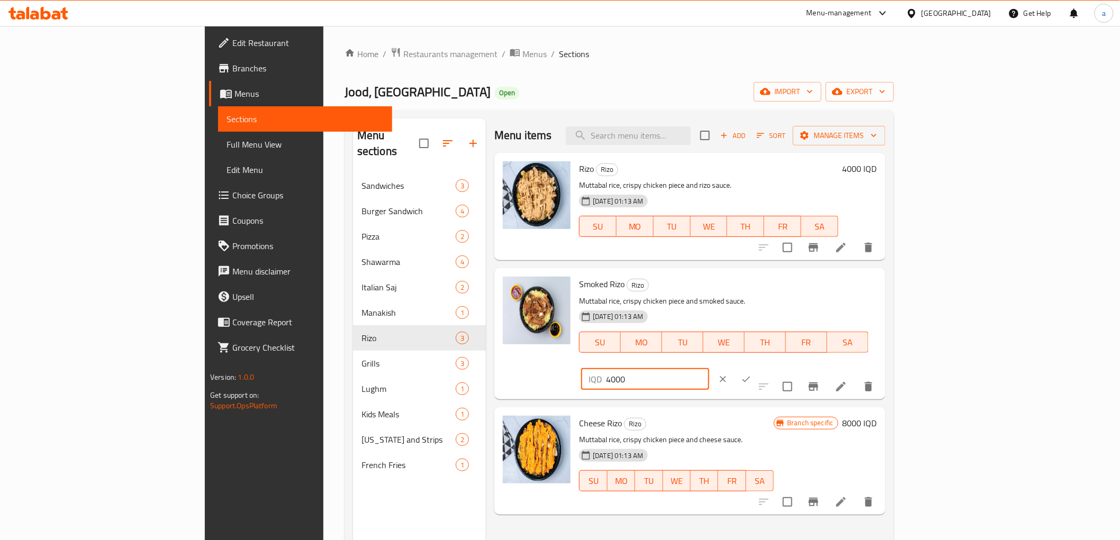
click at [709, 369] on input "4000" at bounding box center [657, 379] width 103 height 21
paste input "8"
type input "8000"
click at [758, 368] on button "ok" at bounding box center [746, 379] width 23 height 23
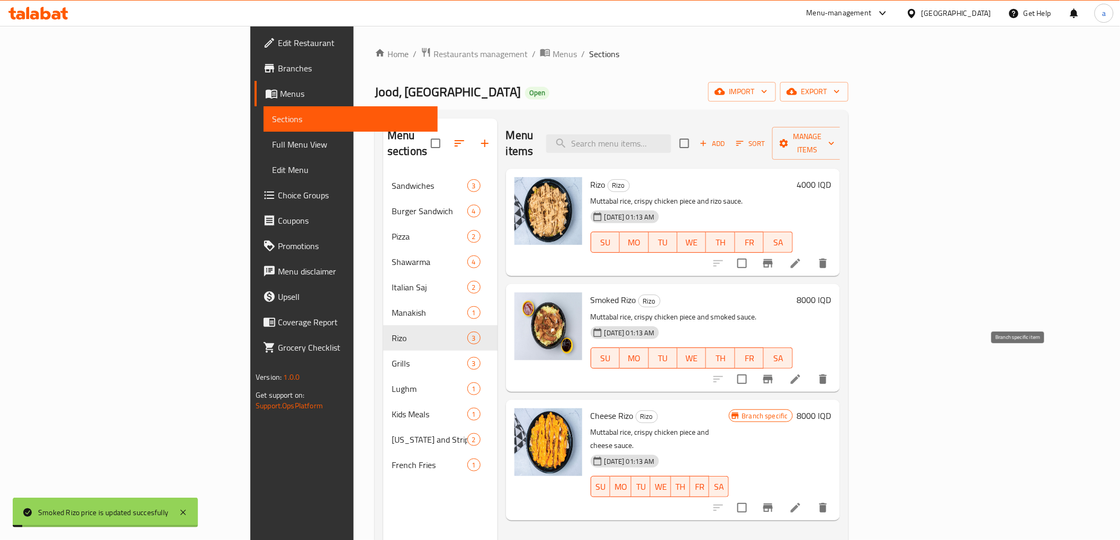
click at [773, 375] on icon "Branch-specific-item" at bounding box center [768, 379] width 10 height 8
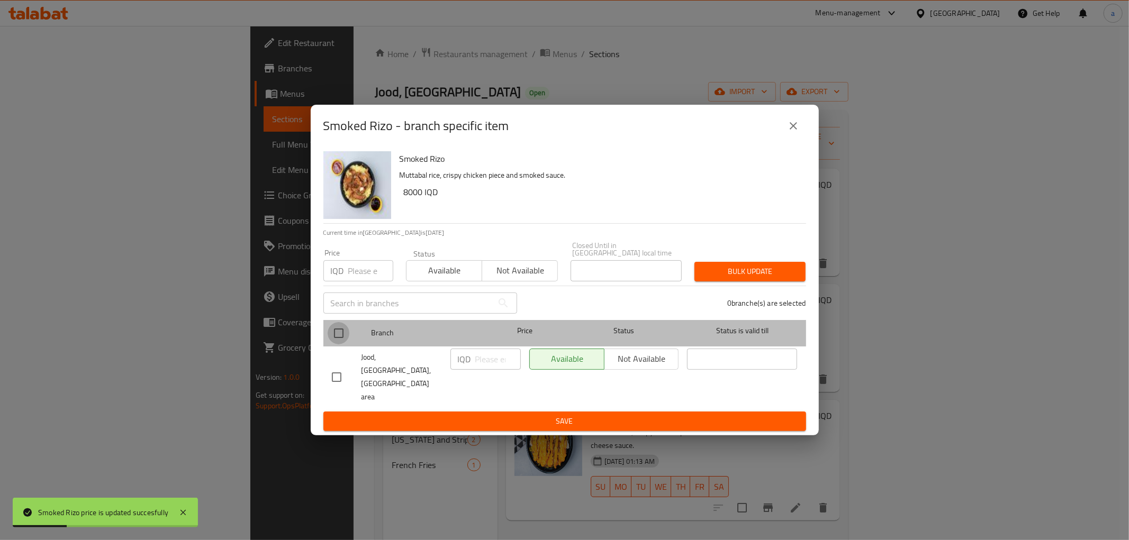
click at [332, 343] on input "checkbox" at bounding box center [339, 333] width 22 height 22
checkbox input "true"
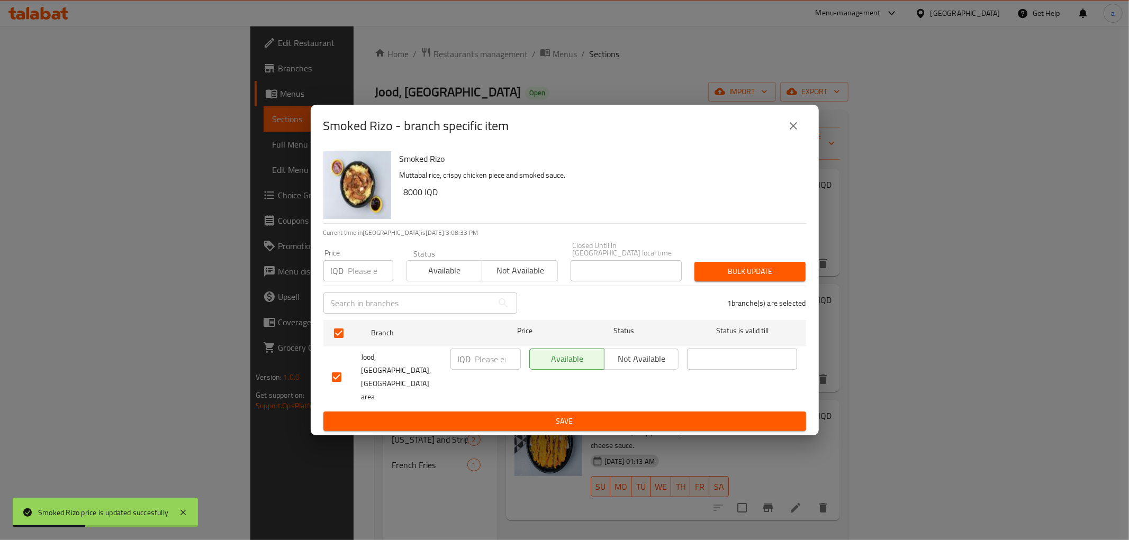
click at [488, 365] on input "number" at bounding box center [498, 359] width 46 height 21
paste input "8000"
type input "8000"
click at [515, 415] on span "Save" at bounding box center [565, 421] width 466 height 13
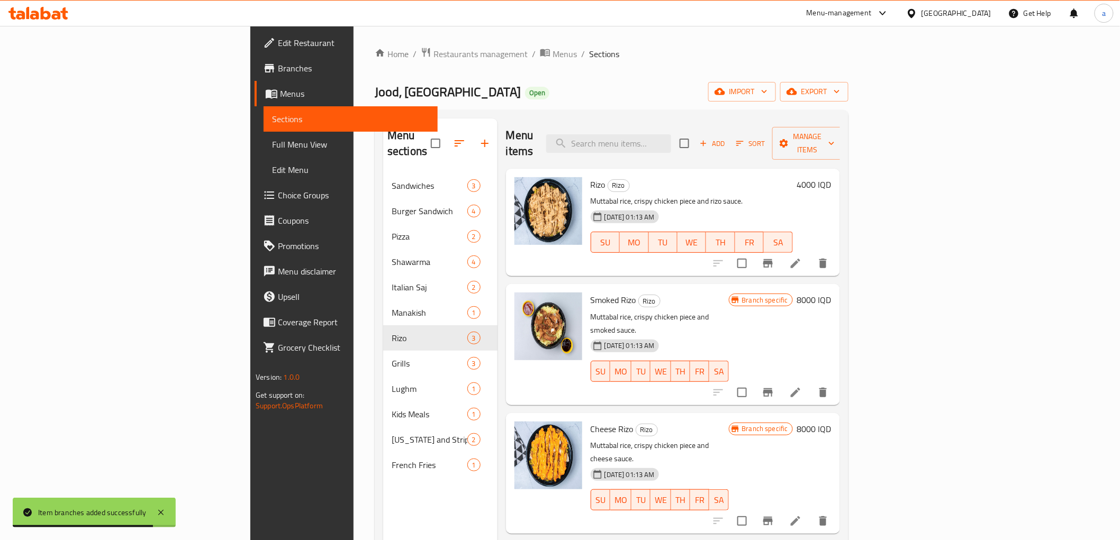
click at [831, 177] on h6 "4000 IQD" at bounding box center [814, 184] width 34 height 15
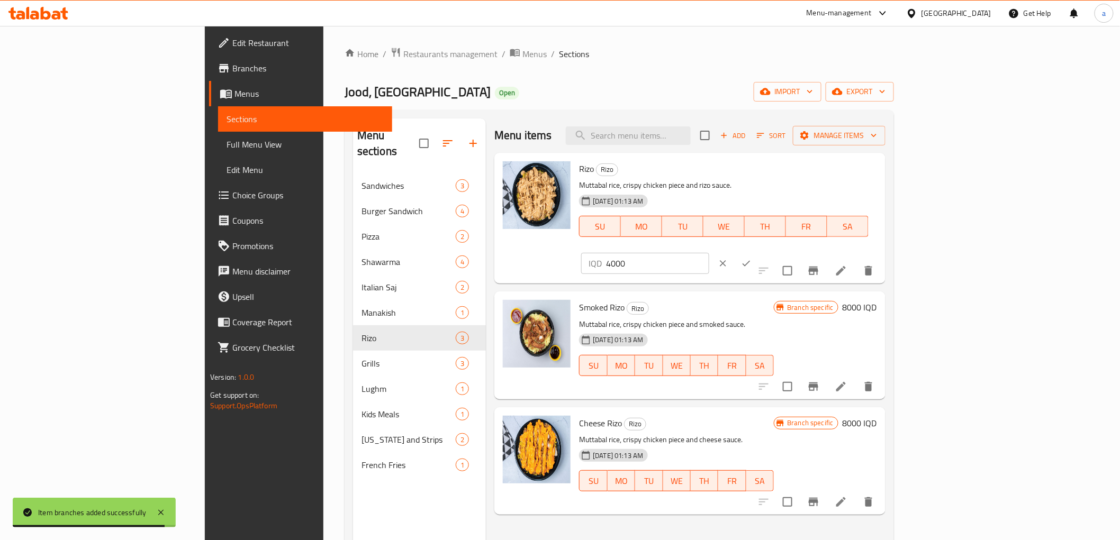
click at [709, 253] on input "4000" at bounding box center [657, 263] width 103 height 21
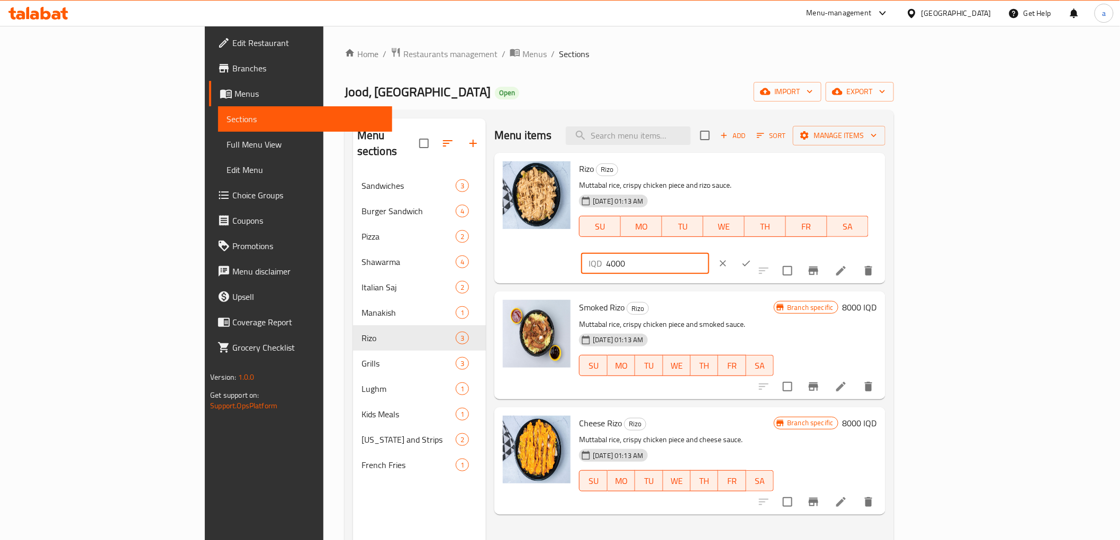
paste input "8"
type input "8000"
click at [758, 252] on div at bounding box center [734, 263] width 47 height 23
click at [752, 258] on icon "ok" at bounding box center [746, 263] width 11 height 11
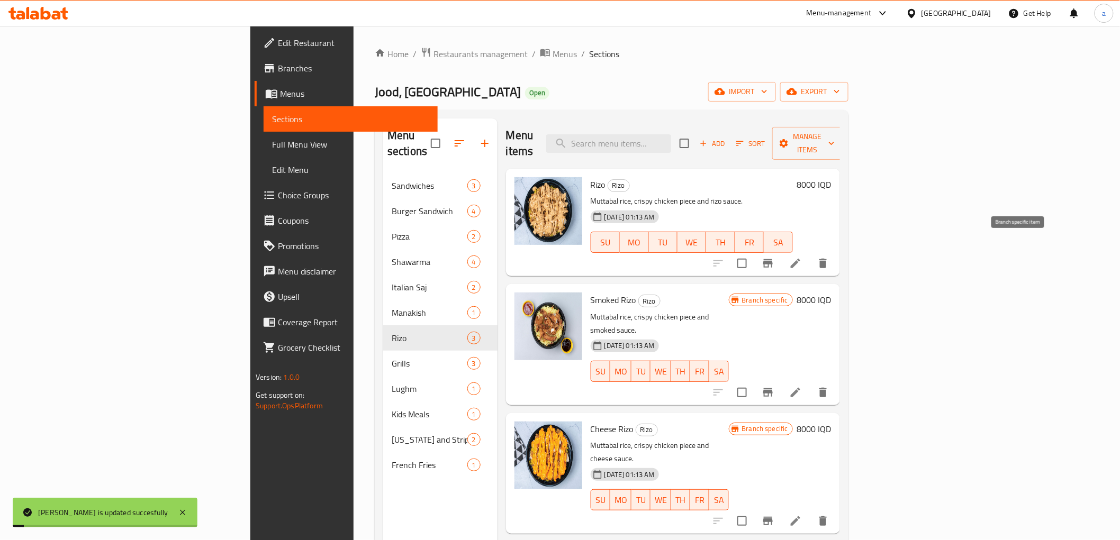
click at [773, 259] on icon "Branch-specific-item" at bounding box center [768, 263] width 10 height 8
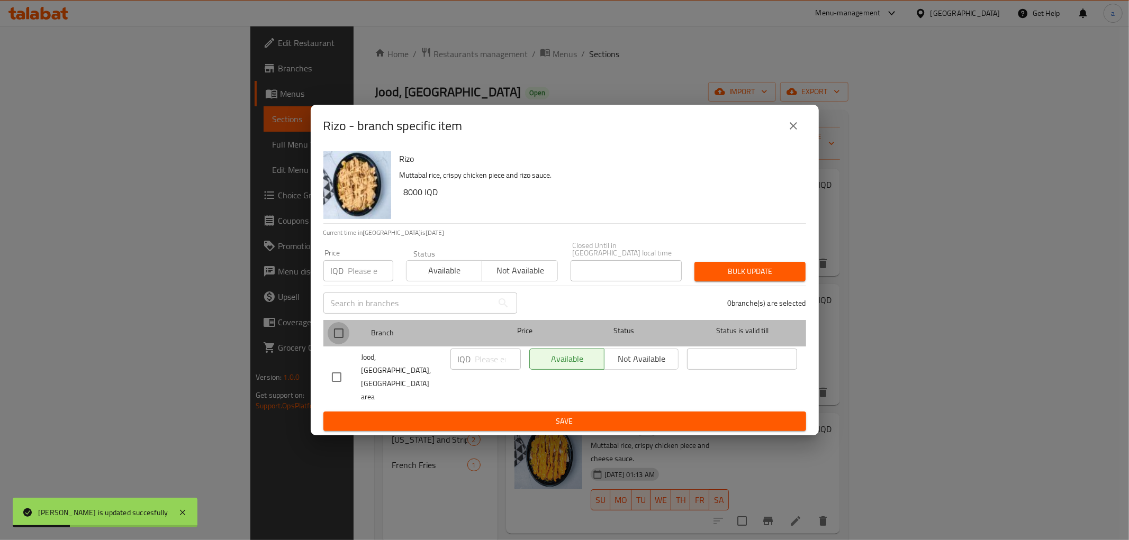
click at [332, 345] on input "checkbox" at bounding box center [339, 333] width 22 height 22
checkbox input "true"
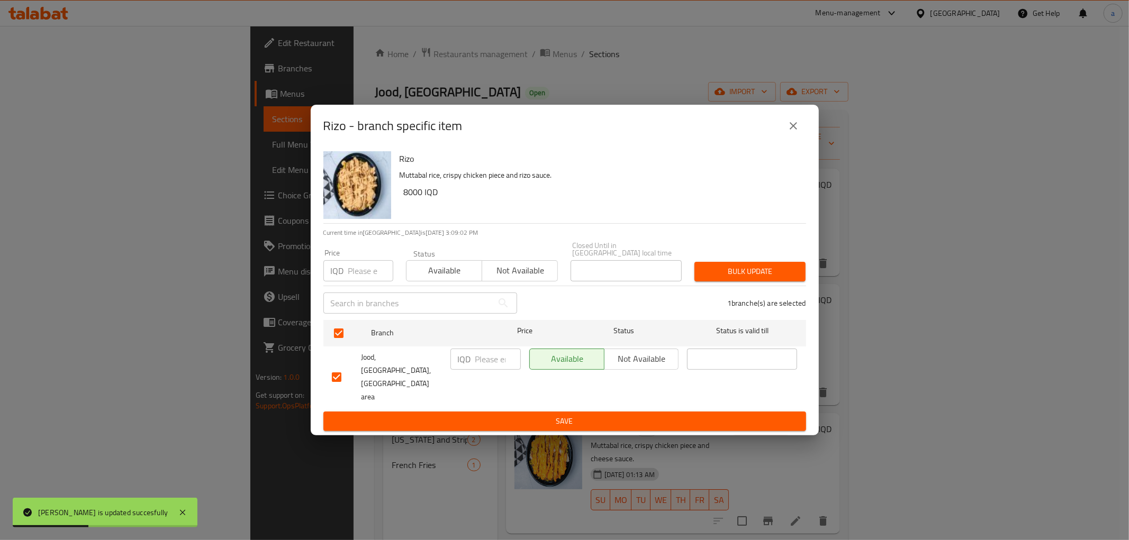
click at [493, 368] on input "number" at bounding box center [498, 359] width 46 height 21
paste input "8000"
type input "8000"
click at [509, 415] on span "Save" at bounding box center [565, 421] width 466 height 13
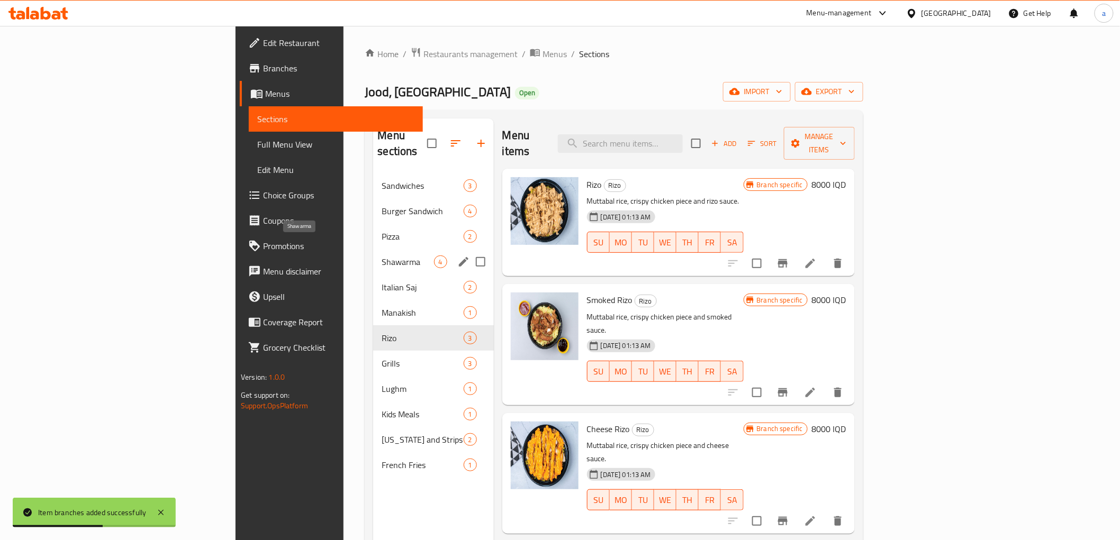
click at [382, 256] on span "Shawarma" at bounding box center [408, 262] width 52 height 13
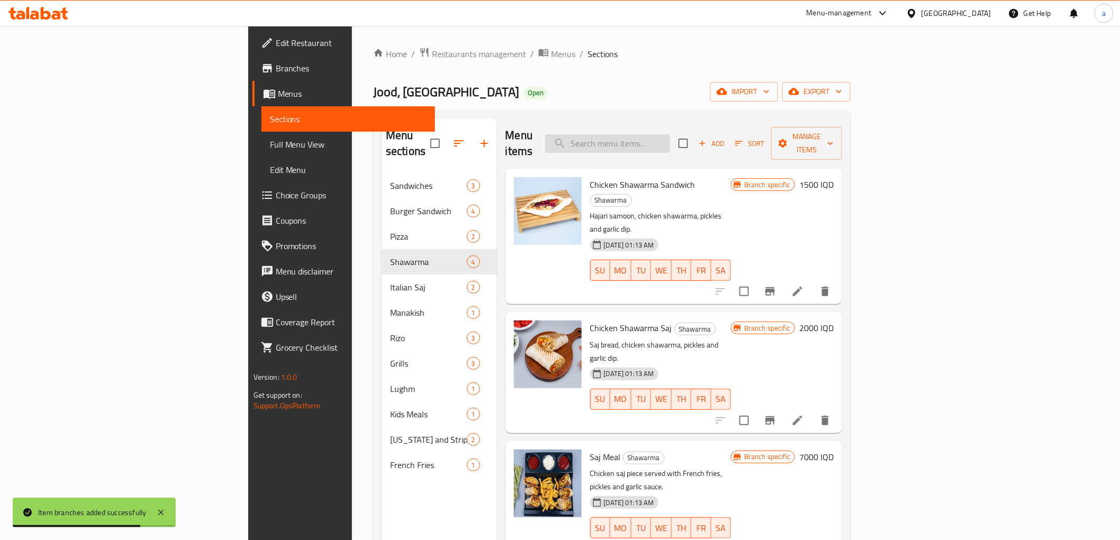
click at [670, 139] on input "search" at bounding box center [607, 143] width 125 height 19
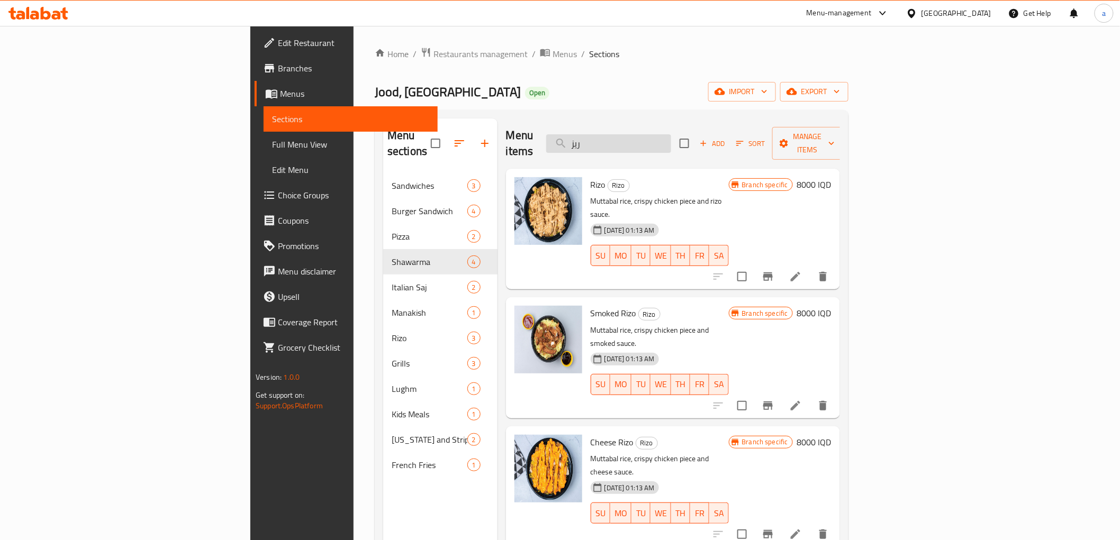
type input "ريزو"
click at [671, 139] on input "ريزو" at bounding box center [608, 143] width 125 height 19
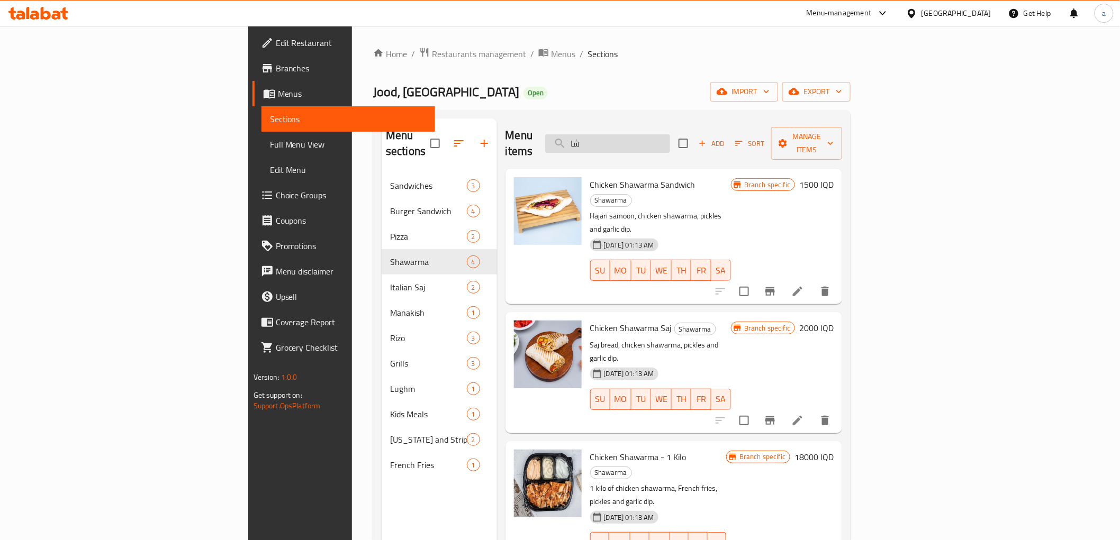
type input "ش"
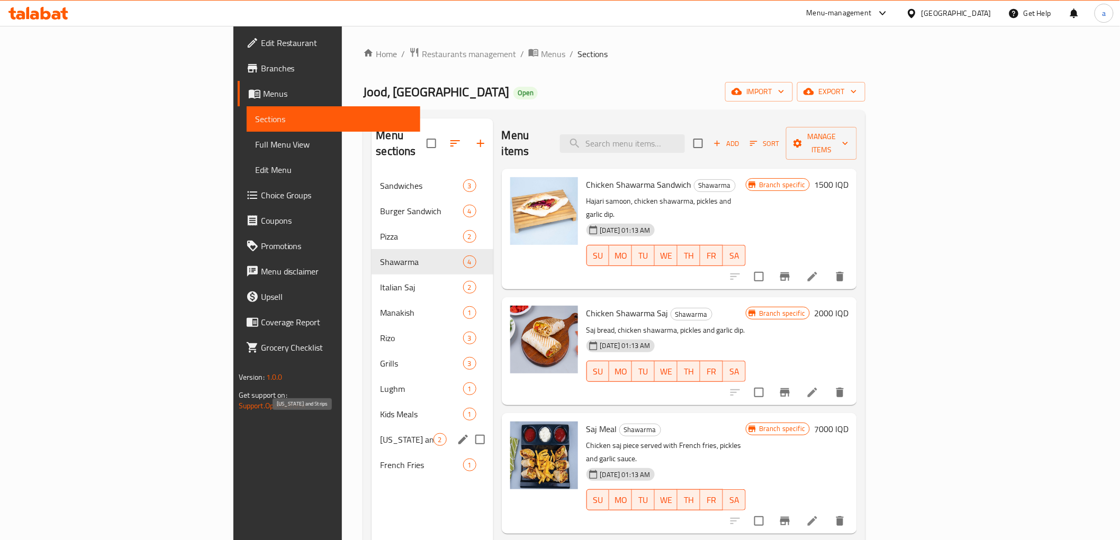
click at [380, 433] on span "[US_STATE] and Strips" at bounding box center [406, 439] width 53 height 13
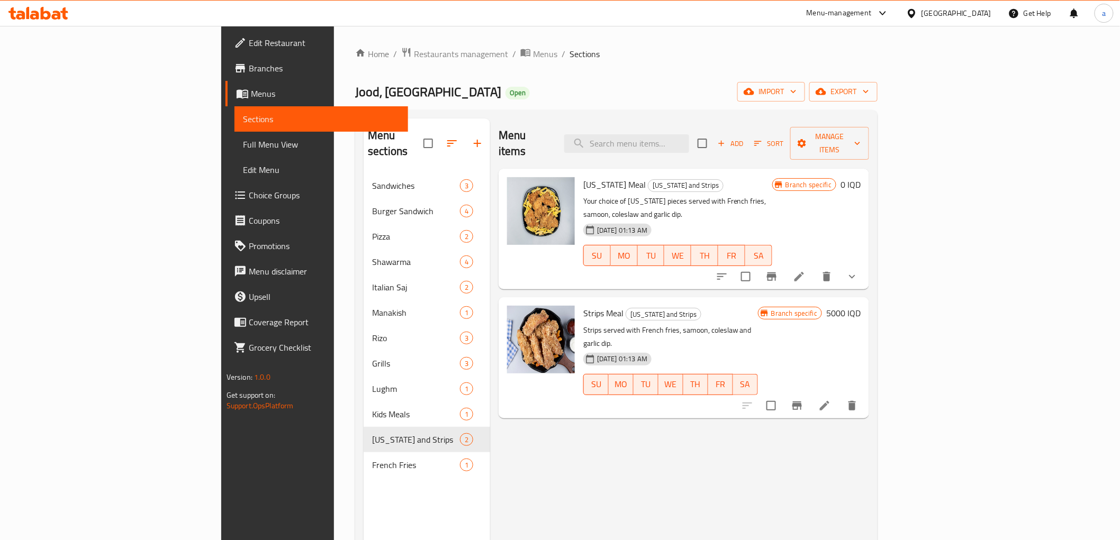
click at [858, 270] on icon "show more" at bounding box center [852, 276] width 13 height 13
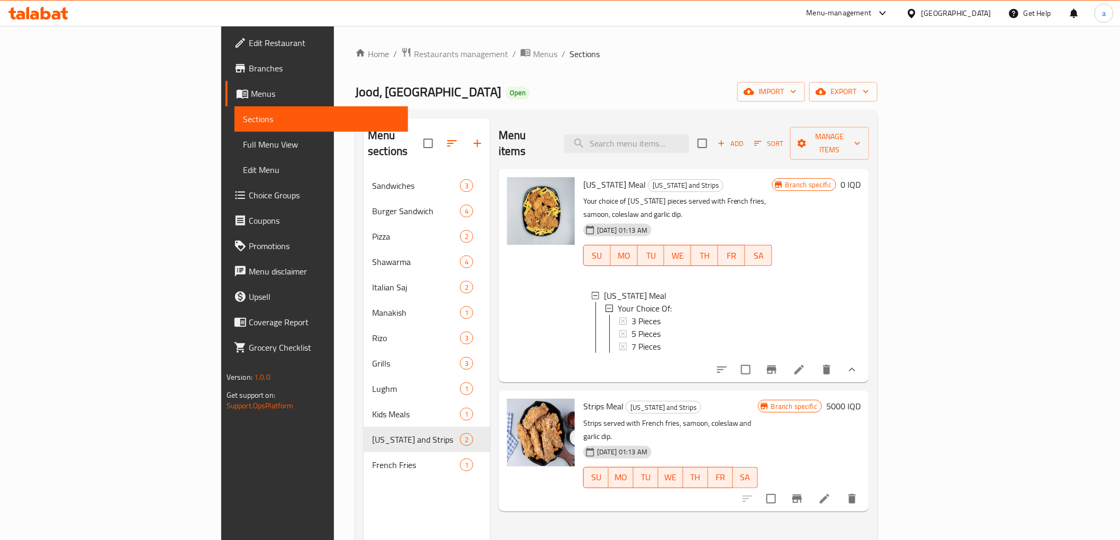
click at [865, 357] on button "show more" at bounding box center [851, 369] width 25 height 25
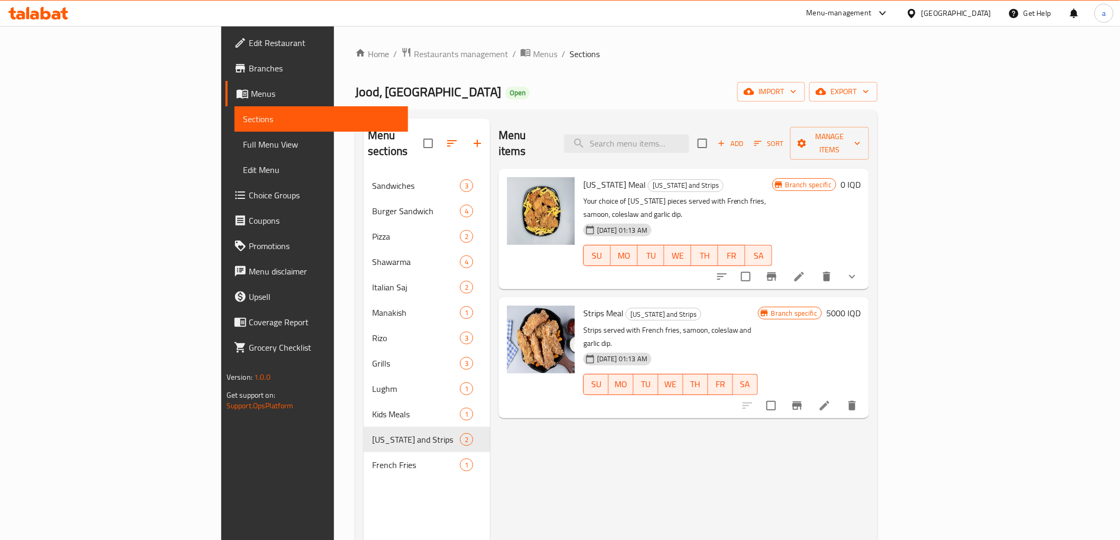
click at [861, 306] on h6 "5000 IQD" at bounding box center [843, 313] width 34 height 15
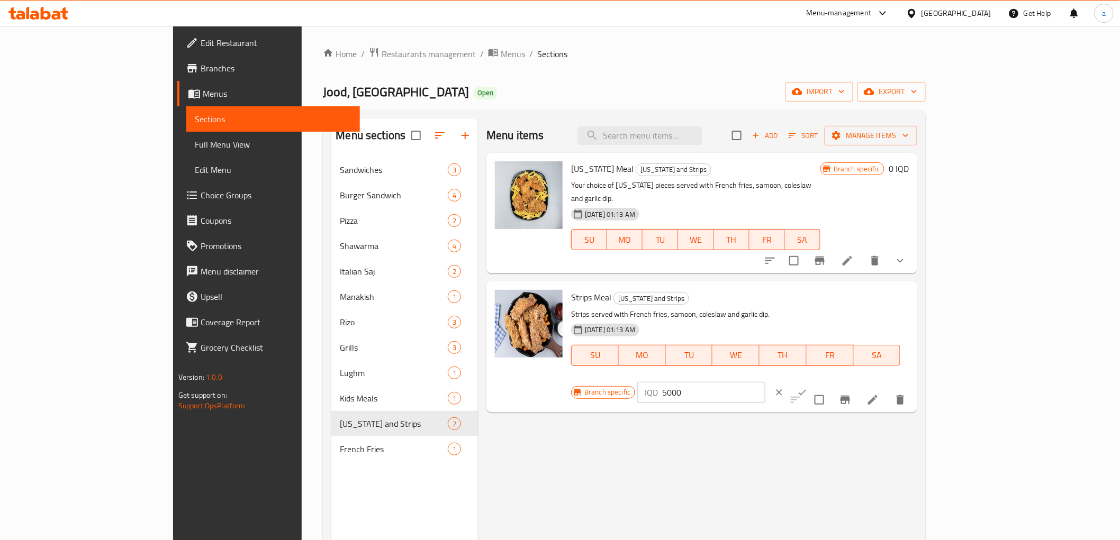
click at [765, 382] on input "5000" at bounding box center [713, 392] width 103 height 21
paste input "12"
type input "12000"
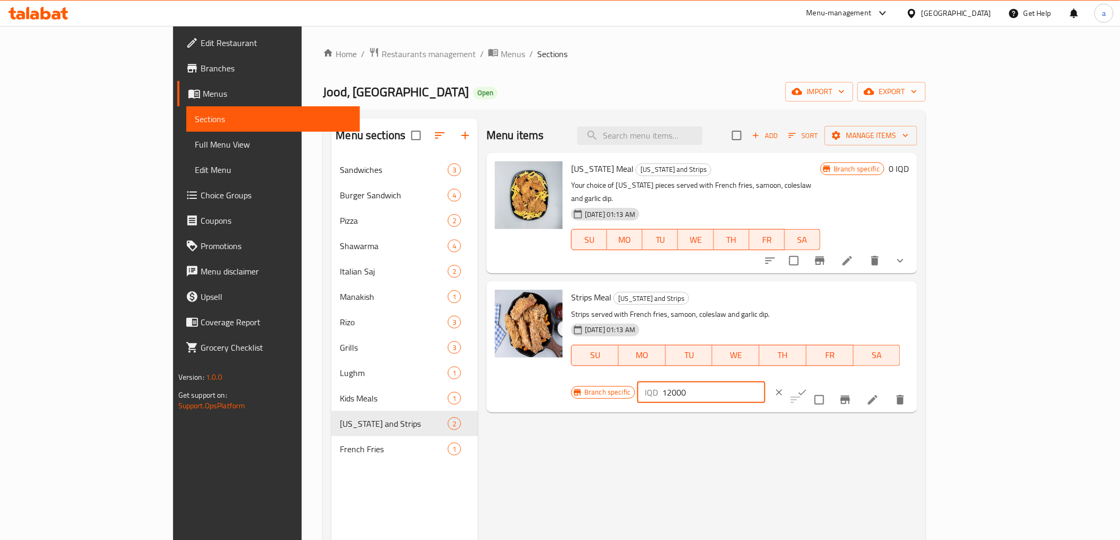
click at [808, 387] on icon "ok" at bounding box center [802, 392] width 11 height 11
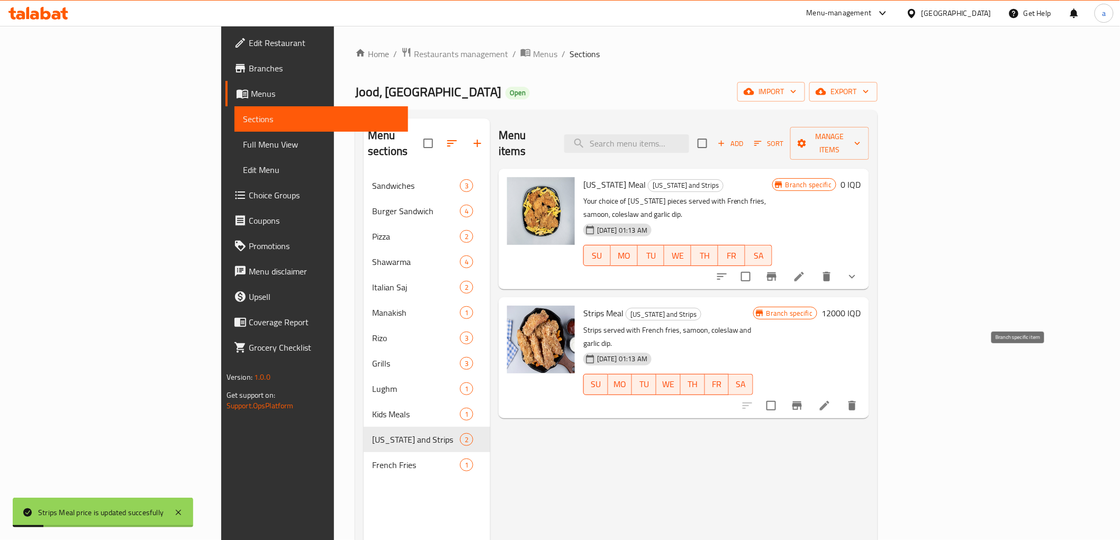
click at [802, 402] on icon "Branch-specific-item" at bounding box center [797, 406] width 10 height 8
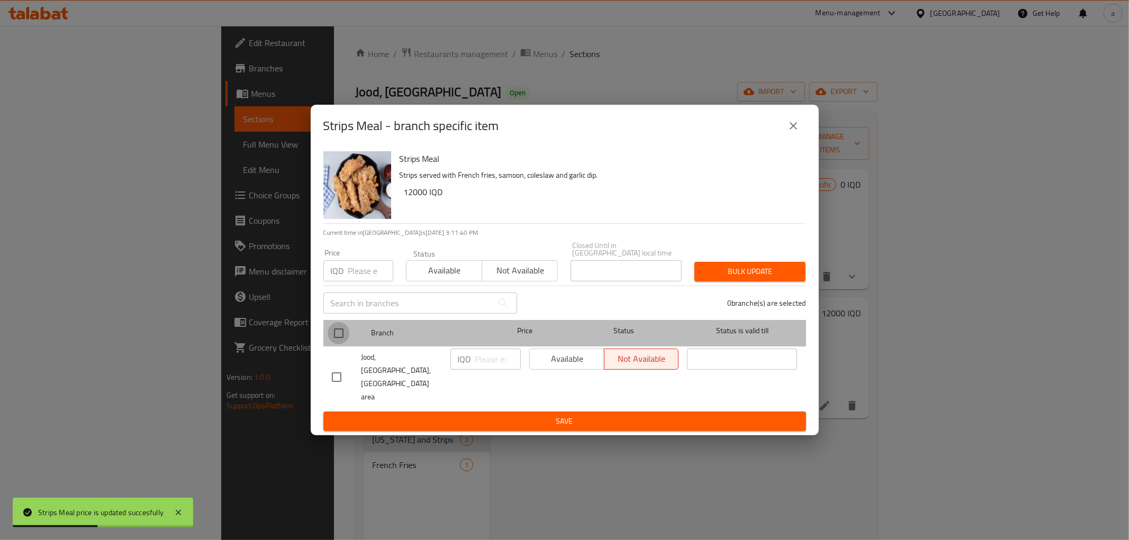
click at [337, 345] on input "checkbox" at bounding box center [339, 333] width 22 height 22
checkbox input "true"
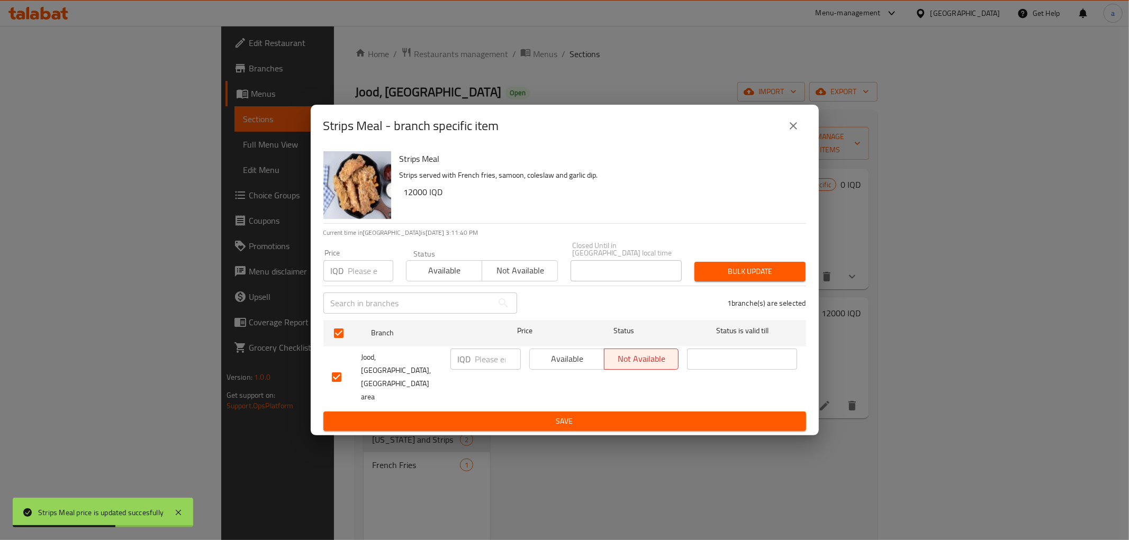
click at [494, 370] on input "number" at bounding box center [498, 359] width 46 height 21
paste input "12000"
type input "12000"
click at [500, 415] on span "Save" at bounding box center [565, 421] width 466 height 13
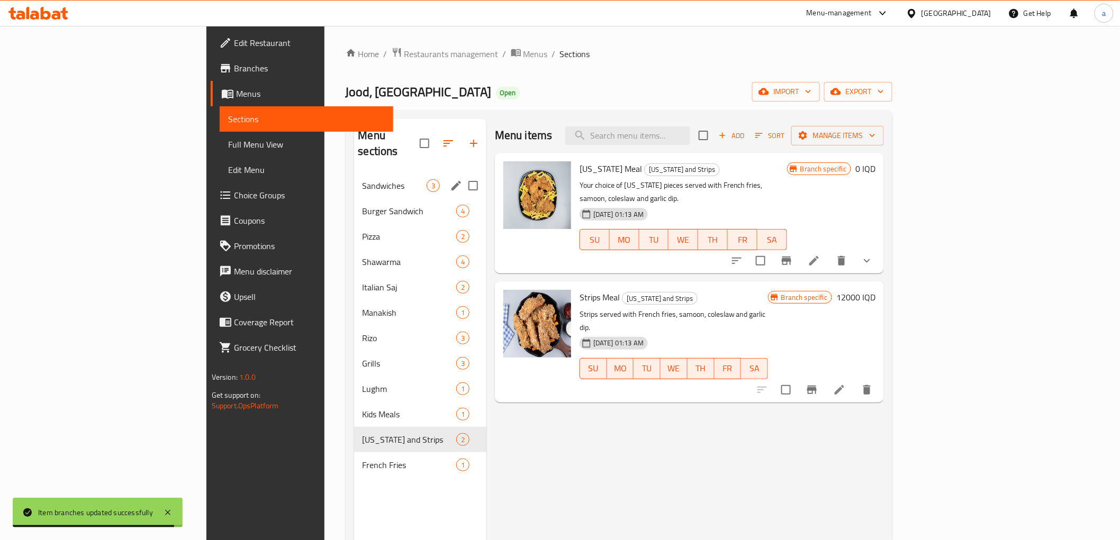
click at [354, 173] on div "Sandwiches 3" at bounding box center [420, 185] width 132 height 25
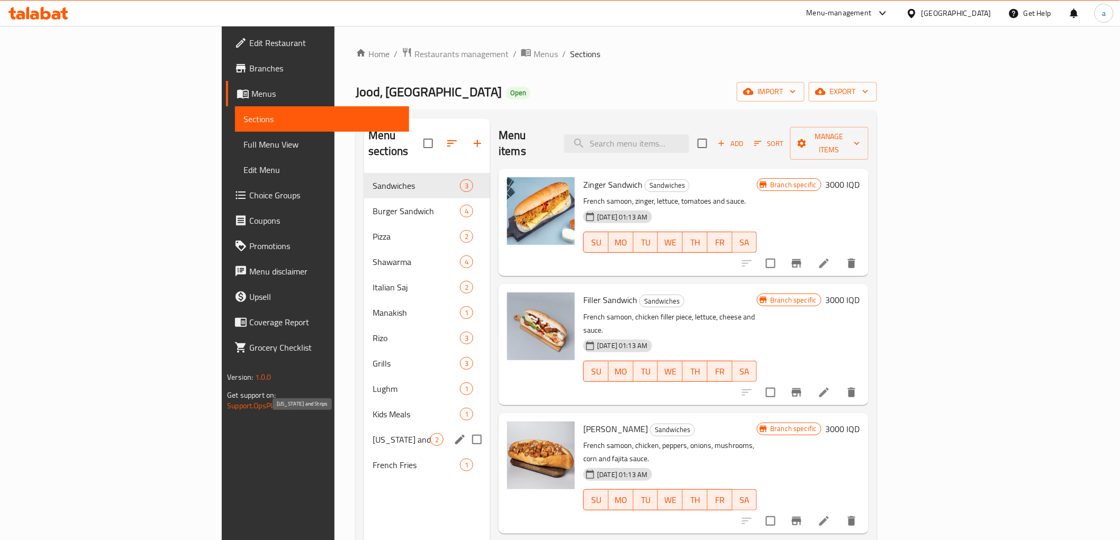
click at [373, 433] on span "[US_STATE] and Strips" at bounding box center [402, 439] width 58 height 13
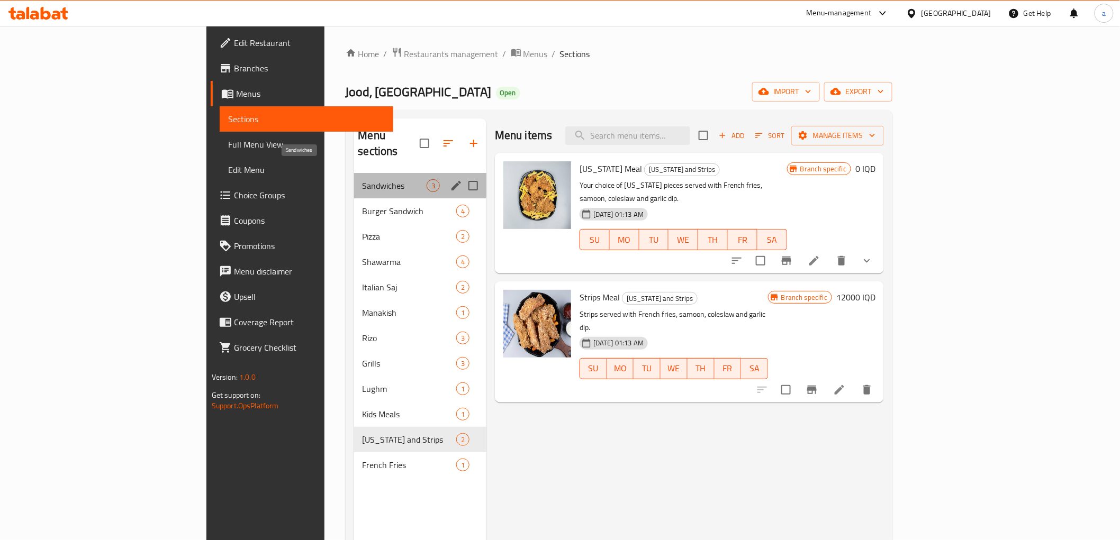
click at [363, 179] on span "Sandwiches" at bounding box center [395, 185] width 64 height 13
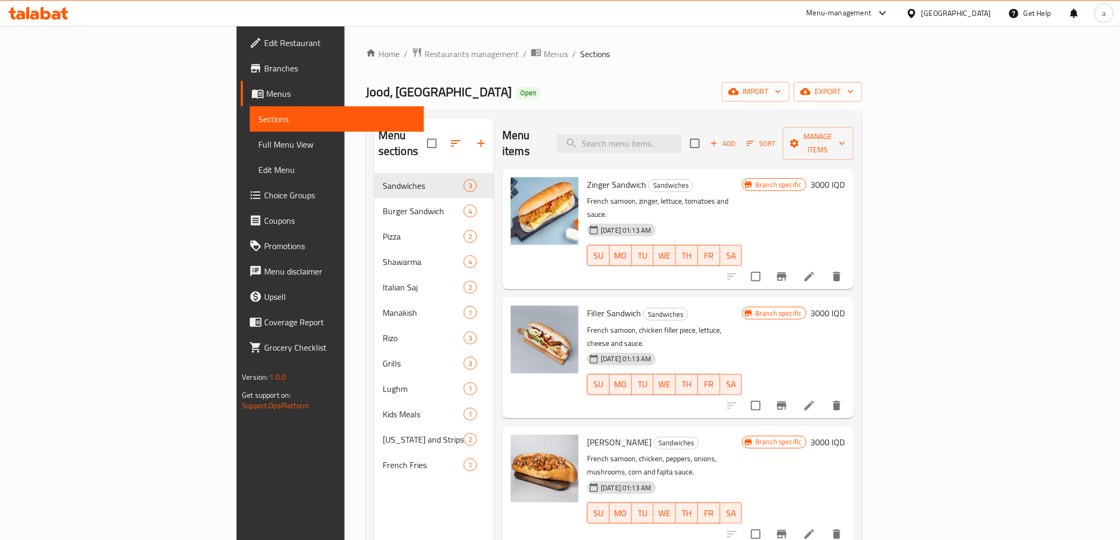
click at [845, 177] on h6 "3000 IQD" at bounding box center [828, 184] width 34 height 15
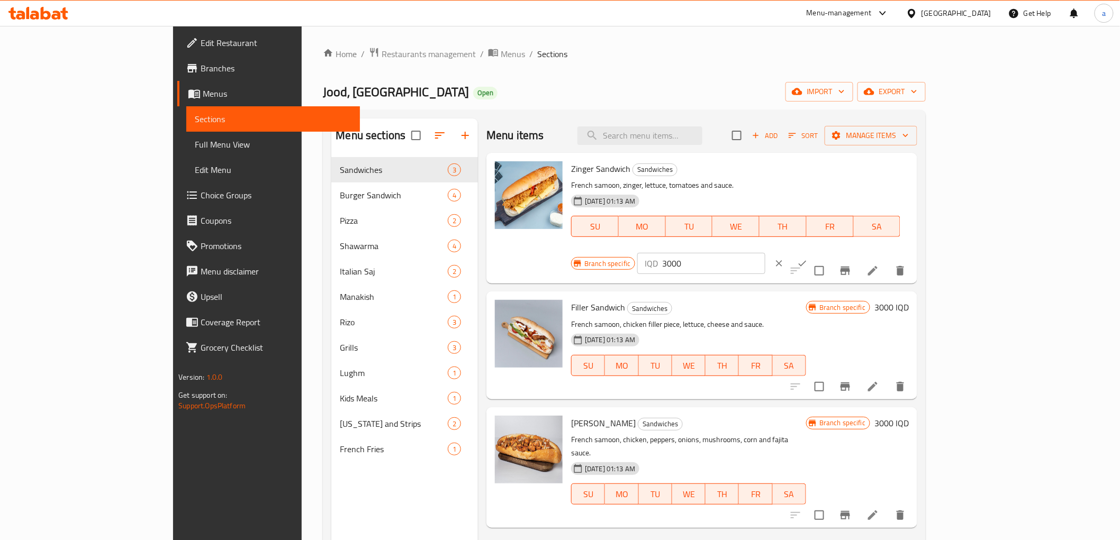
click at [765, 253] on input "3000" at bounding box center [713, 263] width 103 height 21
paste input "7"
type input "7000"
click at [808, 258] on icon "ok" at bounding box center [802, 263] width 11 height 11
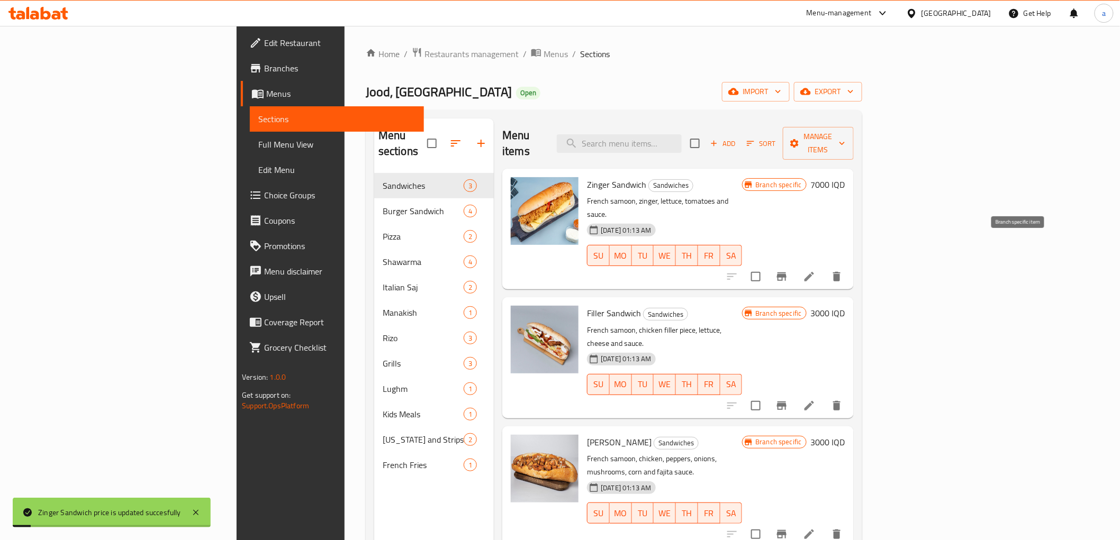
click at [788, 270] on icon "Branch-specific-item" at bounding box center [781, 276] width 13 height 13
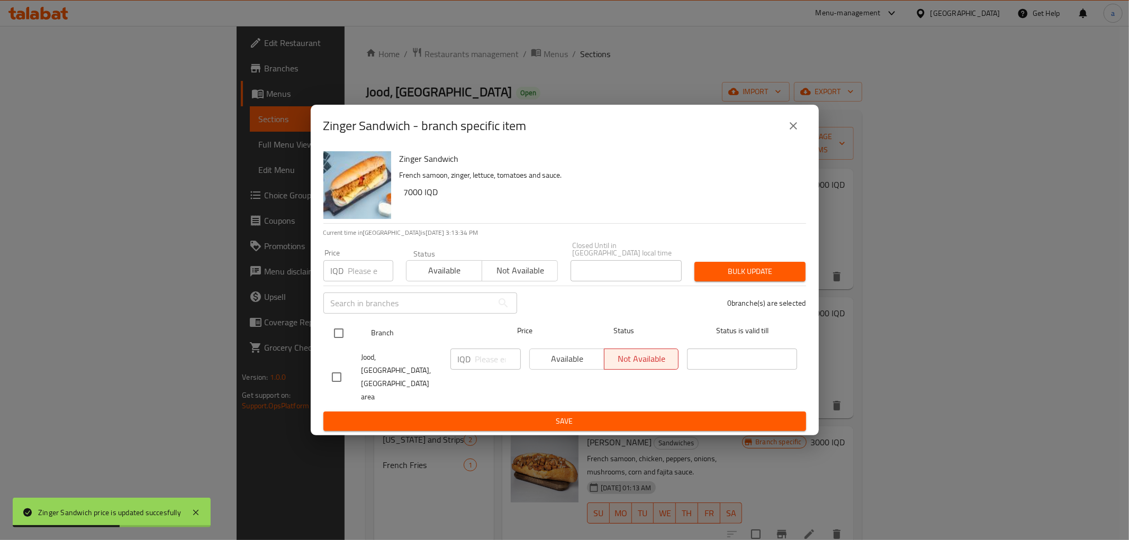
click at [338, 342] on input "checkbox" at bounding box center [339, 333] width 22 height 22
checkbox input "true"
click at [494, 366] on input "number" at bounding box center [498, 359] width 46 height 21
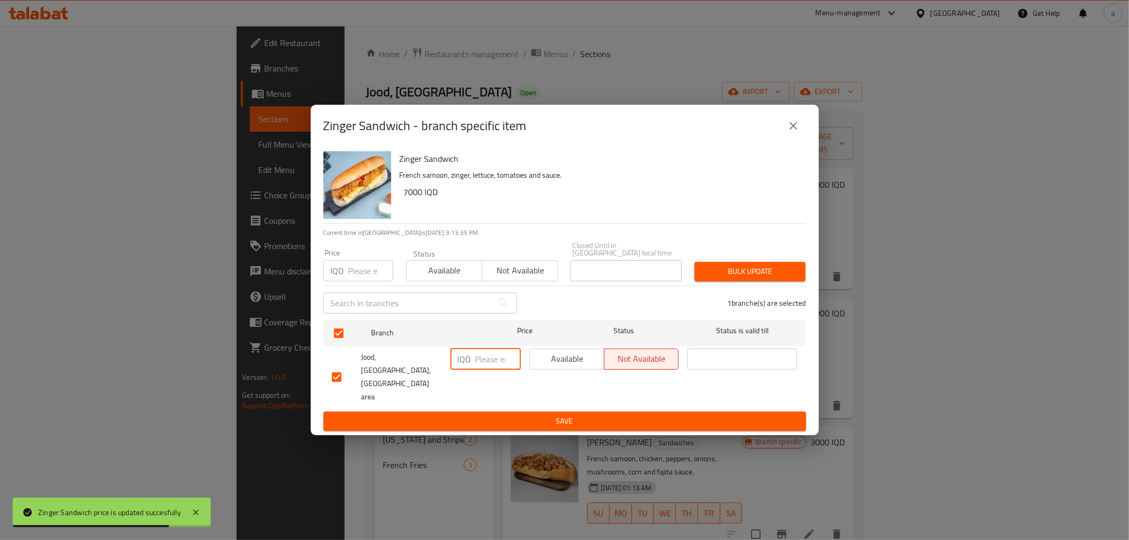
paste input "7000"
type input "7000"
click at [508, 412] on button "Save" at bounding box center [564, 422] width 483 height 20
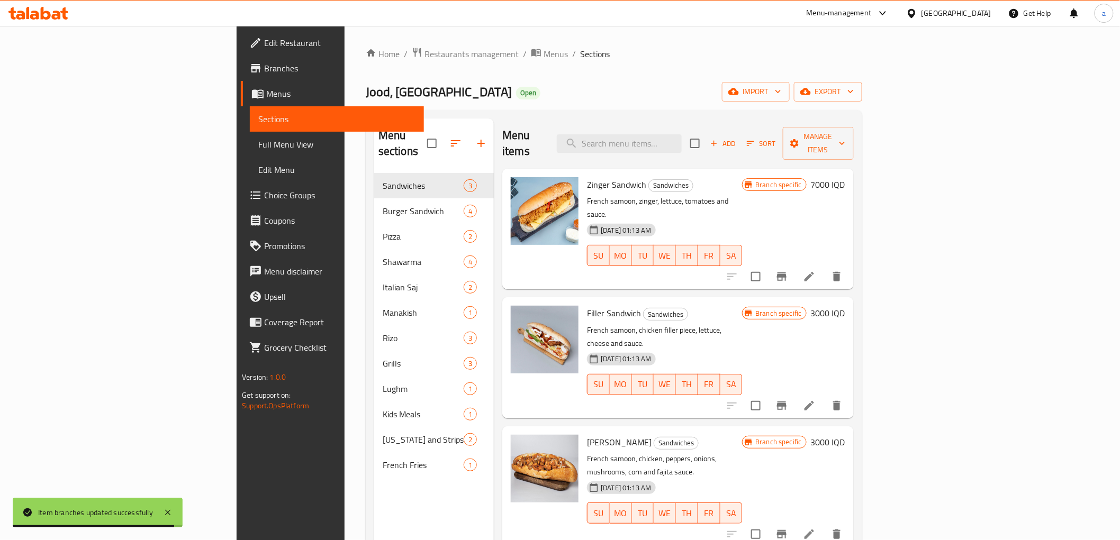
click at [845, 306] on h6 "3000 IQD" at bounding box center [828, 313] width 34 height 15
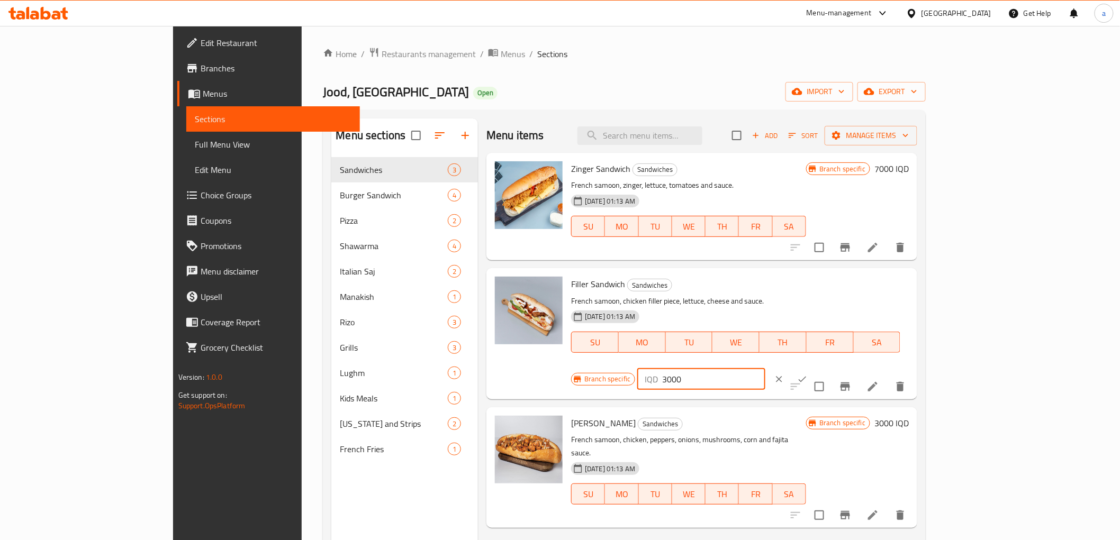
click at [765, 369] on input "3000" at bounding box center [713, 379] width 103 height 21
paste input "7"
type input "7000"
click at [808, 374] on icon "ok" at bounding box center [802, 379] width 11 height 11
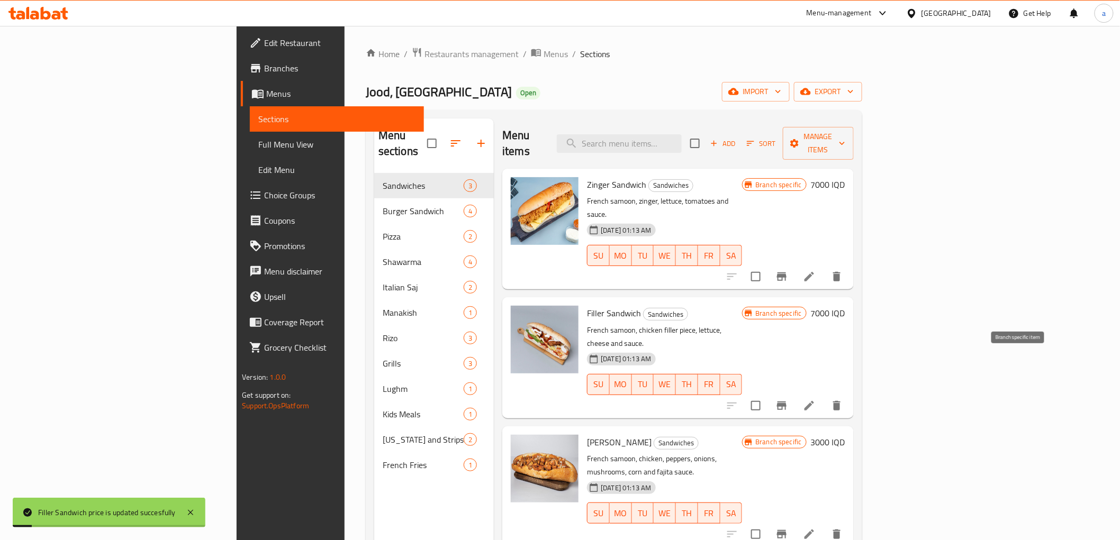
click at [788, 400] on icon "Branch-specific-item" at bounding box center [781, 406] width 13 height 13
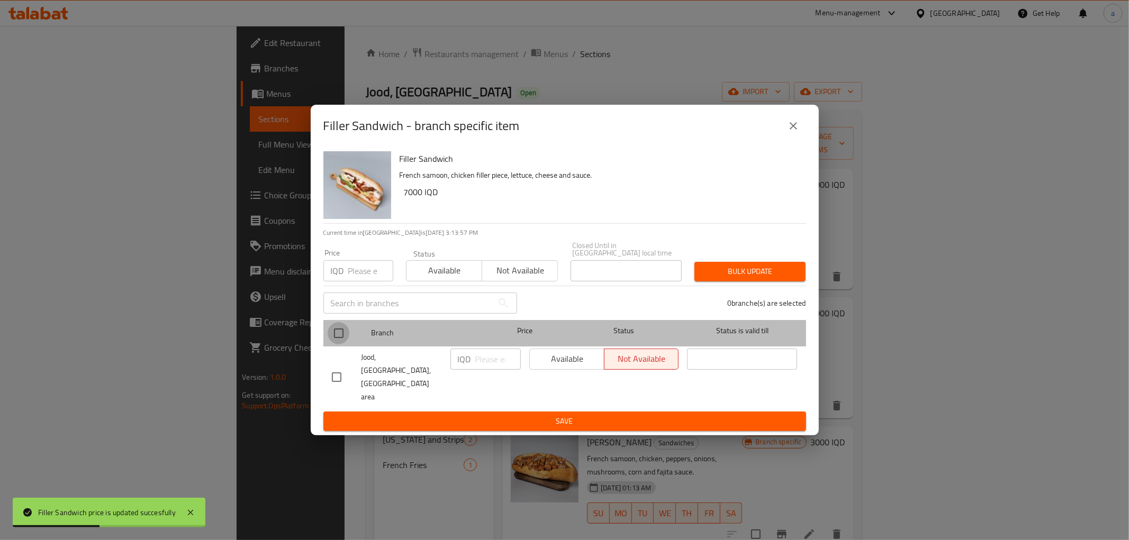
click at [342, 342] on input "checkbox" at bounding box center [339, 333] width 22 height 22
checkbox input "true"
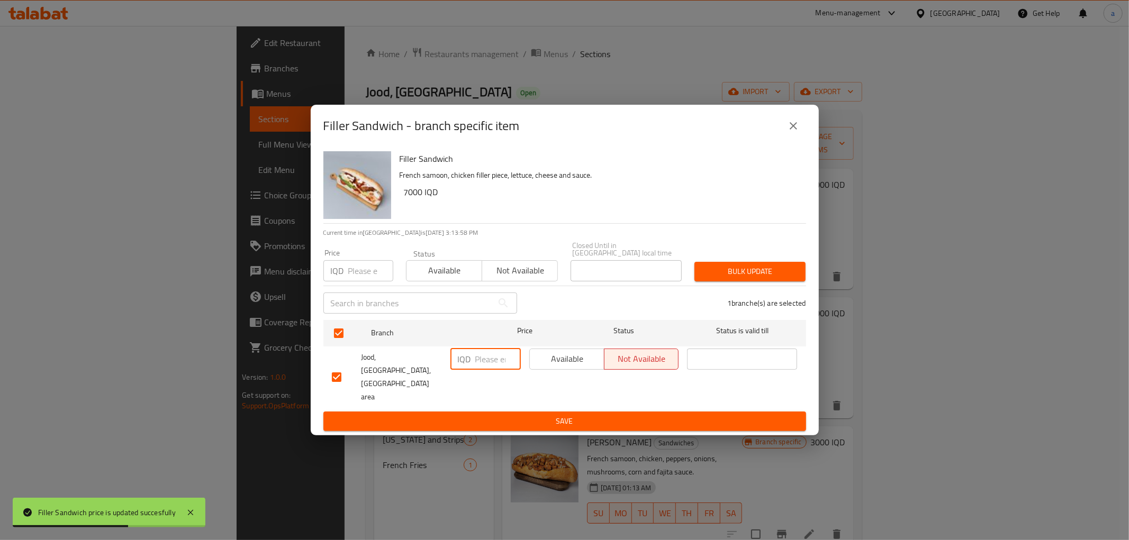
click at [475, 370] on input "number" at bounding box center [498, 359] width 46 height 21
paste input "7000"
type input "7000"
click at [504, 415] on span "Save" at bounding box center [565, 421] width 466 height 13
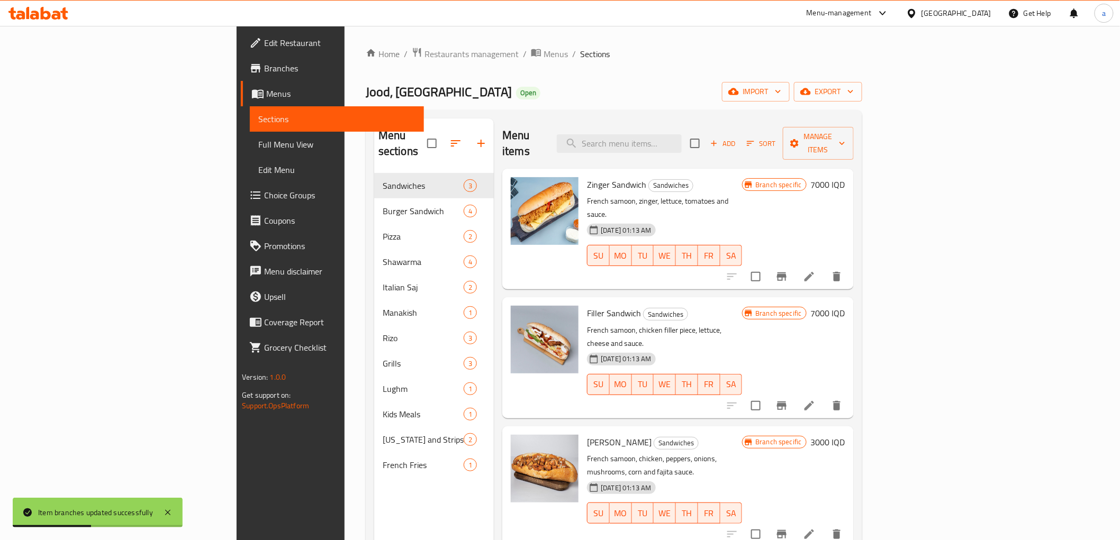
click at [845, 435] on h6 "3000 IQD" at bounding box center [828, 442] width 34 height 15
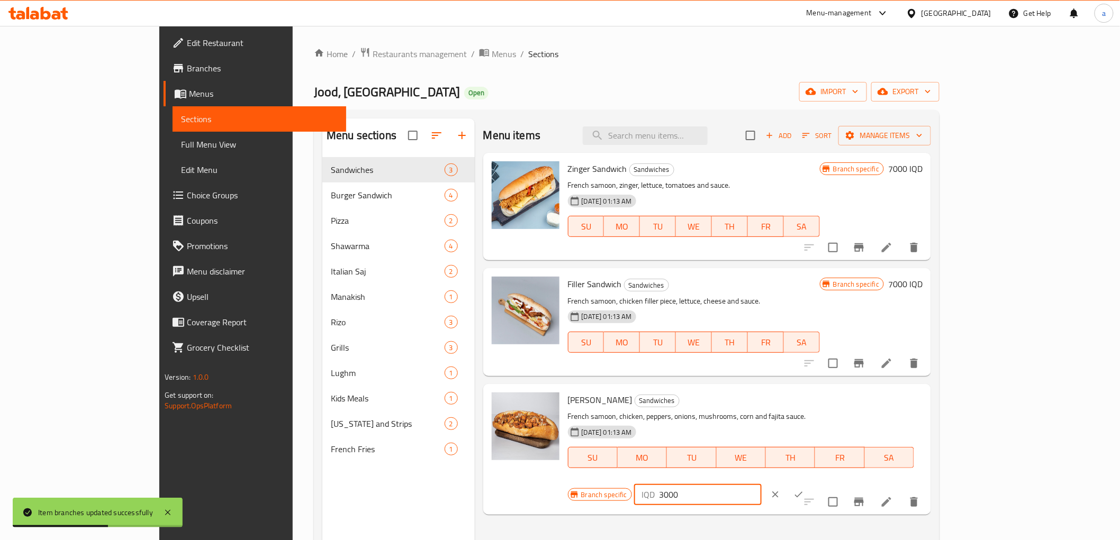
click at [762, 484] on input "3000" at bounding box center [710, 494] width 103 height 21
paste input "7"
type input "7000"
click at [810, 483] on button "ok" at bounding box center [798, 494] width 23 height 23
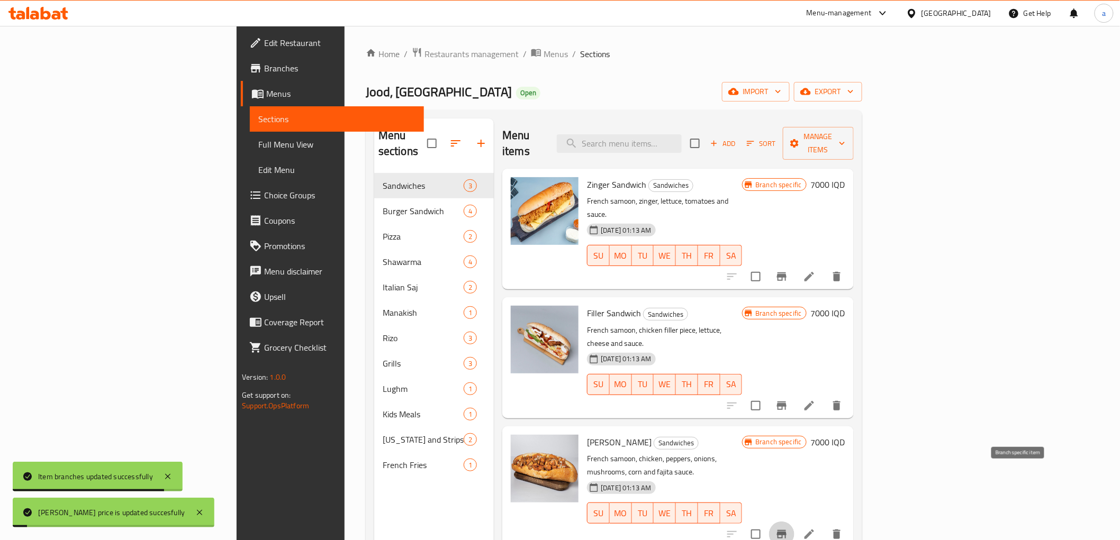
click at [786, 530] on icon "Branch-specific-item" at bounding box center [782, 534] width 10 height 8
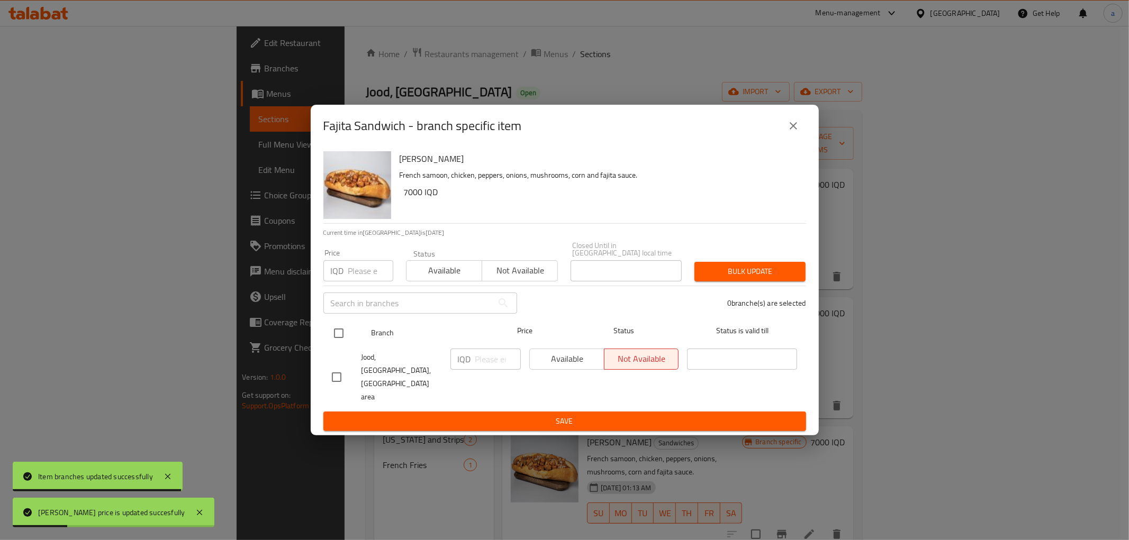
click at [337, 338] on input "checkbox" at bounding box center [339, 333] width 22 height 22
checkbox input "true"
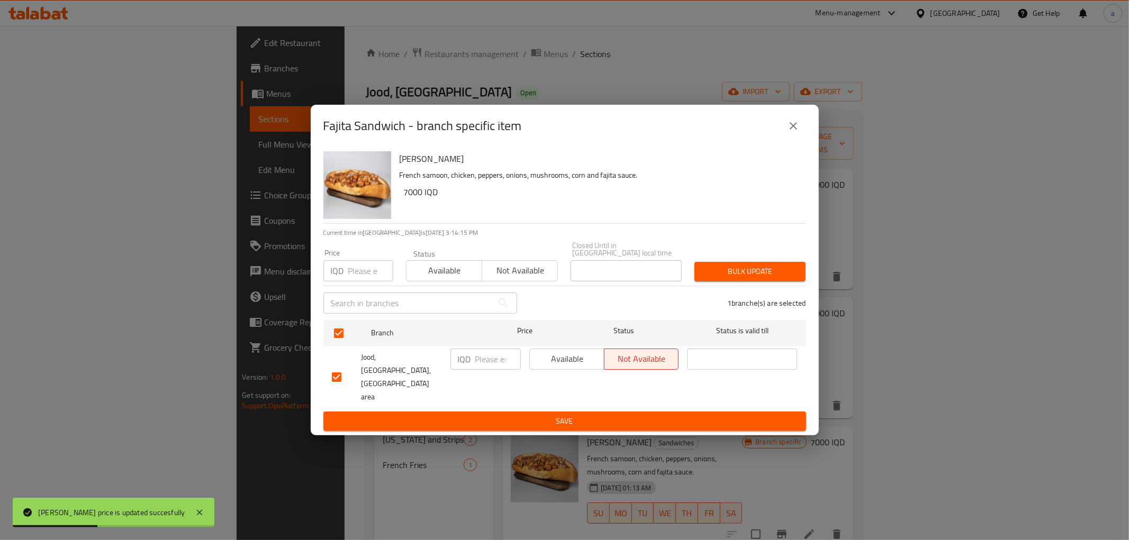
click at [487, 370] on input "number" at bounding box center [498, 359] width 46 height 21
paste input "7000"
type input "7000"
click at [512, 415] on span "Save" at bounding box center [565, 421] width 466 height 13
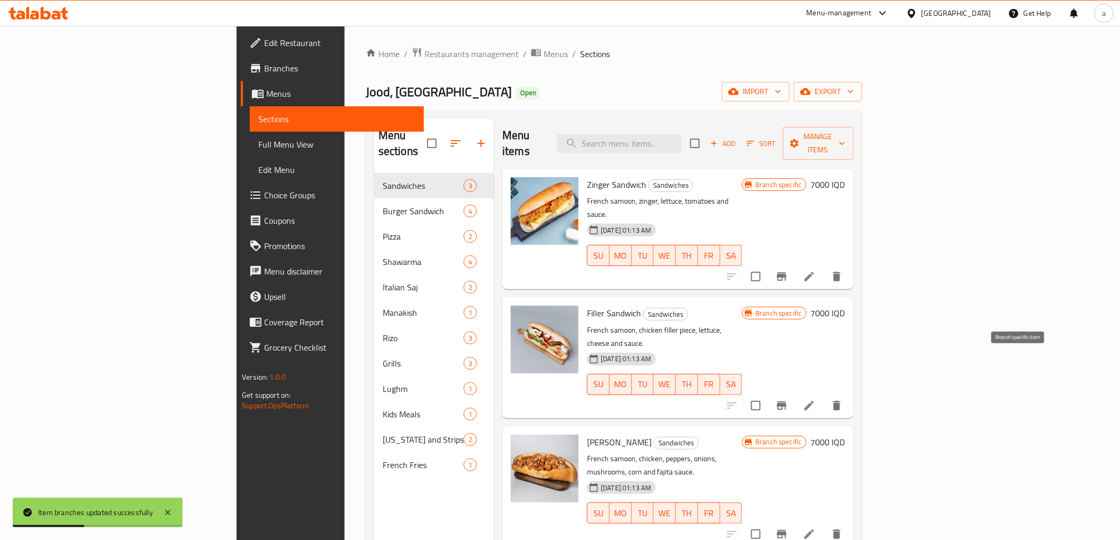
click at [788, 400] on icon "Branch-specific-item" at bounding box center [781, 406] width 13 height 13
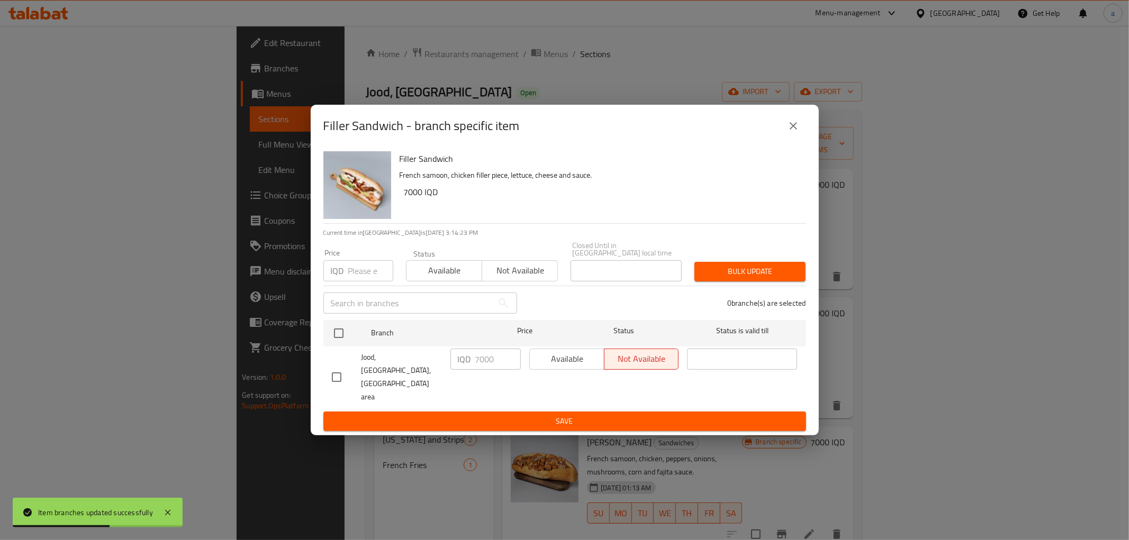
click at [794, 130] on icon "close" at bounding box center [793, 125] width 7 height 7
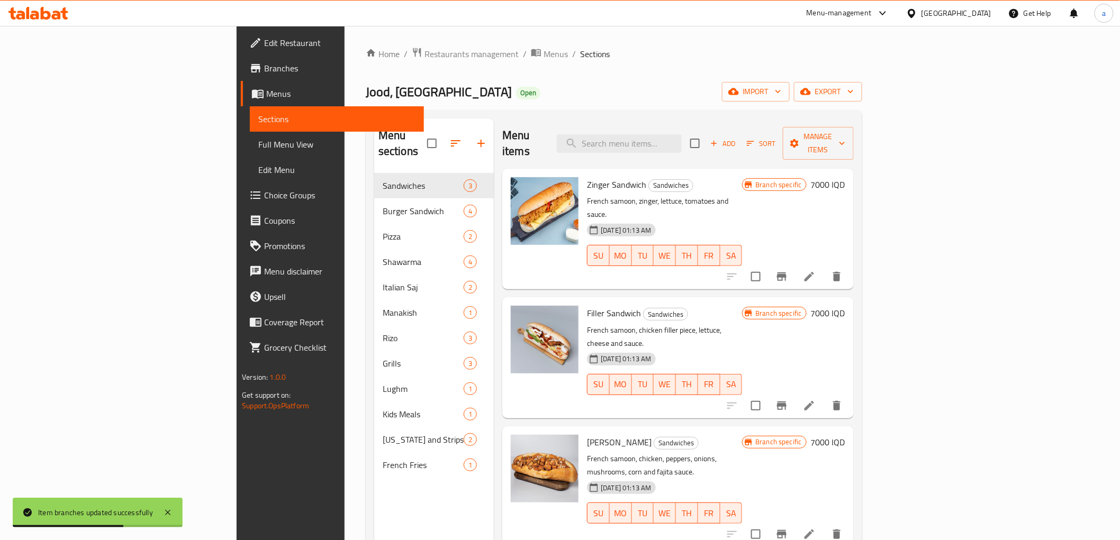
click at [788, 270] on icon "Branch-specific-item" at bounding box center [781, 276] width 13 height 13
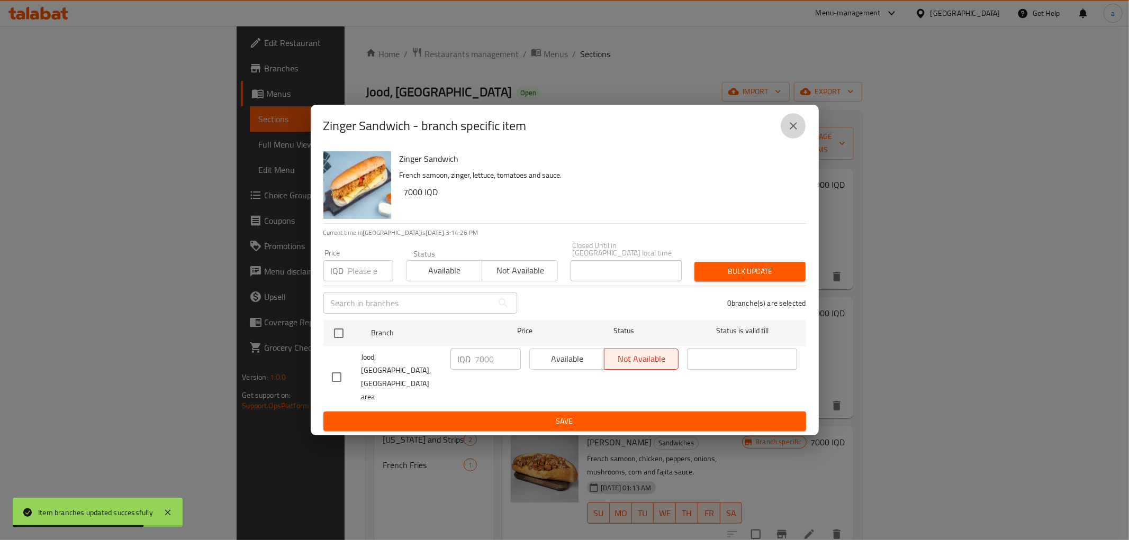
click at [789, 132] on icon "close" at bounding box center [793, 126] width 13 height 13
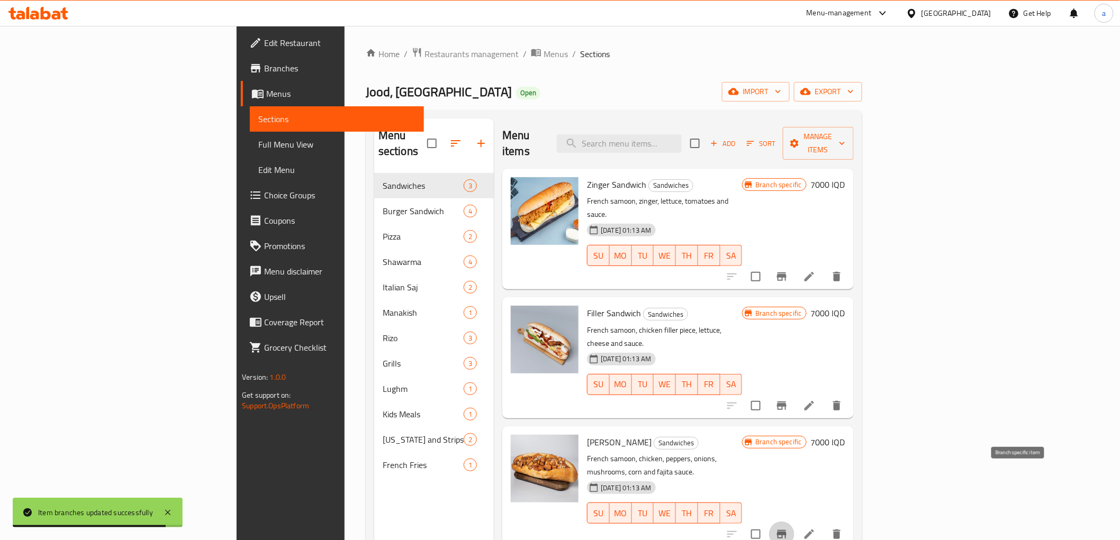
click at [788, 528] on icon "Branch-specific-item" at bounding box center [781, 534] width 13 height 13
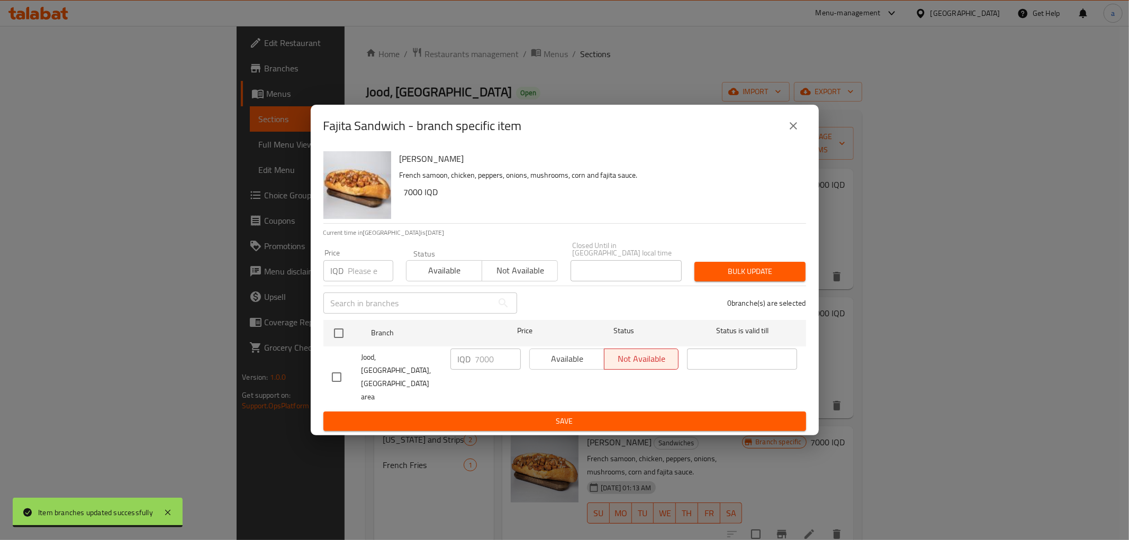
click at [792, 130] on icon "close" at bounding box center [793, 125] width 7 height 7
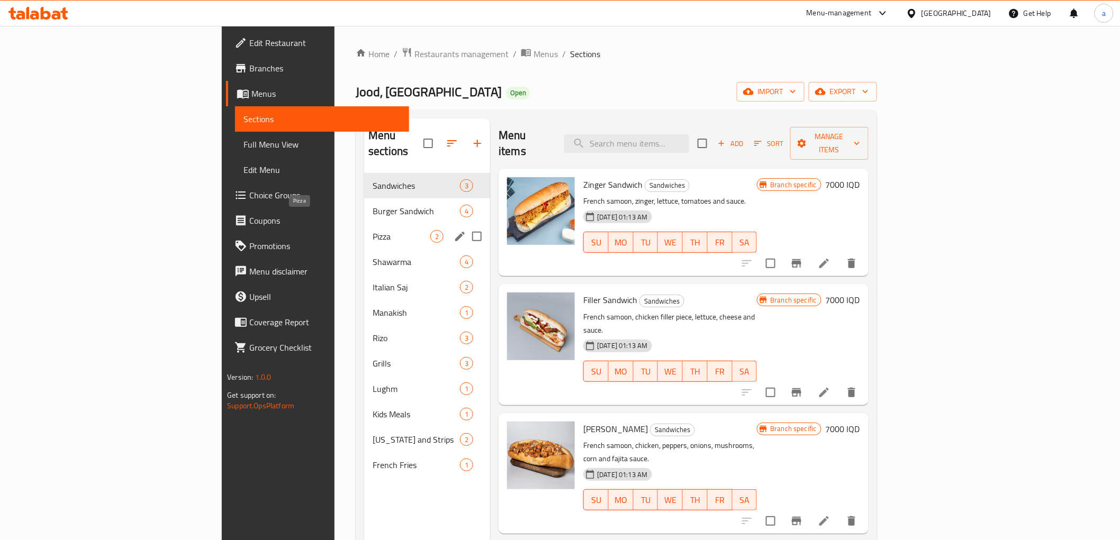
click at [373, 230] on span "Pizza" at bounding box center [402, 236] width 58 height 13
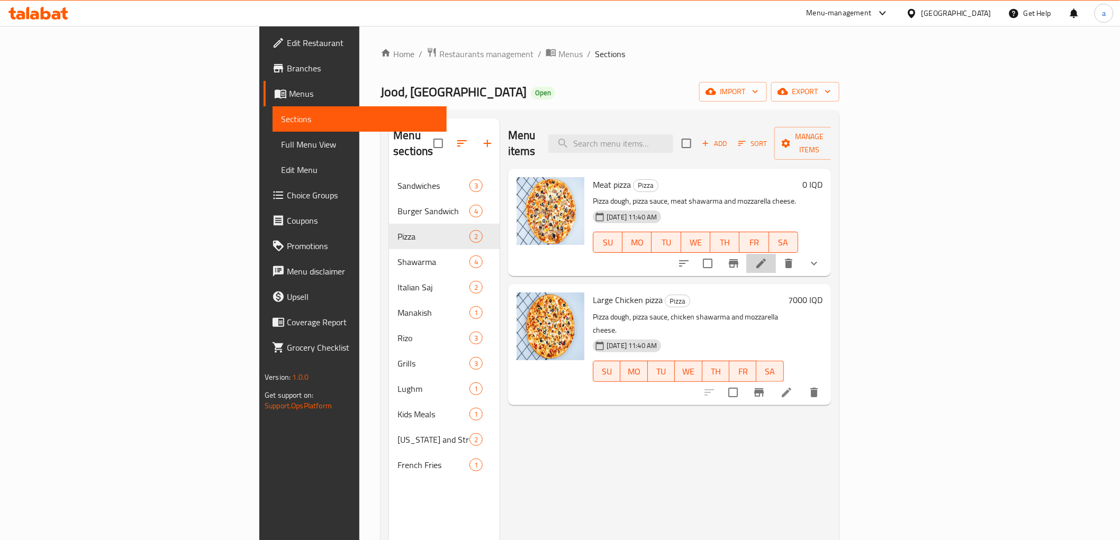
click at [776, 254] on li at bounding box center [761, 263] width 30 height 19
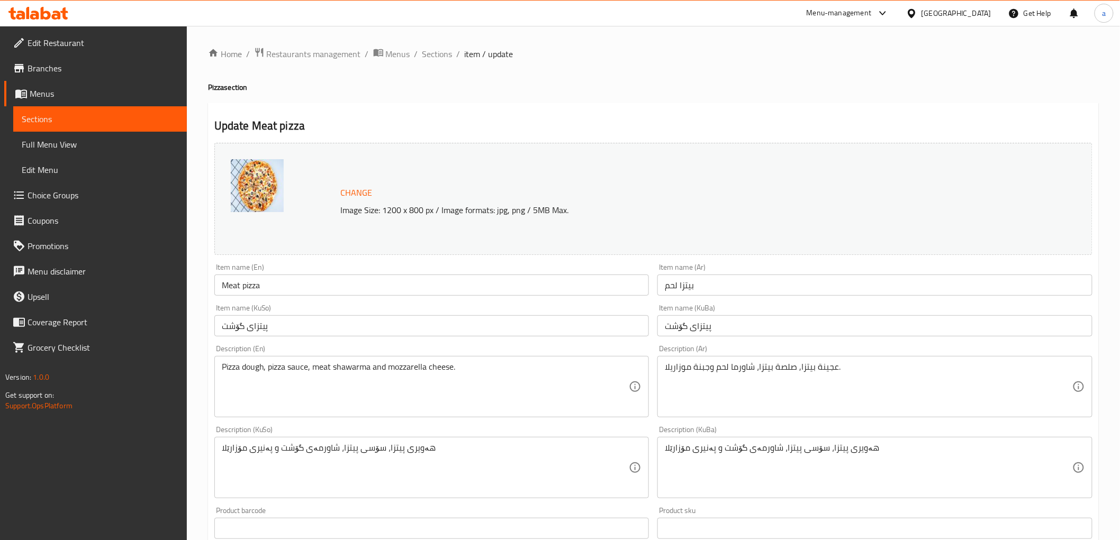
scroll to position [368, 0]
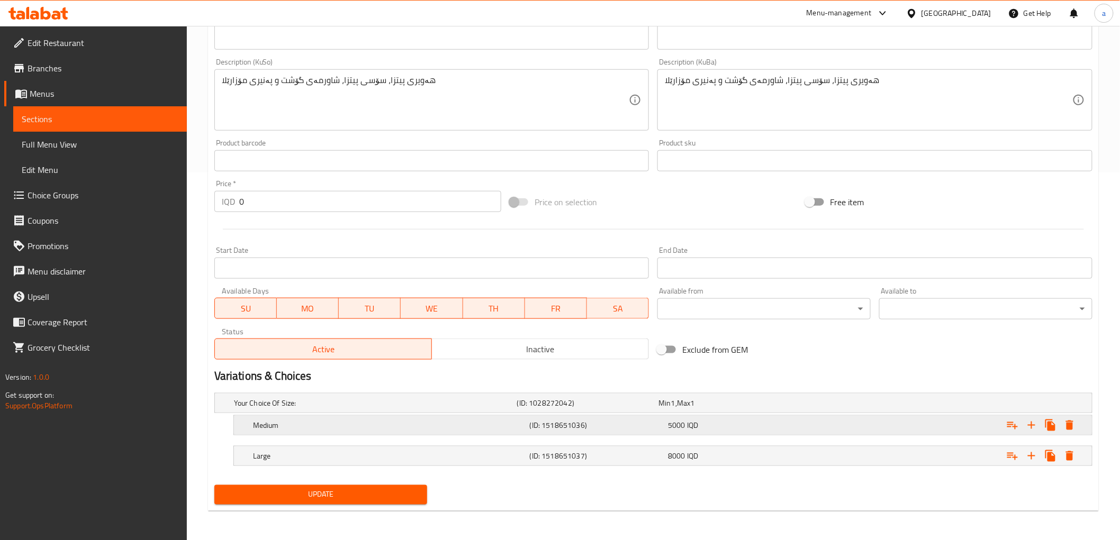
click at [339, 409] on h5 "Medium" at bounding box center [373, 403] width 279 height 11
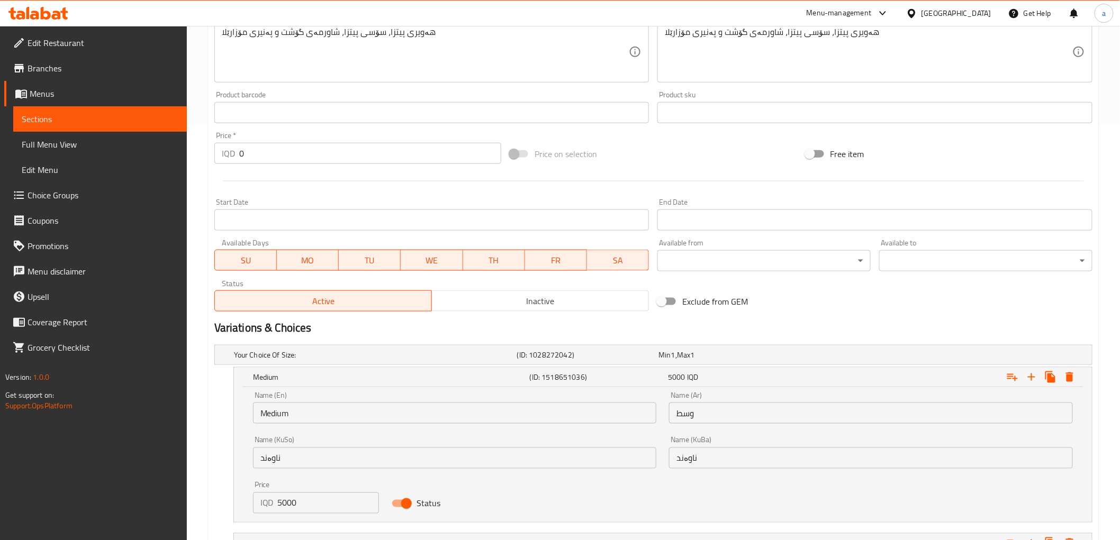
scroll to position [503, 0]
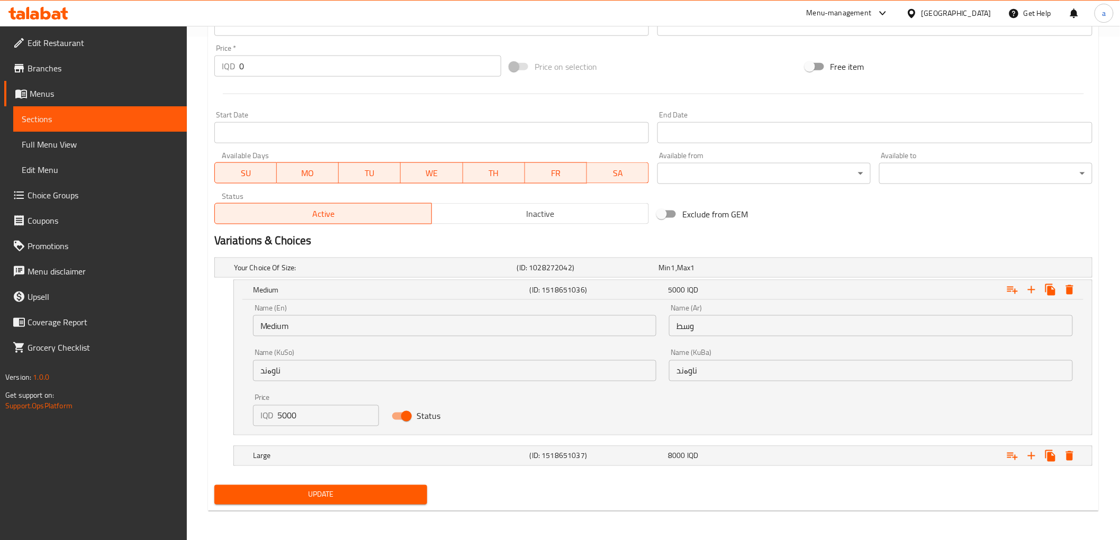
click at [312, 408] on input "5000" at bounding box center [328, 415] width 101 height 21
click at [312, 416] on input "5000" at bounding box center [328, 415] width 101 height 21
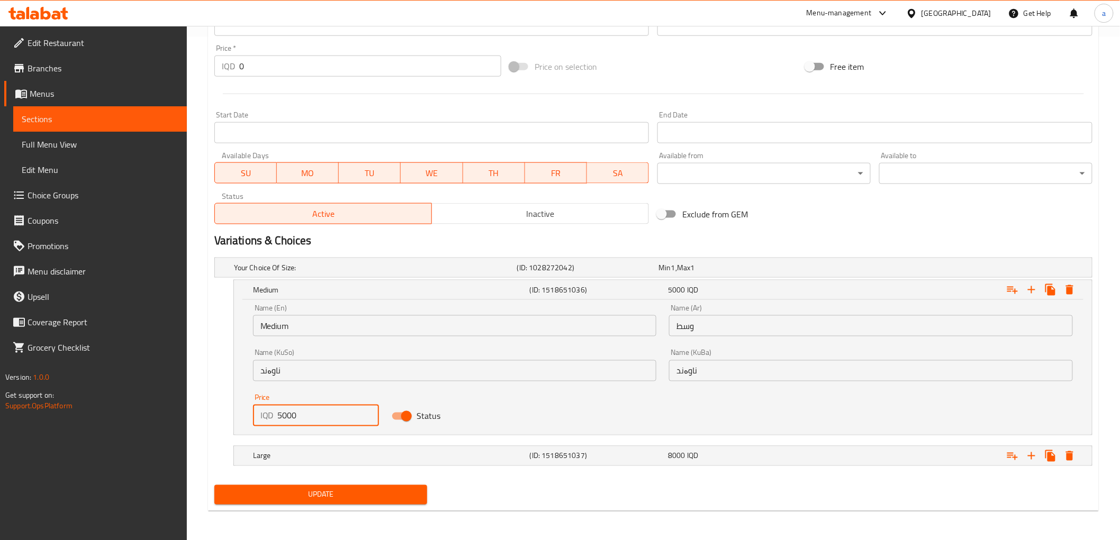
paste input "8"
type input "8000"
click at [345, 286] on h5 "Medium" at bounding box center [389, 290] width 273 height 11
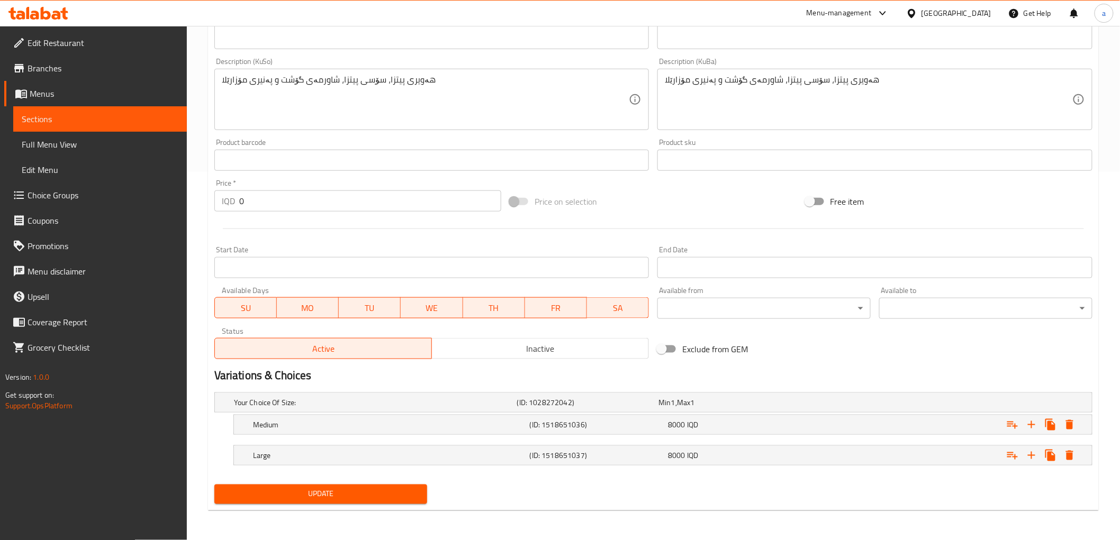
scroll to position [368, 0]
click at [277, 409] on h5 "Large" at bounding box center [373, 403] width 279 height 11
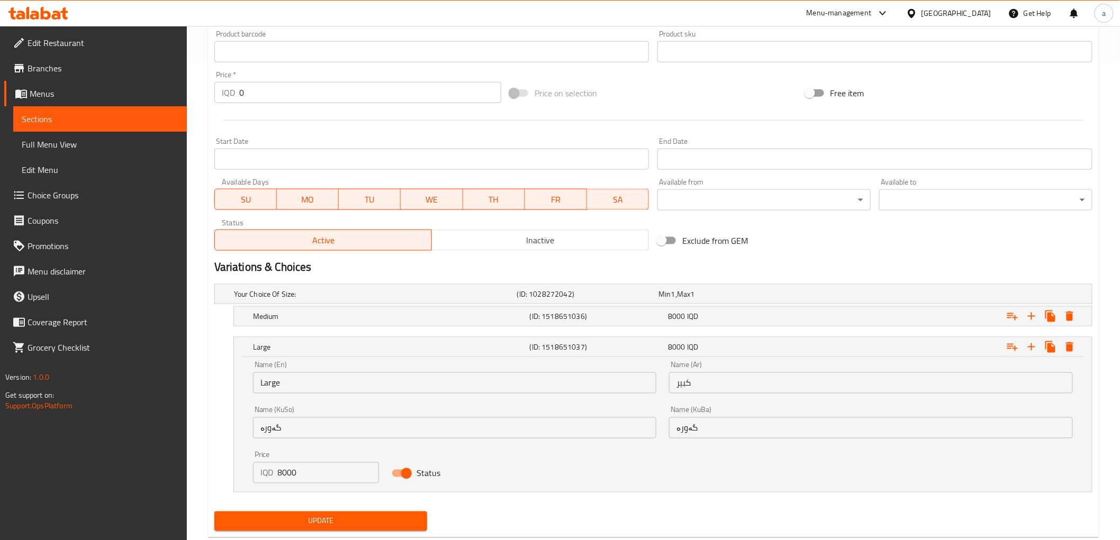
scroll to position [503, 0]
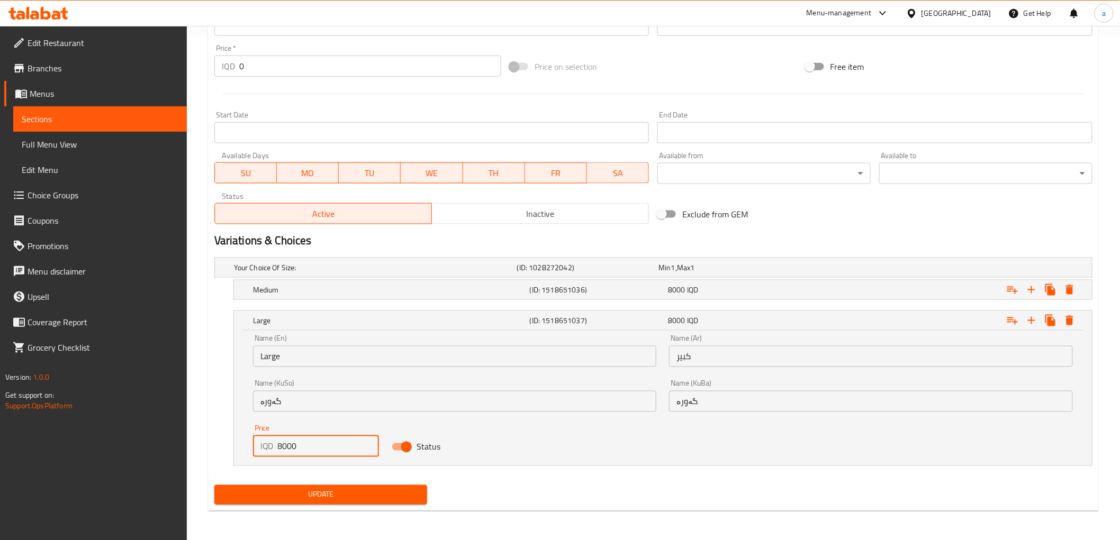
click at [284, 446] on input "8000" at bounding box center [328, 446] width 101 height 21
paste input "12"
type input "12000"
click at [411, 311] on div "Large (ID: 1518651037) 12000 IQD" at bounding box center [666, 320] width 830 height 23
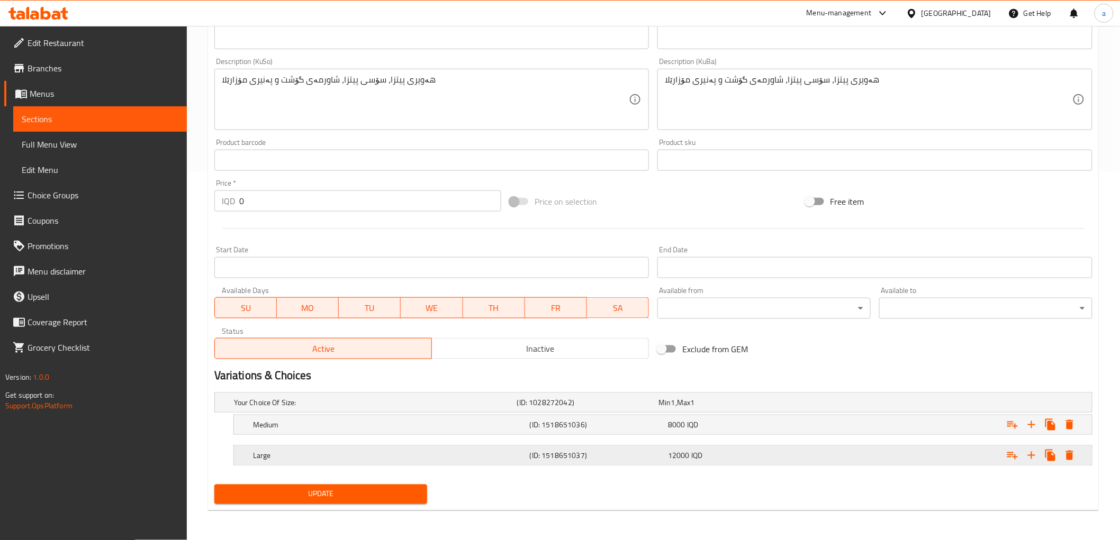
scroll to position [368, 0]
click at [360, 495] on span "Update" at bounding box center [321, 495] width 196 height 13
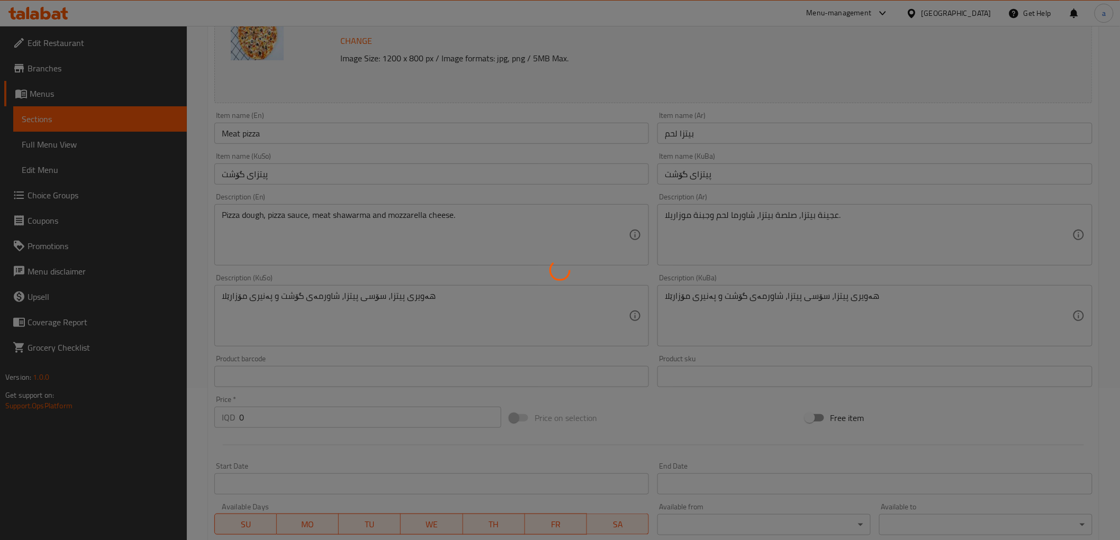
scroll to position [0, 0]
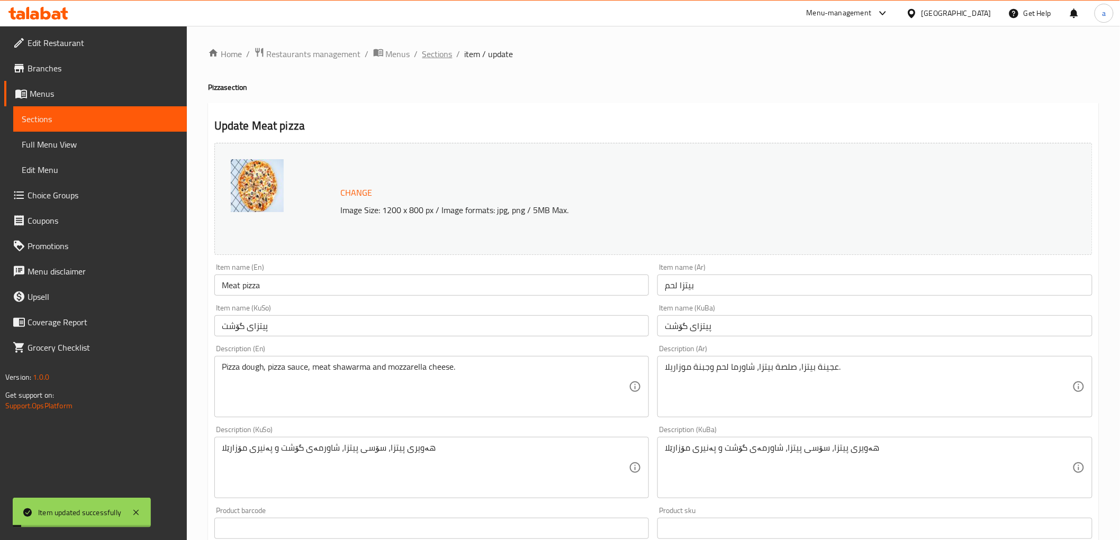
click at [443, 50] on span "Sections" at bounding box center [437, 54] width 30 height 13
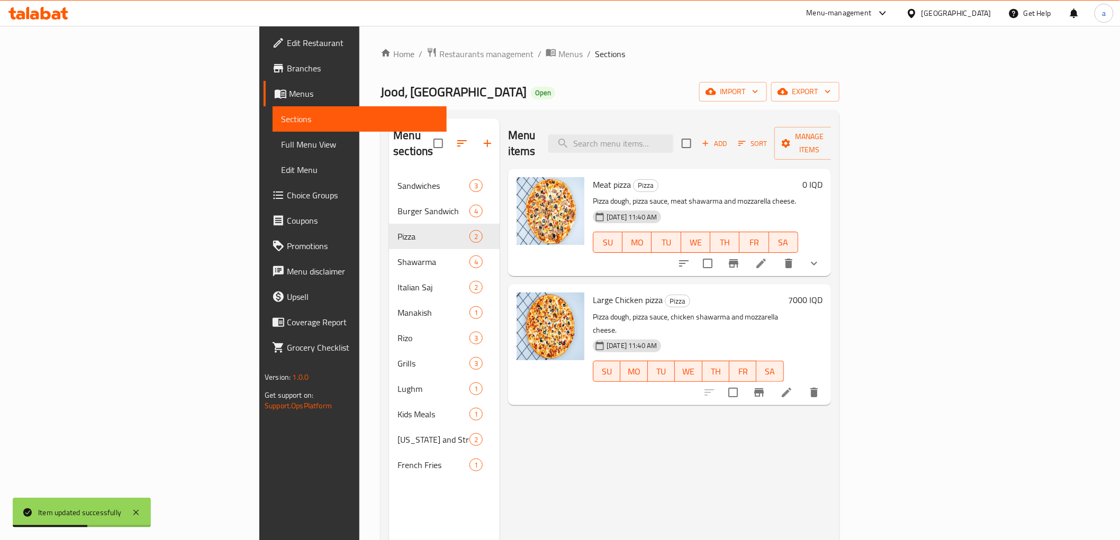
click at [827, 253] on button "show more" at bounding box center [813, 263] width 25 height 25
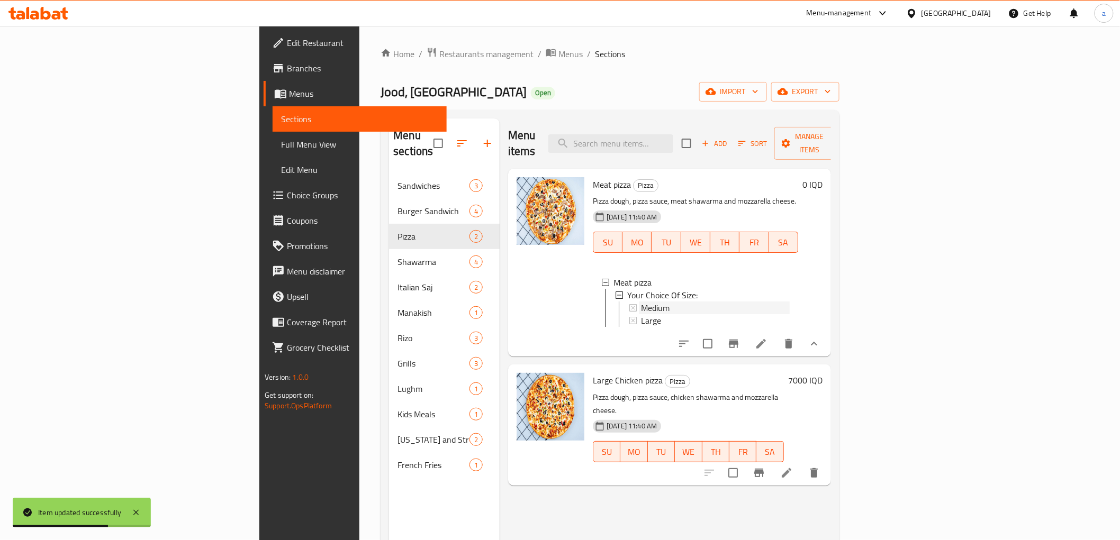
click at [641, 302] on span "Medium" at bounding box center [655, 308] width 29 height 13
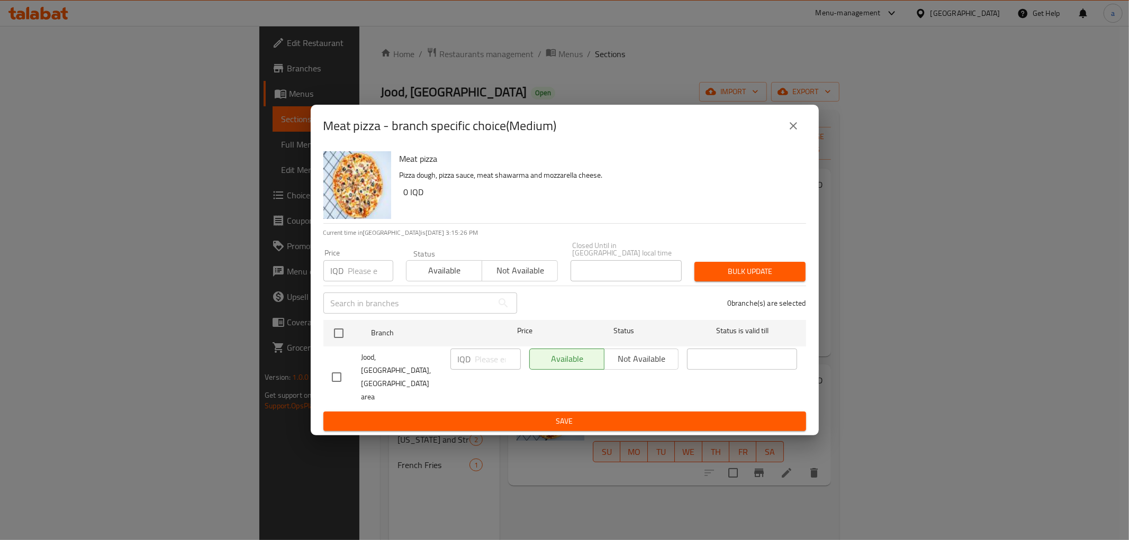
click at [794, 130] on icon "close" at bounding box center [793, 125] width 7 height 7
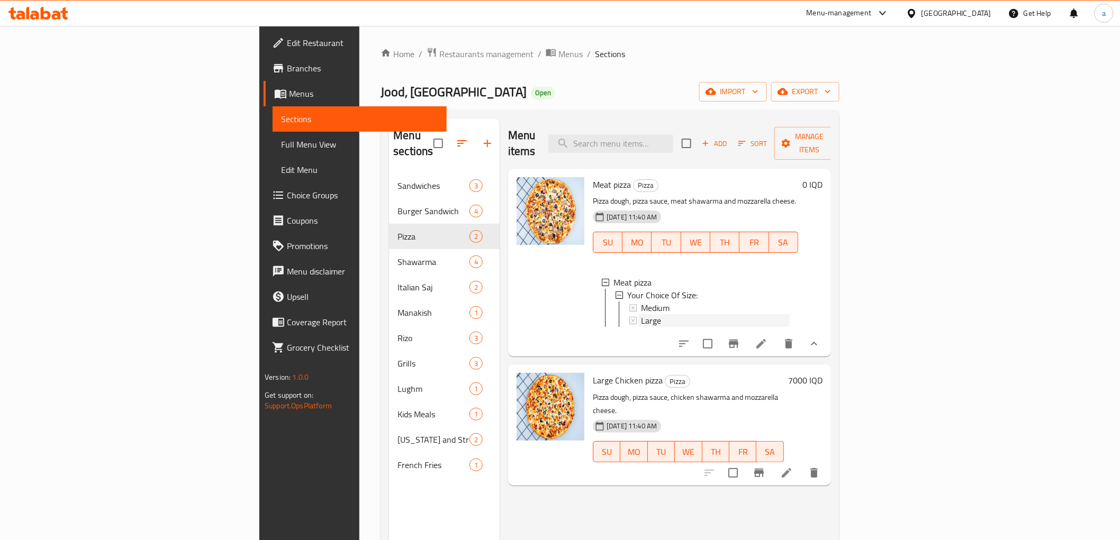
click at [641, 314] on div "Large" at bounding box center [715, 320] width 149 height 13
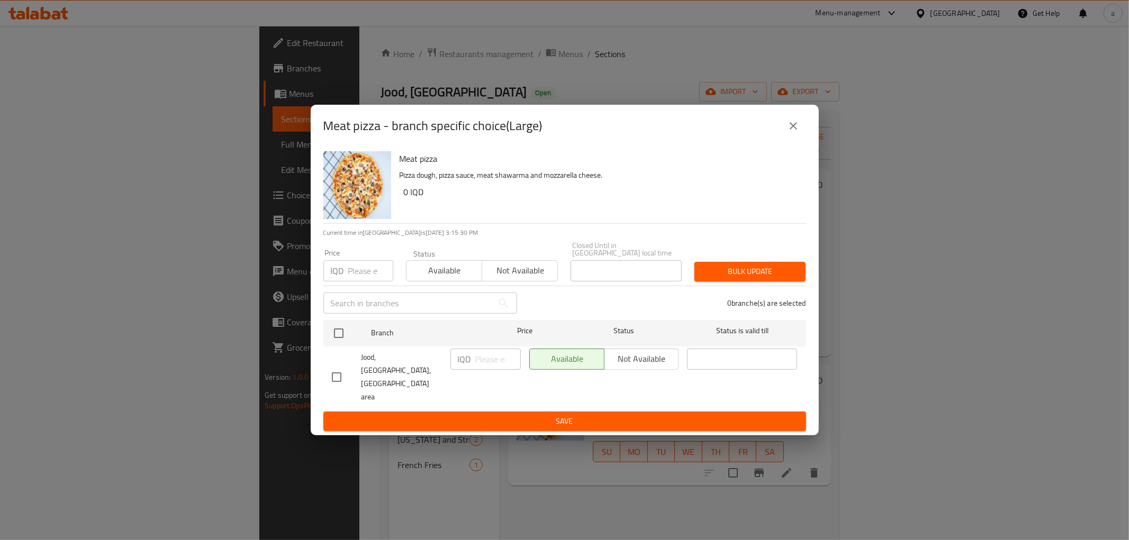
click at [801, 133] on button "close" at bounding box center [793, 125] width 25 height 25
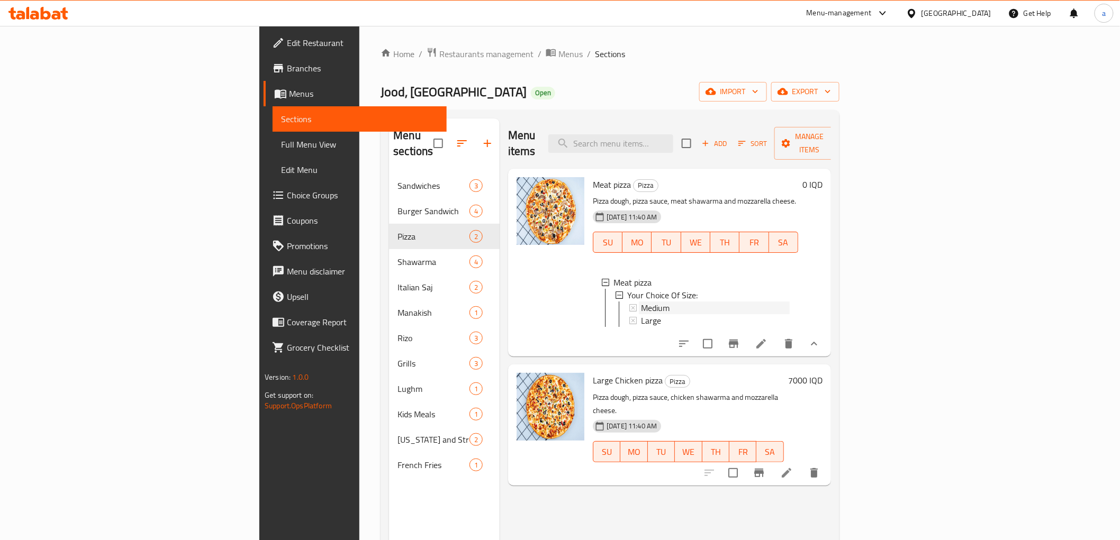
click at [641, 302] on div "Medium" at bounding box center [715, 308] width 149 height 13
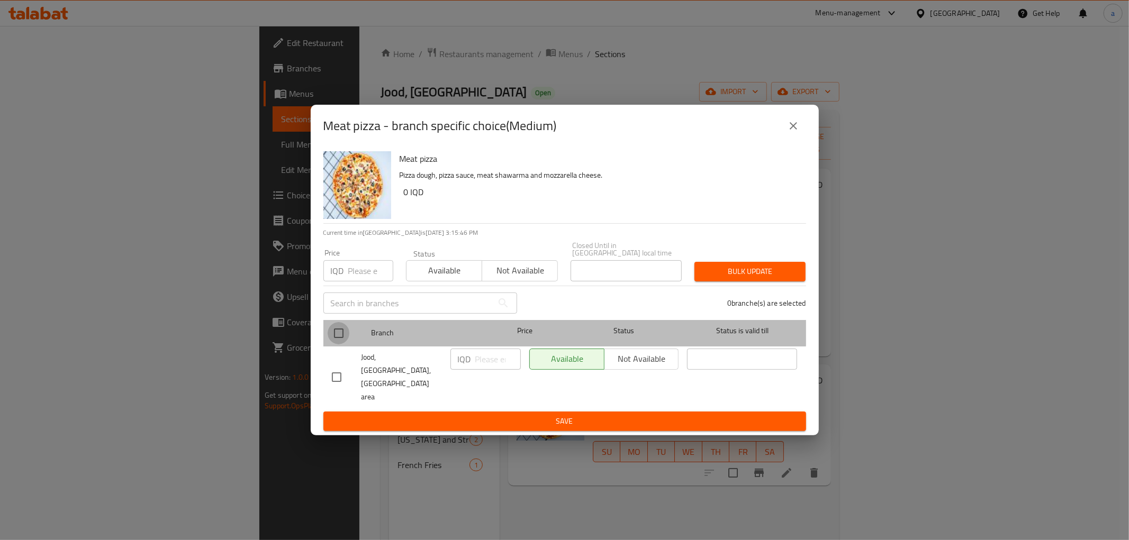
click at [342, 336] on input "checkbox" at bounding box center [339, 333] width 22 height 22
checkbox input "true"
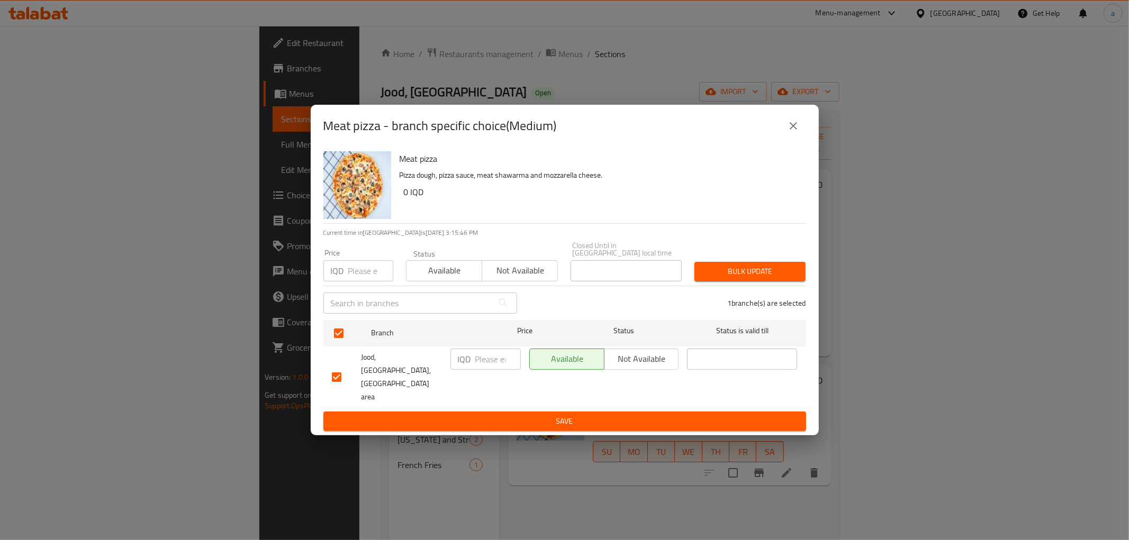
click at [483, 370] on input "number" at bounding box center [498, 359] width 46 height 21
paste input "8000"
type input "8000"
click at [529, 415] on span "Save" at bounding box center [565, 421] width 466 height 13
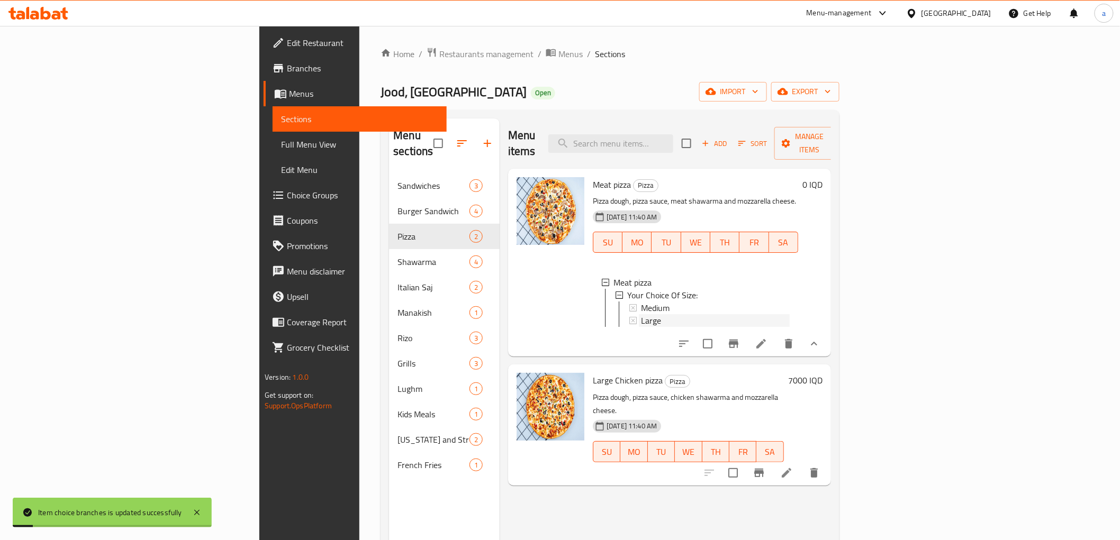
click at [641, 314] on span "Large" at bounding box center [651, 320] width 20 height 13
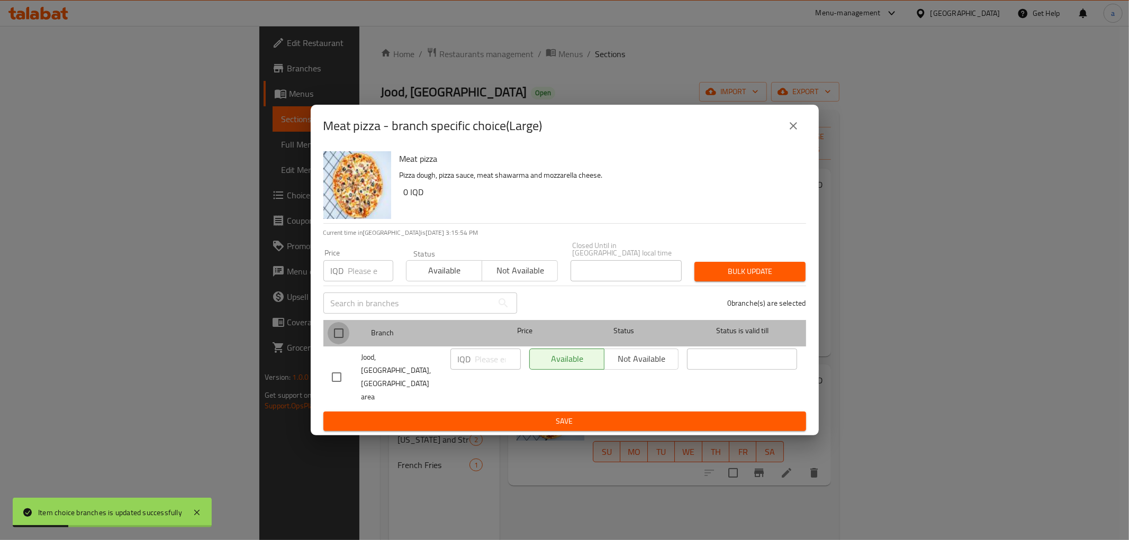
click at [332, 342] on input "checkbox" at bounding box center [339, 333] width 22 height 22
checkbox input "true"
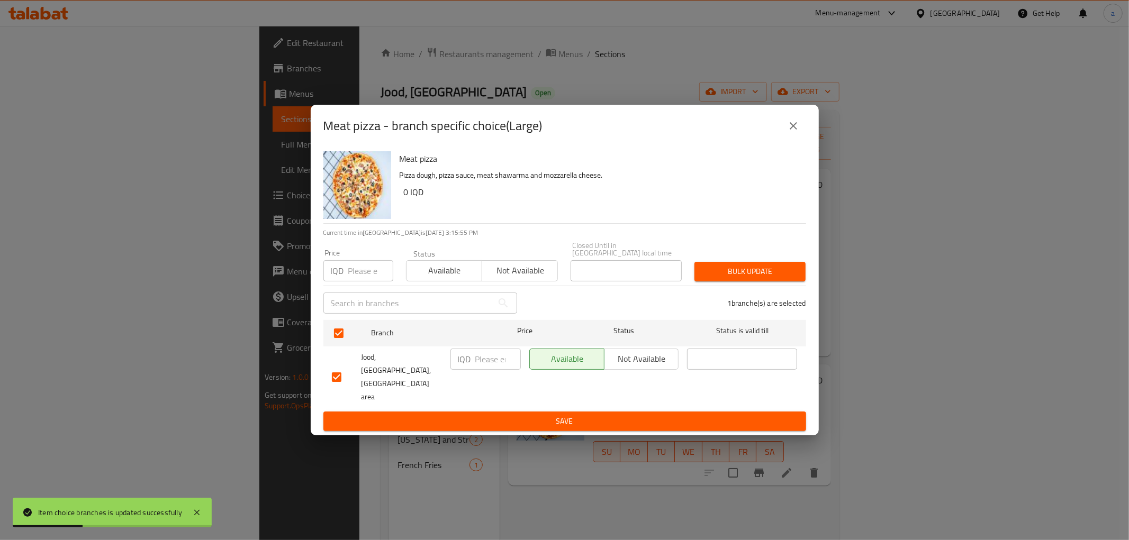
click at [489, 370] on input "number" at bounding box center [498, 359] width 46 height 21
paste input "12000"
type input "12000"
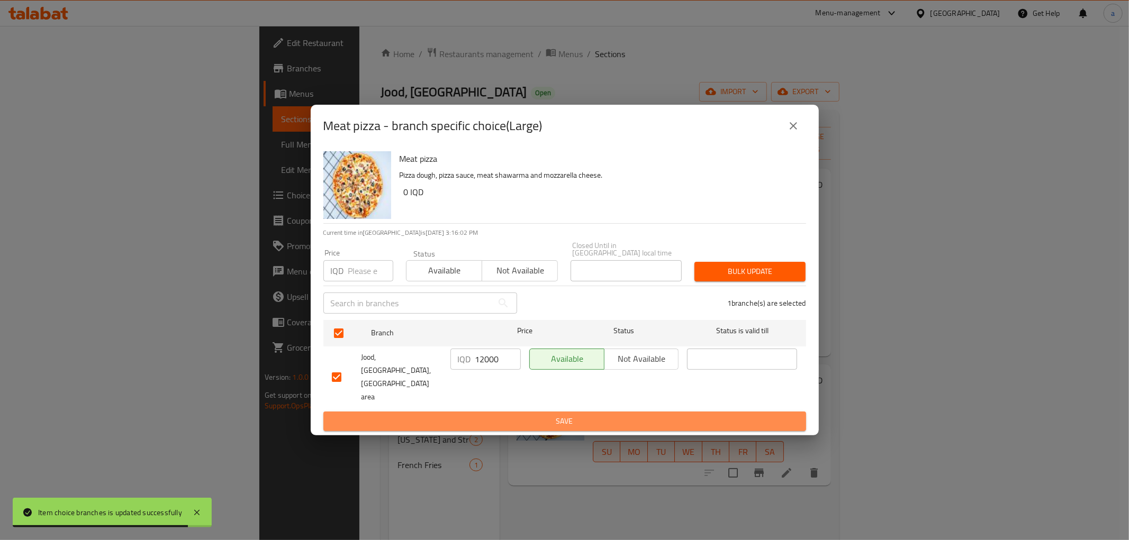
click at [469, 415] on span "Save" at bounding box center [565, 421] width 466 height 13
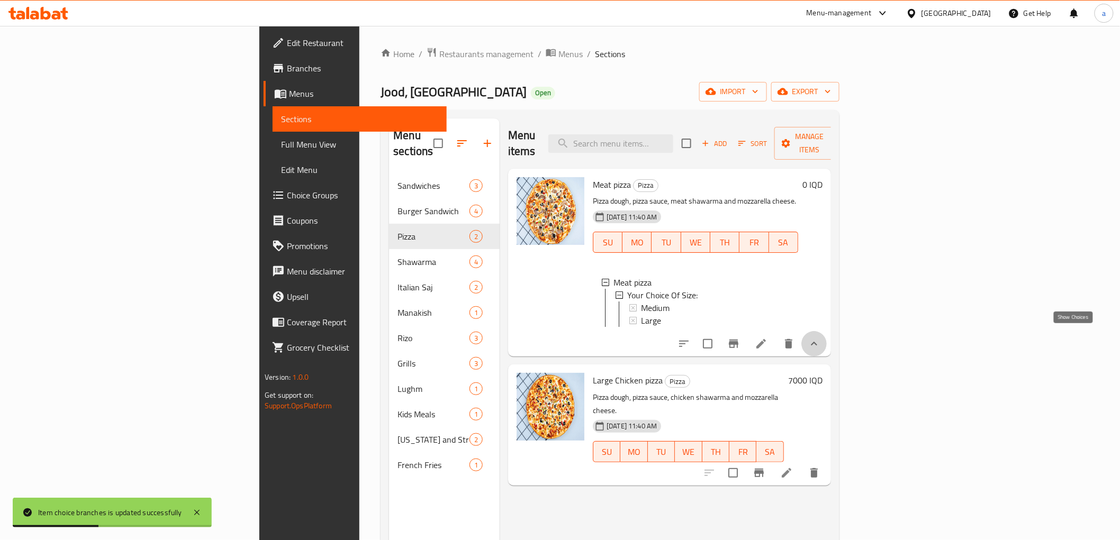
click at [820, 338] on icon "show more" at bounding box center [814, 344] width 13 height 13
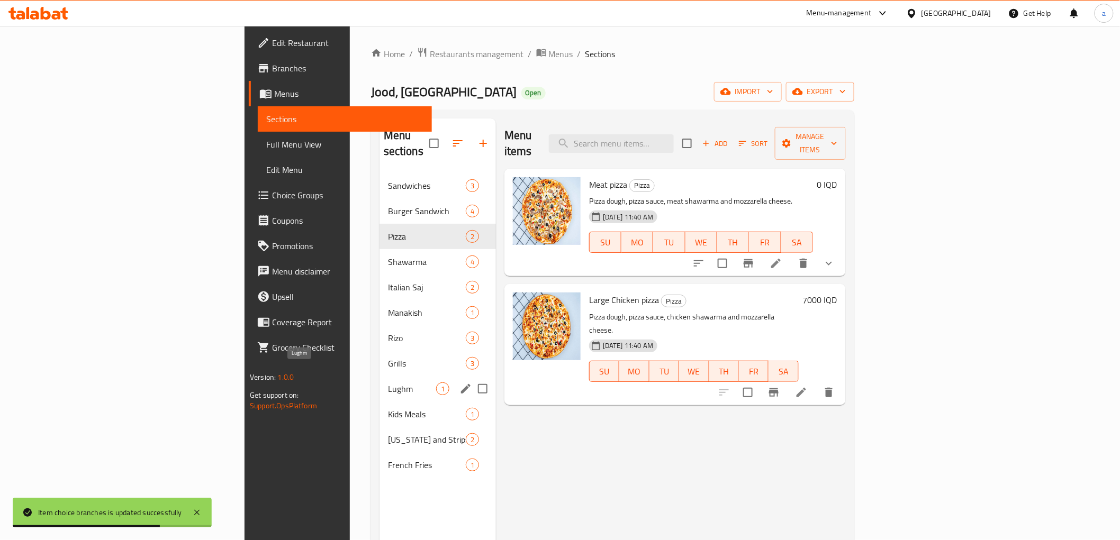
click at [388, 383] on span "Lughm" at bounding box center [412, 389] width 48 height 13
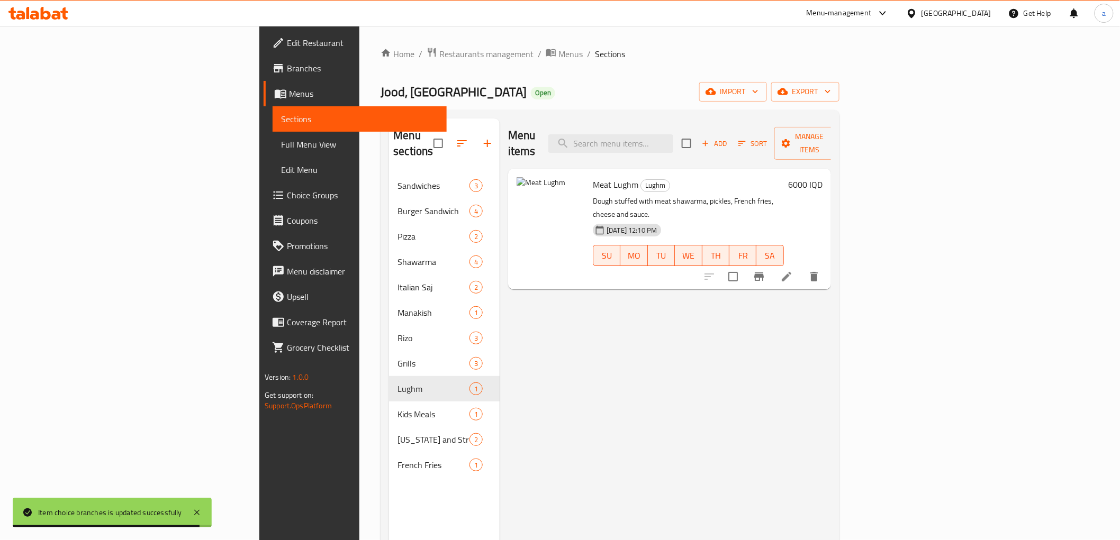
click at [822, 177] on h6 "6000 IQD" at bounding box center [805, 184] width 34 height 15
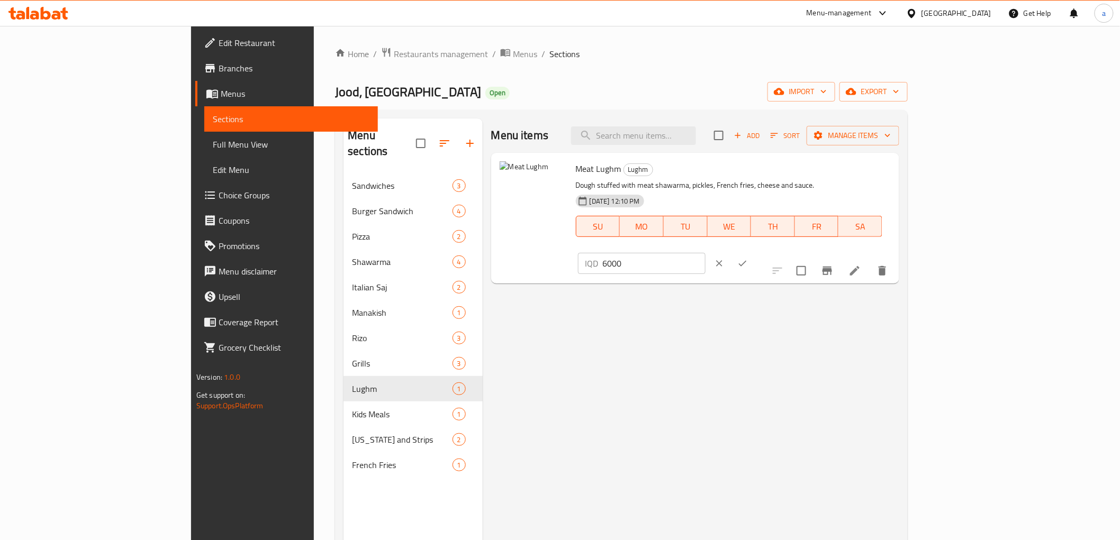
click at [706, 253] on input "6000" at bounding box center [654, 263] width 103 height 21
paste input "12"
type input "12000"
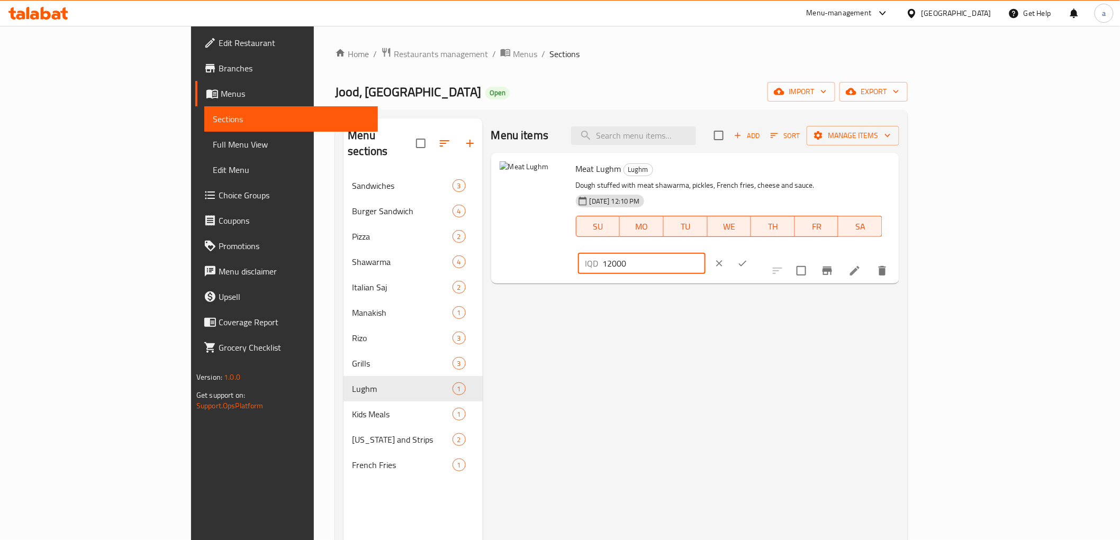
click at [754, 252] on button "ok" at bounding box center [742, 263] width 23 height 23
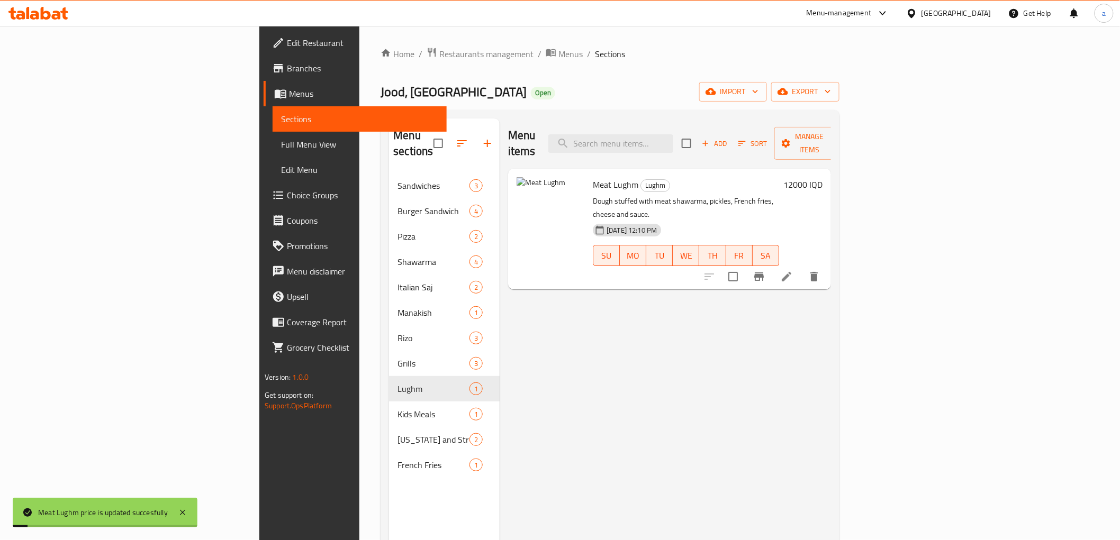
click at [765, 270] on icon "Branch-specific-item" at bounding box center [759, 276] width 13 height 13
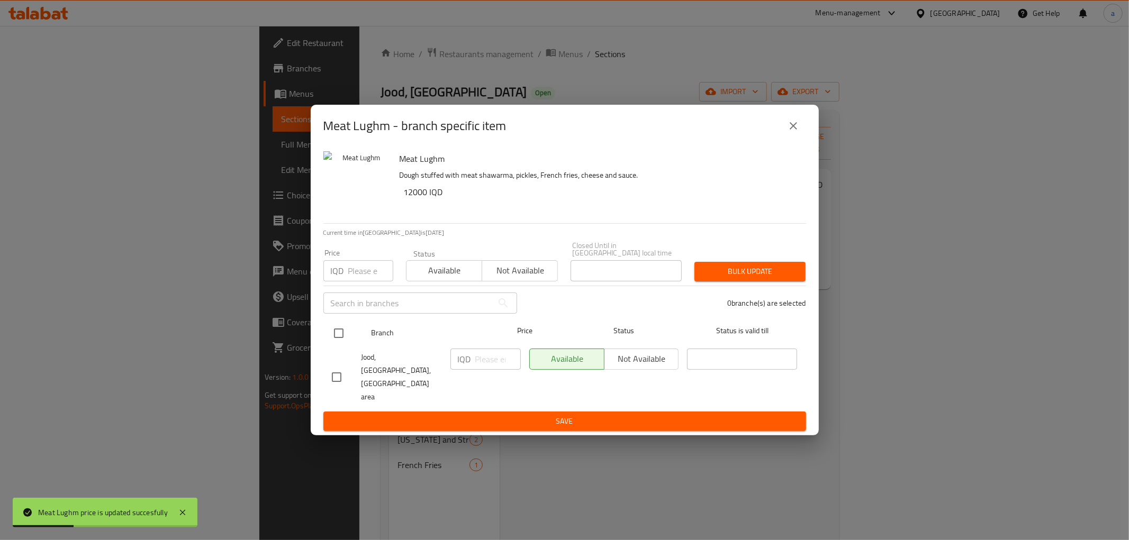
click at [334, 343] on input "checkbox" at bounding box center [339, 333] width 22 height 22
checkbox input "true"
click at [484, 369] on input "number" at bounding box center [498, 359] width 46 height 21
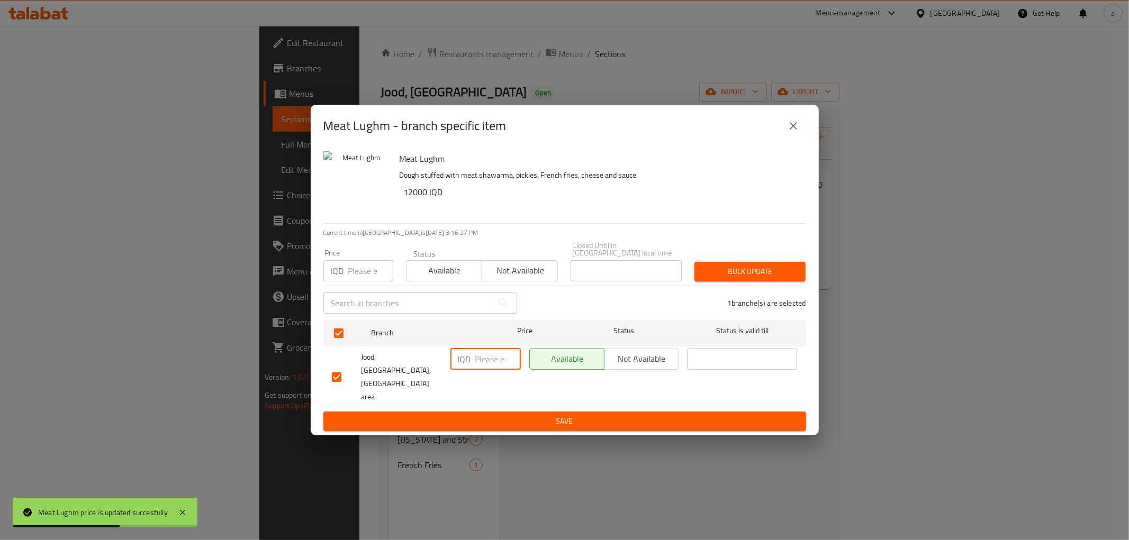
paste input "12000"
type input "12000"
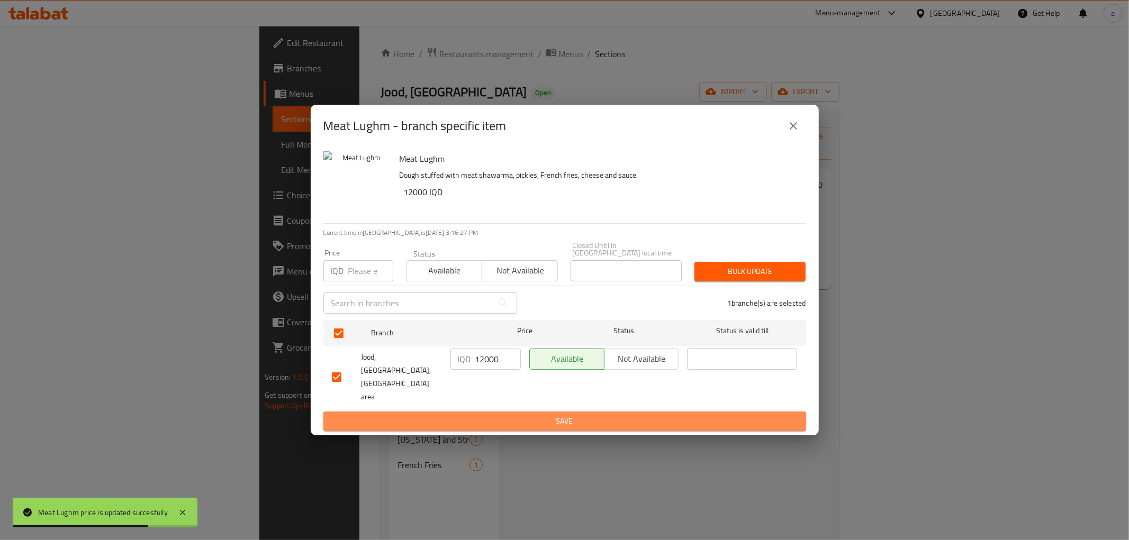
click at [496, 415] on span "Save" at bounding box center [565, 421] width 466 height 13
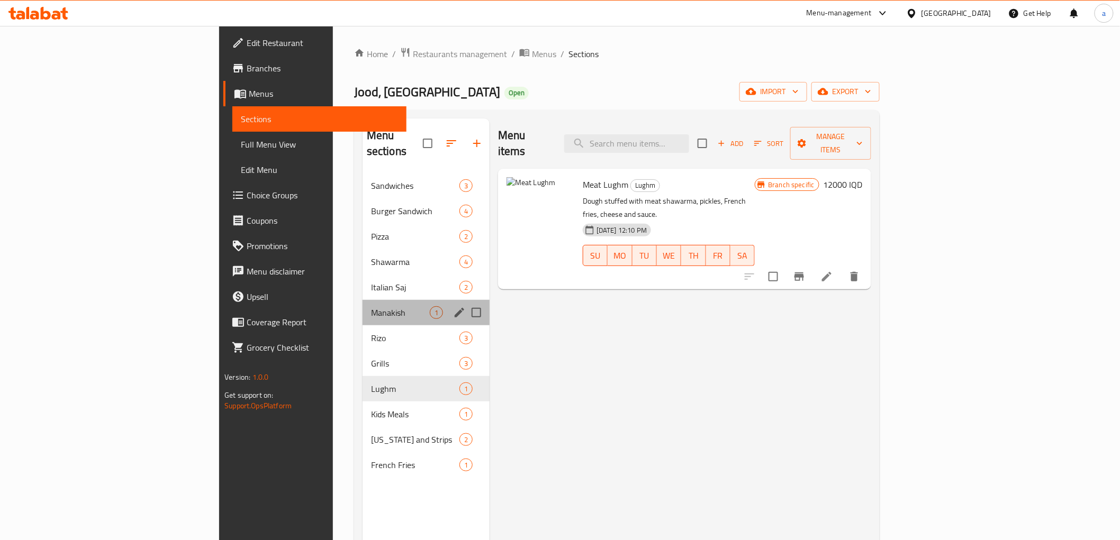
click at [363, 304] on div "Manakish 1" at bounding box center [426, 312] width 127 height 25
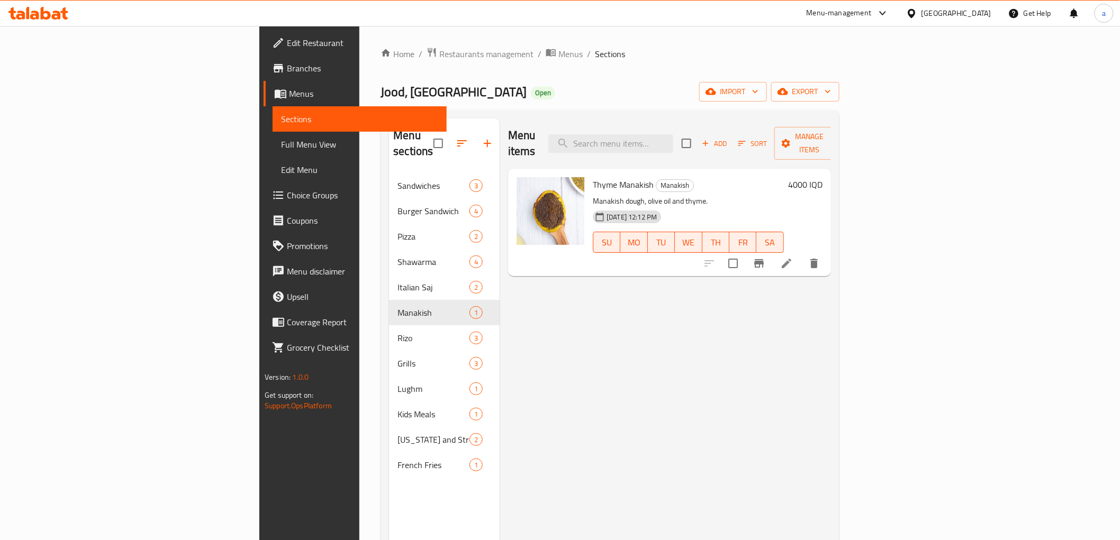
click at [822, 177] on h6 "4000 IQD" at bounding box center [805, 184] width 34 height 15
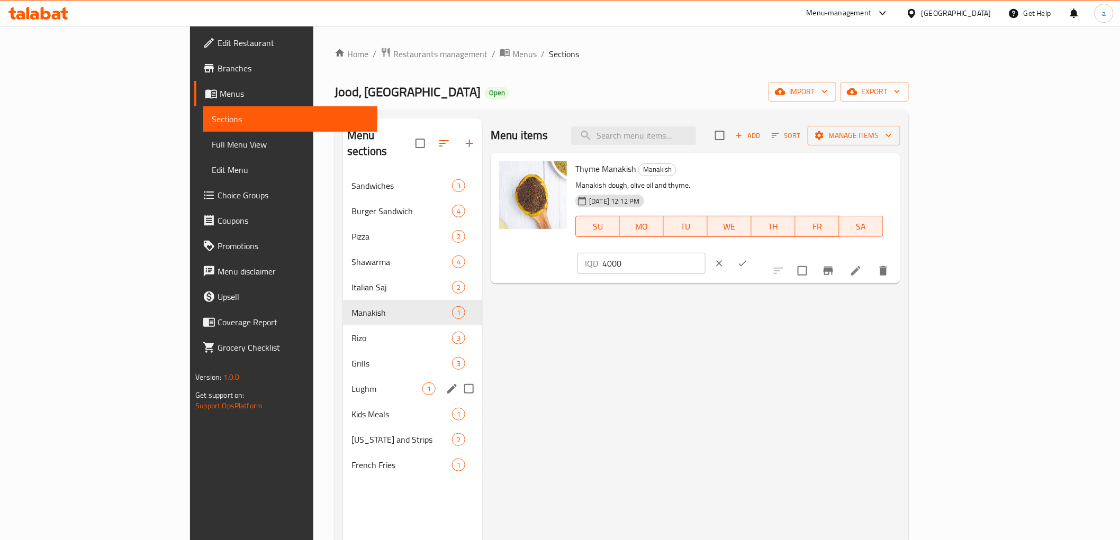
click at [343, 382] on div "Lughm 1" at bounding box center [412, 388] width 139 height 25
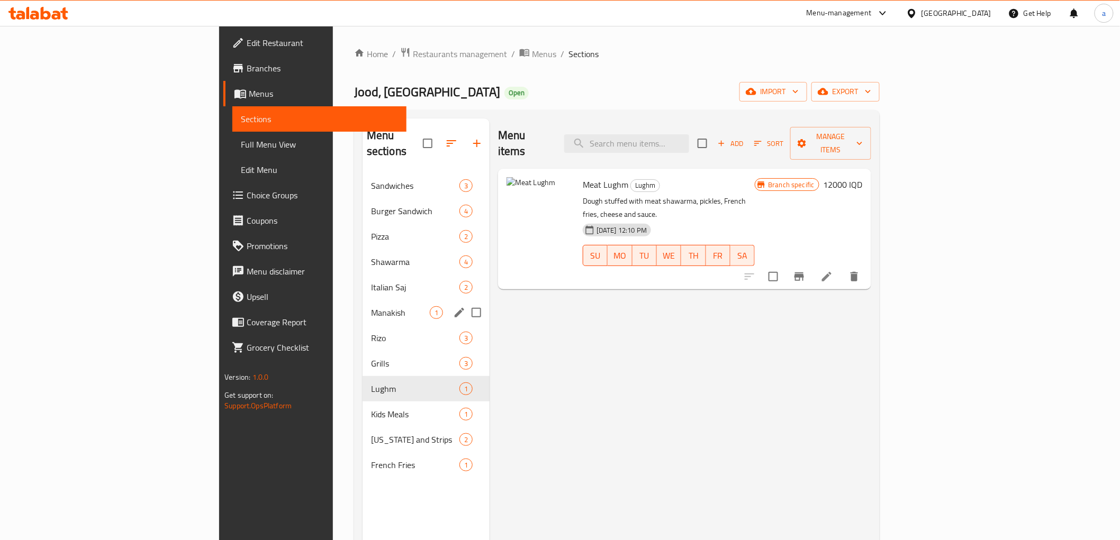
click at [363, 300] on div "Manakish 1" at bounding box center [426, 312] width 127 height 25
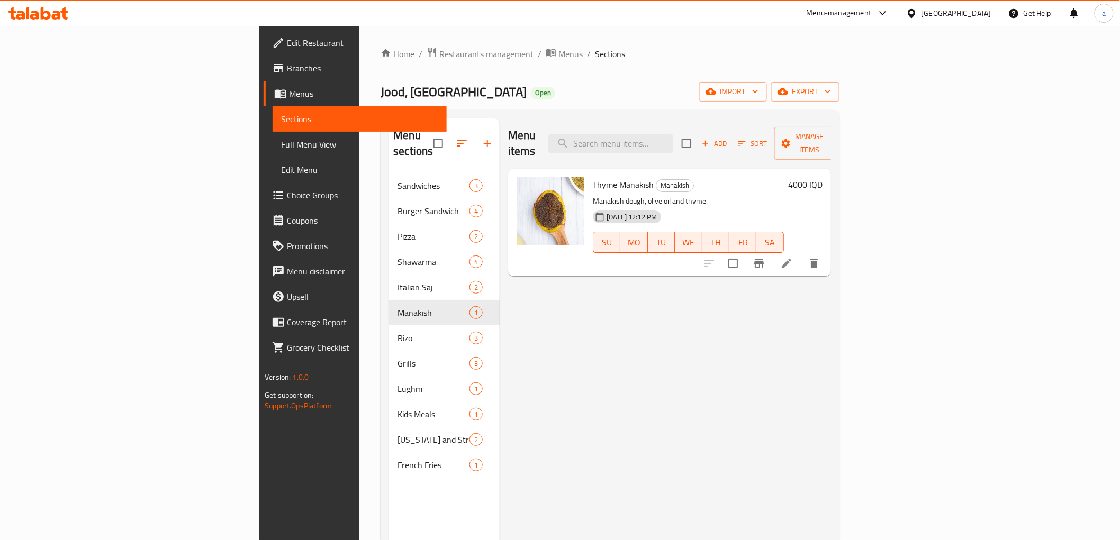
click at [822, 177] on h6 "4000 IQD" at bounding box center [805, 184] width 34 height 15
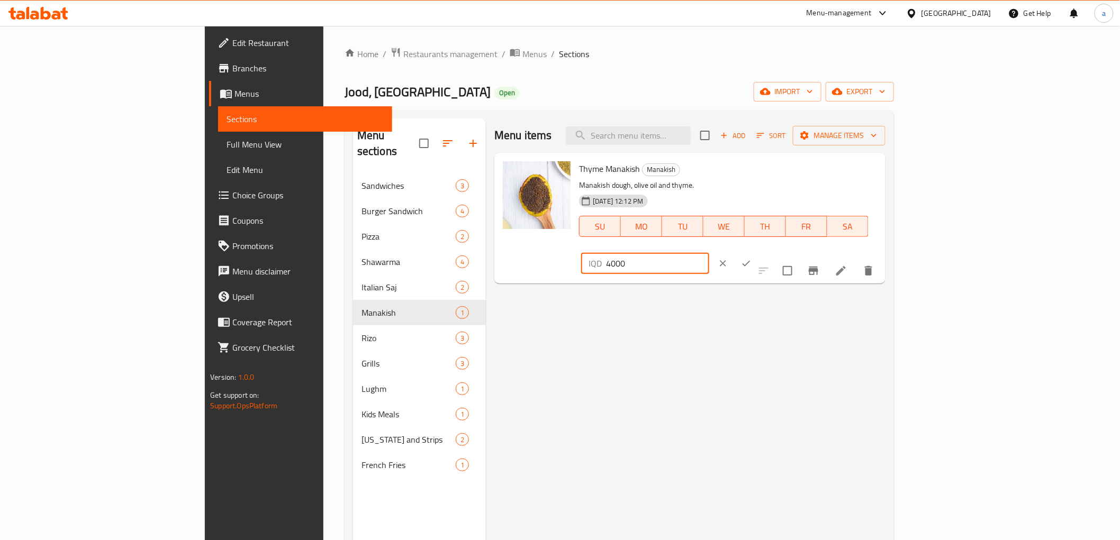
click at [709, 253] on input "4000" at bounding box center [657, 263] width 103 height 21
paste input "7"
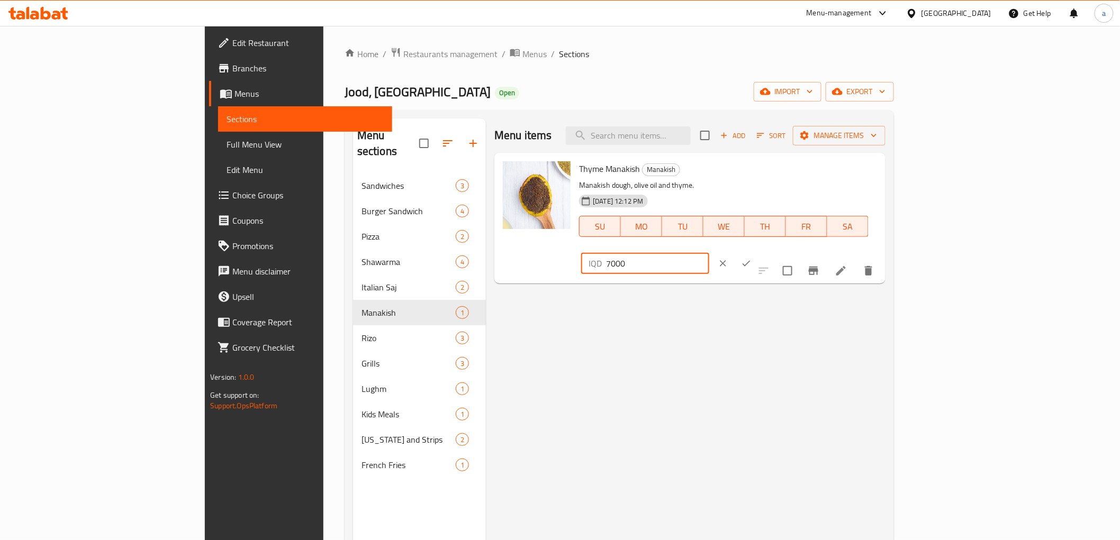
type input "7000"
click at [752, 258] on icon "ok" at bounding box center [746, 263] width 11 height 11
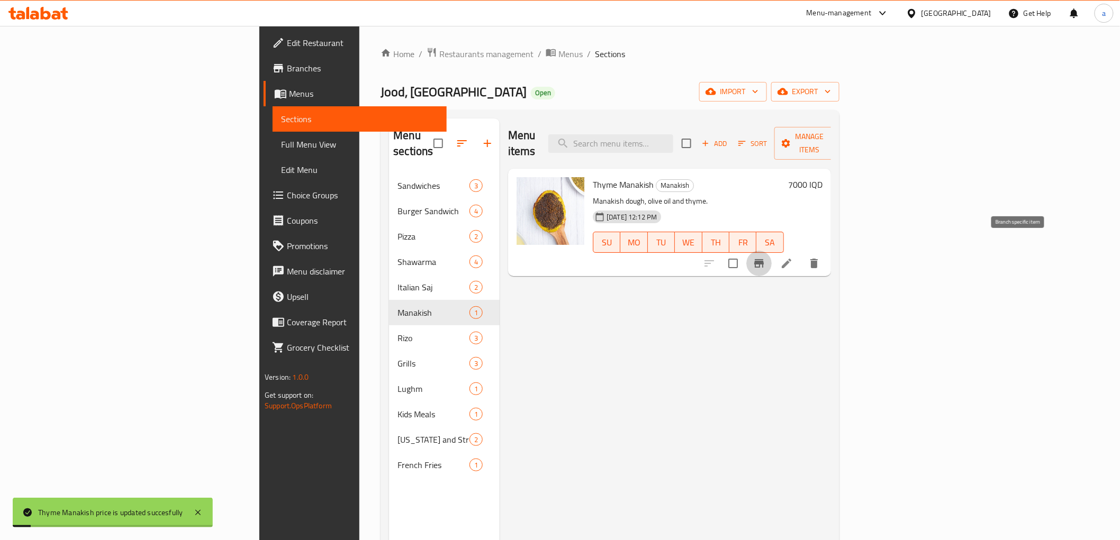
click at [765, 257] on icon "Branch-specific-item" at bounding box center [759, 263] width 13 height 13
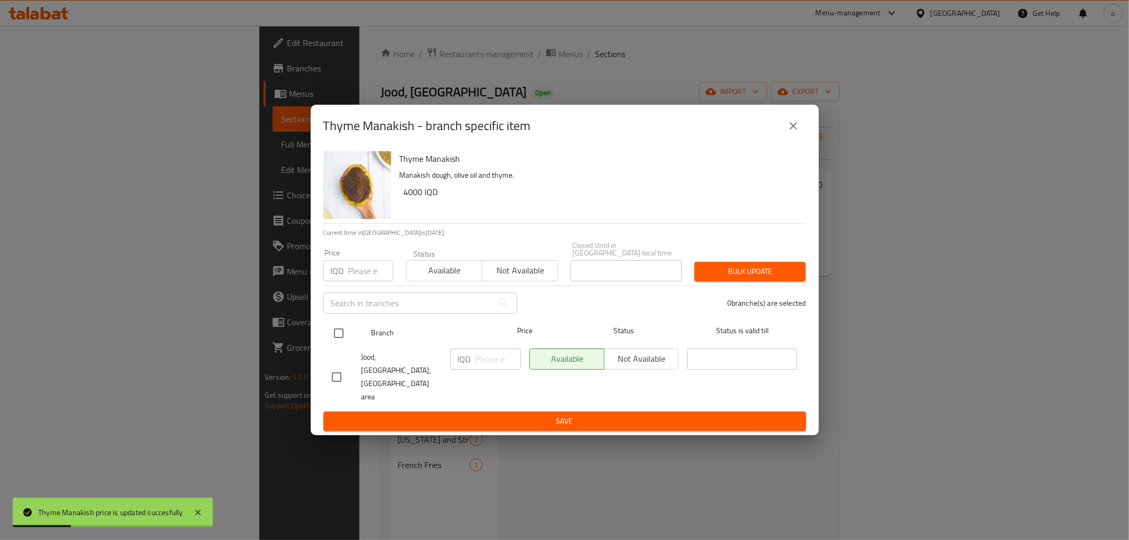
click at [330, 341] on input "checkbox" at bounding box center [339, 333] width 22 height 22
checkbox input "true"
click at [481, 369] on input "number" at bounding box center [498, 359] width 46 height 21
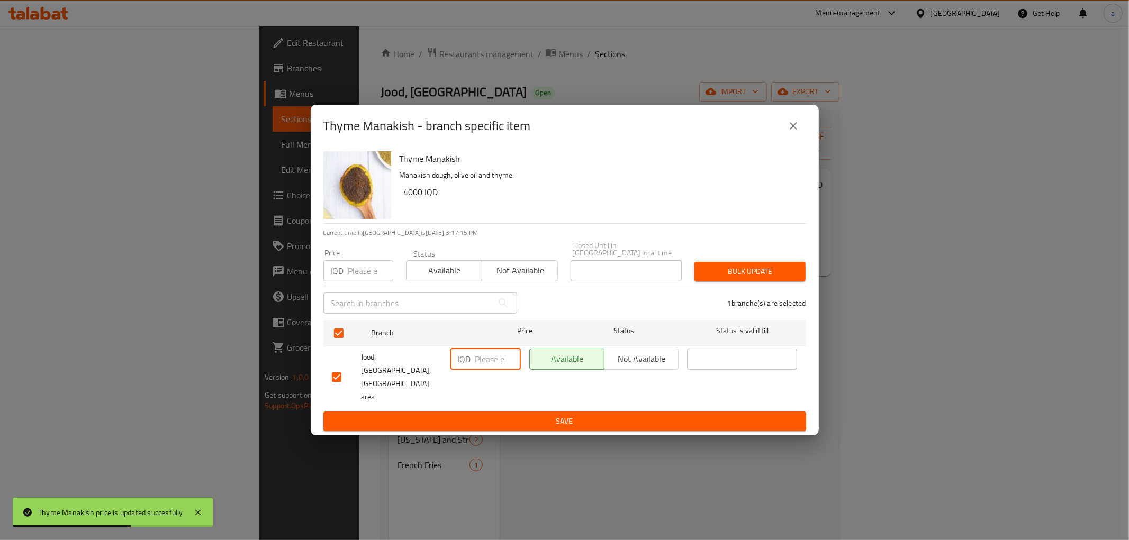
paste input "7000"
type input "7000"
click at [511, 415] on span "Save" at bounding box center [565, 421] width 466 height 13
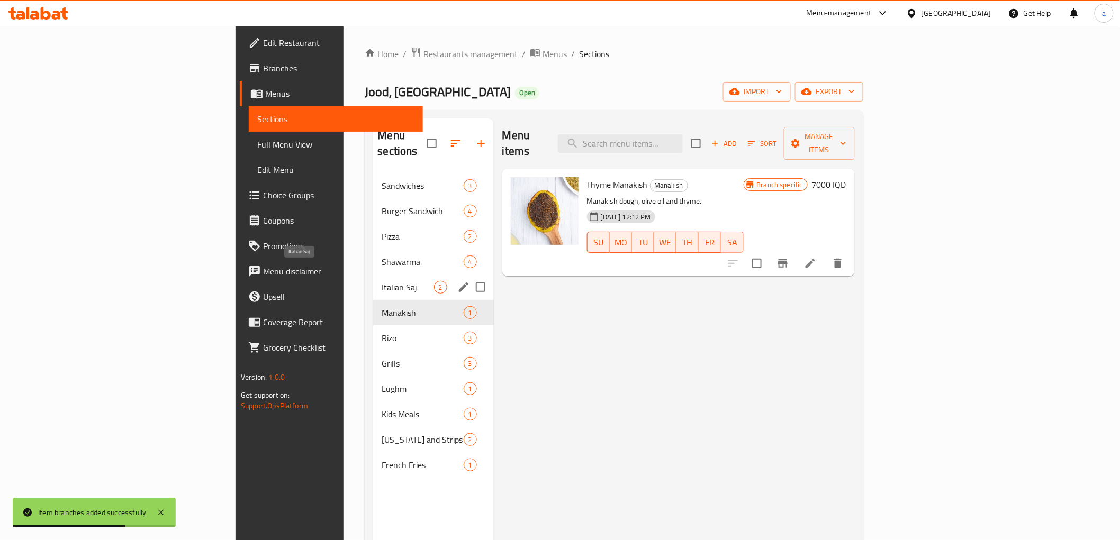
click at [382, 281] on span "Italian Saj" at bounding box center [408, 287] width 52 height 13
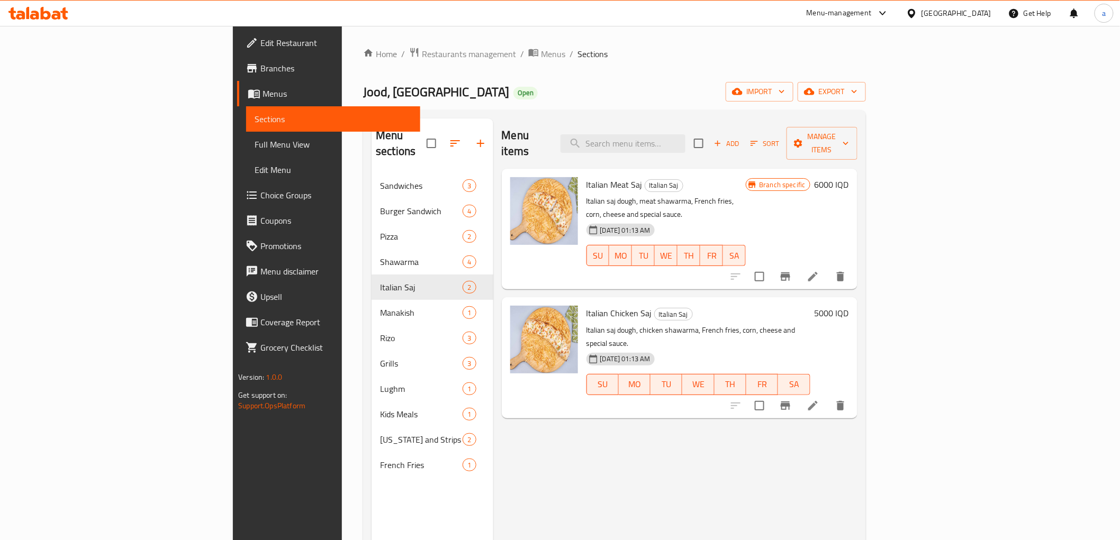
click at [849, 306] on h6 "5000 IQD" at bounding box center [832, 313] width 34 height 15
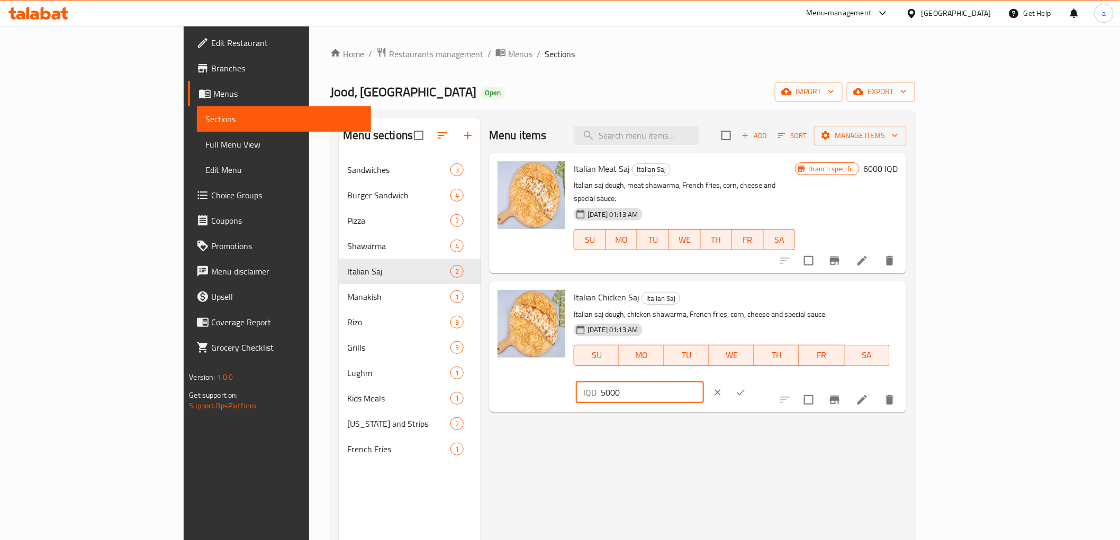
click at [703, 382] on input "5000" at bounding box center [652, 392] width 103 height 21
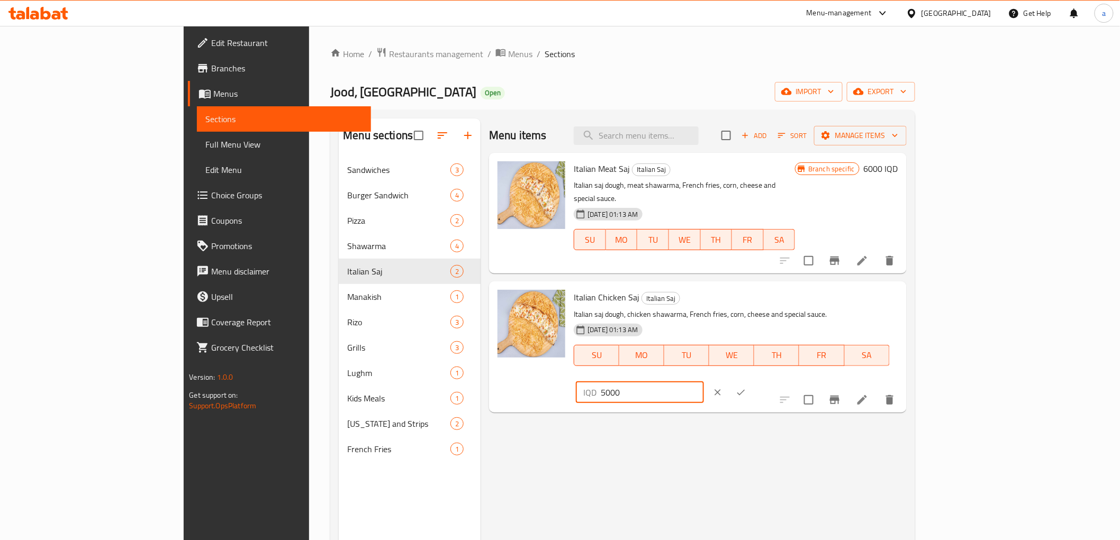
click at [703, 382] on input "5000" at bounding box center [652, 392] width 103 height 21
click at [753, 381] on button "ok" at bounding box center [740, 392] width 23 height 23
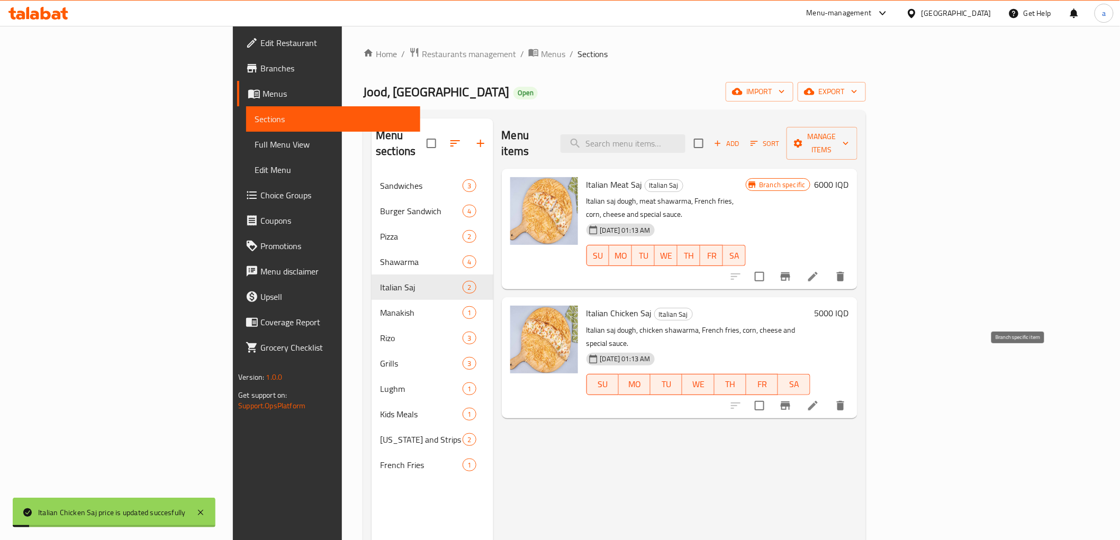
click at [792, 400] on icon "Branch-specific-item" at bounding box center [785, 406] width 13 height 13
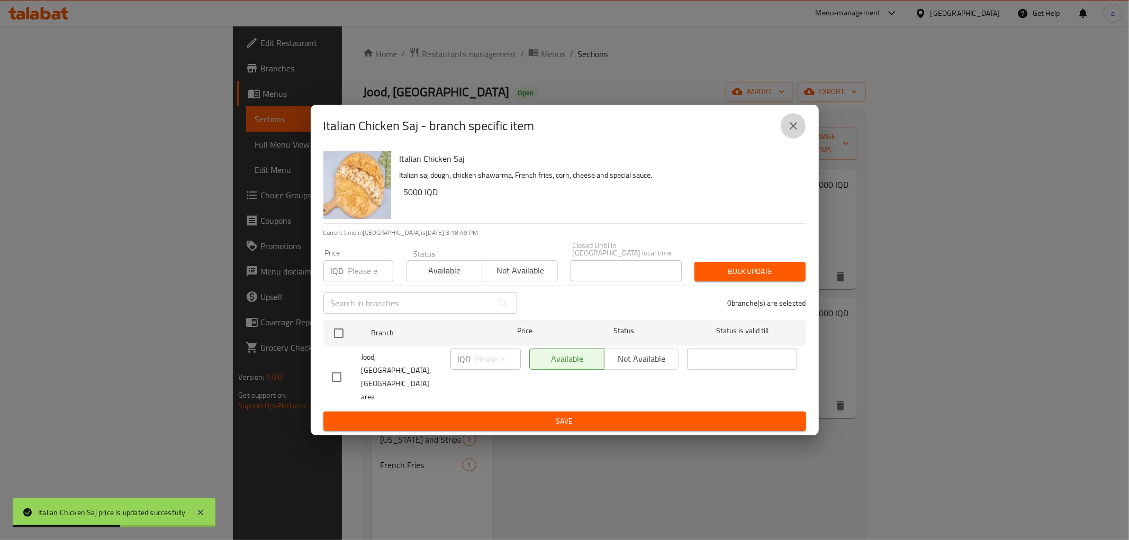
click at [792, 130] on icon "close" at bounding box center [793, 125] width 7 height 7
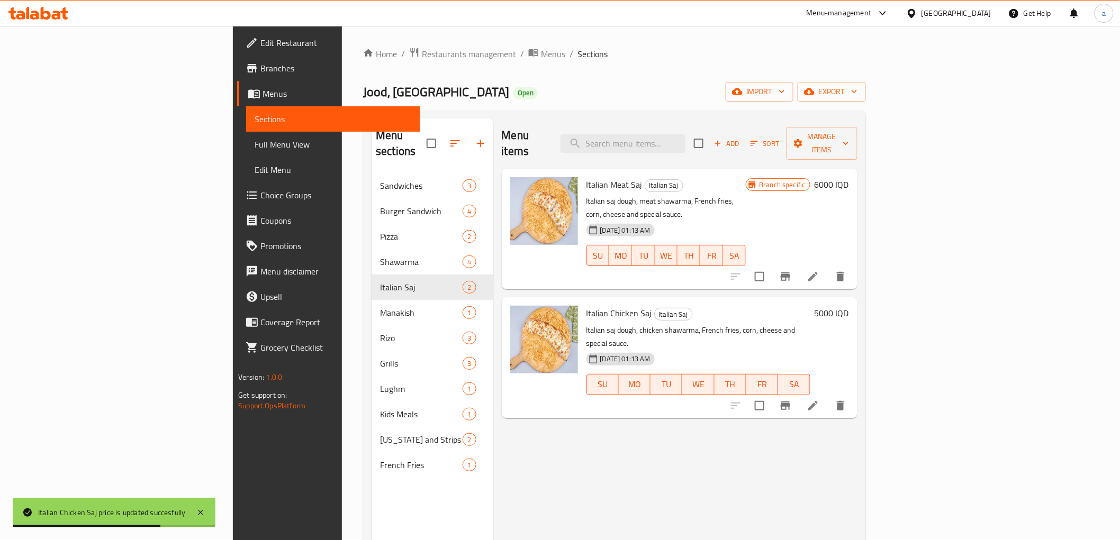
click at [849, 306] on h6 "5000 IQD" at bounding box center [832, 313] width 34 height 15
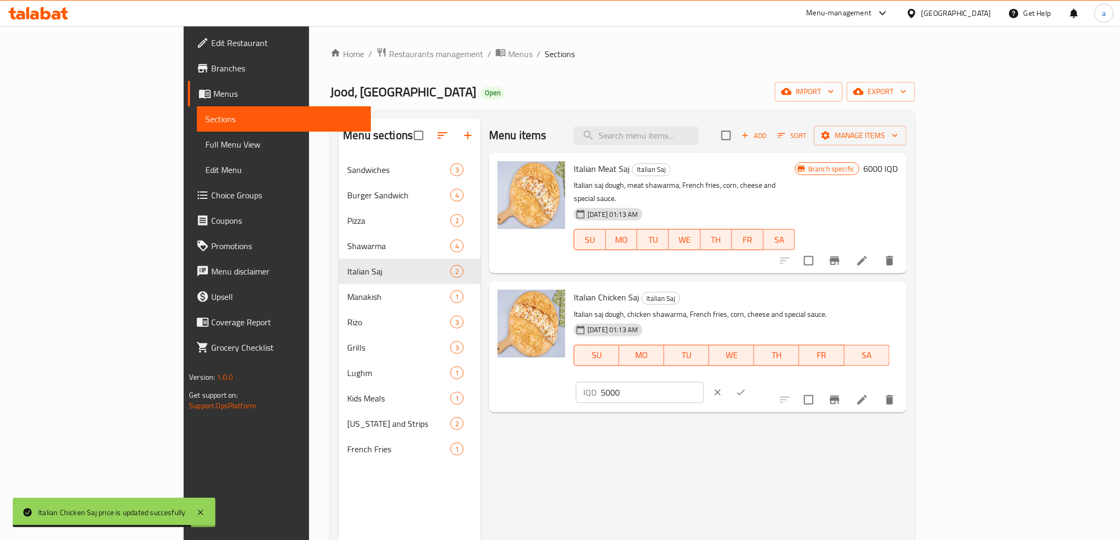
click at [703, 382] on input "5000" at bounding box center [652, 392] width 103 height 21
paste input "10"
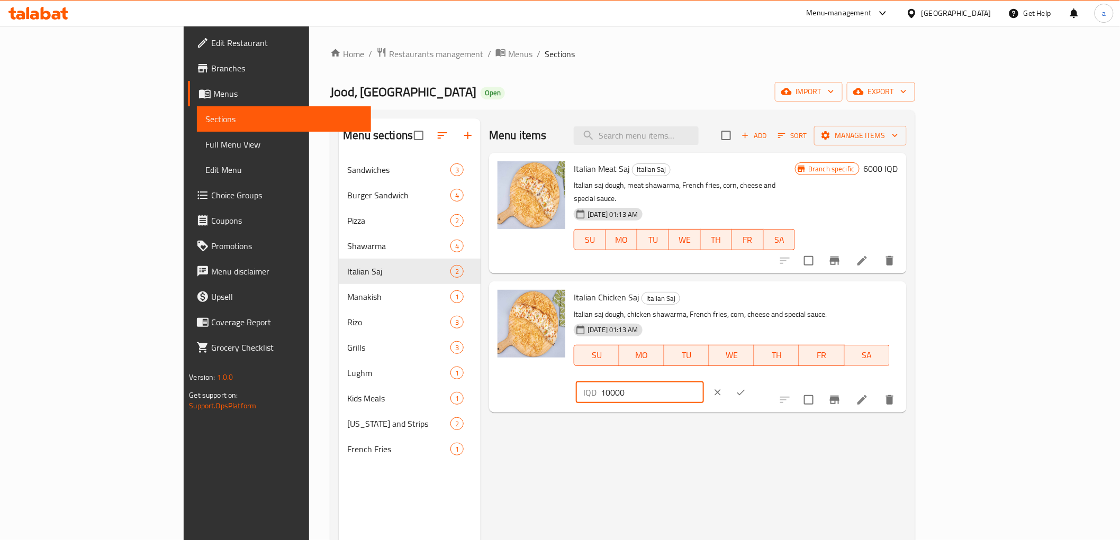
type input "10000"
click at [746, 387] on icon "ok" at bounding box center [741, 392] width 11 height 11
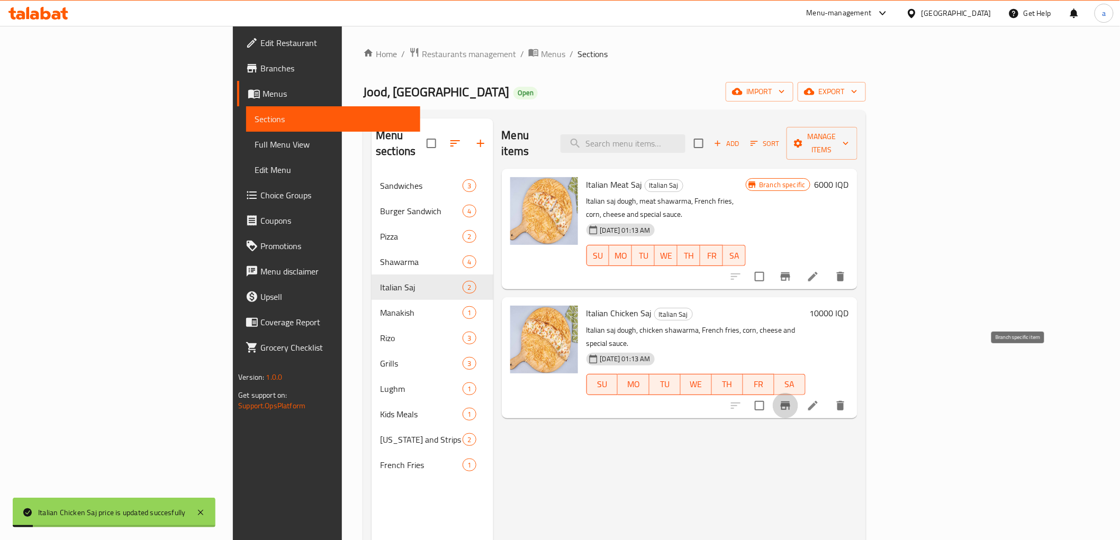
click at [792, 400] on icon "Branch-specific-item" at bounding box center [785, 406] width 13 height 13
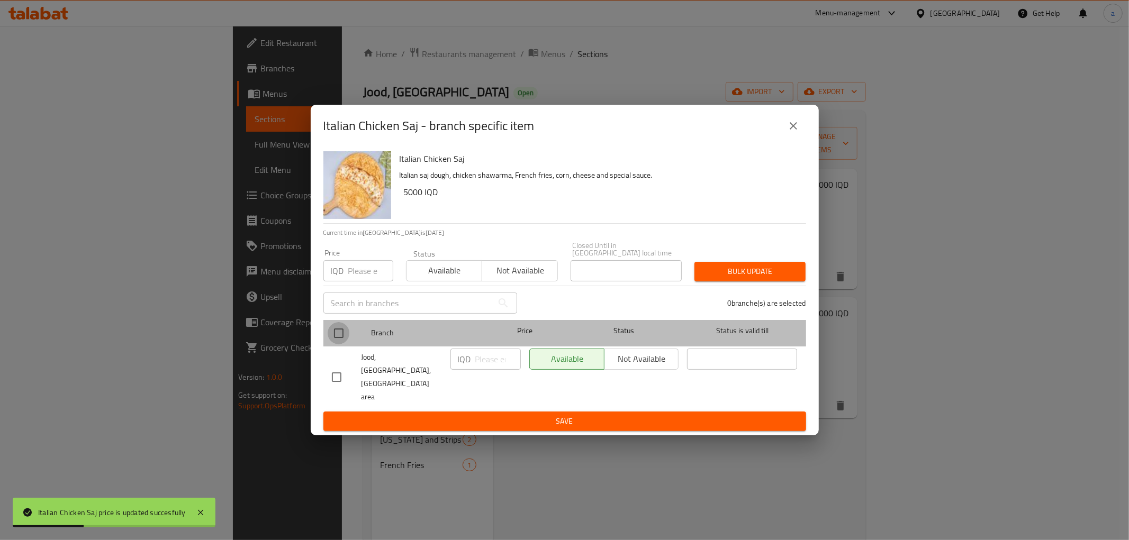
drag, startPoint x: 332, startPoint y: 341, endPoint x: 369, endPoint y: 347, distance: 37.0
click at [340, 341] on input "checkbox" at bounding box center [339, 333] width 22 height 22
checkbox input "true"
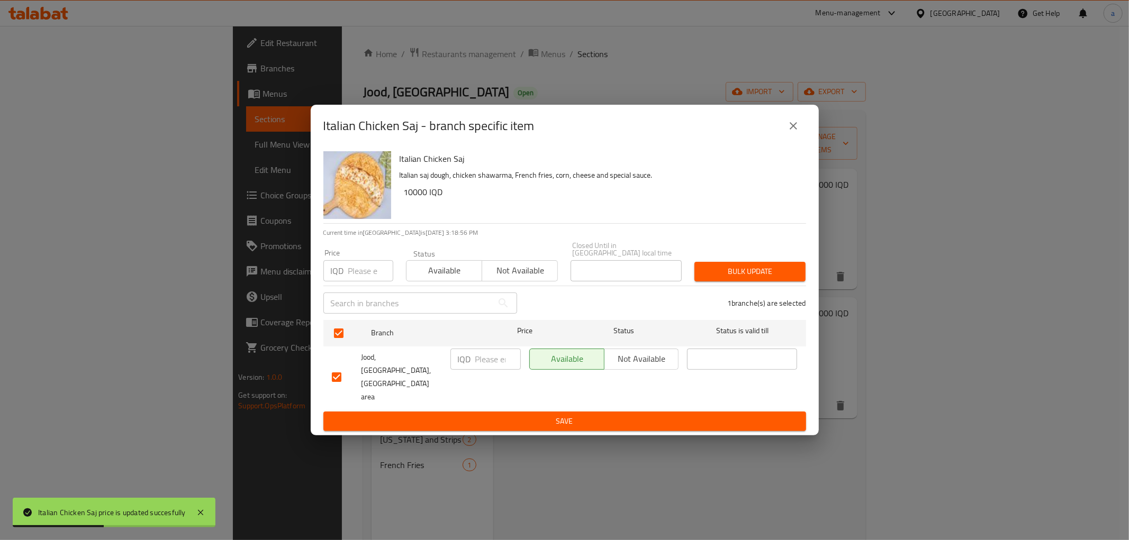
click at [482, 370] on input "number" at bounding box center [498, 359] width 46 height 21
paste input "10000"
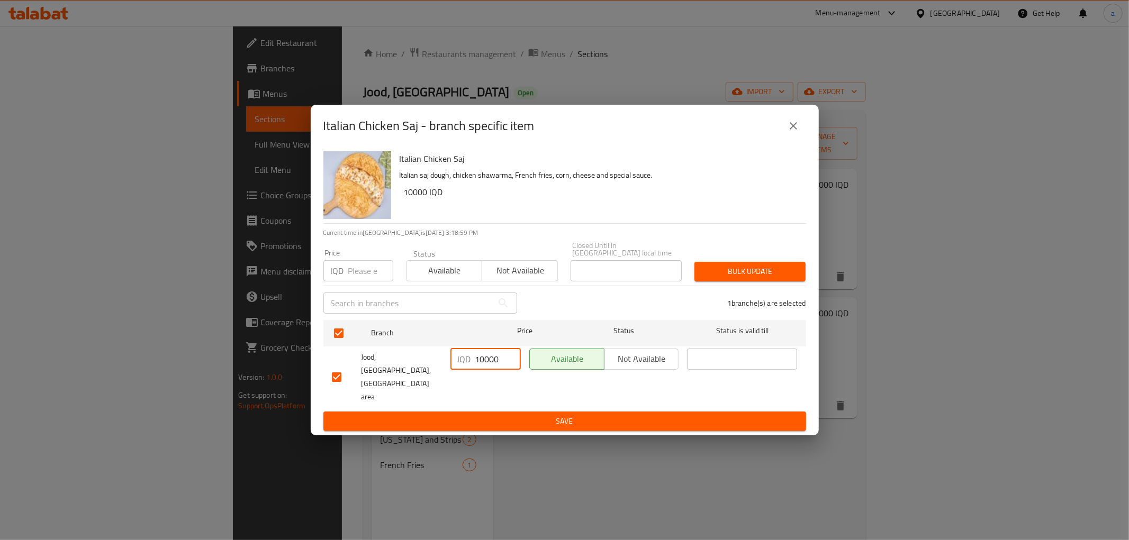
type input "10000"
click at [618, 415] on span "Save" at bounding box center [565, 421] width 466 height 13
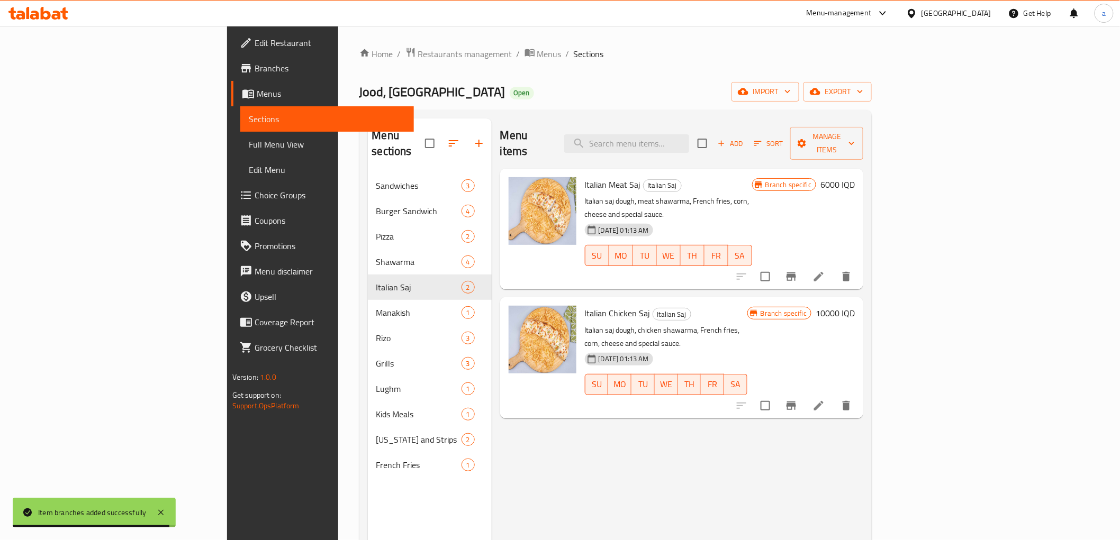
click at [855, 177] on h6 "6000 IQD" at bounding box center [837, 184] width 34 height 15
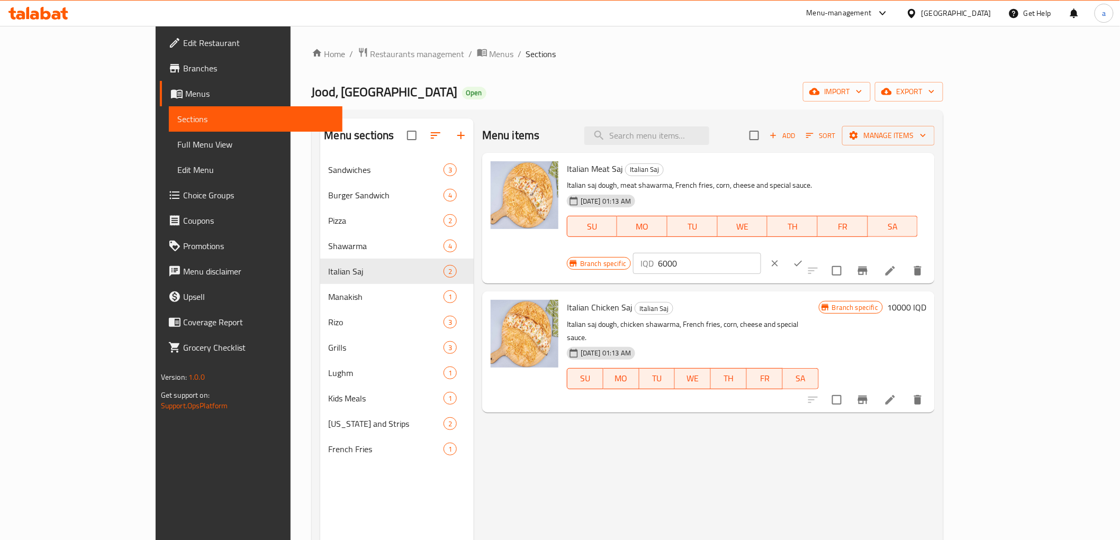
click at [761, 253] on input "6000" at bounding box center [709, 263] width 103 height 21
paste input "12"
type input "12000"
click at [803, 258] on icon "ok" at bounding box center [798, 263] width 11 height 11
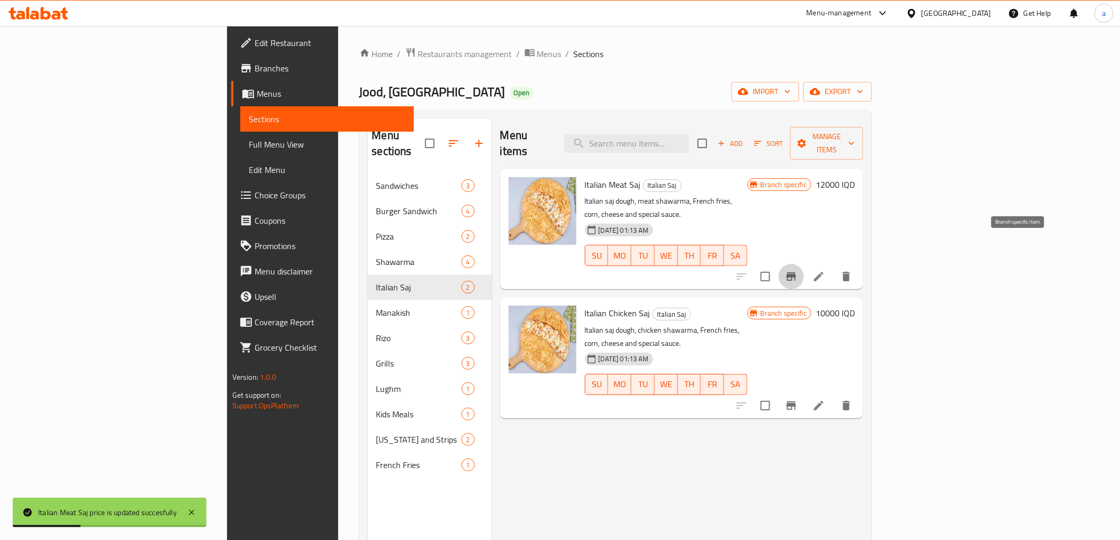
click at [796, 273] on icon "Branch-specific-item" at bounding box center [791, 277] width 10 height 8
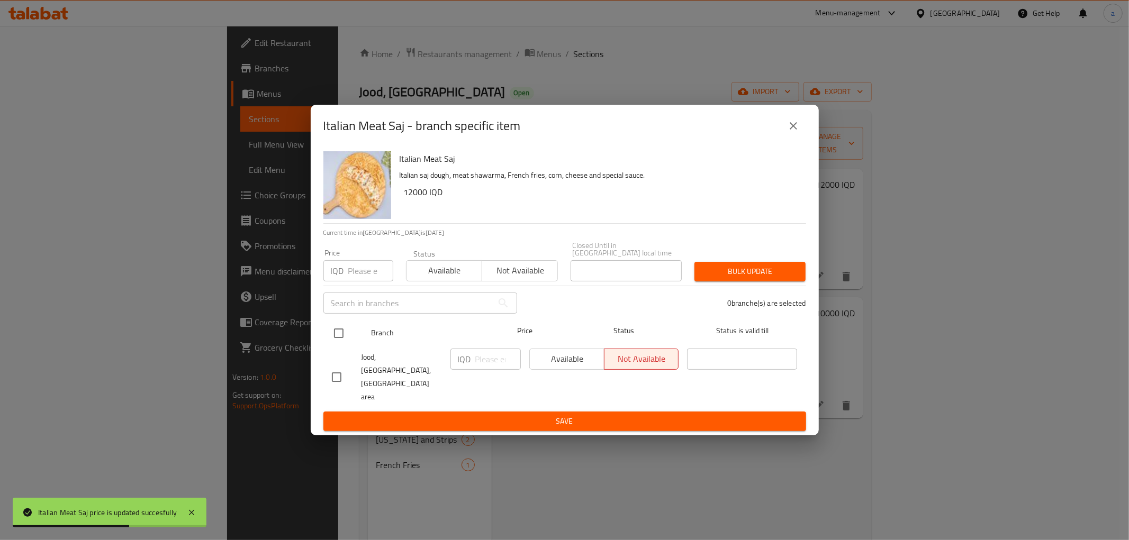
click at [336, 340] on input "checkbox" at bounding box center [339, 333] width 22 height 22
checkbox input "true"
click at [495, 370] on input "number" at bounding box center [498, 359] width 46 height 21
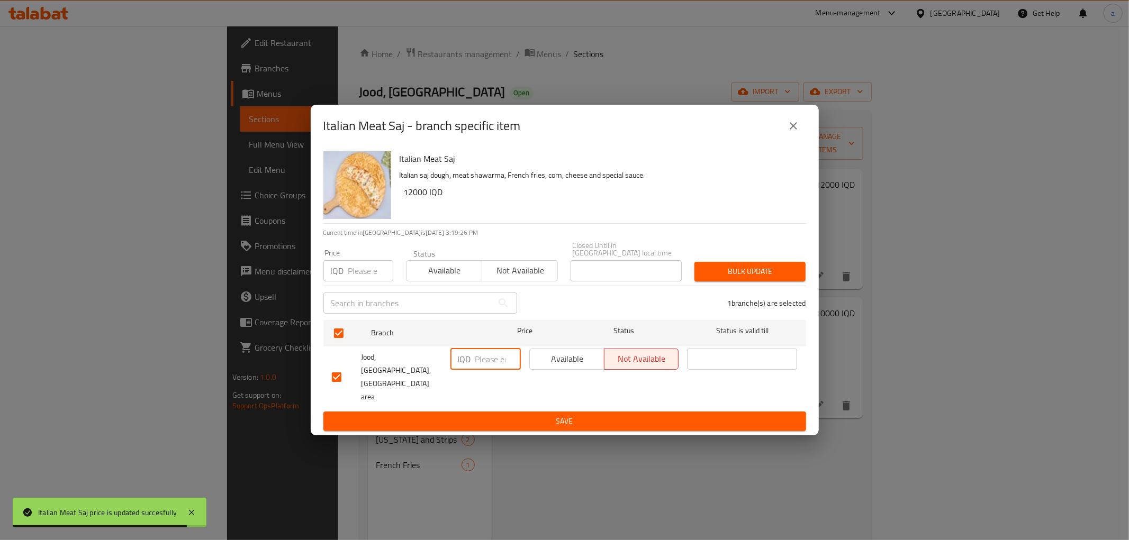
paste input "12000"
type input "12000"
click at [517, 415] on span "Save" at bounding box center [565, 421] width 466 height 13
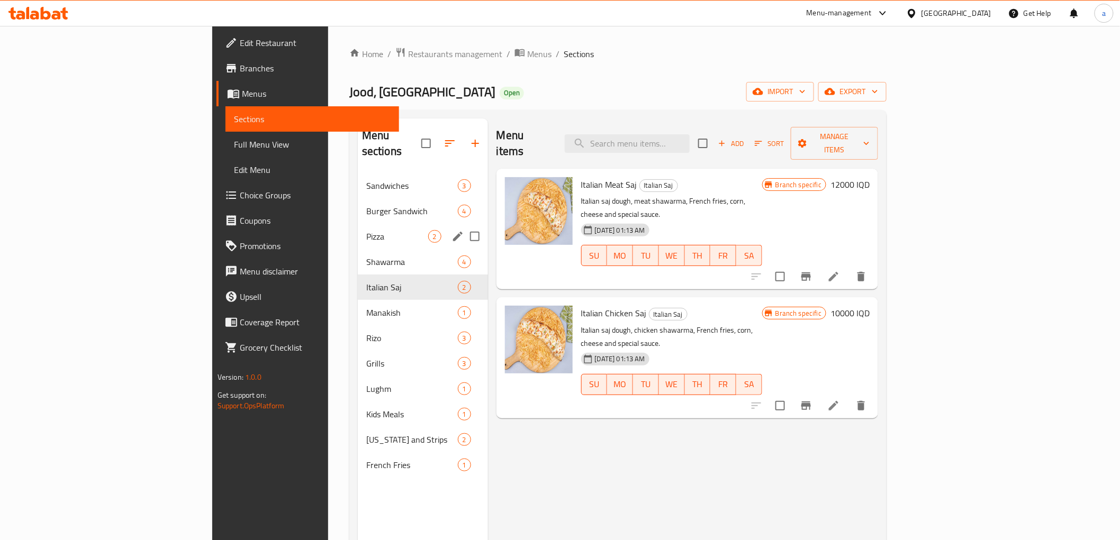
click at [366, 230] on span "Pizza" at bounding box center [397, 236] width 62 height 13
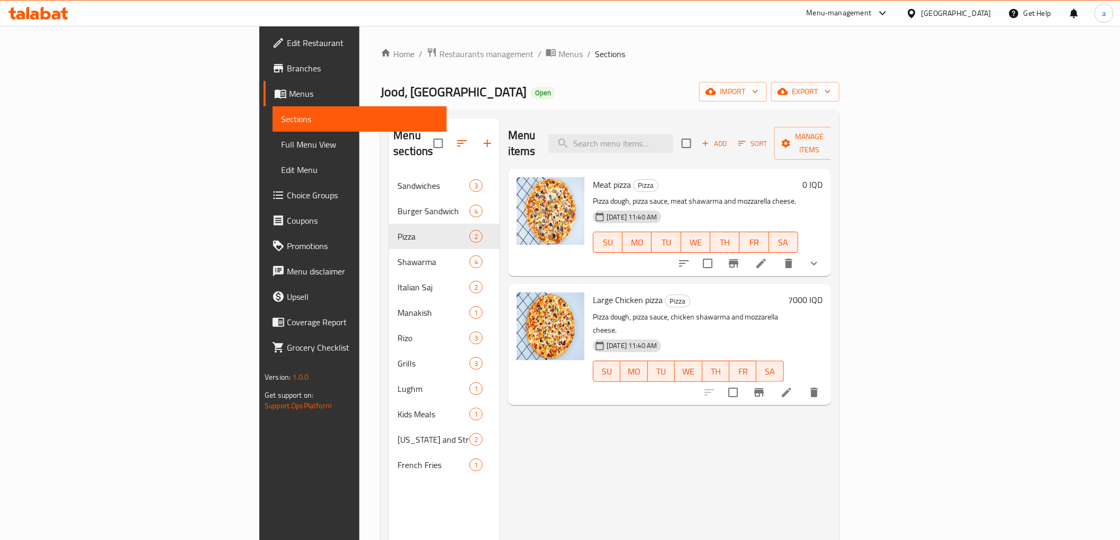
click at [822, 293] on h6 "7000 IQD" at bounding box center [805, 300] width 34 height 15
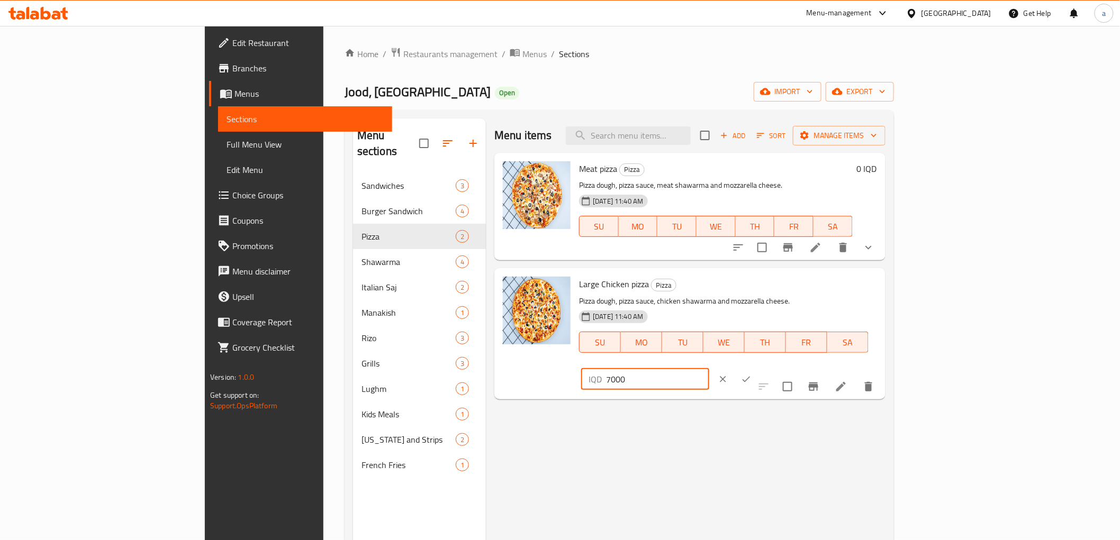
click at [709, 369] on input "7000" at bounding box center [657, 379] width 103 height 21
paste input "10"
type input "10000"
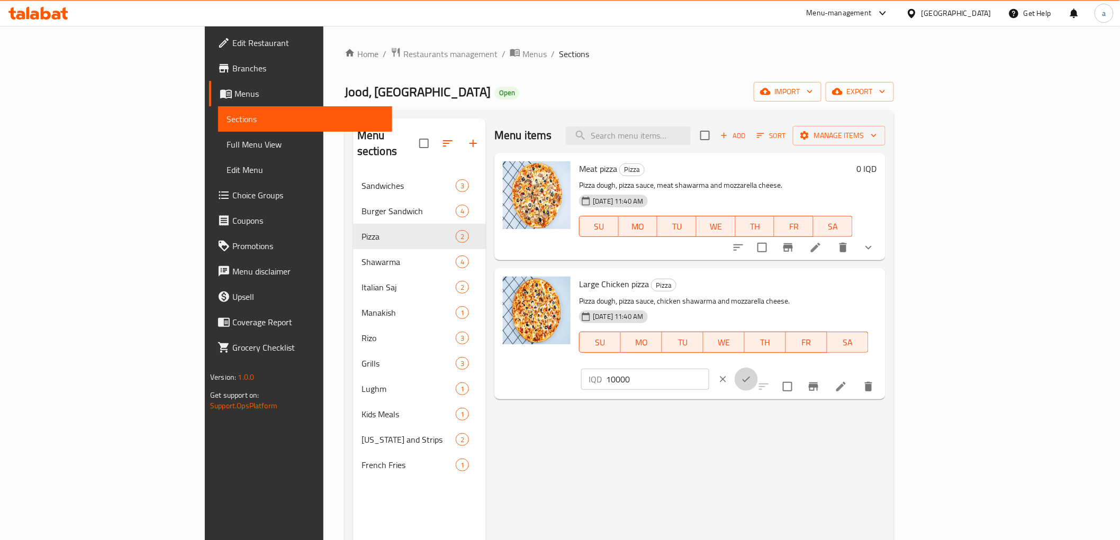
click at [752, 374] on icon "ok" at bounding box center [746, 379] width 11 height 11
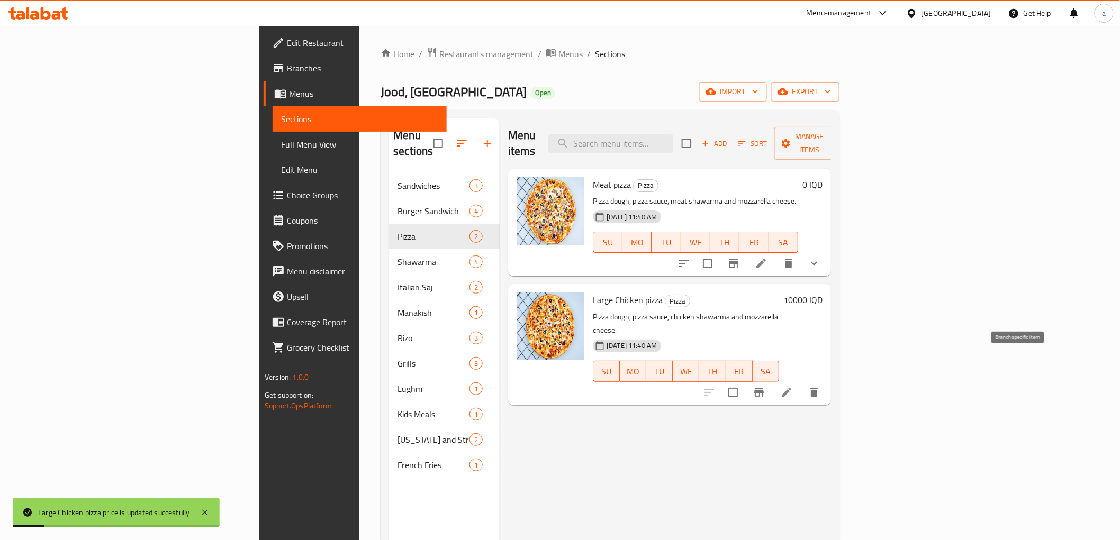
click at [764, 388] on icon "Branch-specific-item" at bounding box center [759, 392] width 10 height 8
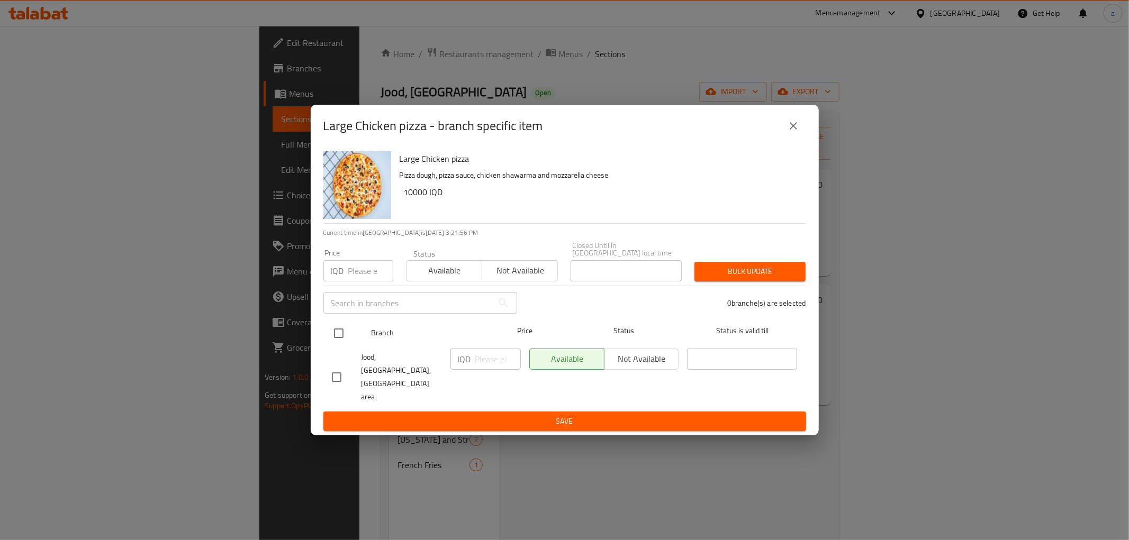
click at [341, 345] on input "checkbox" at bounding box center [339, 333] width 22 height 22
checkbox input "true"
click at [489, 368] on input "number" at bounding box center [498, 359] width 46 height 21
paste input "10000"
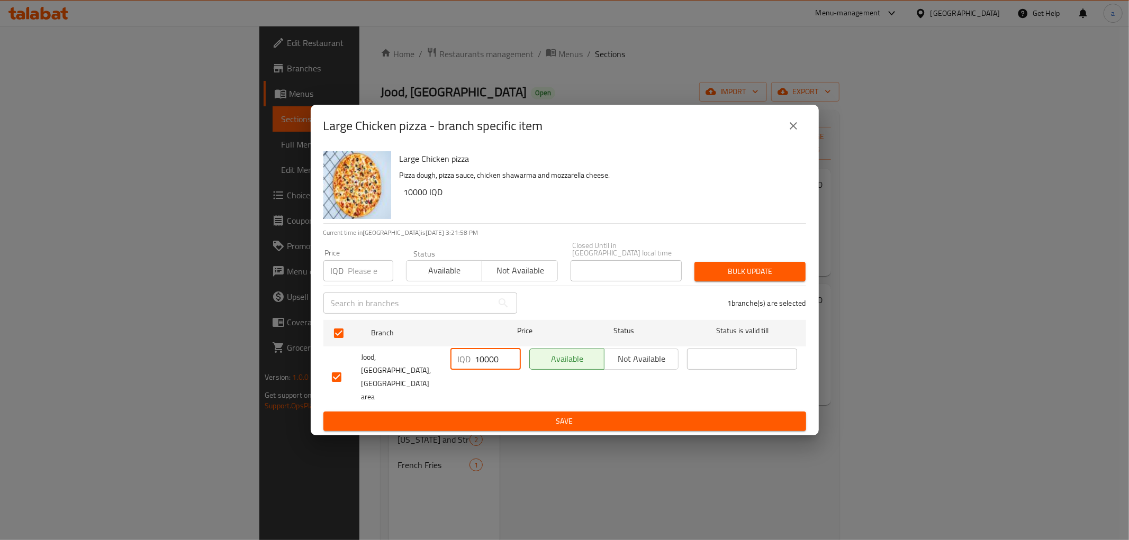
type input "10000"
click at [550, 415] on span "Save" at bounding box center [565, 421] width 466 height 13
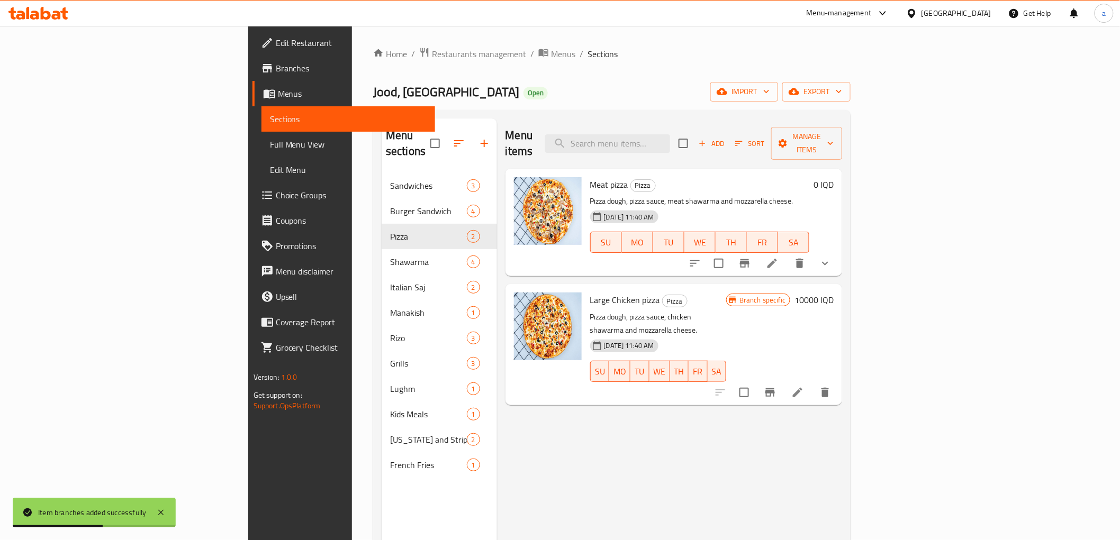
click at [270, 142] on span "Full Menu View" at bounding box center [348, 144] width 157 height 13
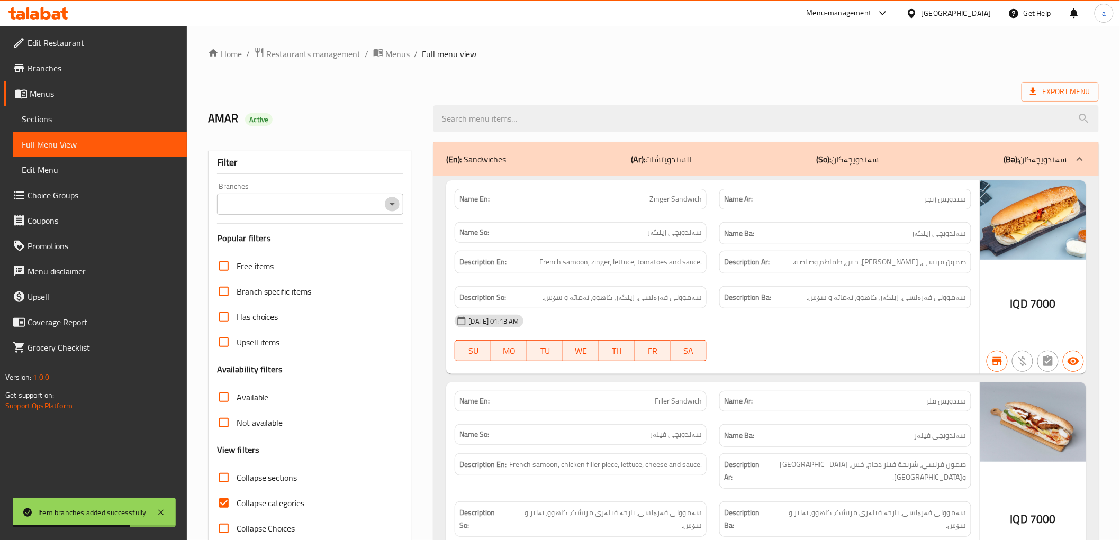
click at [393, 203] on icon "Open" at bounding box center [392, 204] width 5 height 3
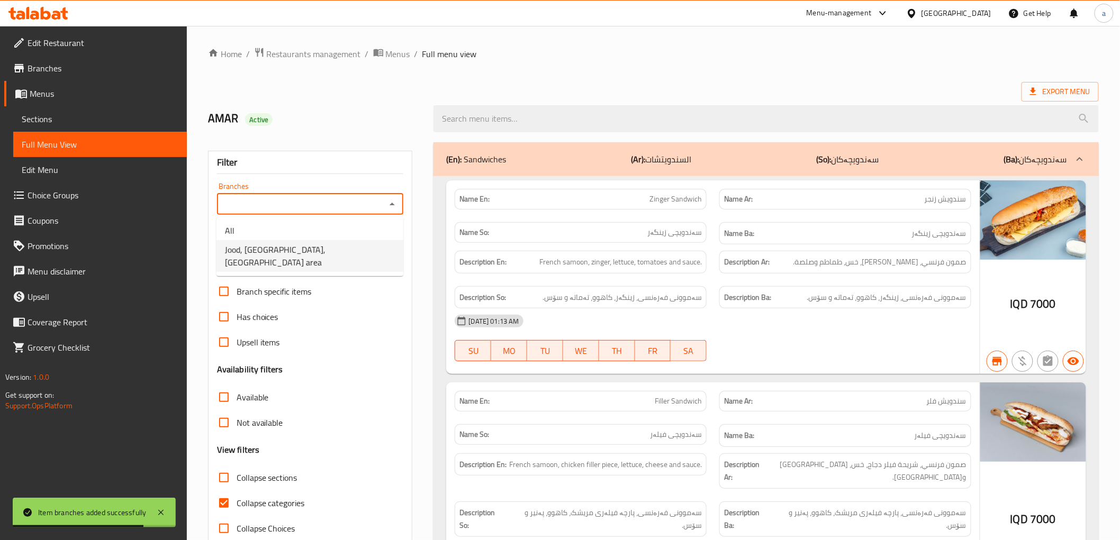
click at [249, 247] on span "Jood, [GEOGRAPHIC_DATA], [GEOGRAPHIC_DATA] area" at bounding box center [310, 255] width 170 height 25
type input "Jood, [GEOGRAPHIC_DATA], [GEOGRAPHIC_DATA] area"
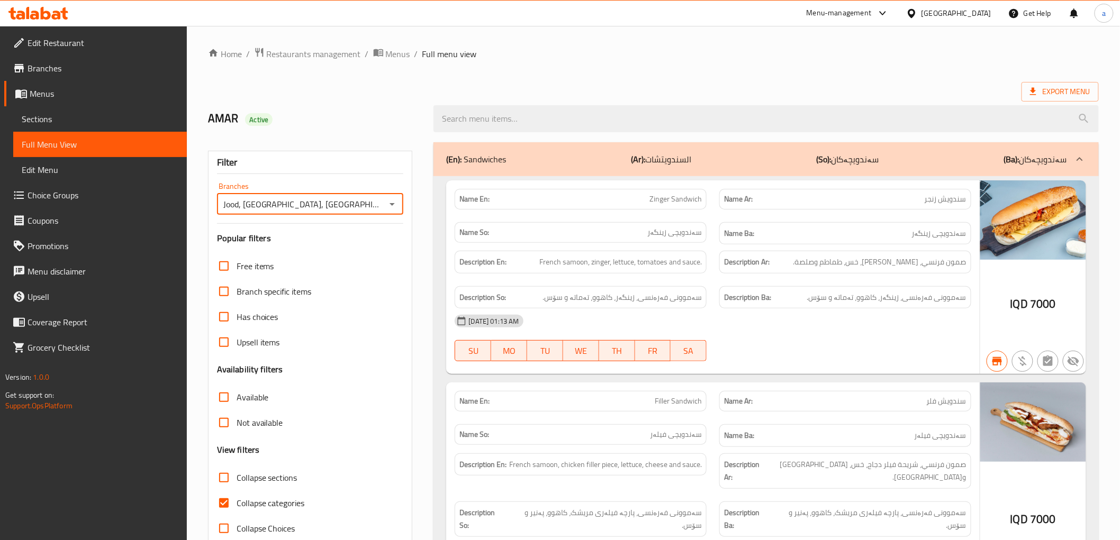
click at [233, 505] on input "Collapse categories" at bounding box center [223, 503] width 25 height 25
checkbox input "false"
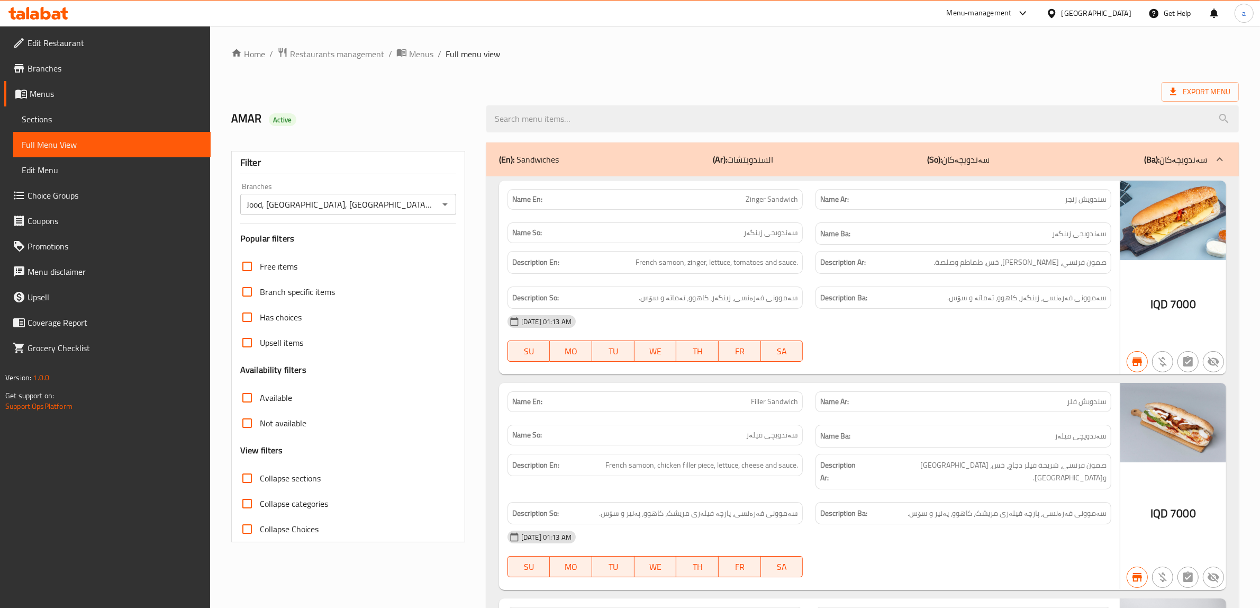
drag, startPoint x: 435, startPoint y: 347, endPoint x: 460, endPoint y: 23, distance: 324.9
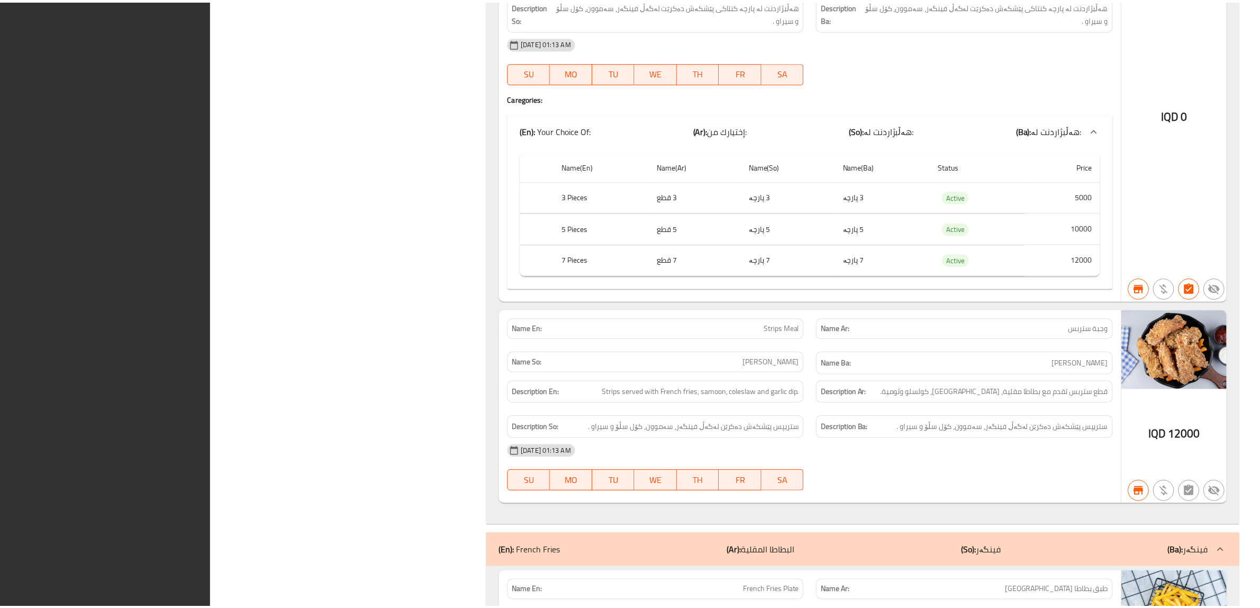
scroll to position [6418, 0]
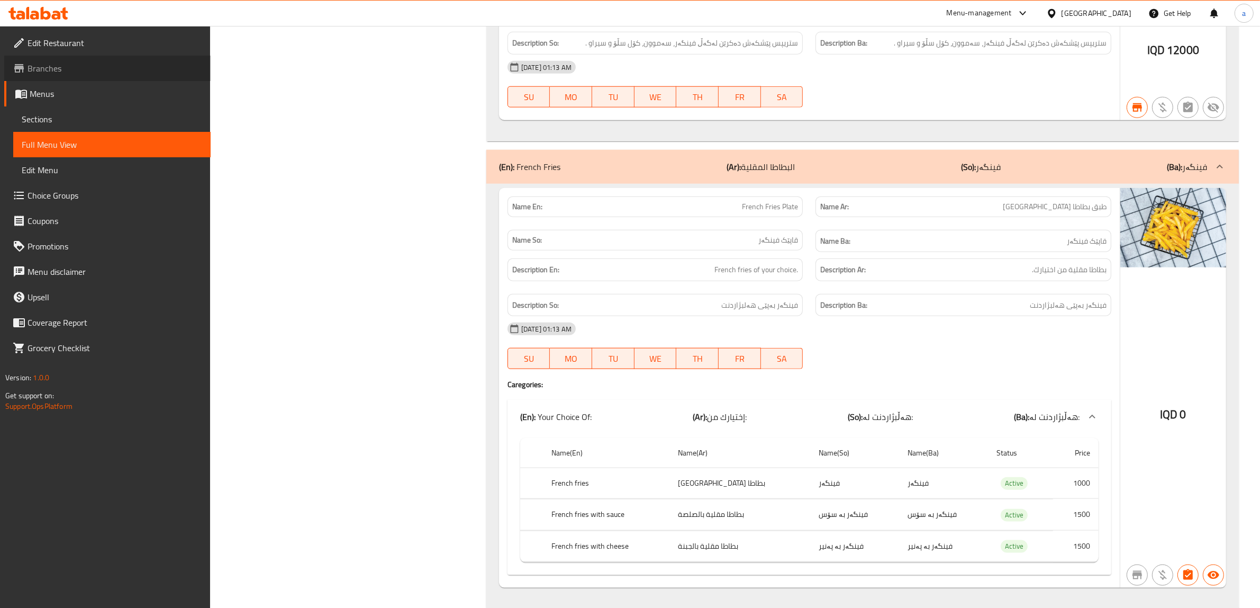
click at [42, 79] on link "Branches" at bounding box center [107, 68] width 206 height 25
